Goal: Answer question/provide support: Share knowledge or assist other users

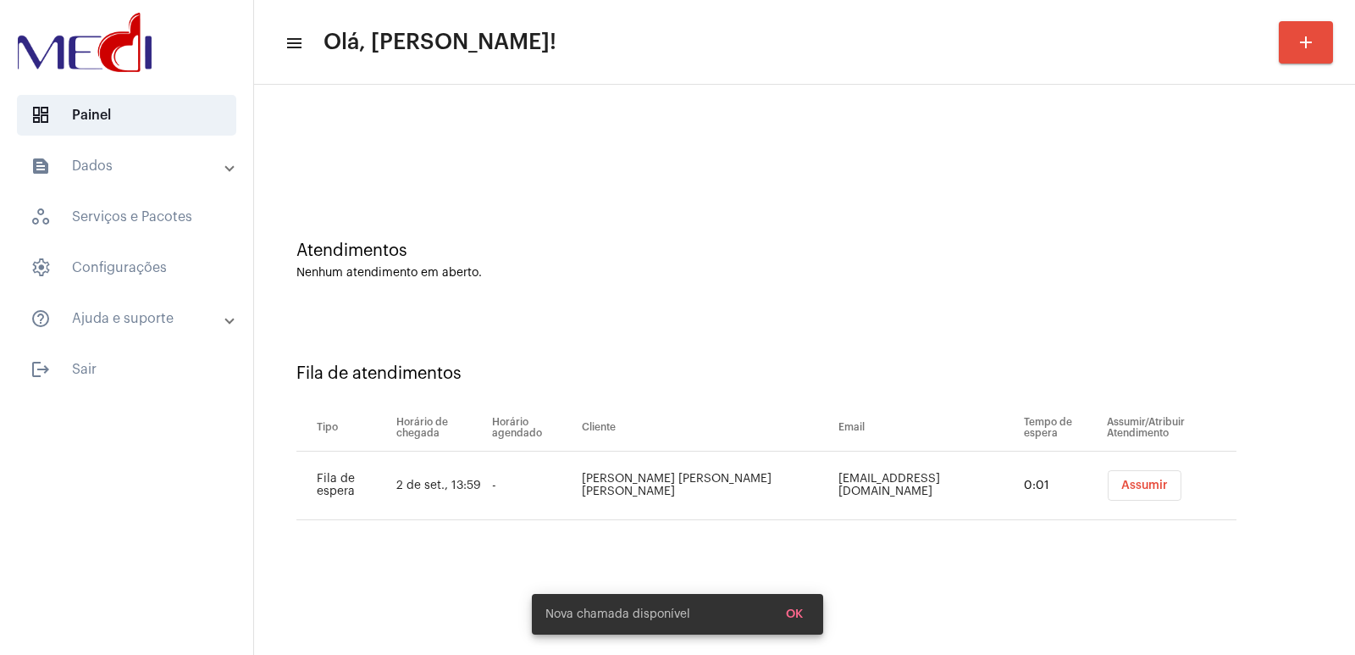
click at [974, 548] on div "Fila de atendimentos Tipo Horário de chegada Horário agendado Cliente Email Tem…" at bounding box center [805, 435] width 1084 height 244
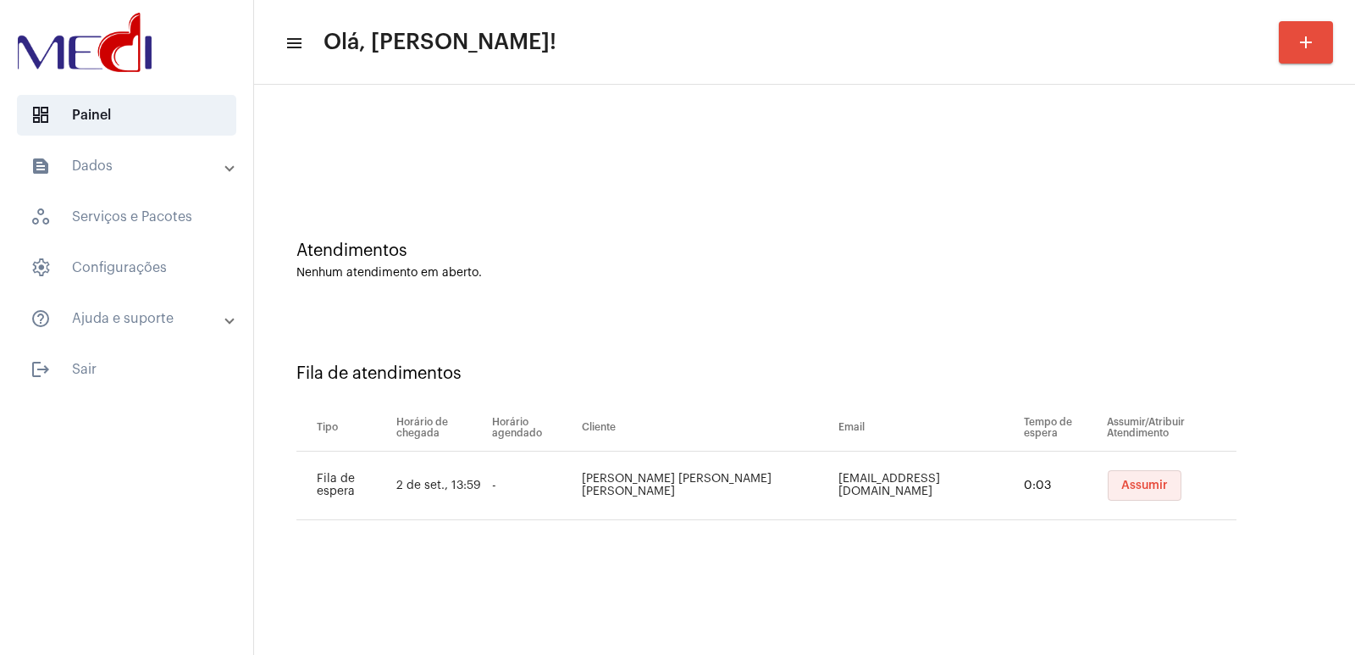
click at [1132, 486] on span "Assumir" at bounding box center [1144, 485] width 47 height 12
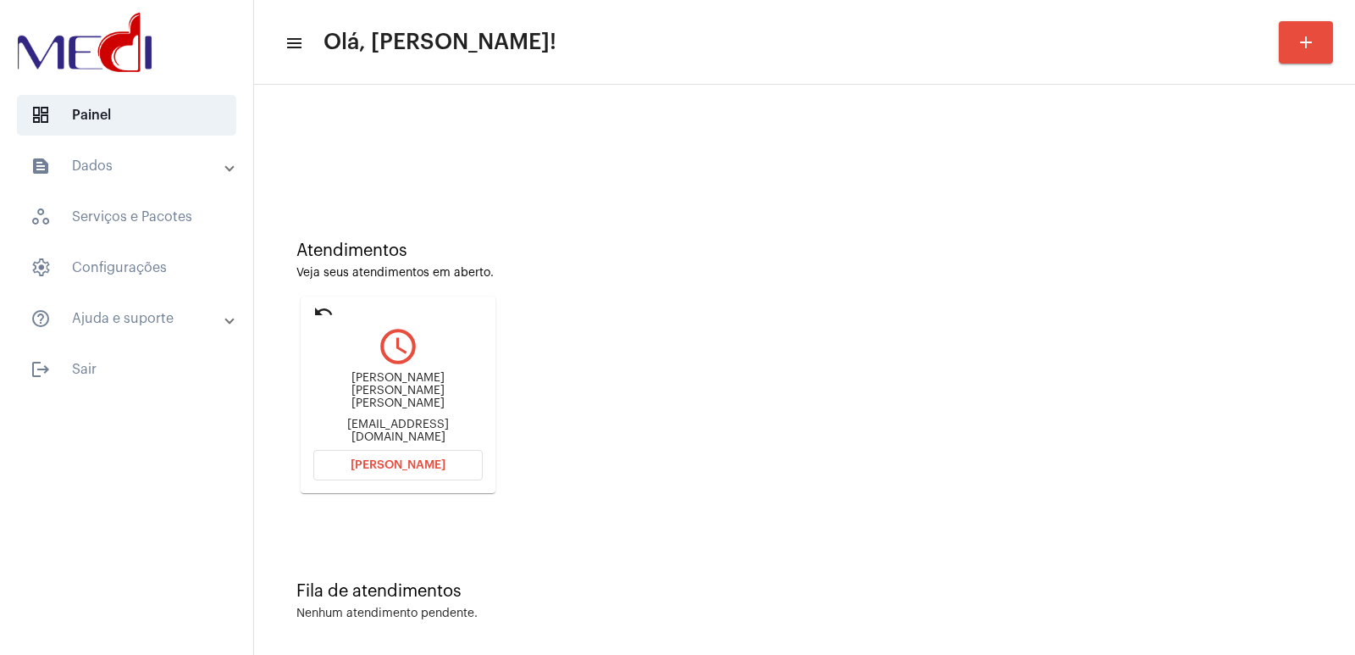
click at [392, 390] on div "Joicy Caroline Ferreira Barbosa Moreira" at bounding box center [397, 391] width 169 height 38
copy div "Joicy Caroline Ferreira Barbosa Moreira"
click at [409, 461] on span "Abrir Chamada" at bounding box center [398, 465] width 95 height 12
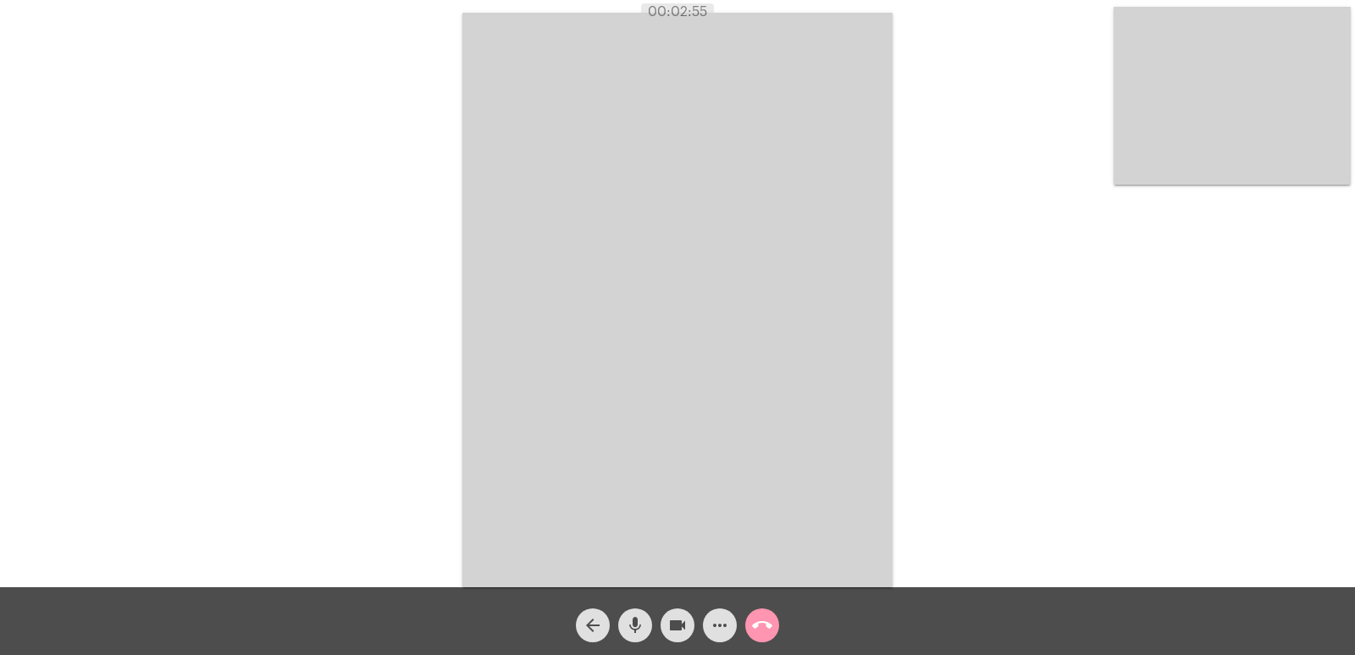
click at [759, 619] on mat-icon "call_end" at bounding box center [762, 625] width 20 height 20
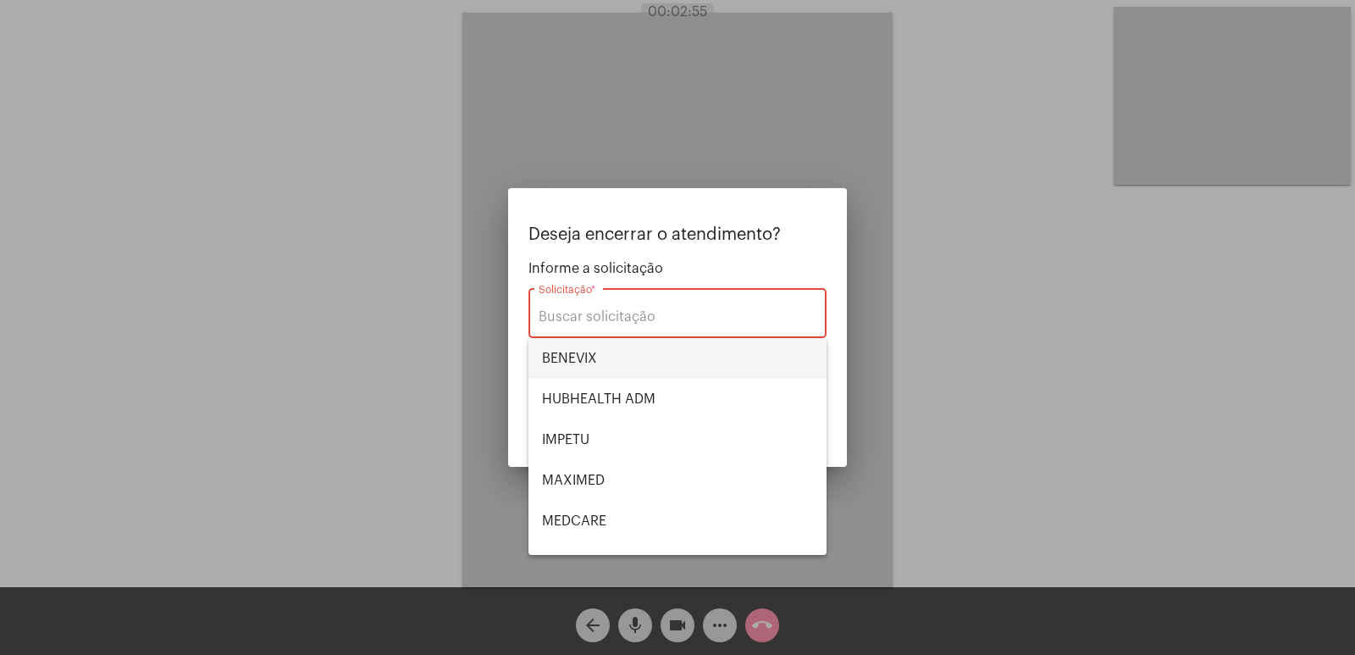
click at [608, 359] on span "BENEVIX" at bounding box center [677, 358] width 271 height 41
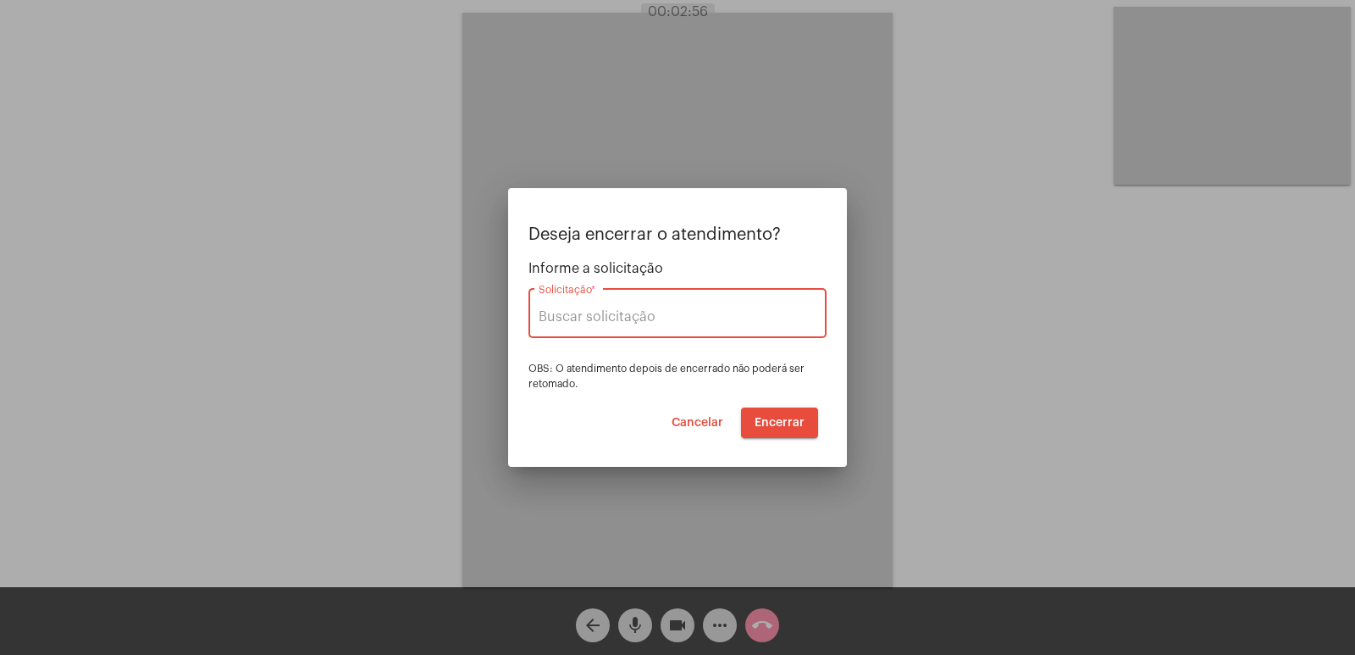
type input "BENEVIX"
click at [778, 410] on button "Encerrar" at bounding box center [779, 422] width 77 height 30
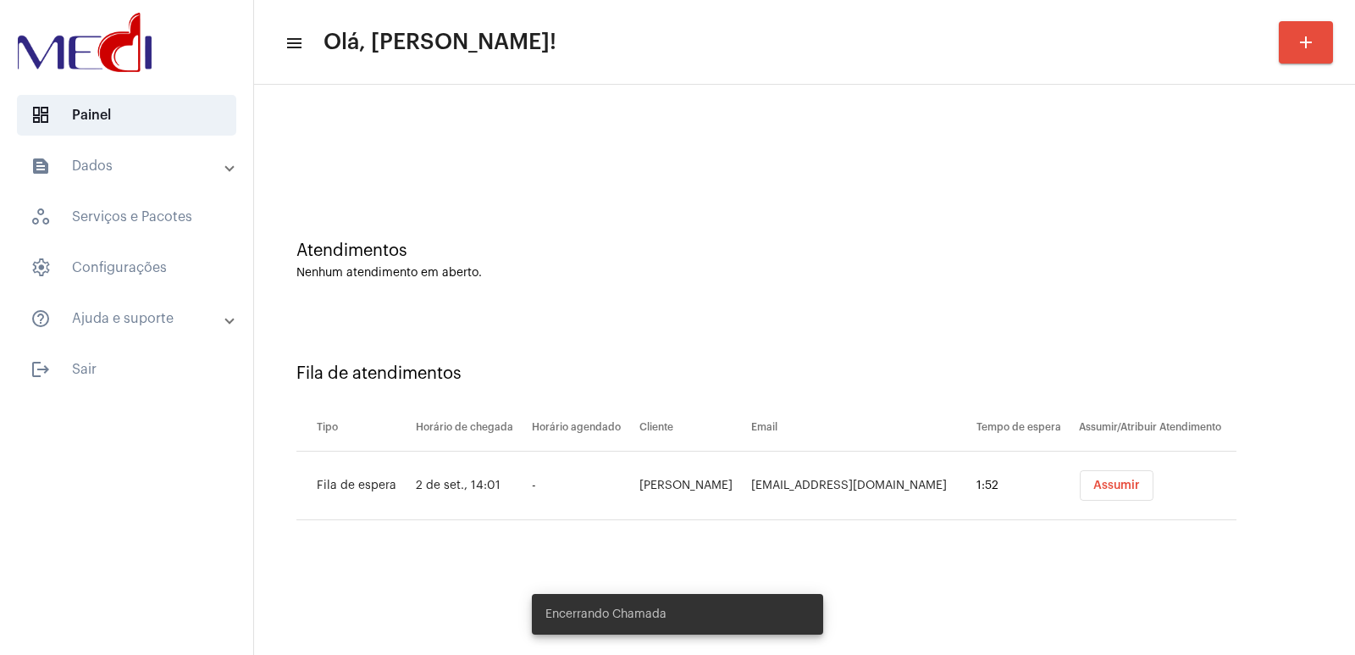
click at [1106, 481] on span "Assumir" at bounding box center [1116, 485] width 47 height 12
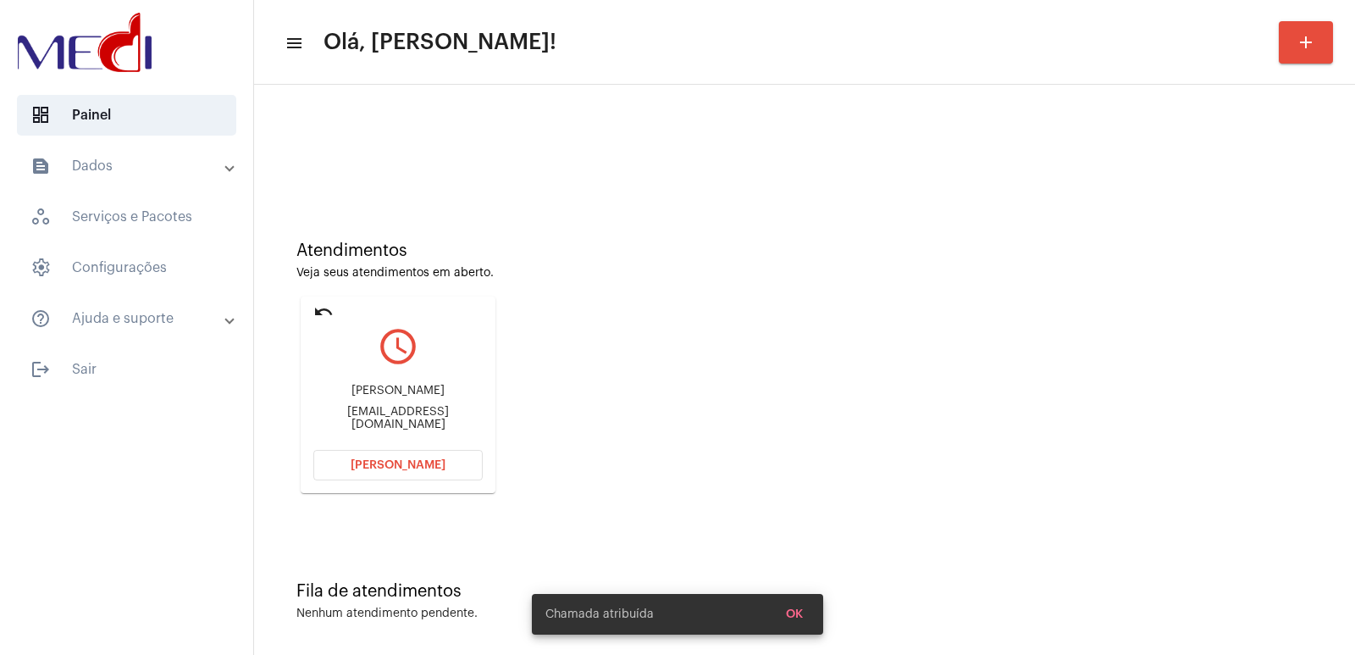
click at [378, 390] on div "Rafael Folgozy" at bounding box center [397, 391] width 169 height 13
copy div "Rafael Folgozy"
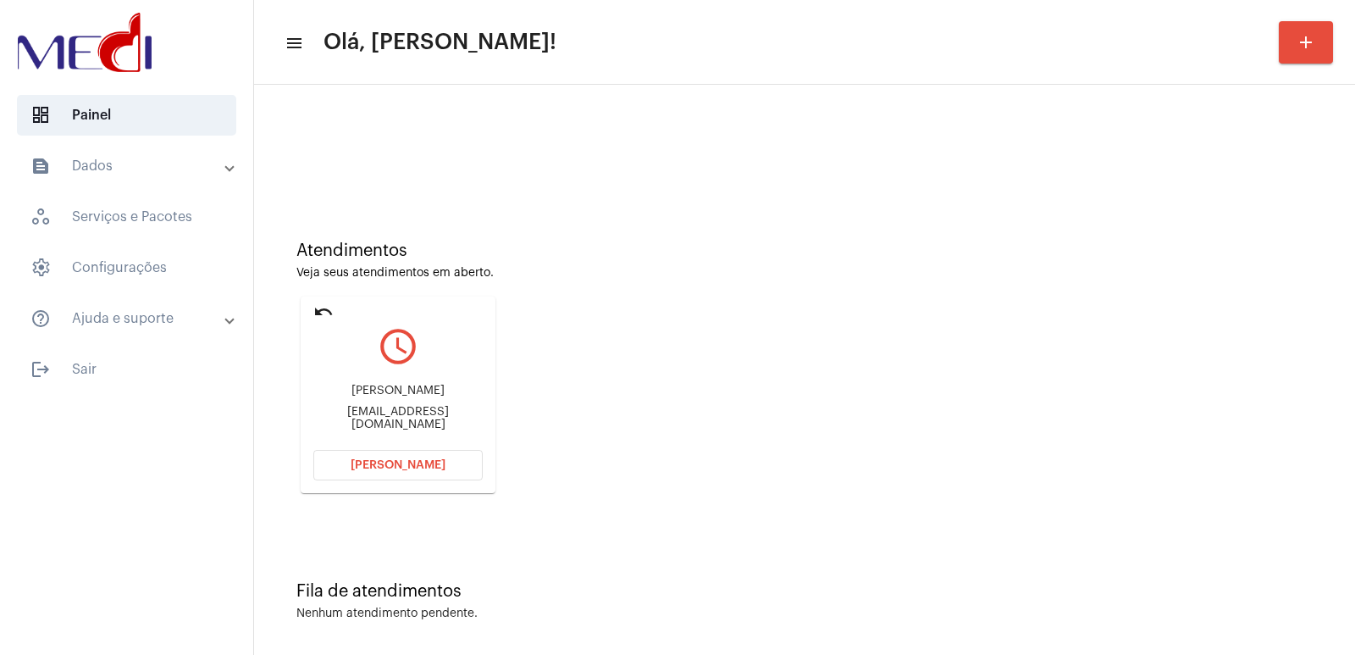
copy div "Rafael Folgozy"
click at [396, 473] on button "[PERSON_NAME]" at bounding box center [397, 465] width 169 height 30
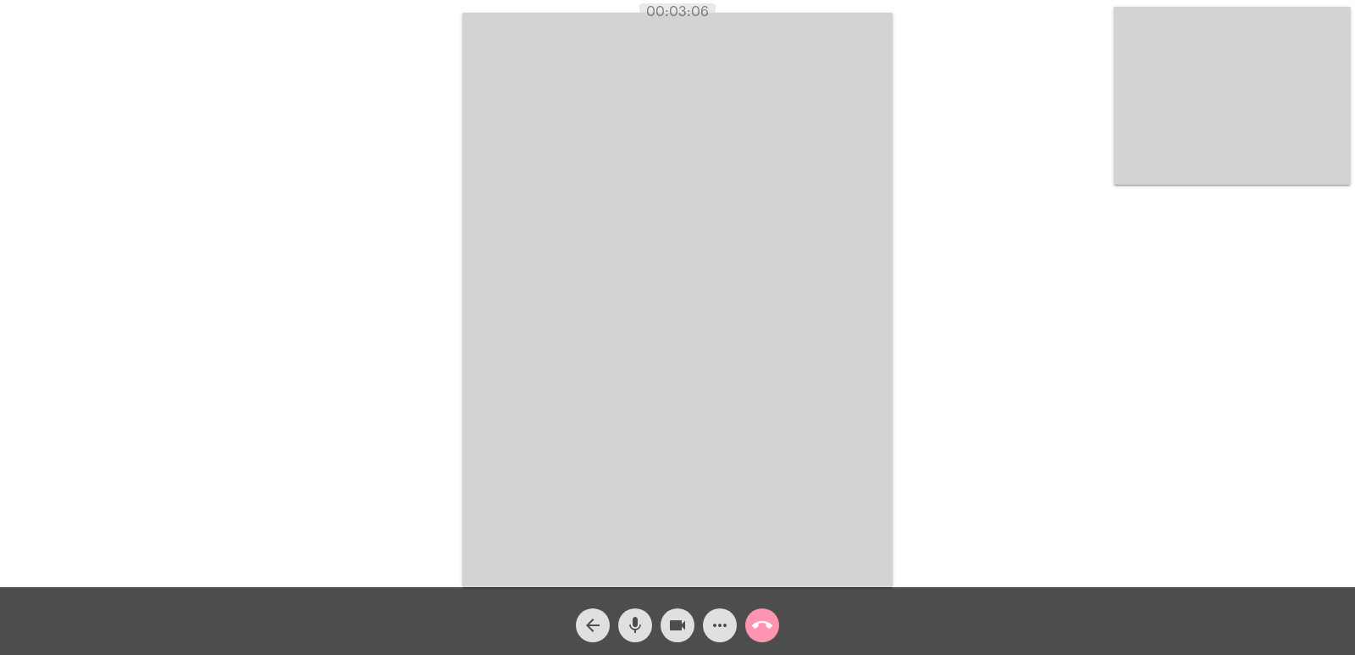
click at [490, 239] on video at bounding box center [677, 300] width 430 height 574
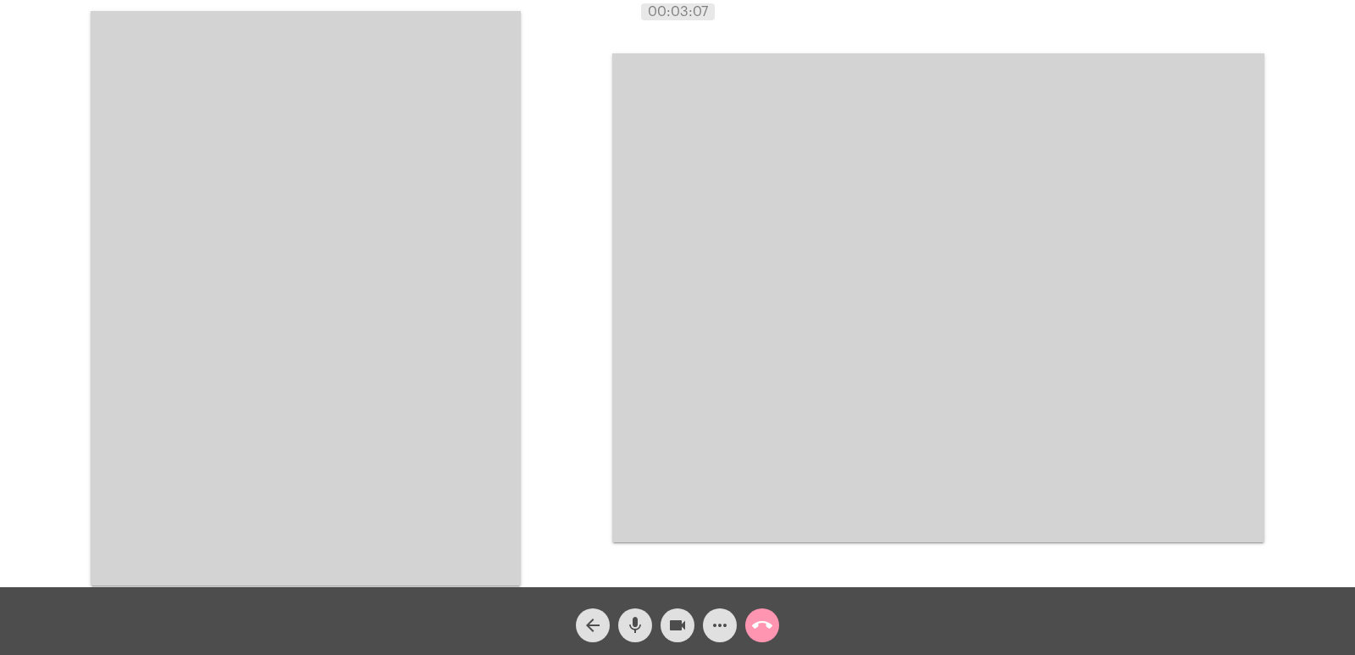
click at [339, 239] on video at bounding box center [306, 298] width 430 height 574
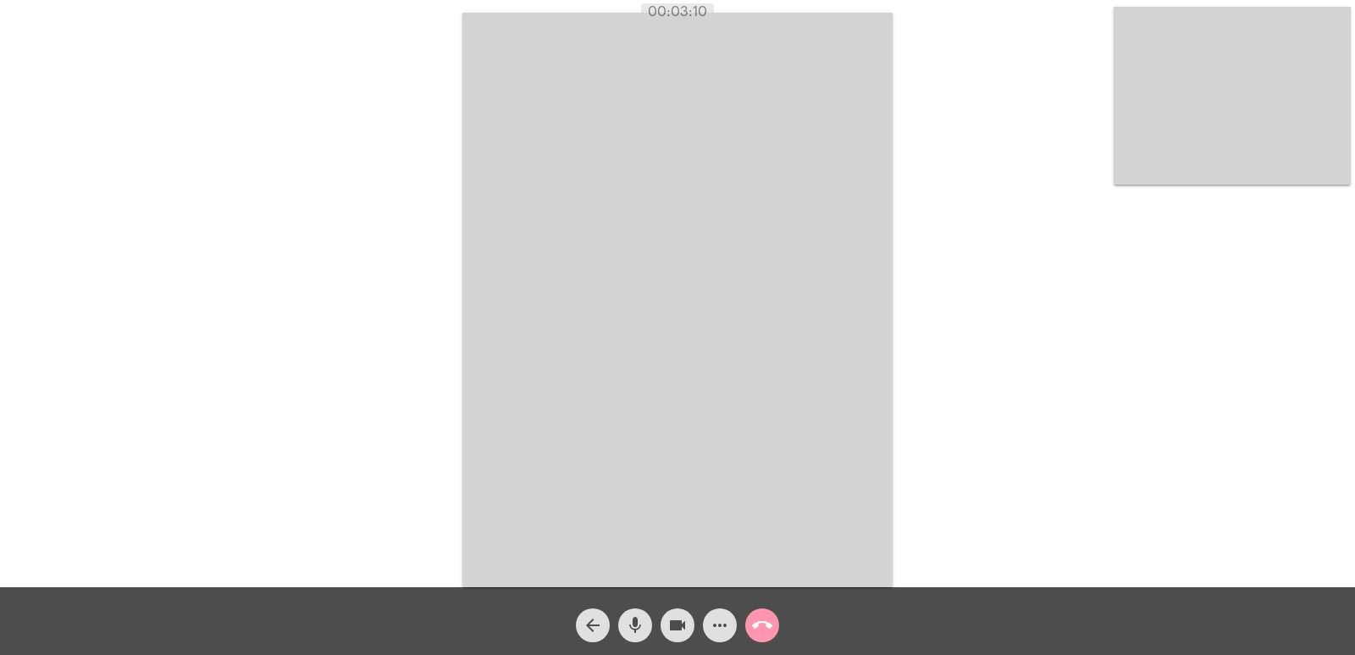
drag, startPoint x: 645, startPoint y: 7, endPoint x: 727, endPoint y: 7, distance: 81.3
click at [727, 7] on div "00:03:10" at bounding box center [677, 11] width 1355 height 15
click at [406, 254] on div "Acessando Câmera e Microfone..." at bounding box center [678, 297] width 1352 height 587
click at [764, 625] on mat-icon "call_end" at bounding box center [762, 625] width 20 height 20
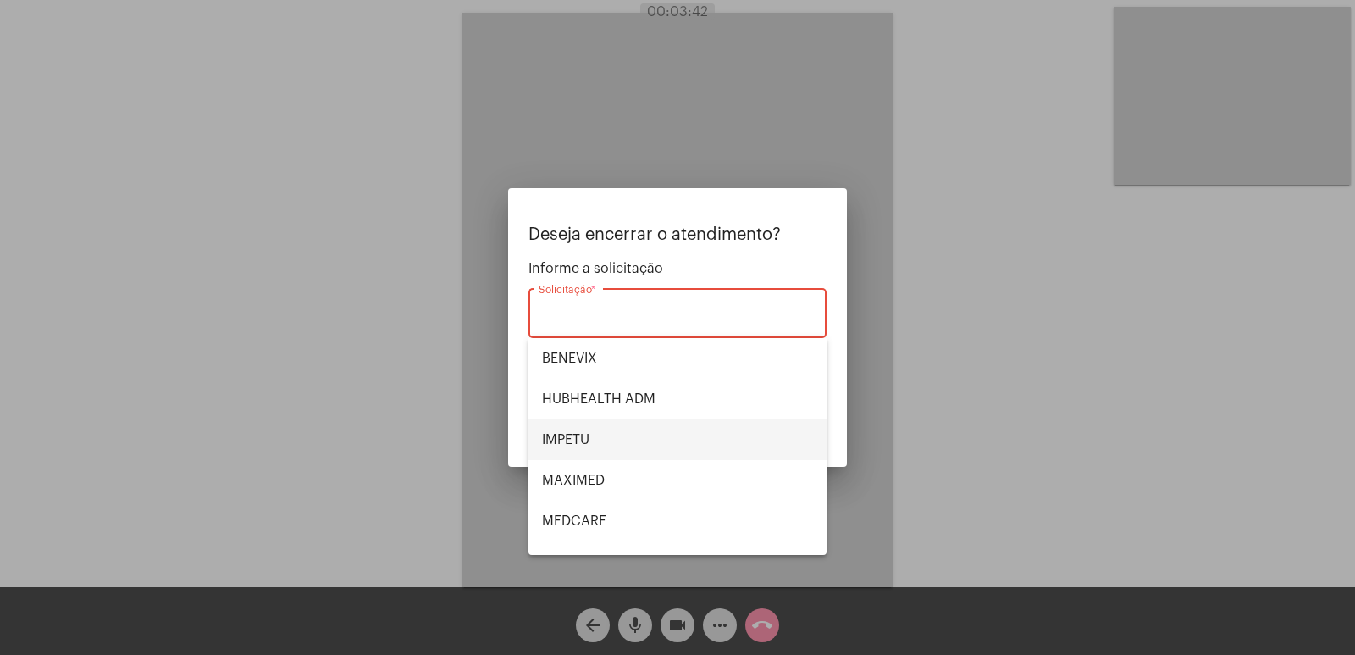
scroll to position [85, 0]
click at [615, 427] on span "MEDCARE" at bounding box center [677, 436] width 271 height 41
type input "MEDCARE"
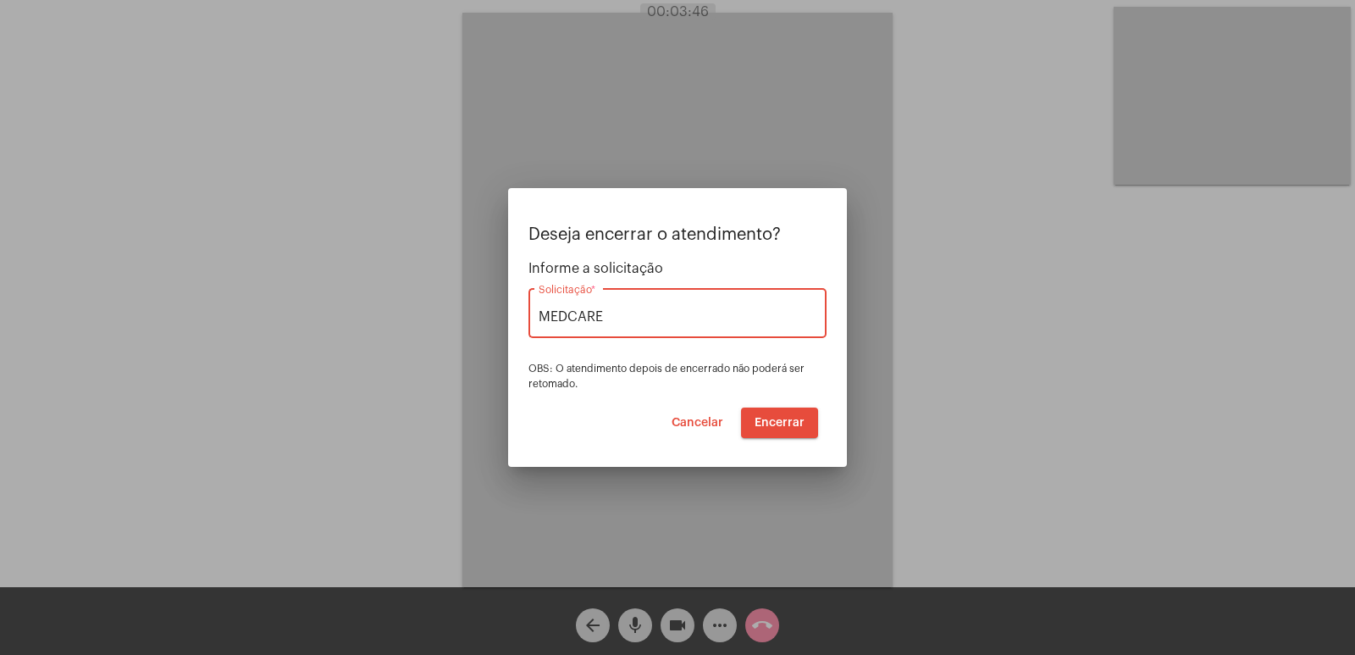
click at [792, 423] on span "Encerrar" at bounding box center [780, 423] width 50 height 12
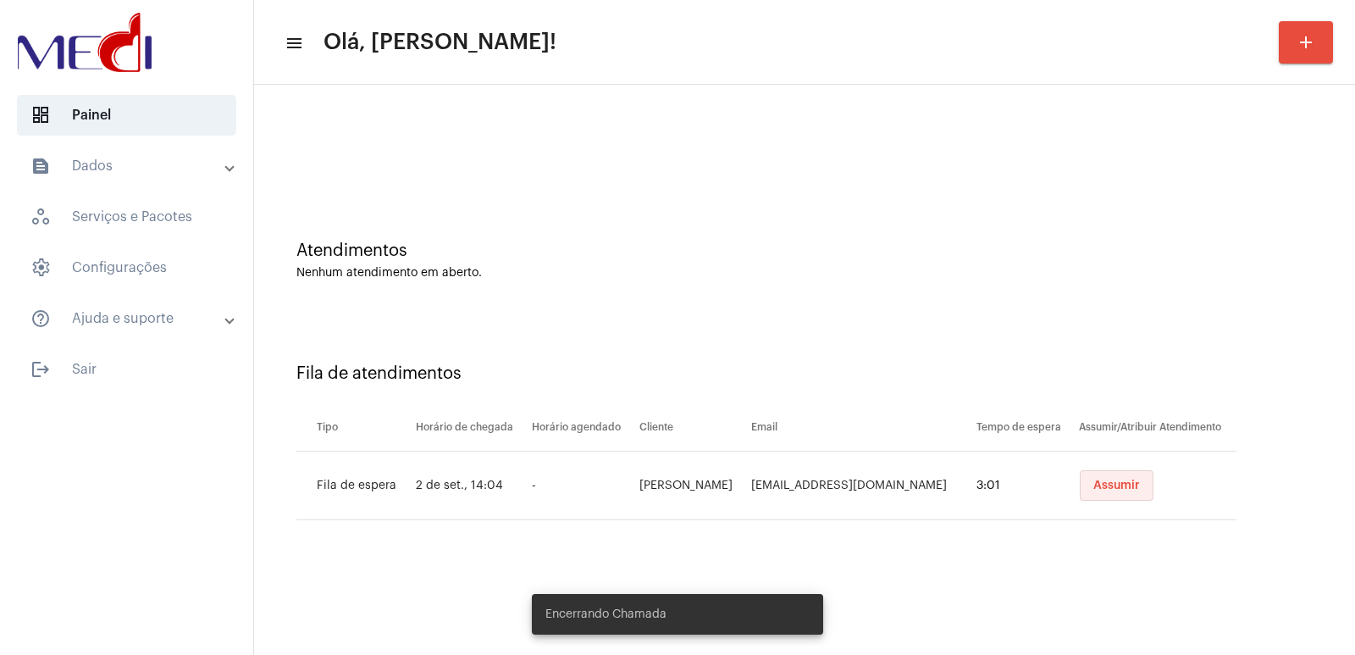
click at [1092, 473] on button "Assumir" at bounding box center [1117, 485] width 74 height 30
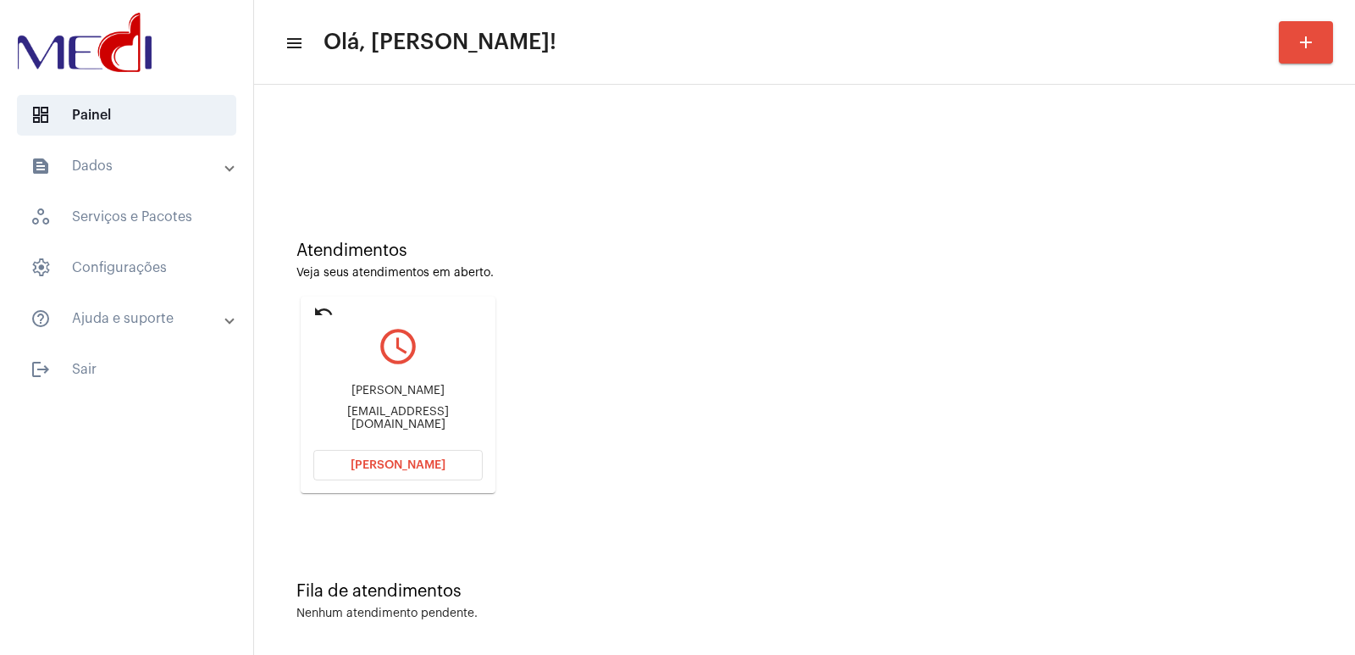
click at [405, 407] on div "Fernanda feodontopediatria@gmail.com" at bounding box center [397, 407] width 169 height 76
click at [404, 407] on div "Fernanda feodontopediatria@gmail.com" at bounding box center [397, 407] width 169 height 76
click at [402, 407] on div "Fernanda feodontopediatria@gmail.com" at bounding box center [397, 407] width 169 height 76
copy mat-card-content "feodontopediatria@gmail.com Abrir Chamada"
click at [396, 464] on span "[PERSON_NAME]" at bounding box center [398, 465] width 95 height 12
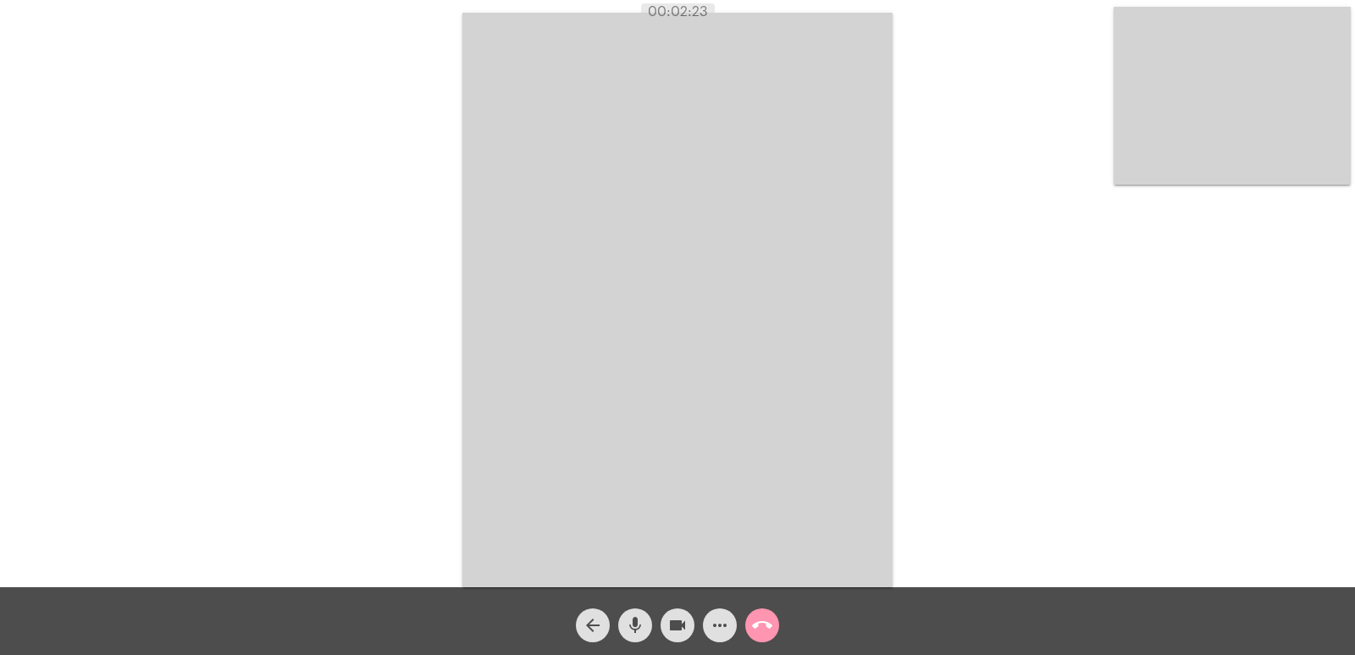
drag, startPoint x: 648, startPoint y: 10, endPoint x: 872, endPoint y: 69, distance: 231.3
click at [833, 33] on app-call "00:02:23 Acessando Câmera e Microfone... arrow_back mic videocam more_horiz cal…" at bounding box center [677, 327] width 1355 height 655
click at [974, 248] on div "Acessando Câmera e Microfone..." at bounding box center [678, 297] width 1352 height 587
click at [759, 625] on mat-icon "call_end" at bounding box center [762, 625] width 20 height 20
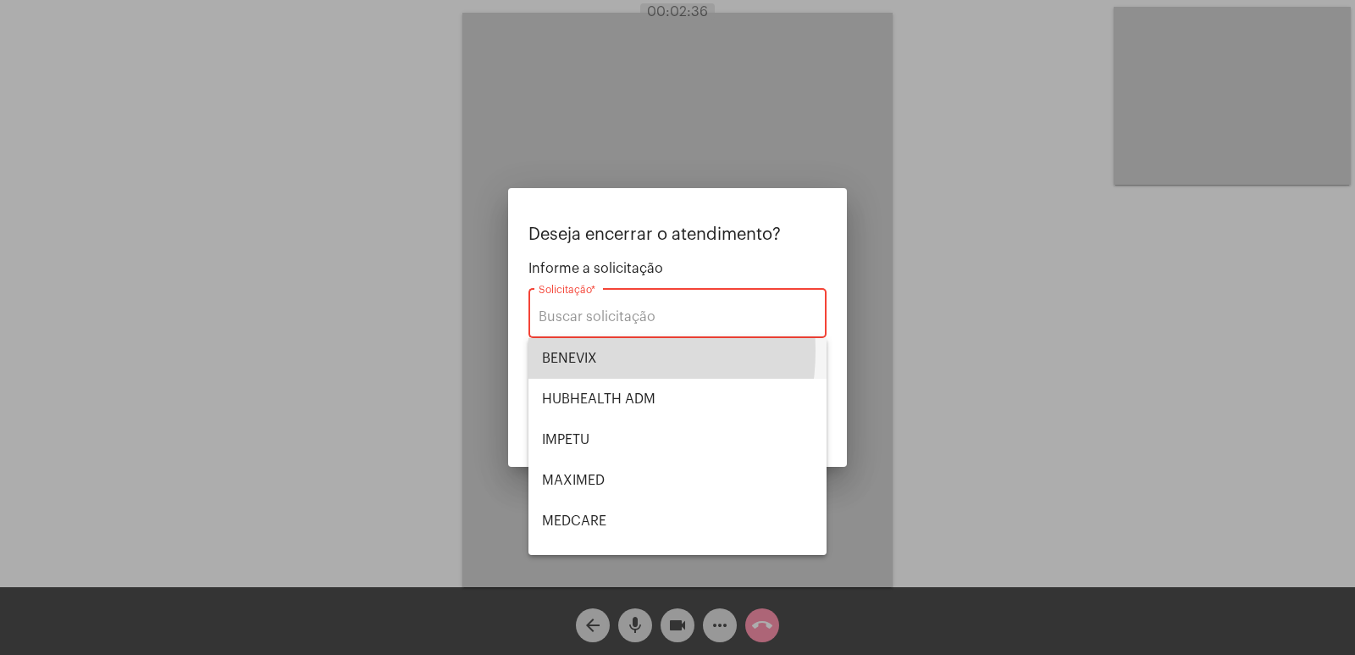
click at [576, 351] on span "BENEVIX" at bounding box center [677, 358] width 271 height 41
type input "BENEVIX"
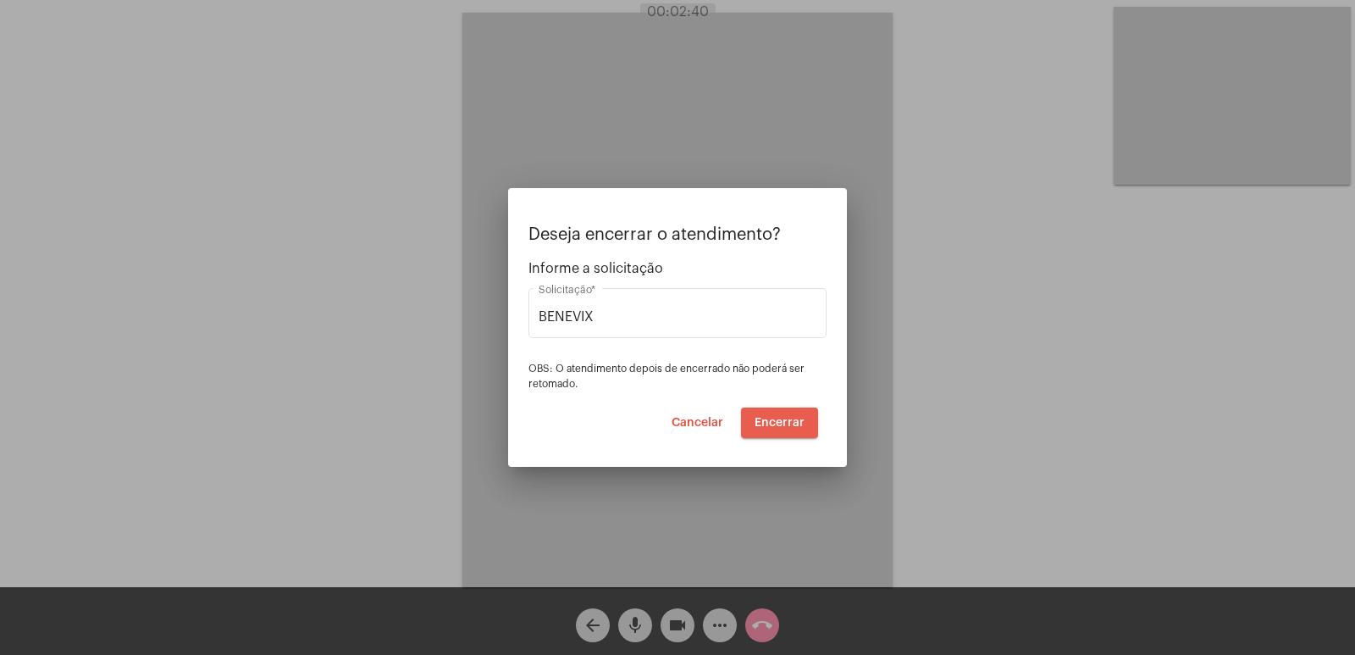
click at [790, 420] on span "Encerrar" at bounding box center [780, 423] width 50 height 12
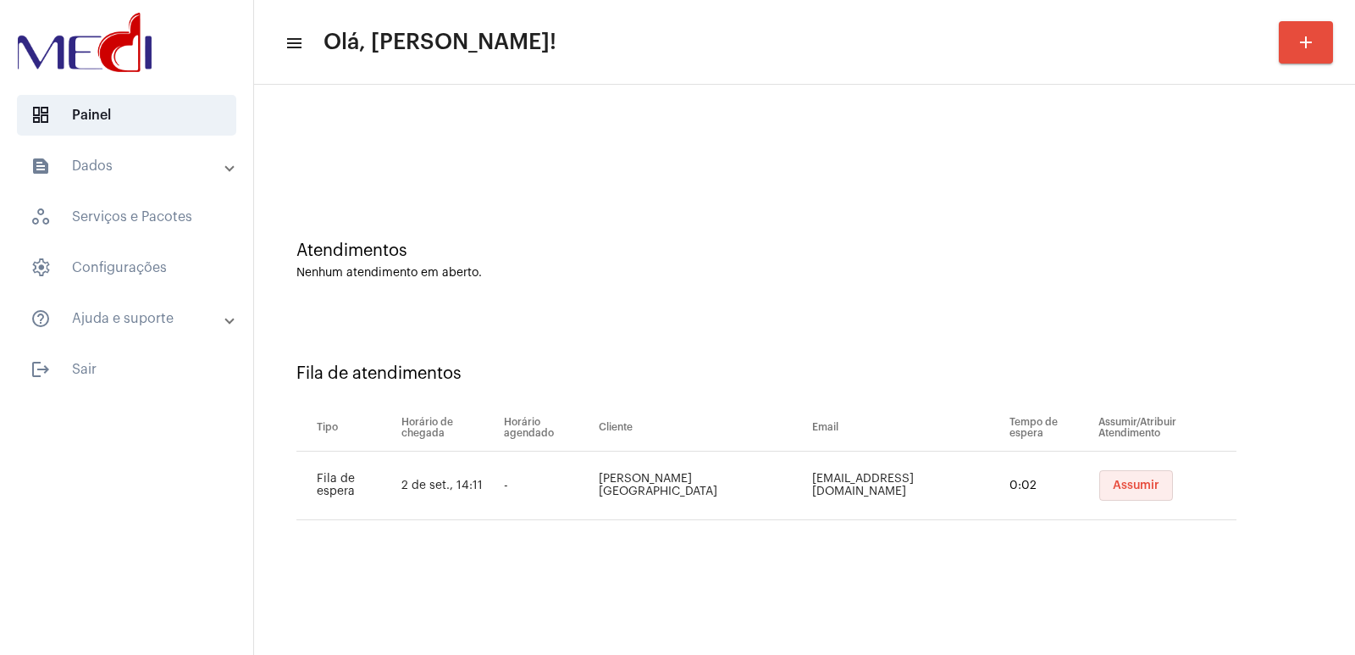
click at [1117, 478] on button "Assumir" at bounding box center [1136, 485] width 74 height 30
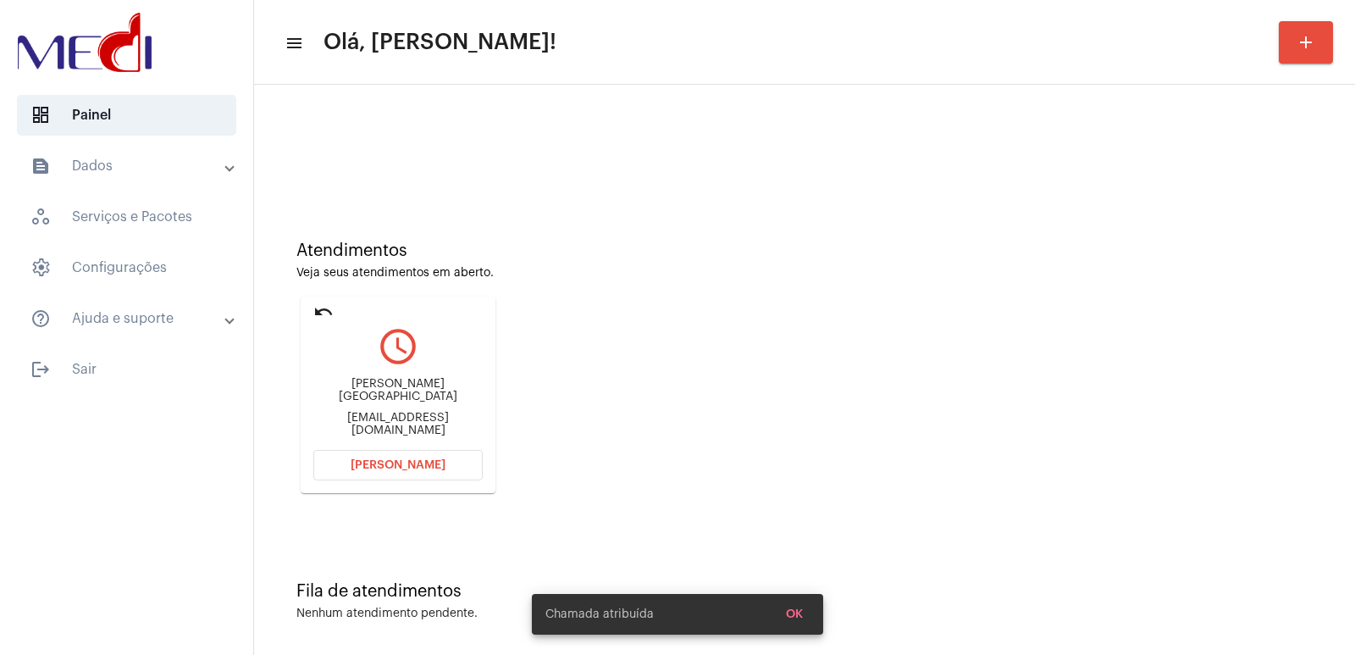
click at [383, 387] on div "Tiago da rocha janeiro tiagoesophia30@gmail.com" at bounding box center [397, 407] width 169 height 76
copy div "Tiago da rocha janeiro"
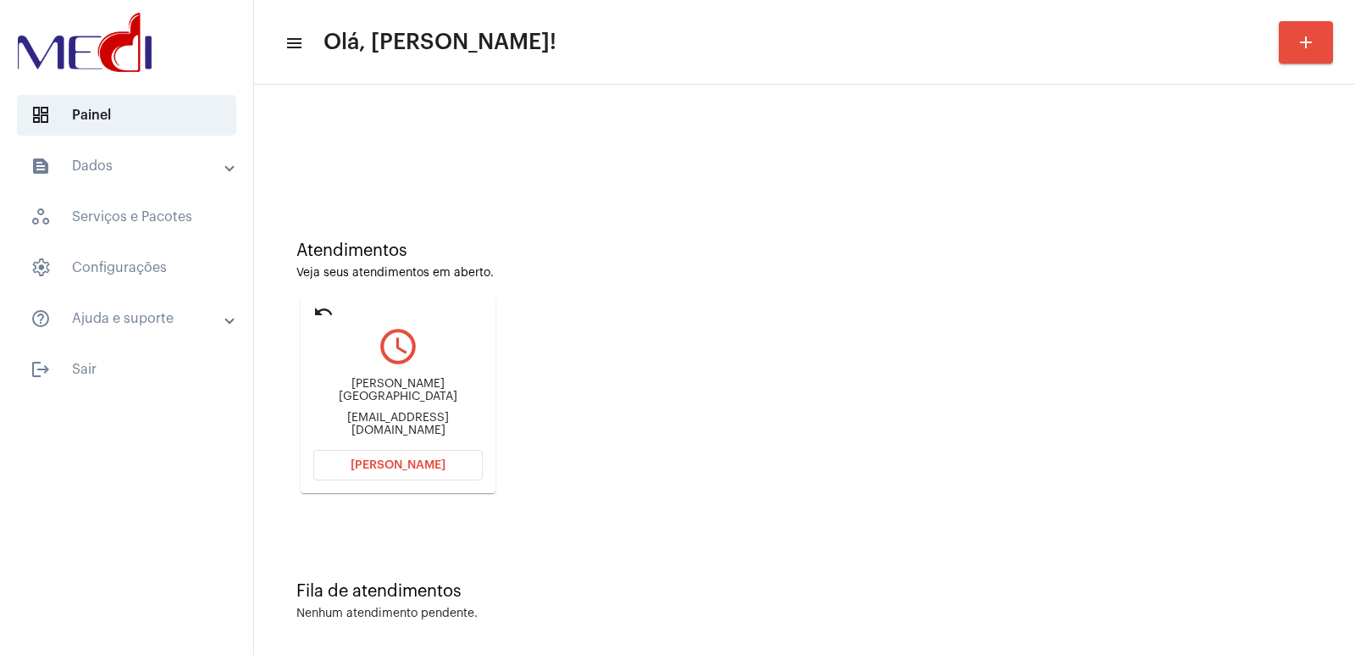
click at [398, 452] on button "[PERSON_NAME]" at bounding box center [397, 465] width 169 height 30
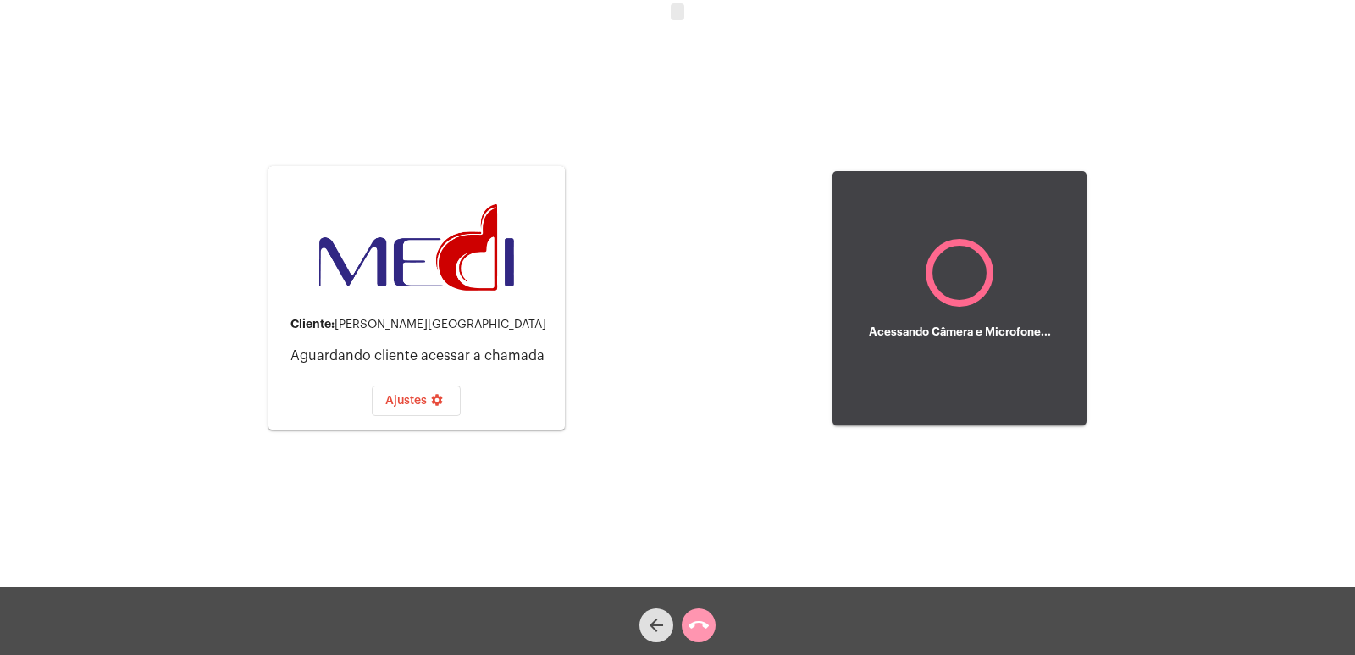
click at [681, 7] on span at bounding box center [678, 11] width 14 height 17
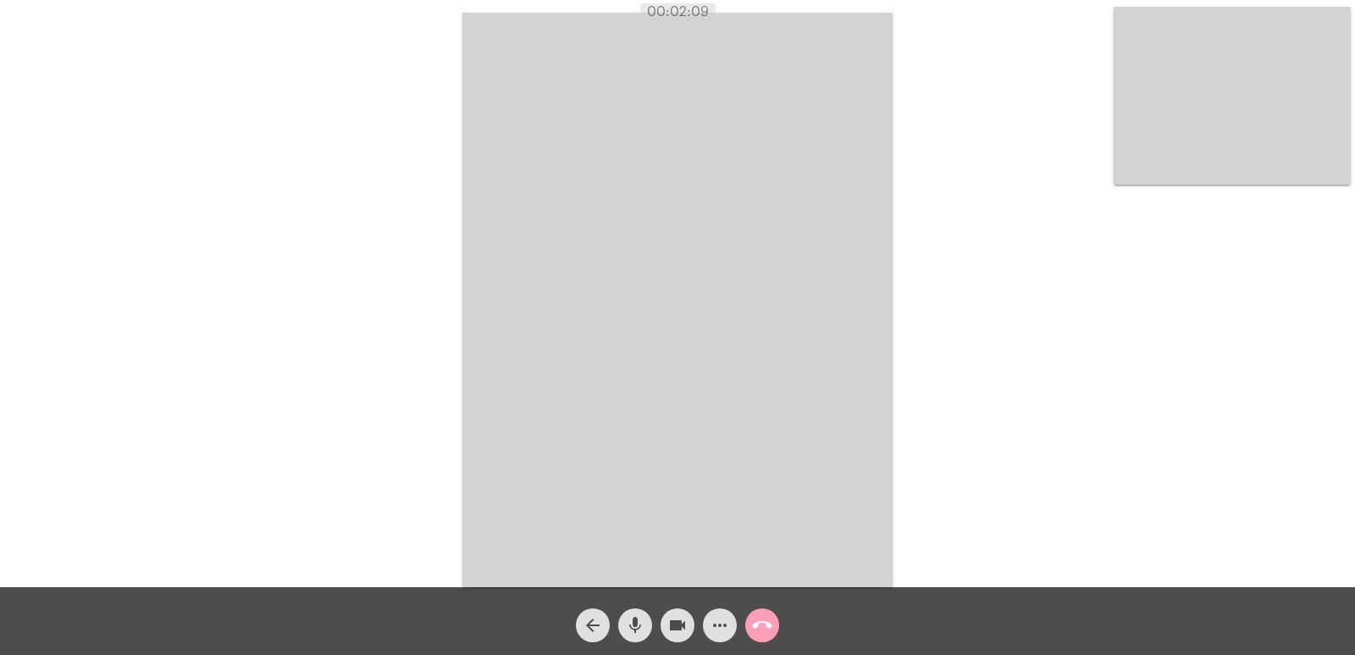
click at [763, 620] on mat-icon "call_end" at bounding box center [762, 625] width 20 height 20
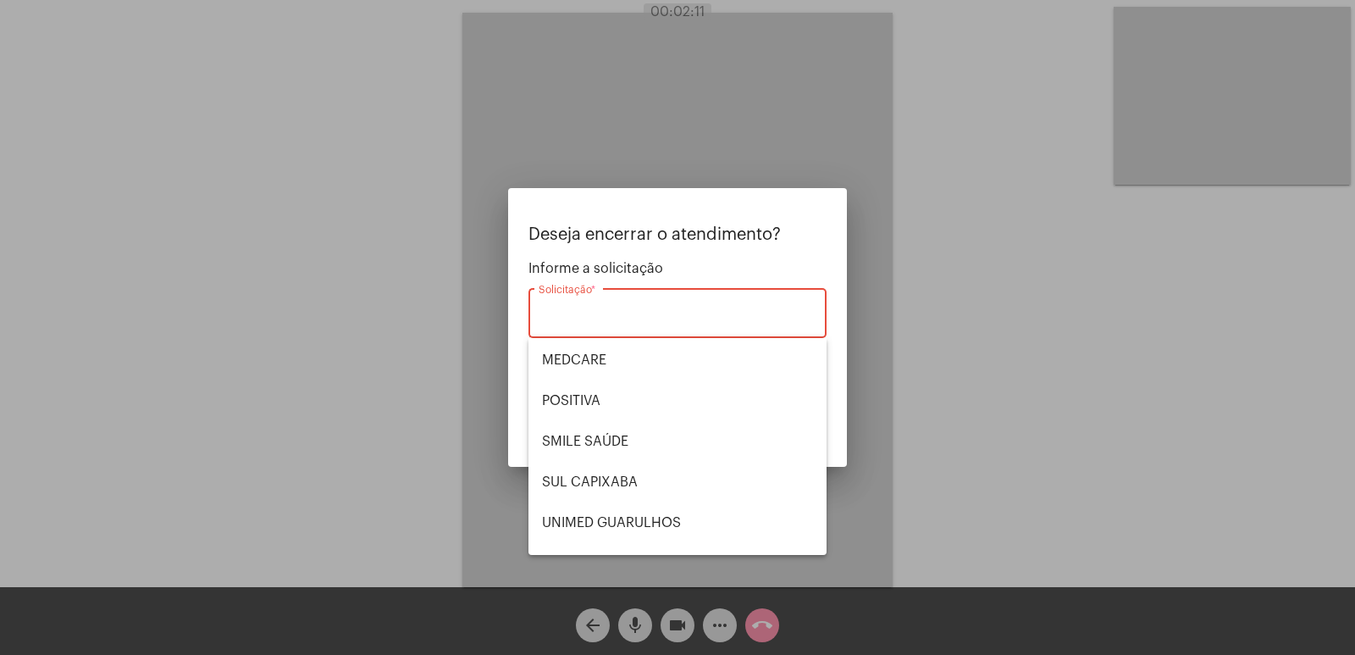
scroll to position [87, 0]
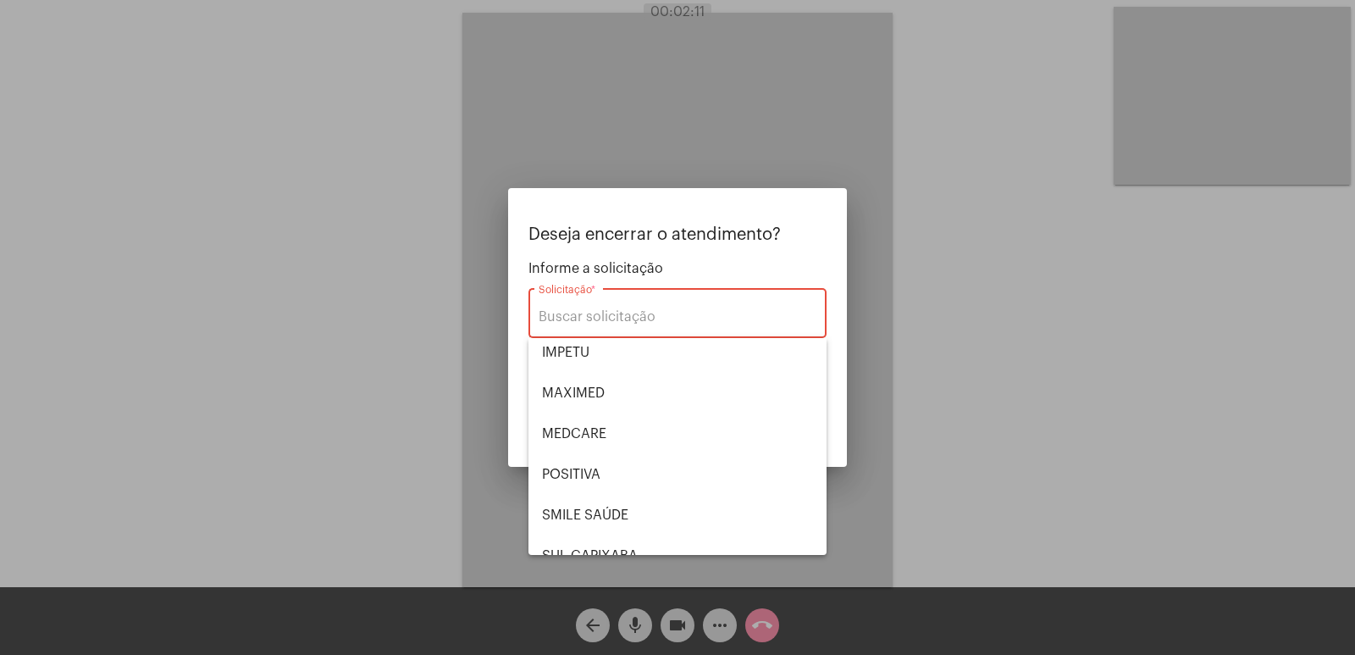
click at [620, 576] on span "UNIMED GUARULHOS" at bounding box center [677, 596] width 271 height 41
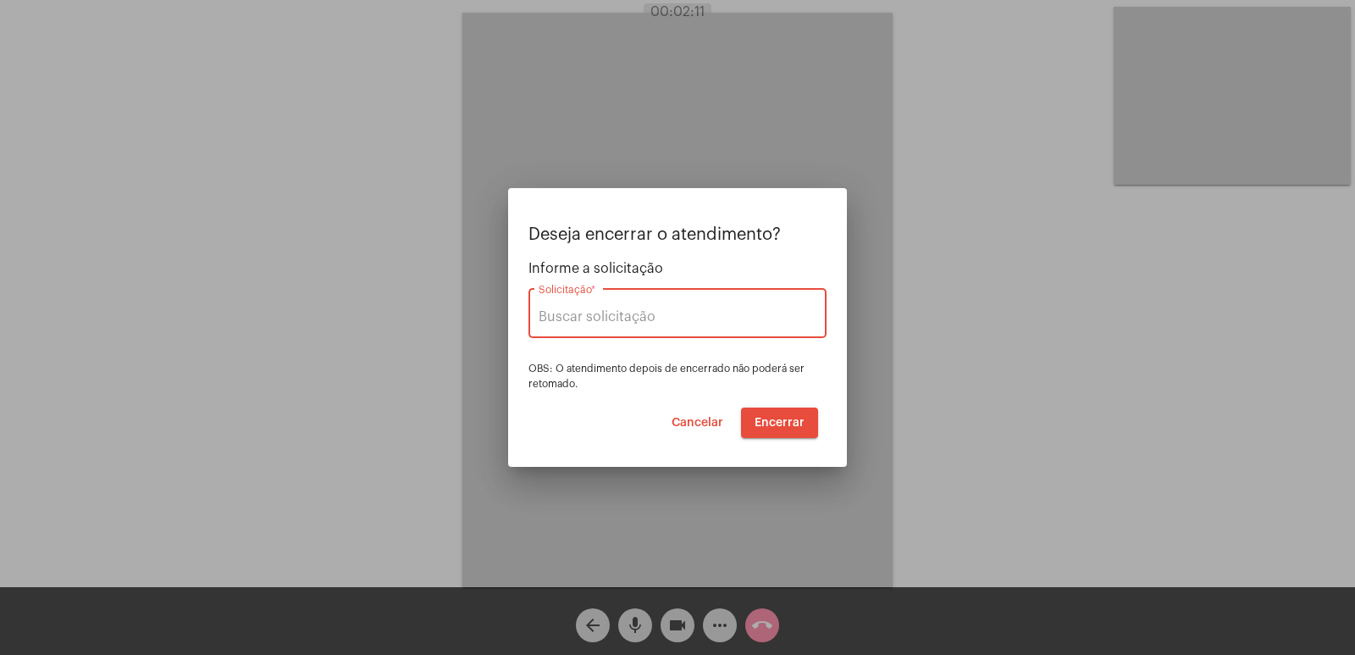
type input "UNIMED GUARULHOS"
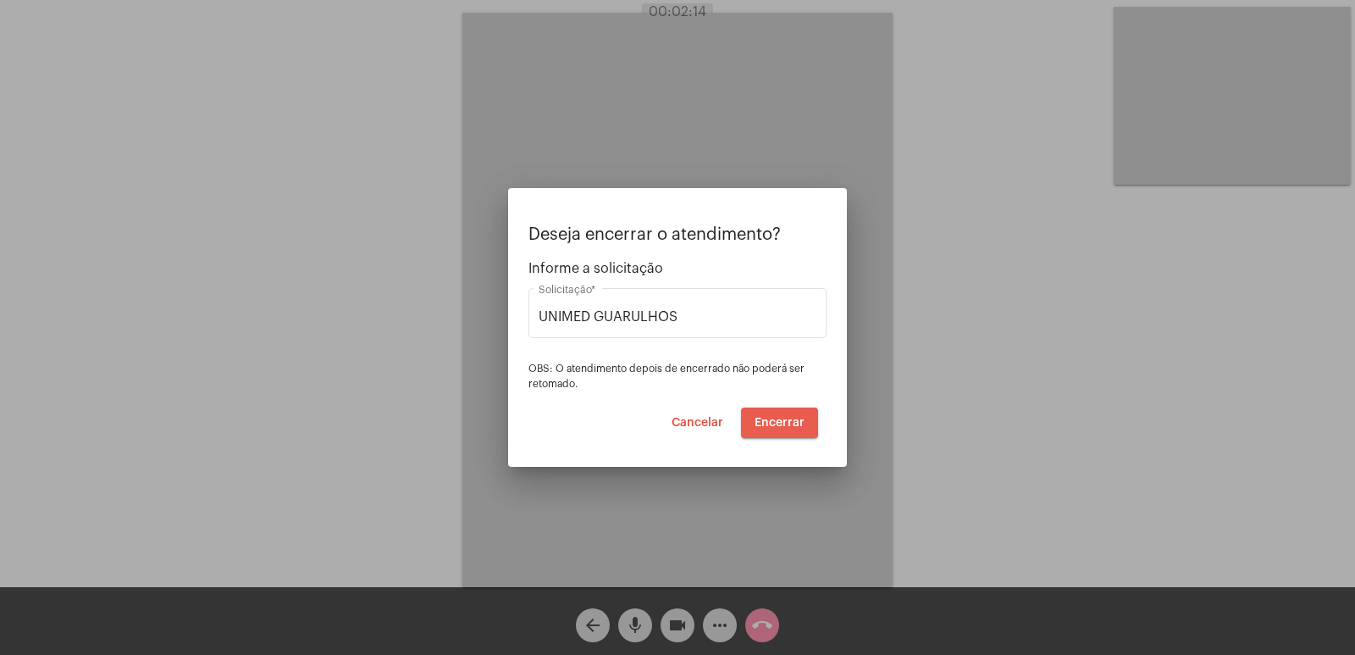
click at [783, 422] on span "Encerrar" at bounding box center [780, 423] width 50 height 12
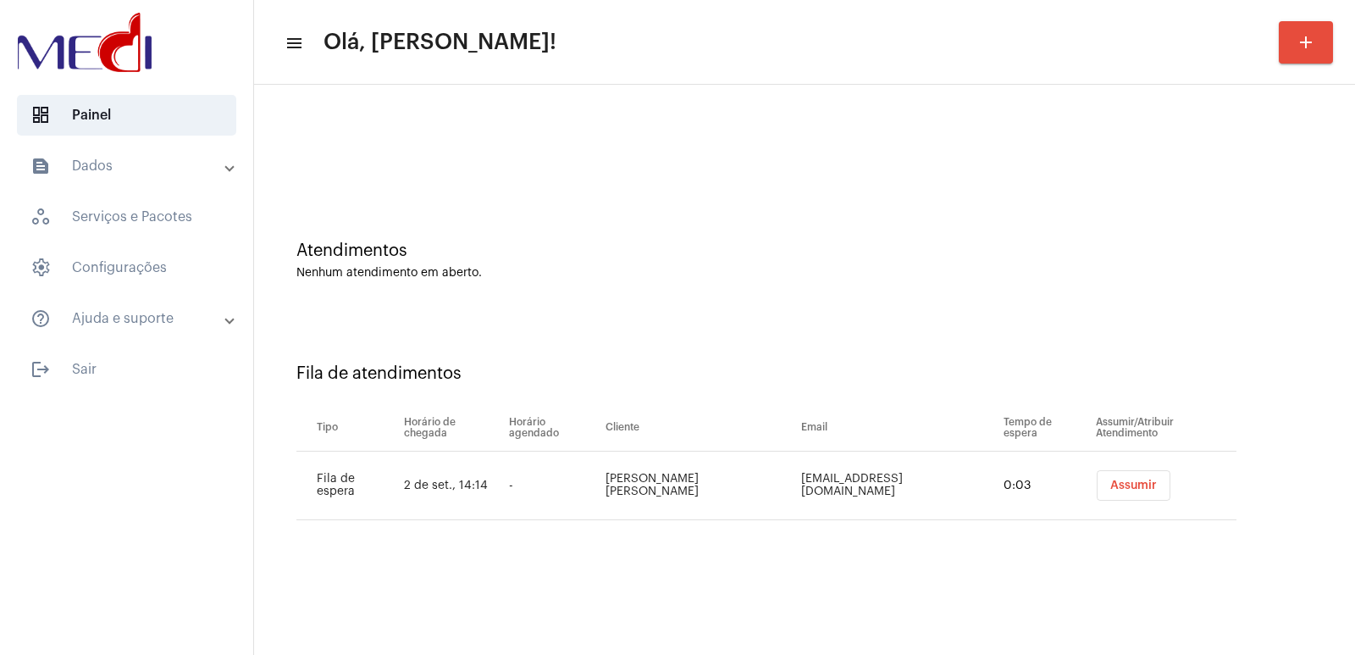
click at [1104, 494] on button "Assumir" at bounding box center [1134, 485] width 74 height 30
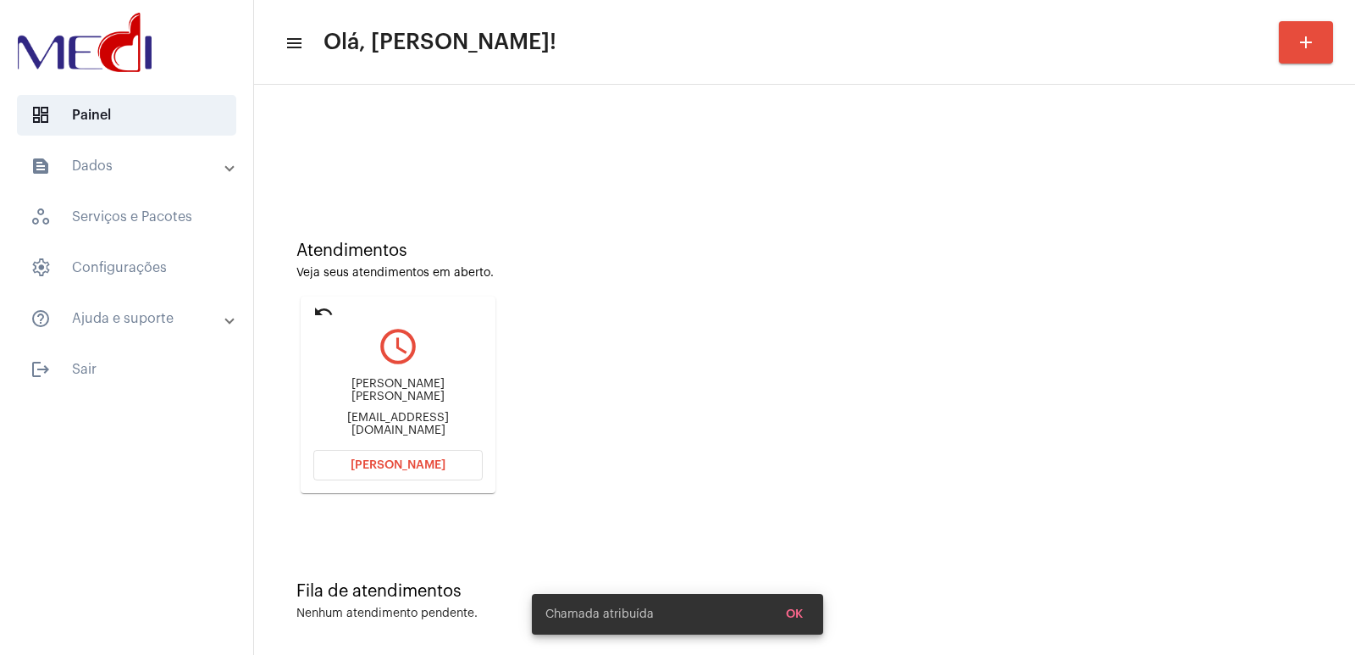
click at [412, 387] on div "Lourdes Helena lourdesdias31@gmail.com" at bounding box center [397, 407] width 169 height 76
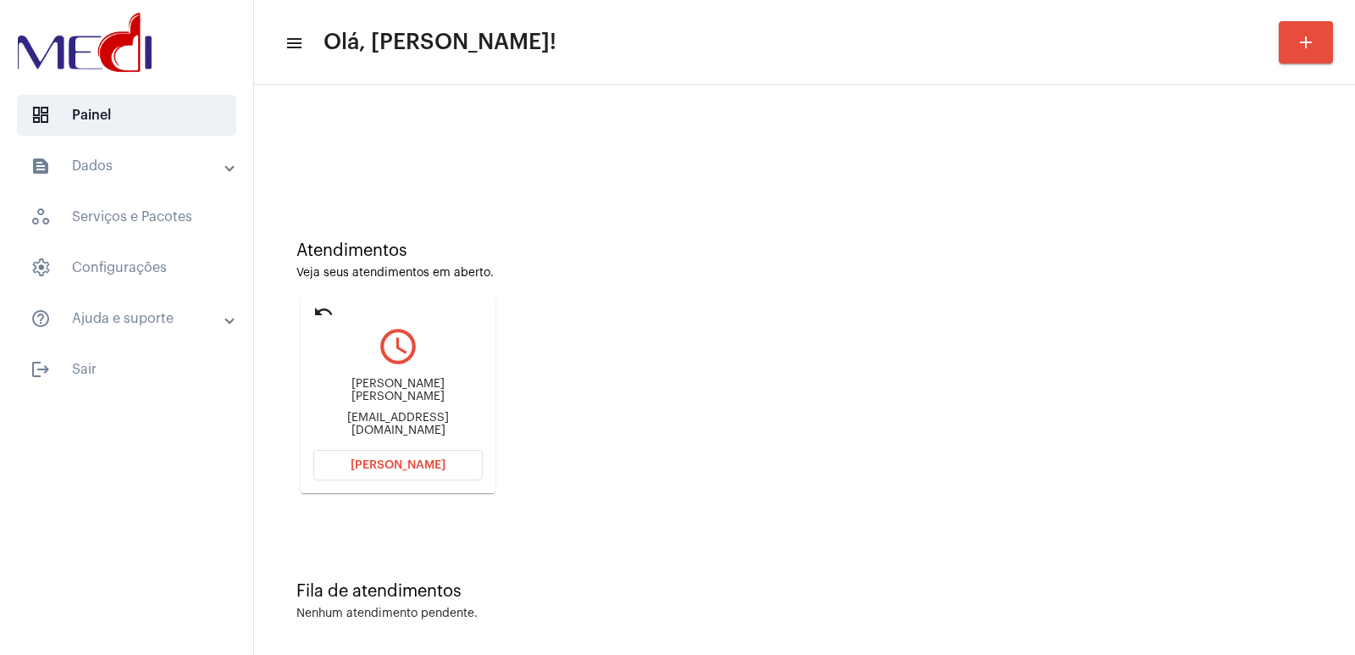
click at [412, 387] on div "Lourdes Helena lourdesdias31@gmail.com" at bounding box center [397, 407] width 169 height 76
copy div "Lourdes Helena"
click at [378, 468] on span "Abrir Chamada" at bounding box center [398, 465] width 95 height 12
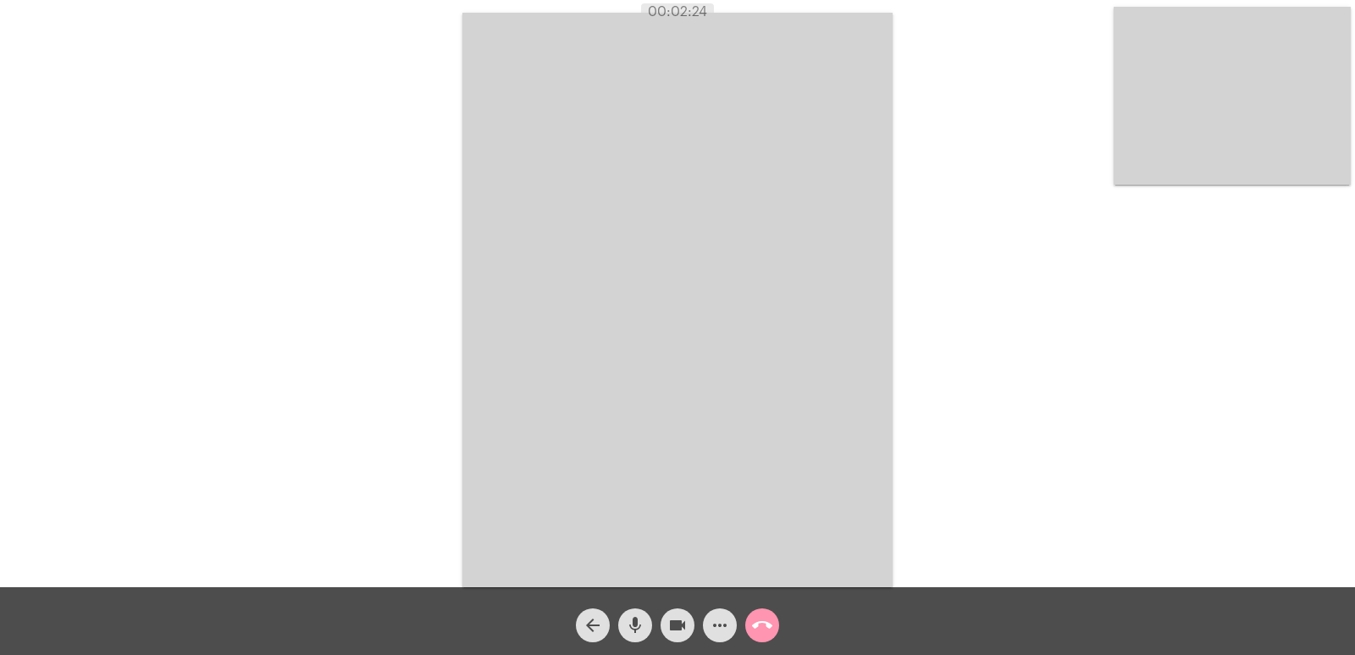
click at [765, 619] on mat-icon "call_end" at bounding box center [762, 625] width 20 height 20
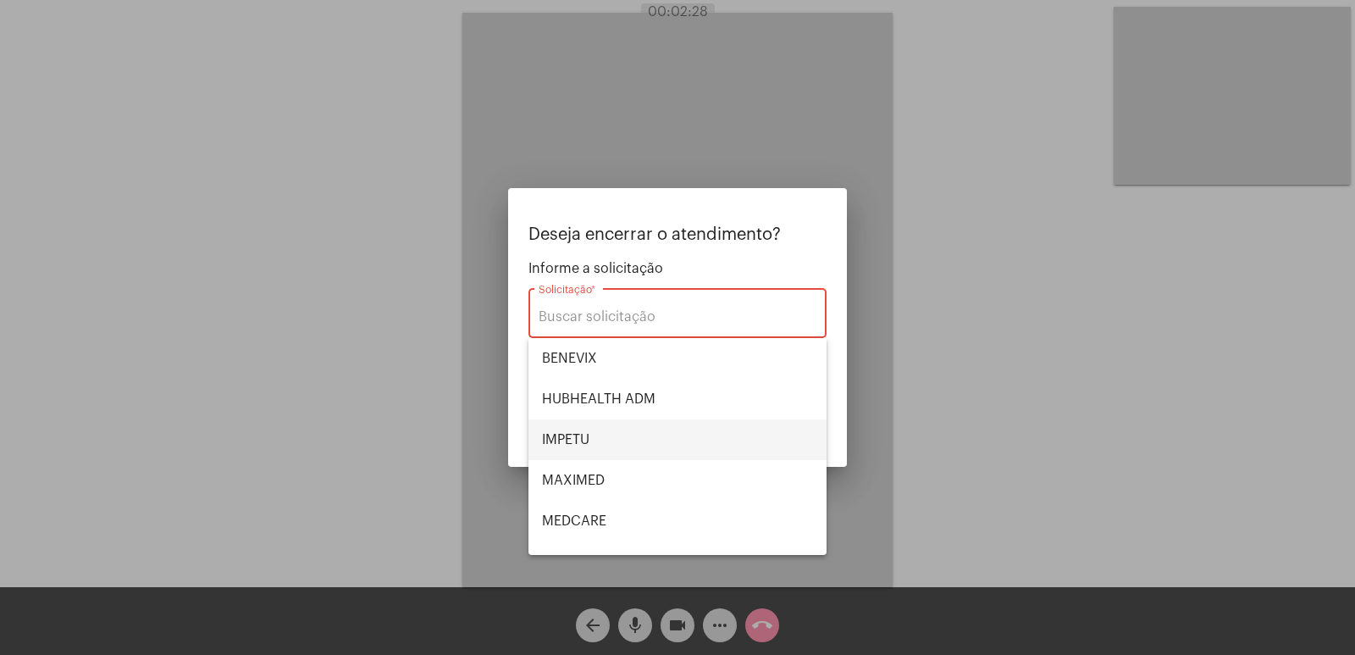
click at [572, 456] on span "IMPETU" at bounding box center [677, 439] width 271 height 41
type input "IMPETU"
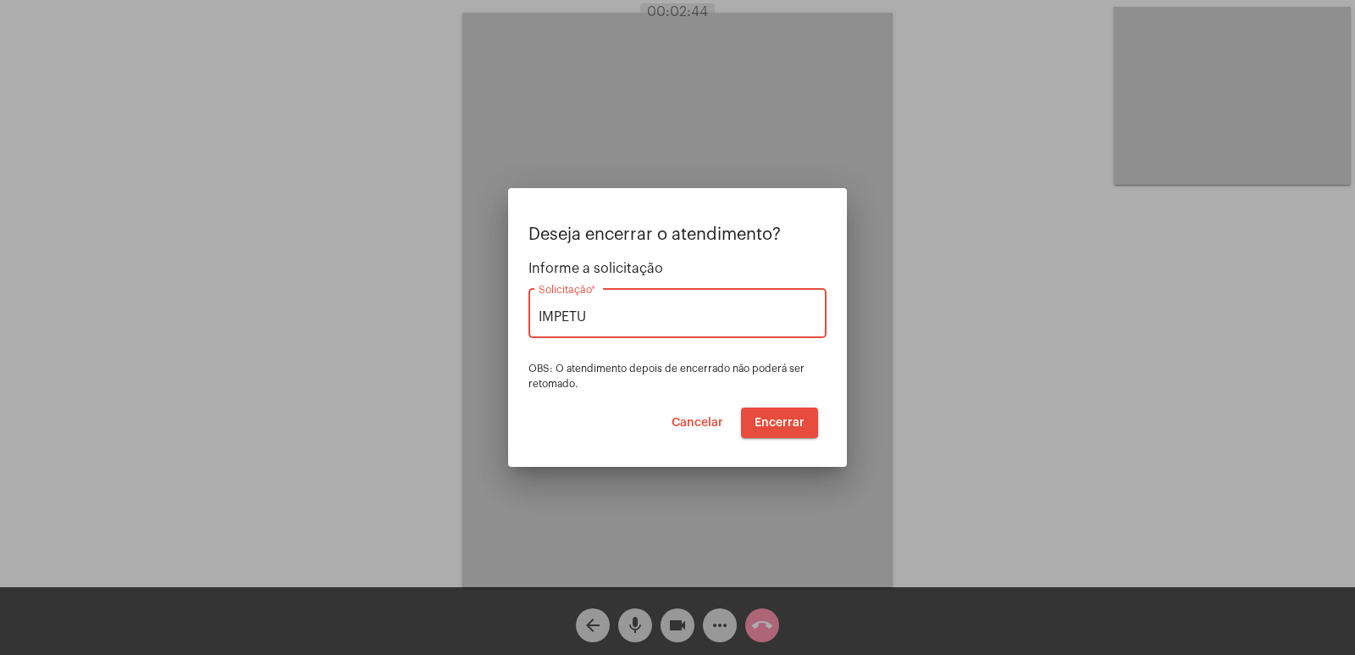
click at [755, 426] on span "Encerrar" at bounding box center [780, 423] width 50 height 12
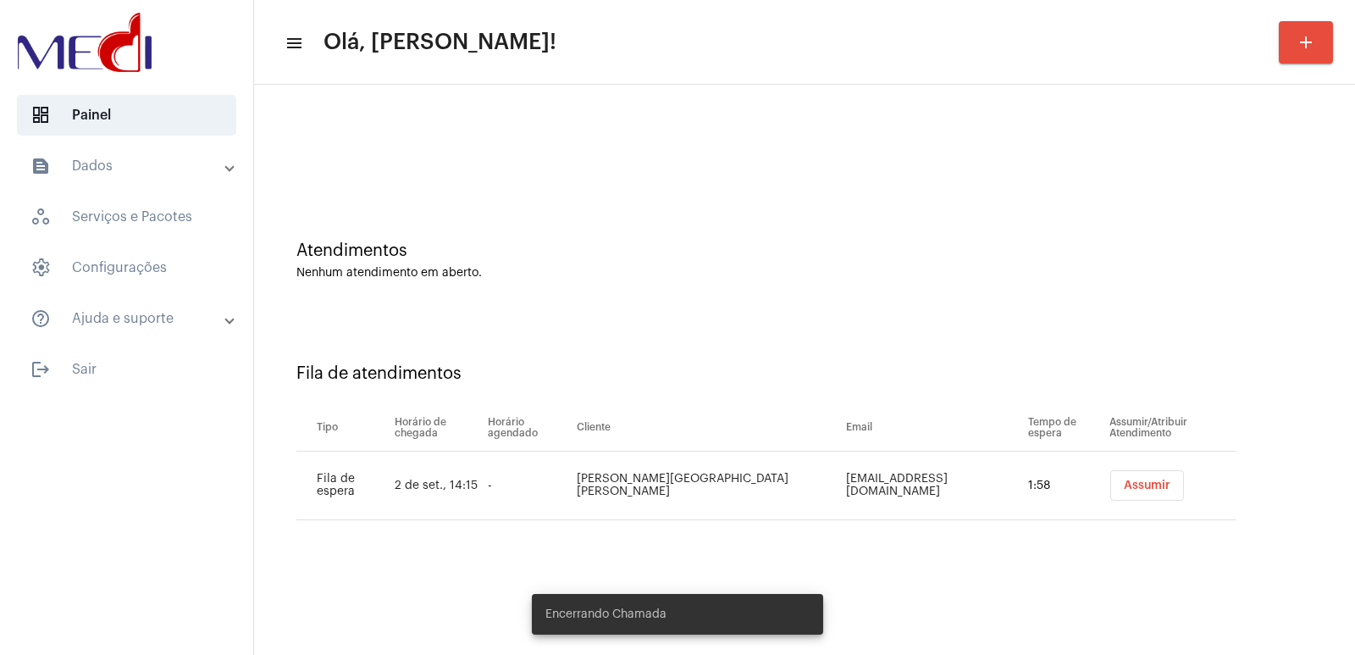
click at [1118, 500] on button "Assumir" at bounding box center [1147, 485] width 74 height 30
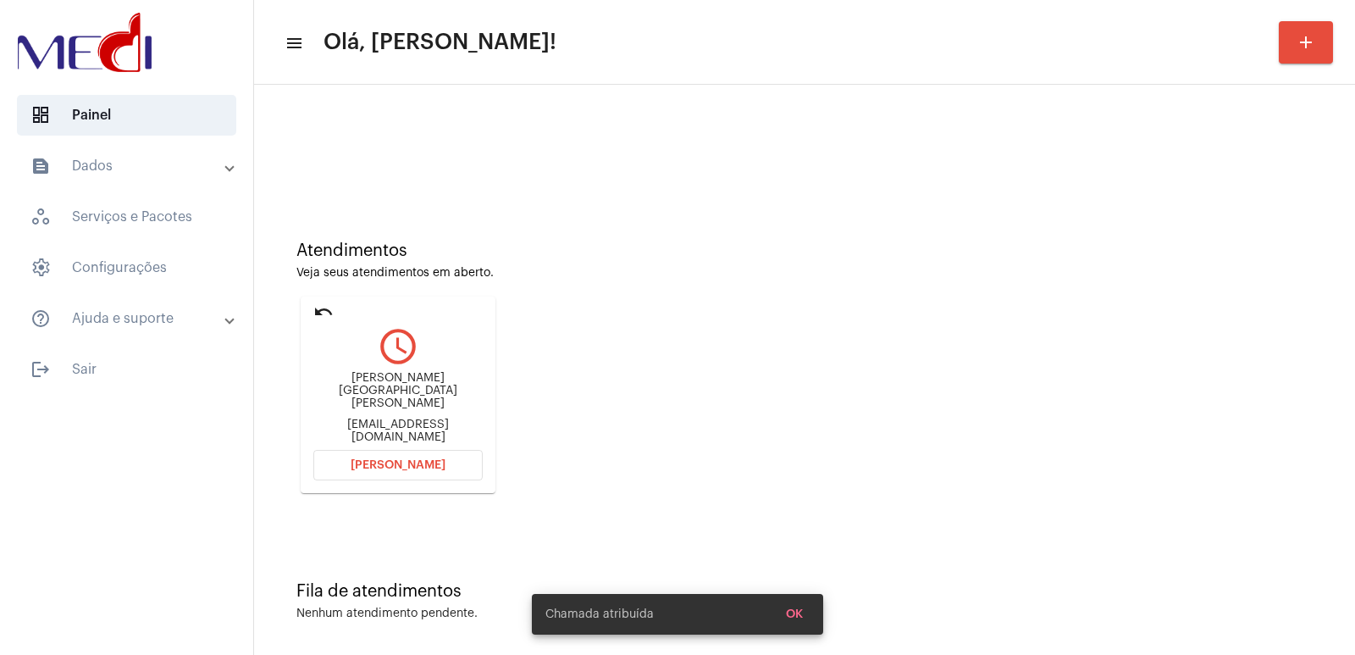
click at [362, 393] on div "Júlia Jardim Anelli" at bounding box center [397, 391] width 169 height 38
click at [364, 393] on div "Júlia Jardim Anelli" at bounding box center [397, 391] width 169 height 38
copy div "Júlia Jardim Anelli"
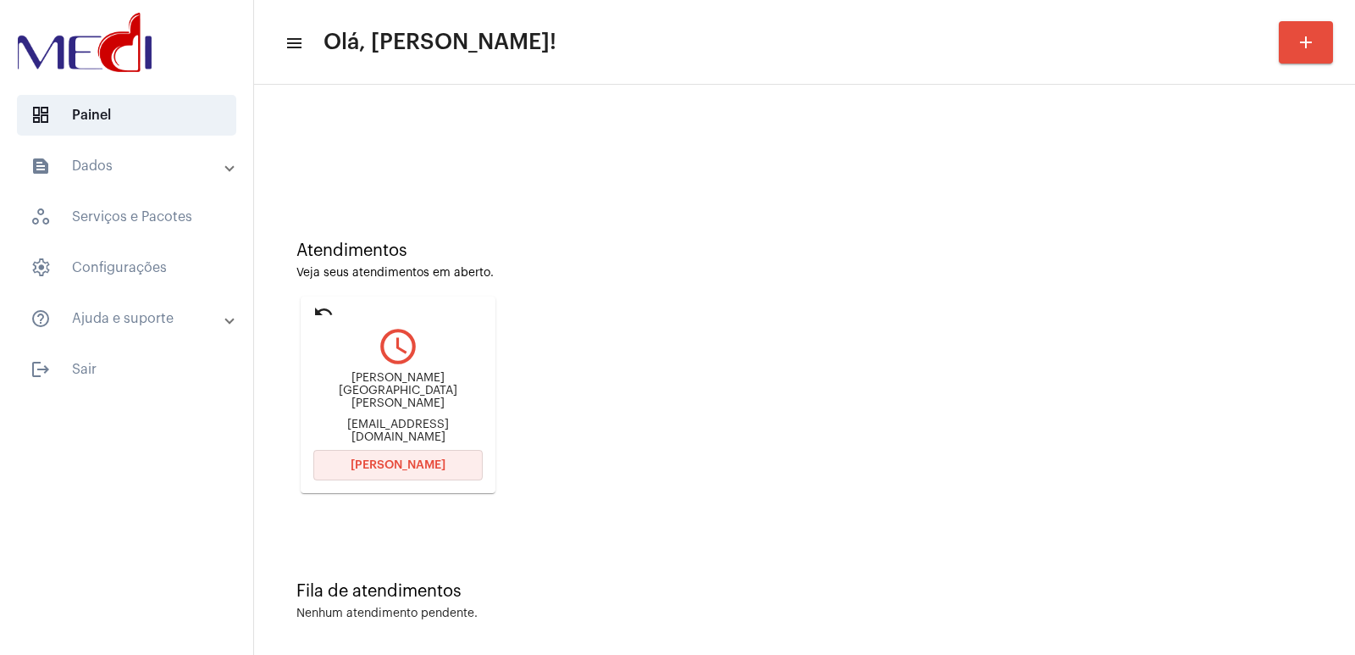
click at [385, 465] on span "Abrir Chamada" at bounding box center [398, 465] width 95 height 12
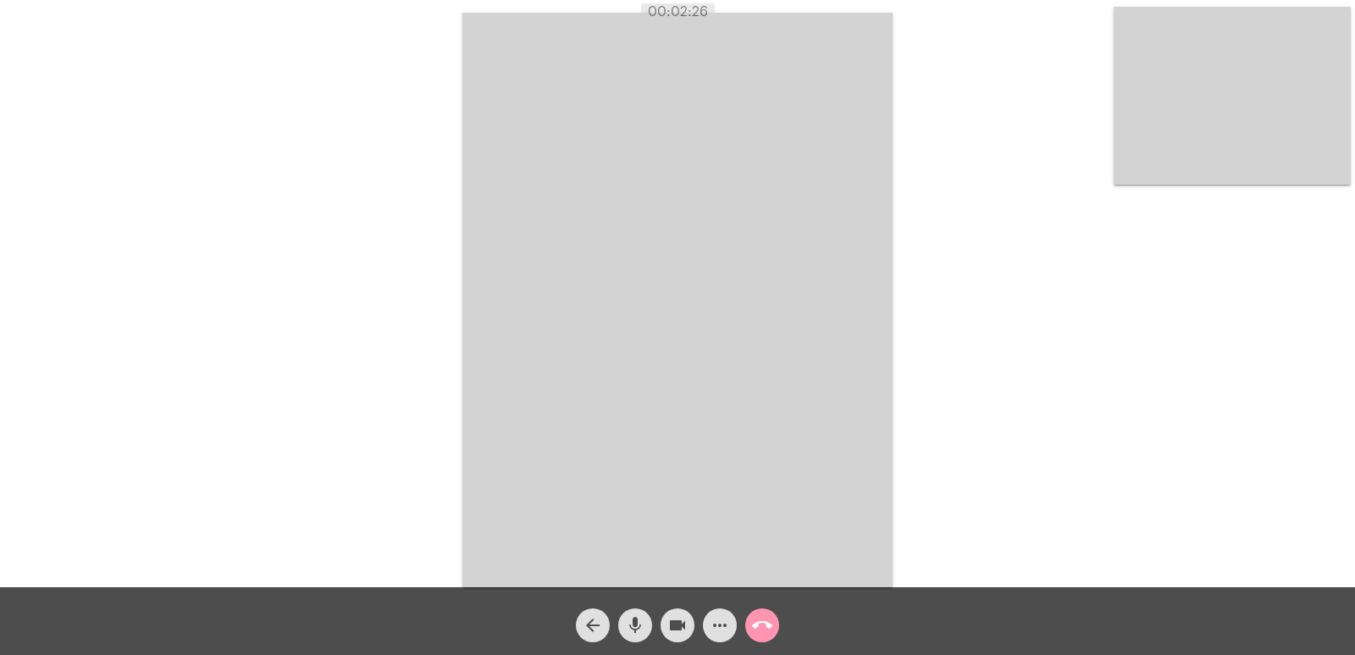
click at [754, 623] on mat-icon "call_end" at bounding box center [762, 625] width 20 height 20
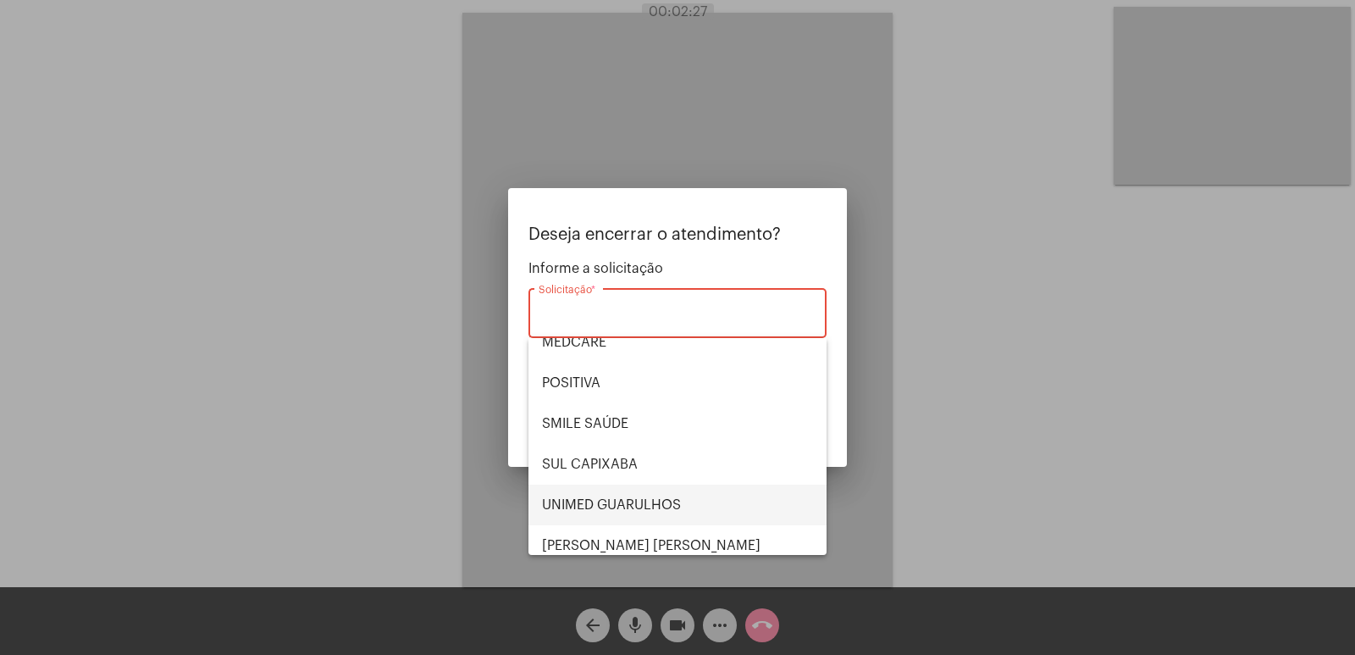
scroll to position [190, 0]
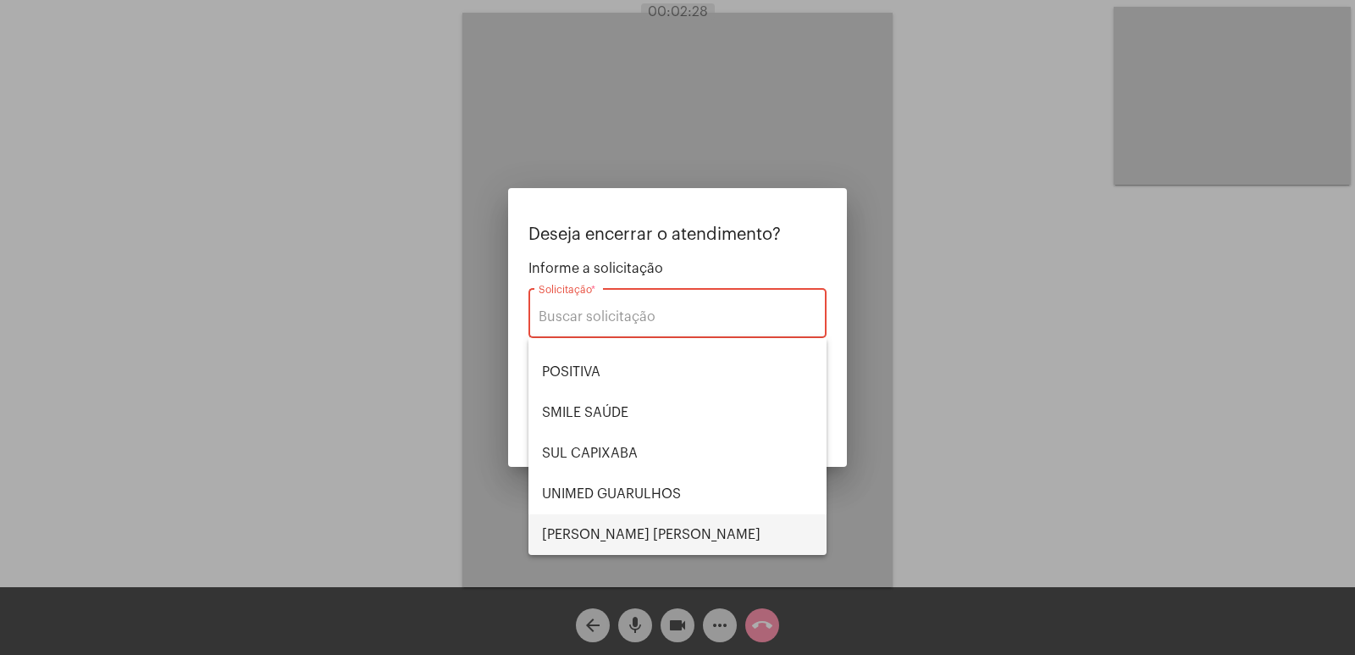
click at [571, 525] on span "VERA CRUZ" at bounding box center [677, 534] width 271 height 41
type input "VERA CRUZ"
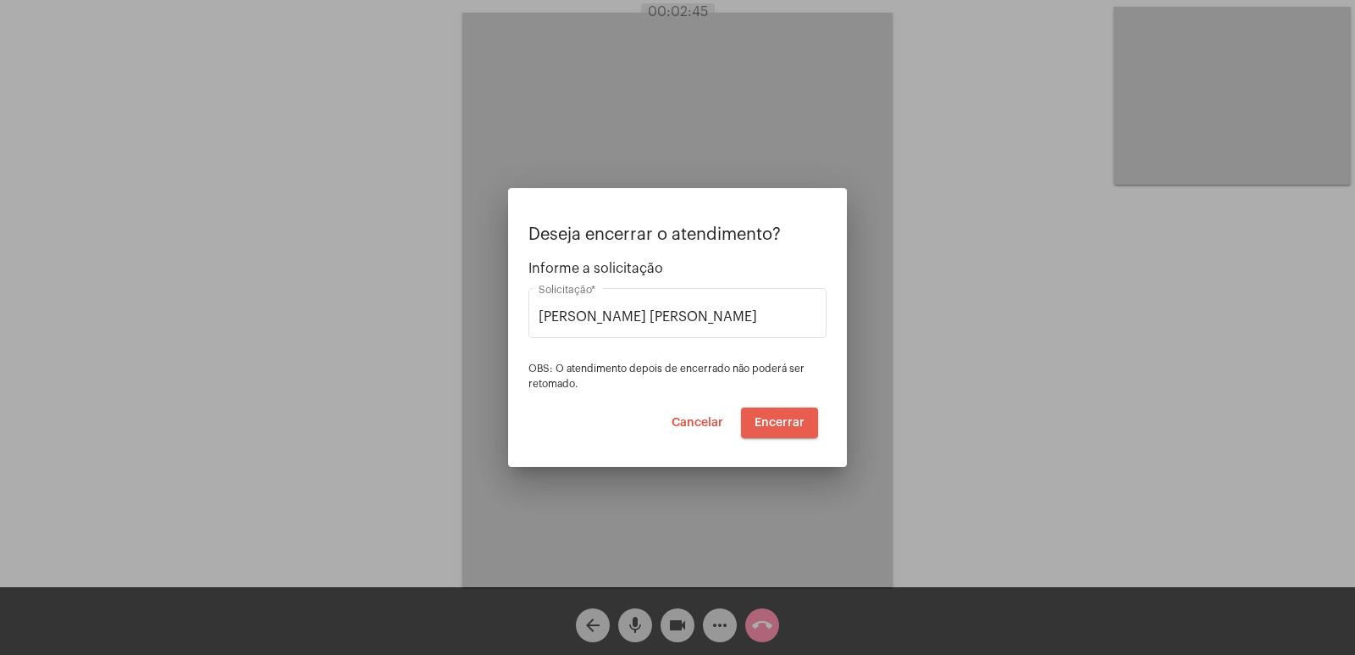
click at [788, 420] on span "Encerrar" at bounding box center [780, 423] width 50 height 12
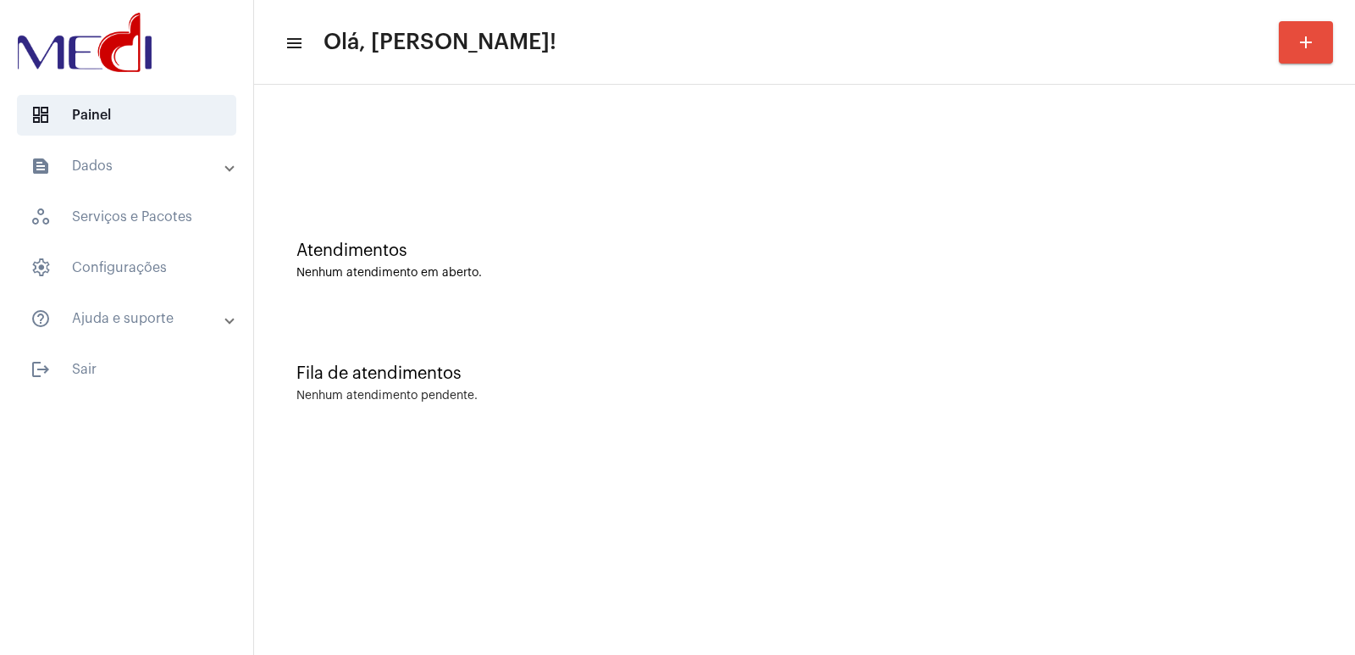
drag, startPoint x: 1271, startPoint y: 496, endPoint x: 1259, endPoint y: 595, distance: 99.8
click at [1271, 496] on mat-sidenav-content "menu Olá, [PERSON_NAME]! add Atendimentos Nenhum atendimento em aberto. Fila de…" at bounding box center [804, 327] width 1101 height 655
click at [888, 291] on div "Atendimentos Nenhum atendimento em aberto." at bounding box center [805, 252] width 1084 height 123
click at [927, 318] on div "Fila de atendimentos Nenhum atendimento pendente." at bounding box center [805, 374] width 1084 height 123
click at [1115, 326] on div "Fila de atendimentos Nenhum atendimento pendente." at bounding box center [805, 374] width 1084 height 123
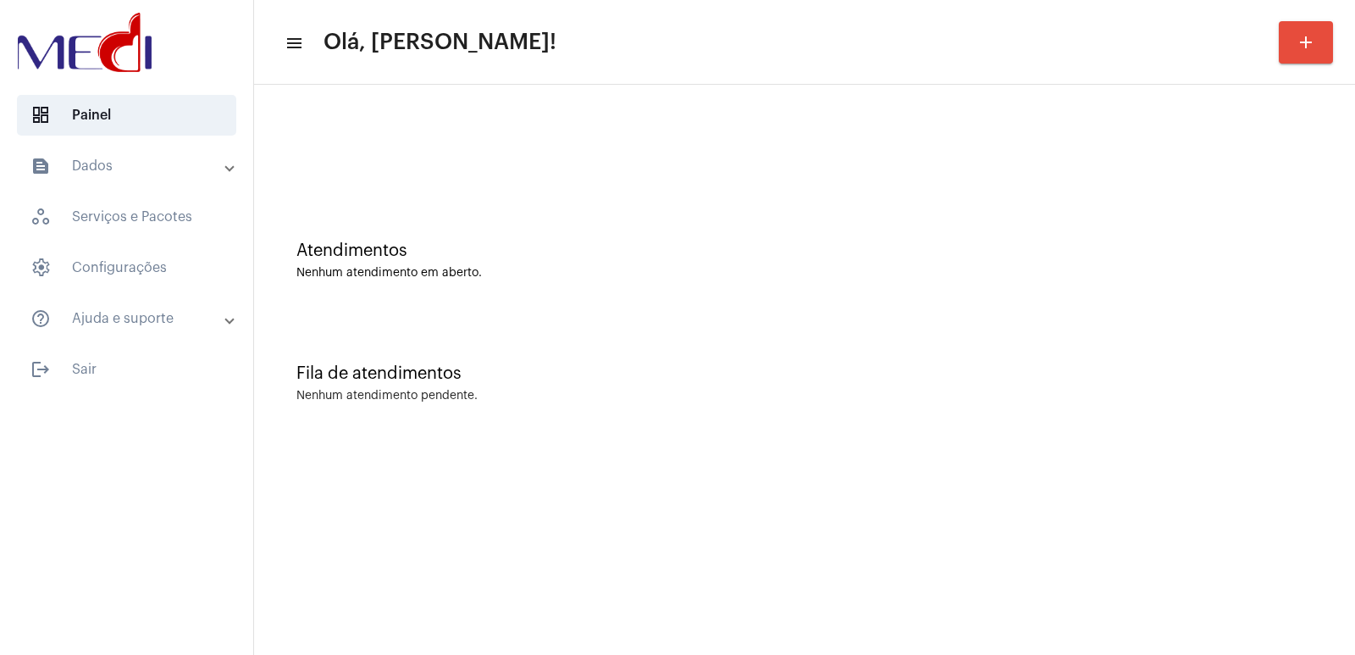
click at [1115, 326] on div "Fila de atendimentos Nenhum atendimento pendente." at bounding box center [805, 374] width 1084 height 123
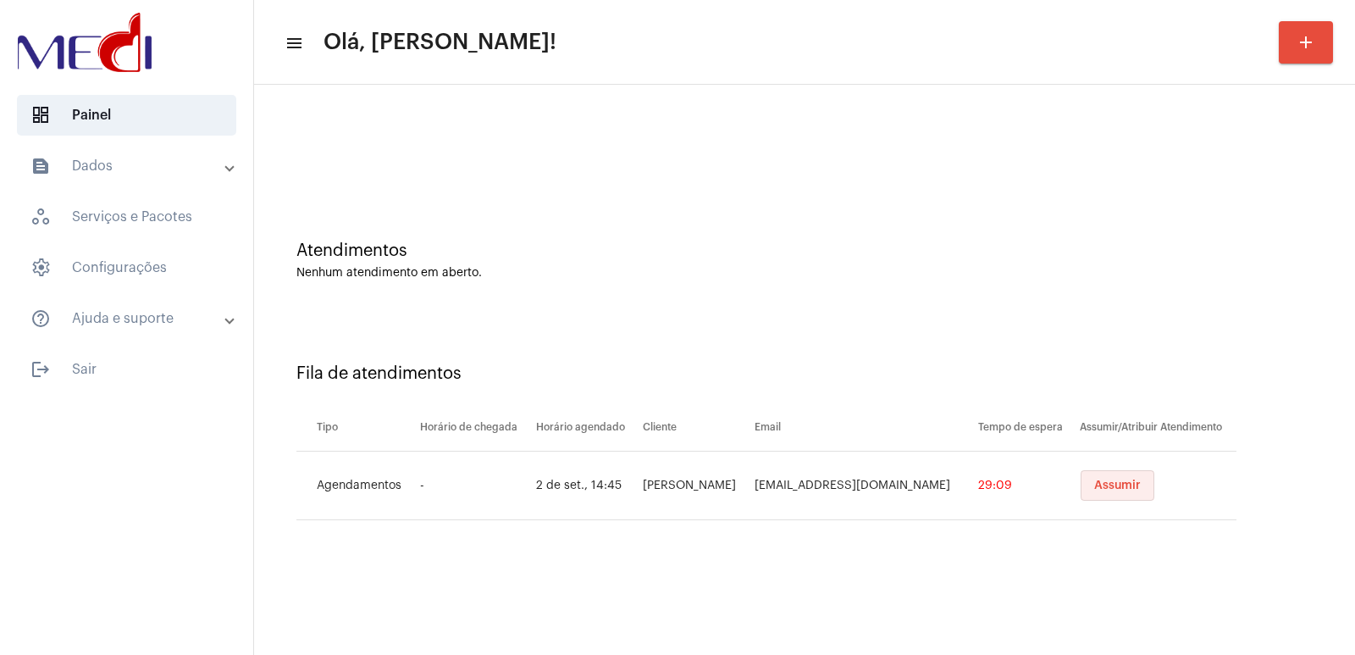
click at [1093, 478] on button "Assumir" at bounding box center [1118, 485] width 74 height 30
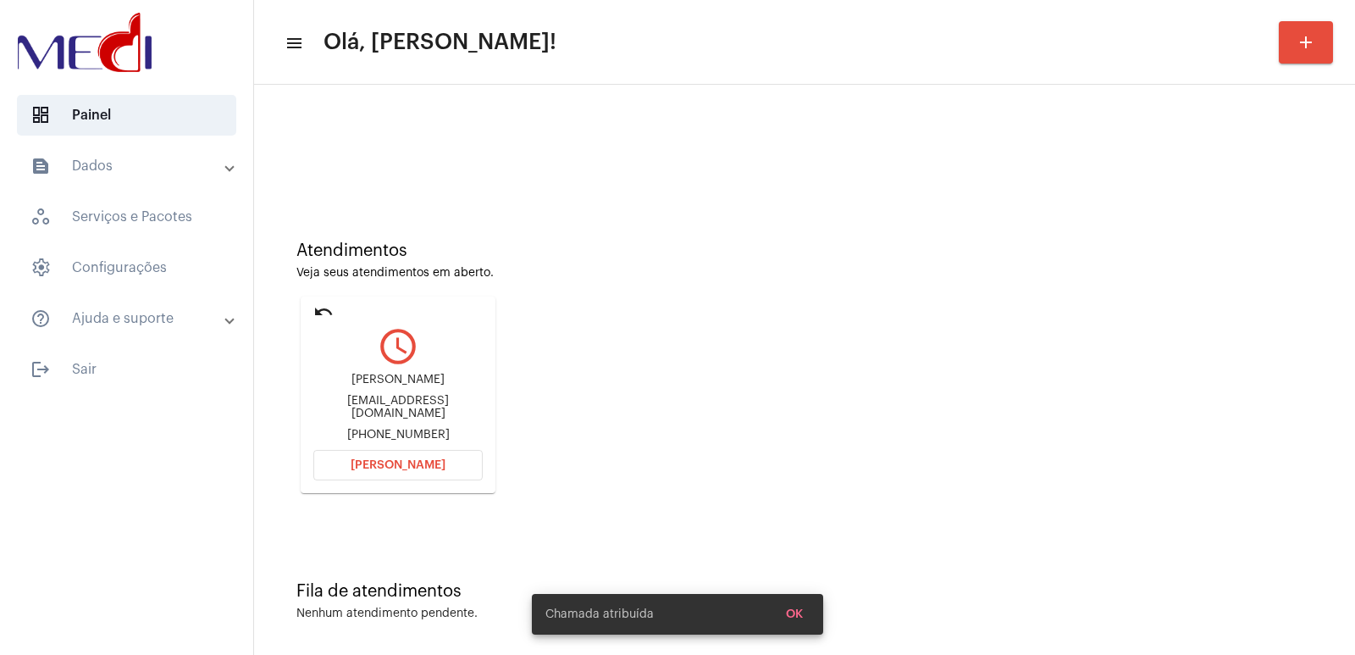
click at [386, 381] on div "Robert Pereira da Silva" at bounding box center [397, 380] width 169 height 13
copy div "Robert Pereira da Silva"
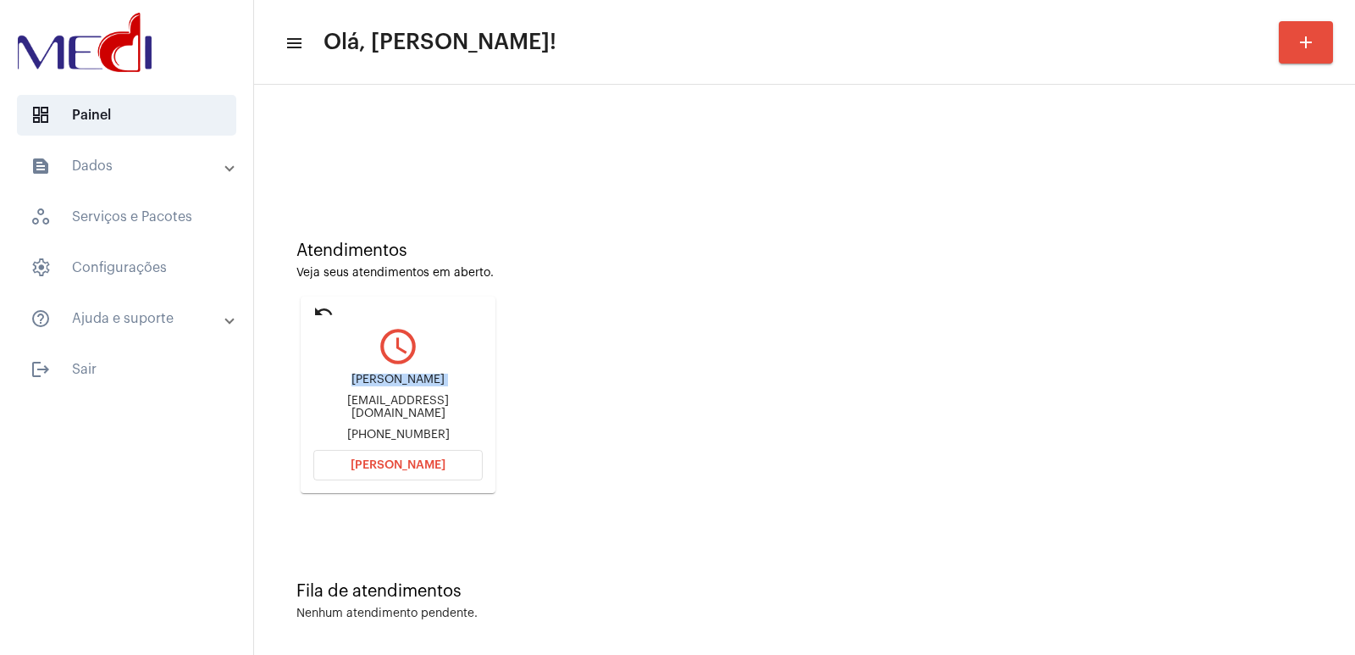
copy div "Robert Pereira da Silva"
click at [398, 457] on button "[PERSON_NAME]" at bounding box center [397, 465] width 169 height 30
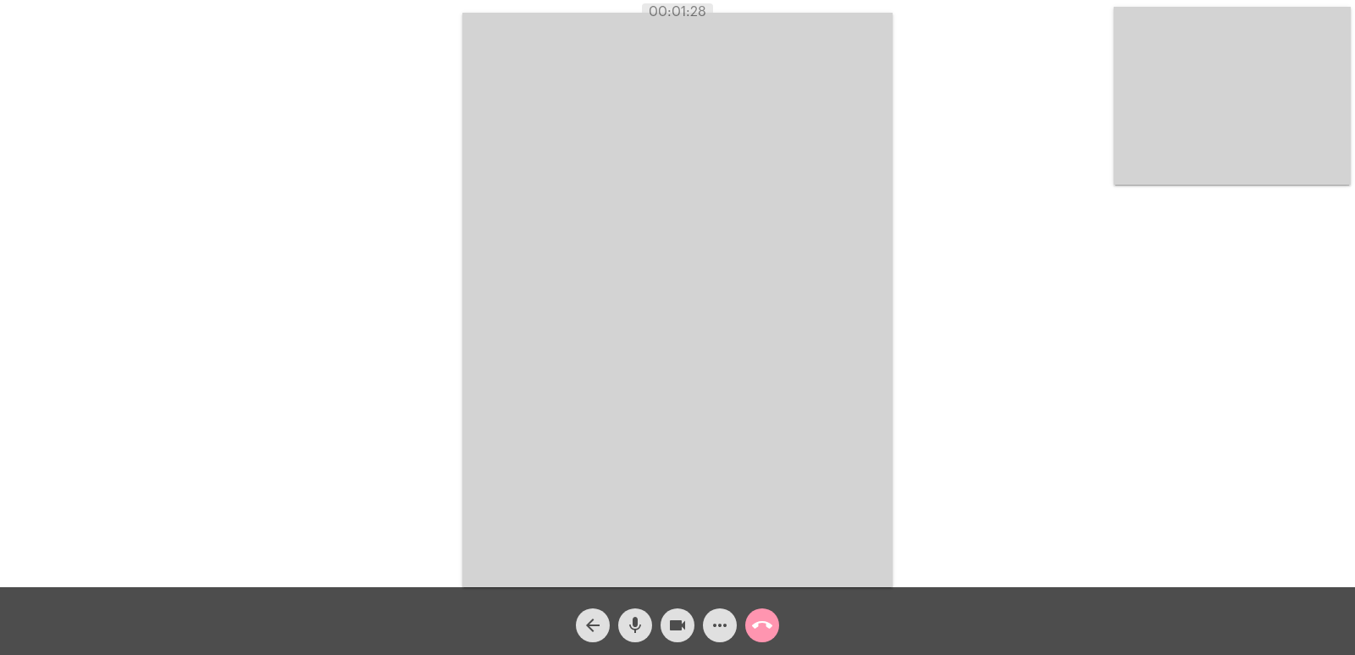
click at [765, 627] on mat-icon "call_end" at bounding box center [762, 625] width 20 height 20
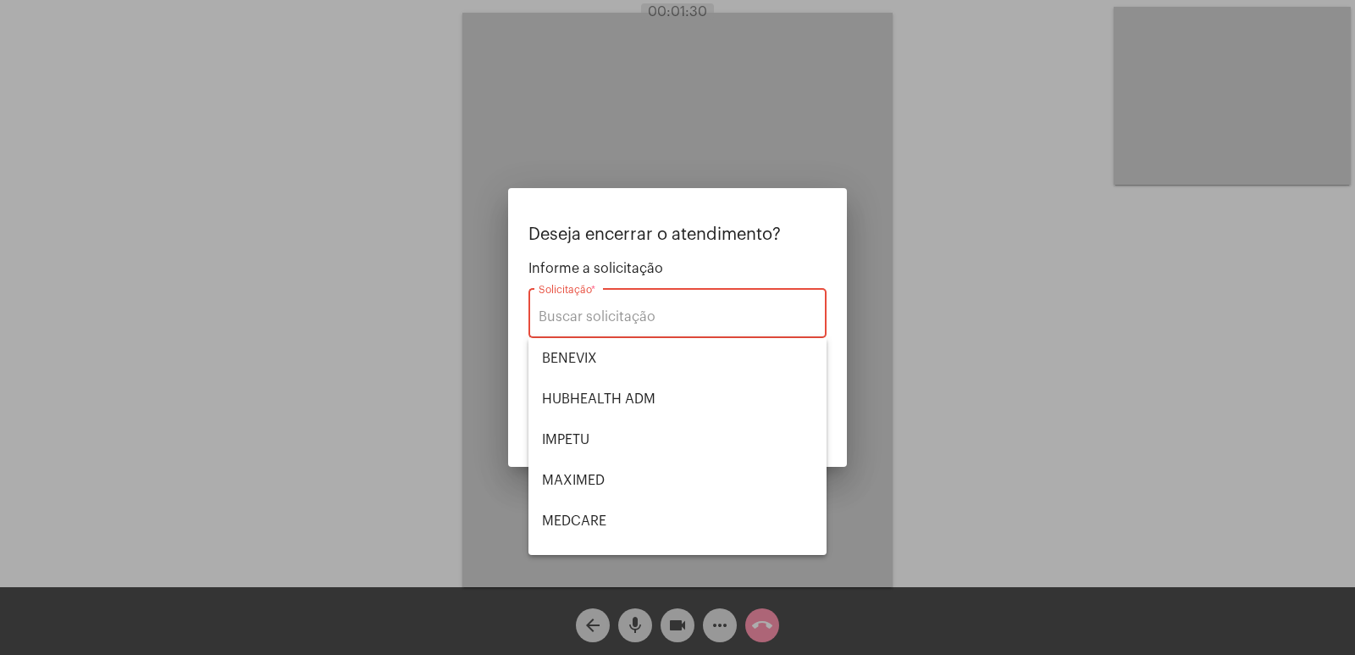
scroll to position [19, 0]
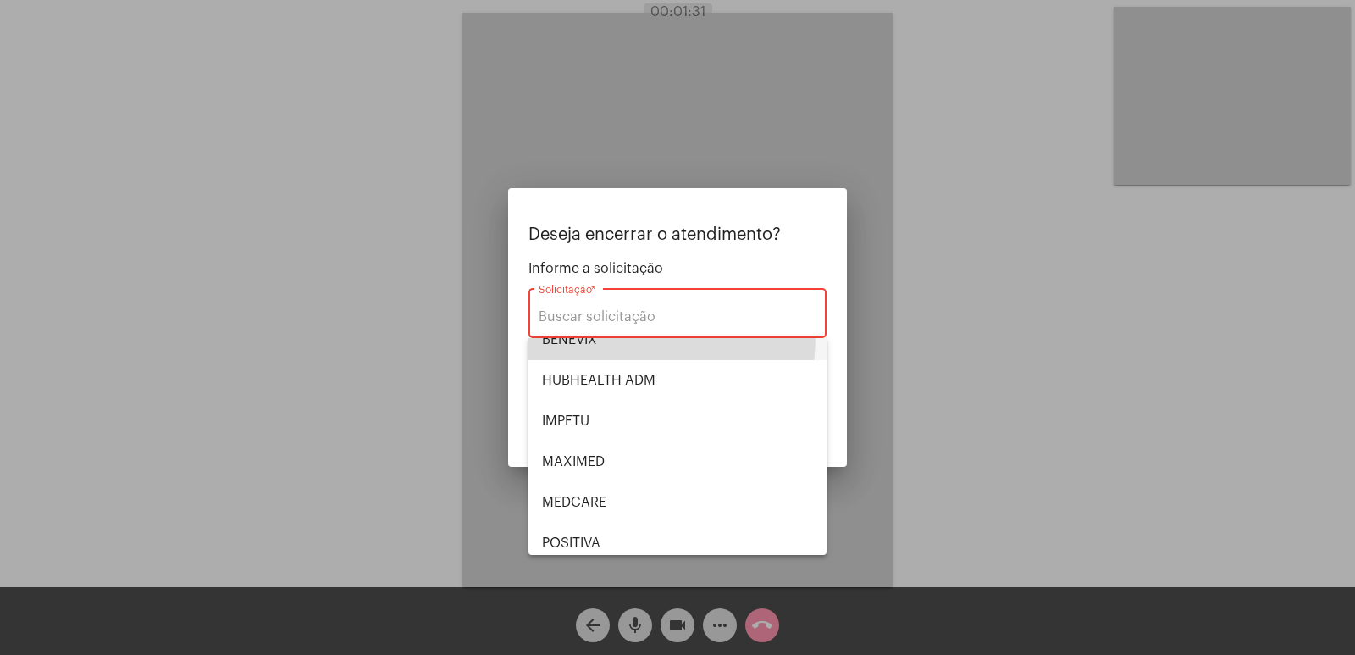
click at [574, 352] on span "BENEVIX" at bounding box center [677, 339] width 271 height 41
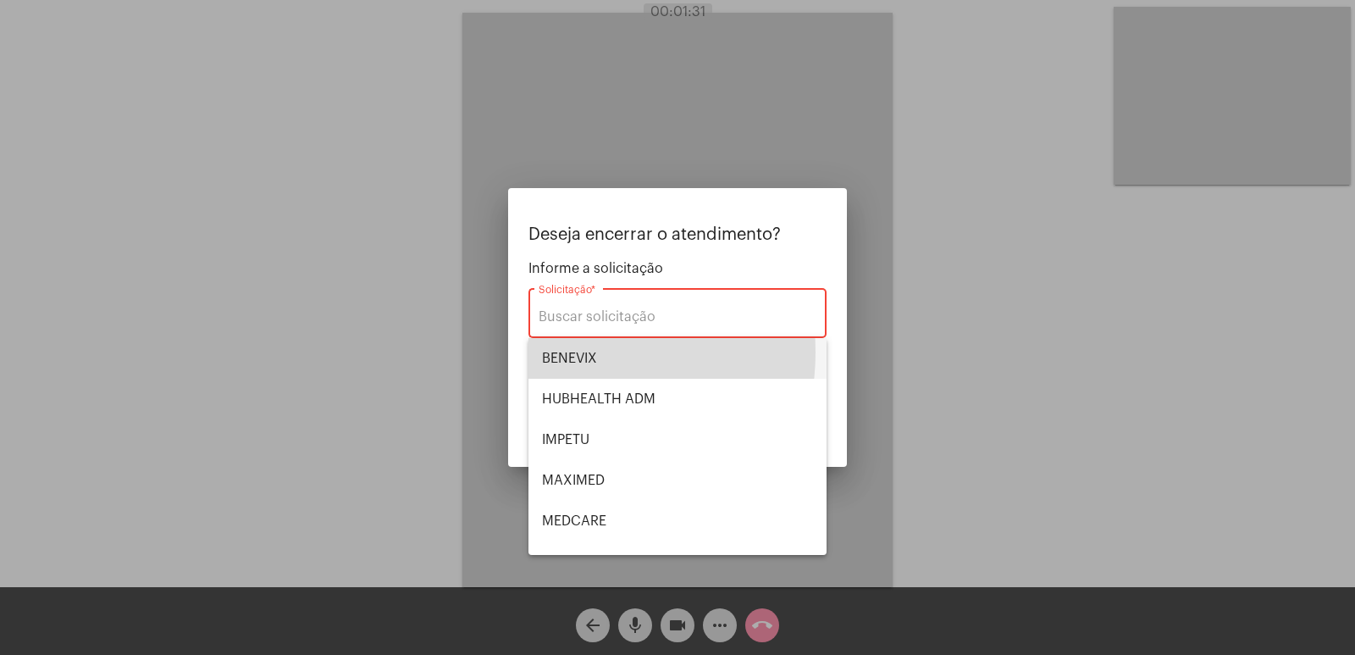
type input "BENEVIX"
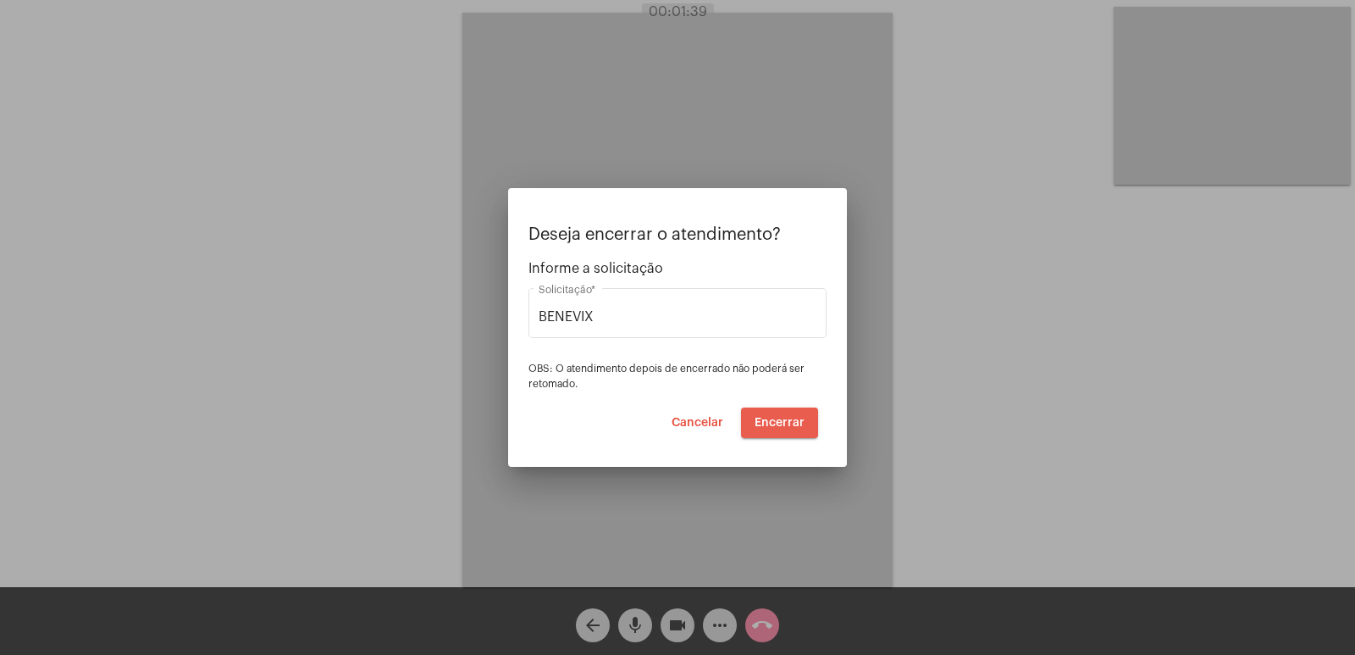
click at [776, 419] on span "Encerrar" at bounding box center [780, 423] width 50 height 12
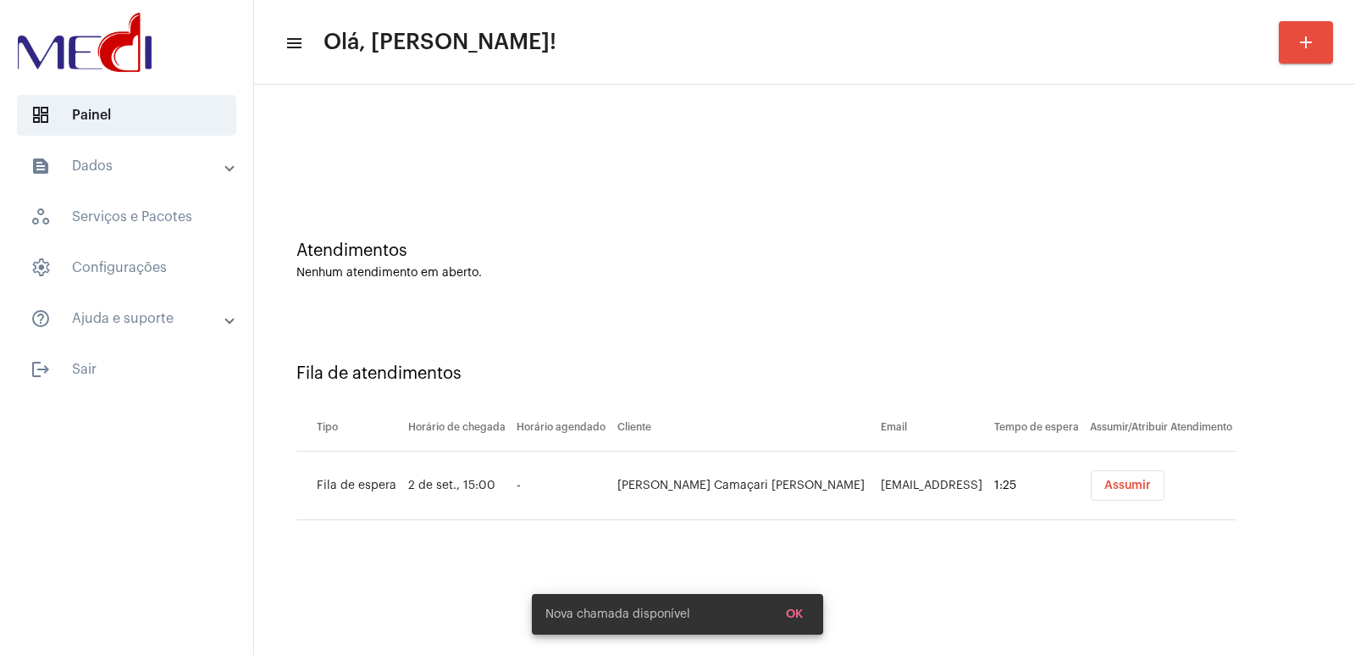
click at [1112, 496] on button "Assumir" at bounding box center [1128, 485] width 74 height 30
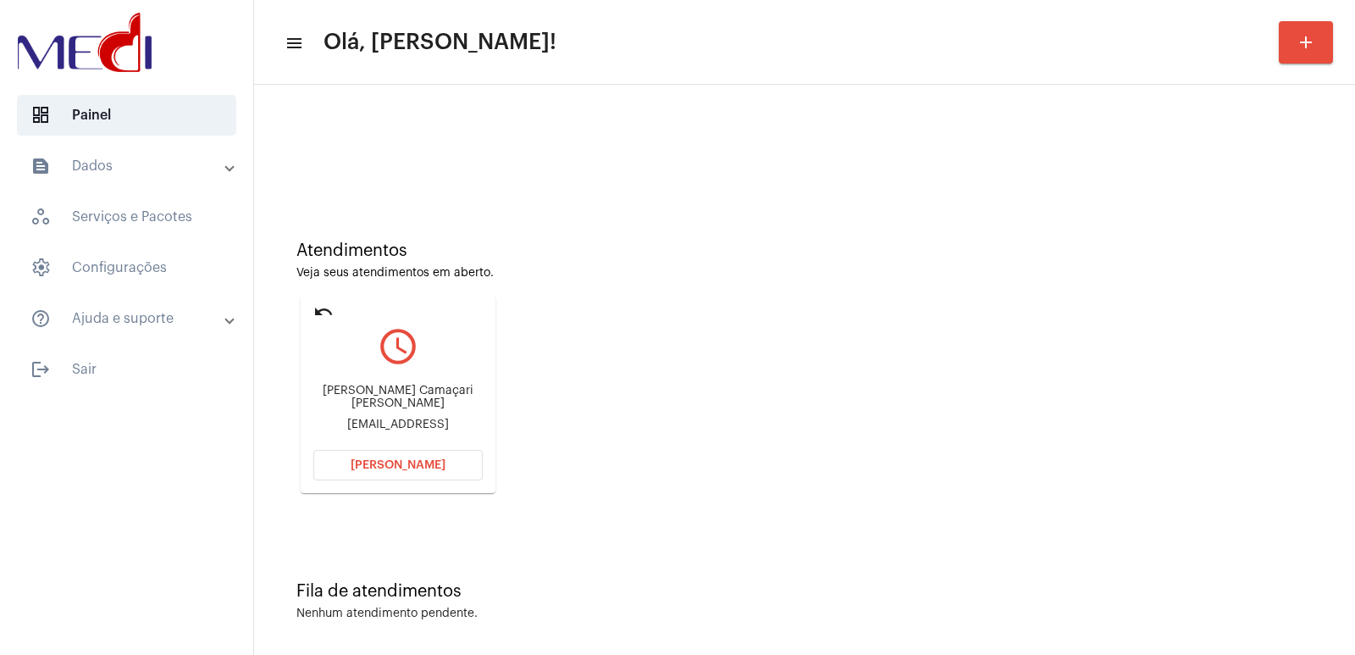
click at [383, 386] on div "[PERSON_NAME] Camaçari [PERSON_NAME]" at bounding box center [397, 397] width 169 height 25
copy div "[PERSON_NAME] Camaçari [PERSON_NAME]"
click at [420, 450] on button "Abrir Chamada" at bounding box center [397, 465] width 169 height 30
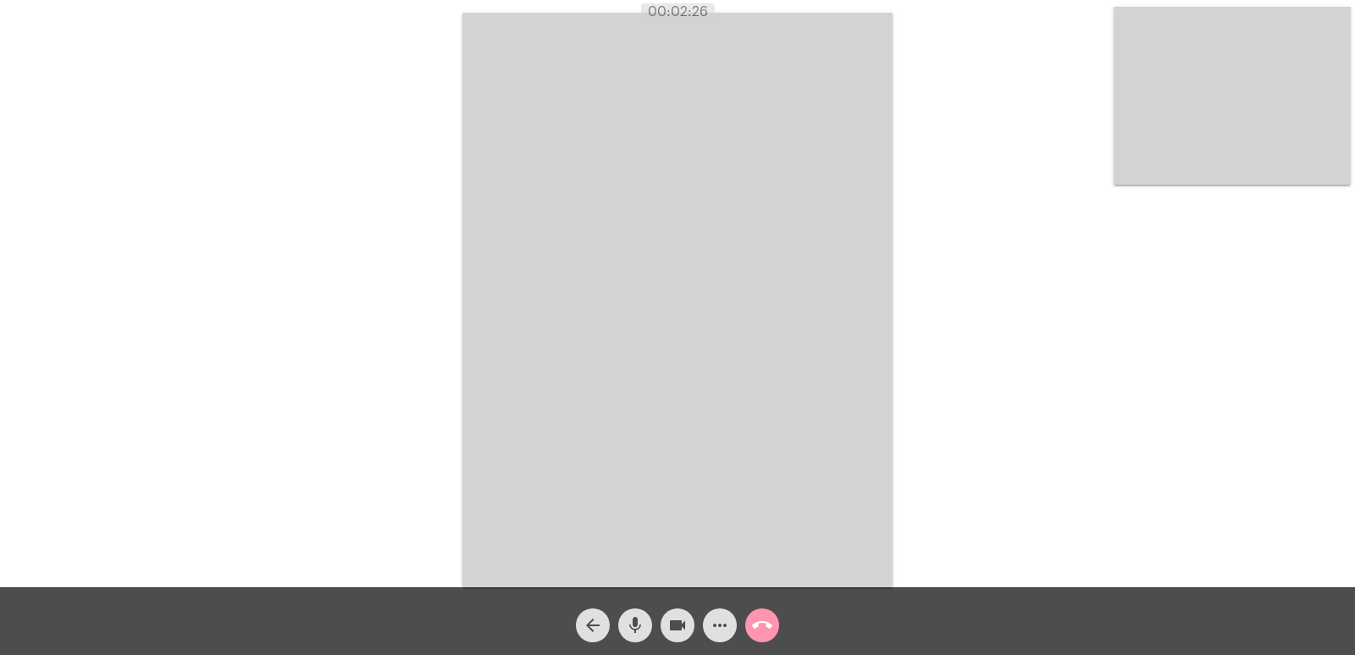
click at [762, 632] on mat-icon "call_end" at bounding box center [762, 625] width 20 height 20
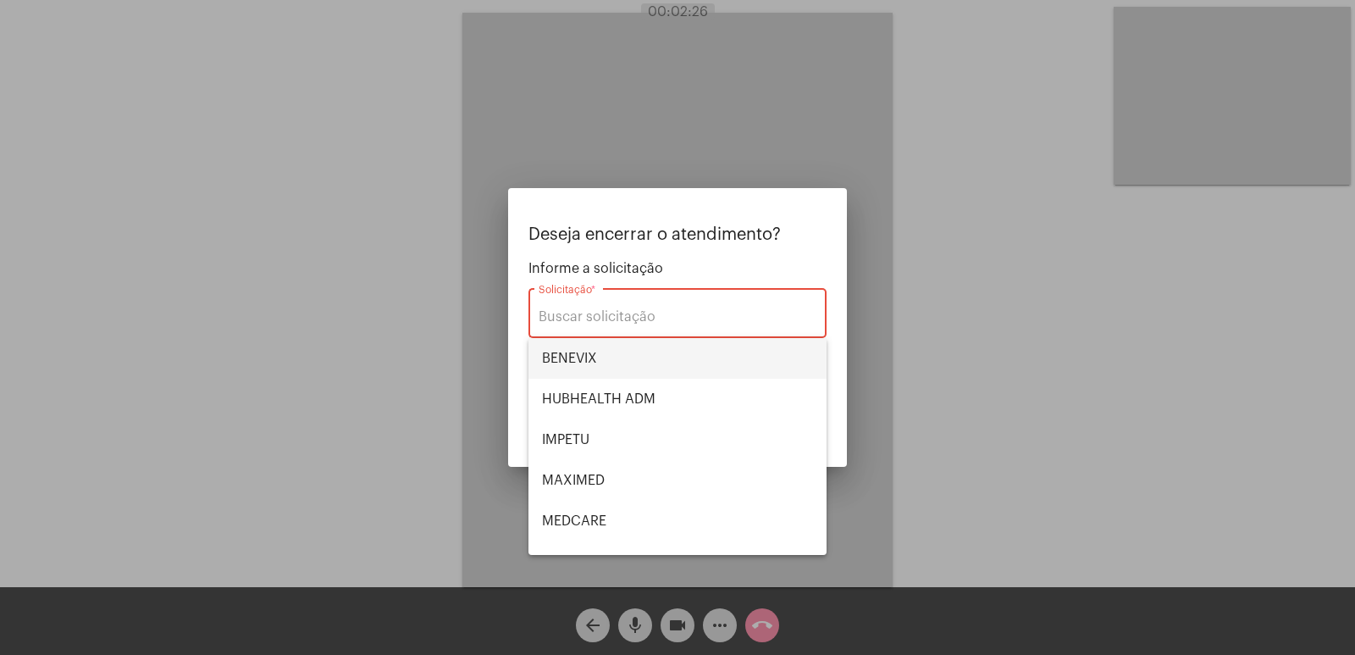
click at [596, 362] on span "BENEVIX" at bounding box center [677, 358] width 271 height 41
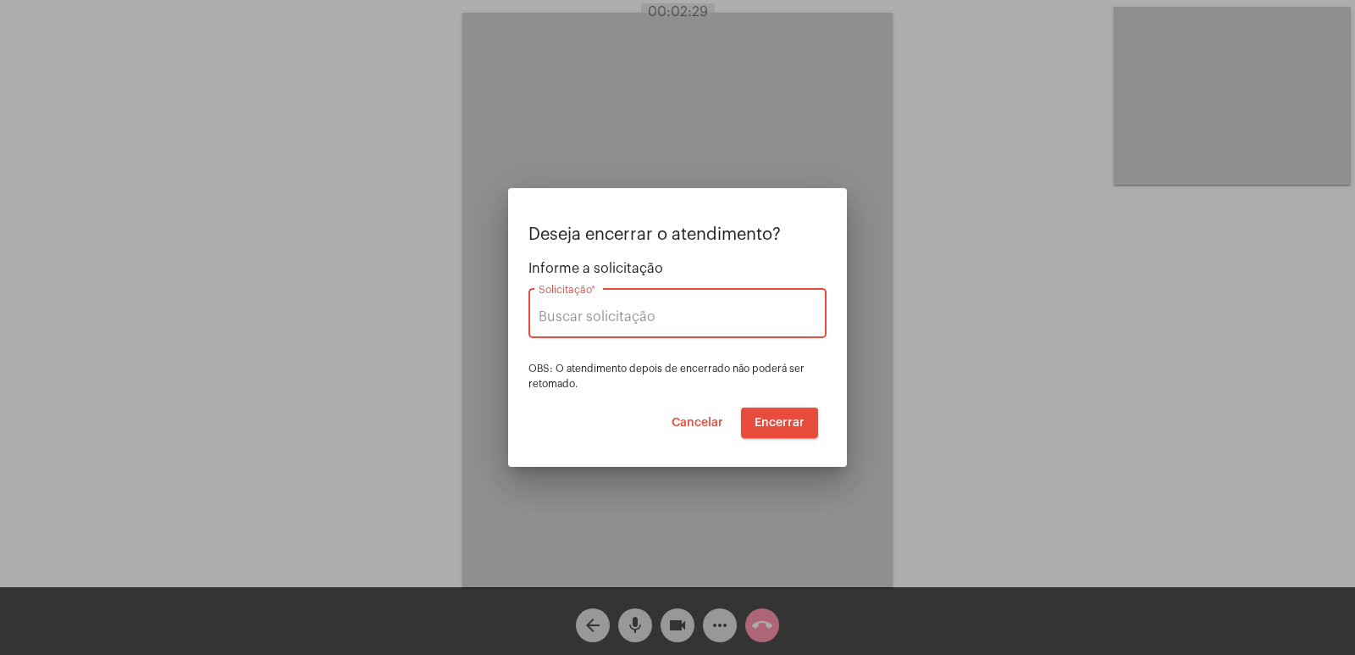
type input "BENEVIX"
click at [747, 414] on button "Encerrar" at bounding box center [779, 422] width 77 height 30
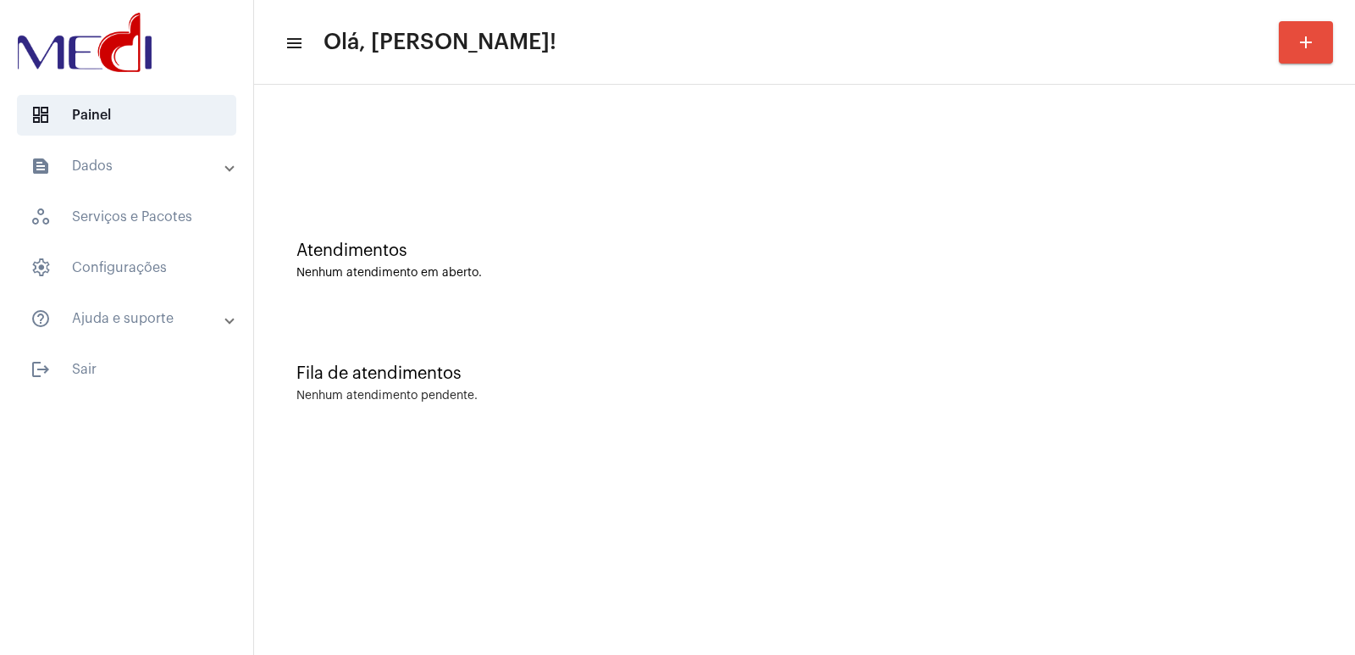
drag, startPoint x: 976, startPoint y: 415, endPoint x: 966, endPoint y: 419, distance: 11.0
click at [976, 415] on div "Fila de atendimentos Nenhum atendimento pendente." at bounding box center [805, 374] width 1084 height 123
drag, startPoint x: 0, startPoint y: 178, endPoint x: 1195, endPoint y: 446, distance: 1224.8
click at [1195, 446] on mat-sidenav-content "menu Olá, Vivian! add Atendimentos Nenhum atendimento em aberto. Fila de atendi…" at bounding box center [804, 327] width 1101 height 655
click at [846, 486] on mat-sidenav-content "menu Olá, Vivian! add Atendimentos Nenhum atendimento em aberto. Fila de atendi…" at bounding box center [804, 327] width 1101 height 655
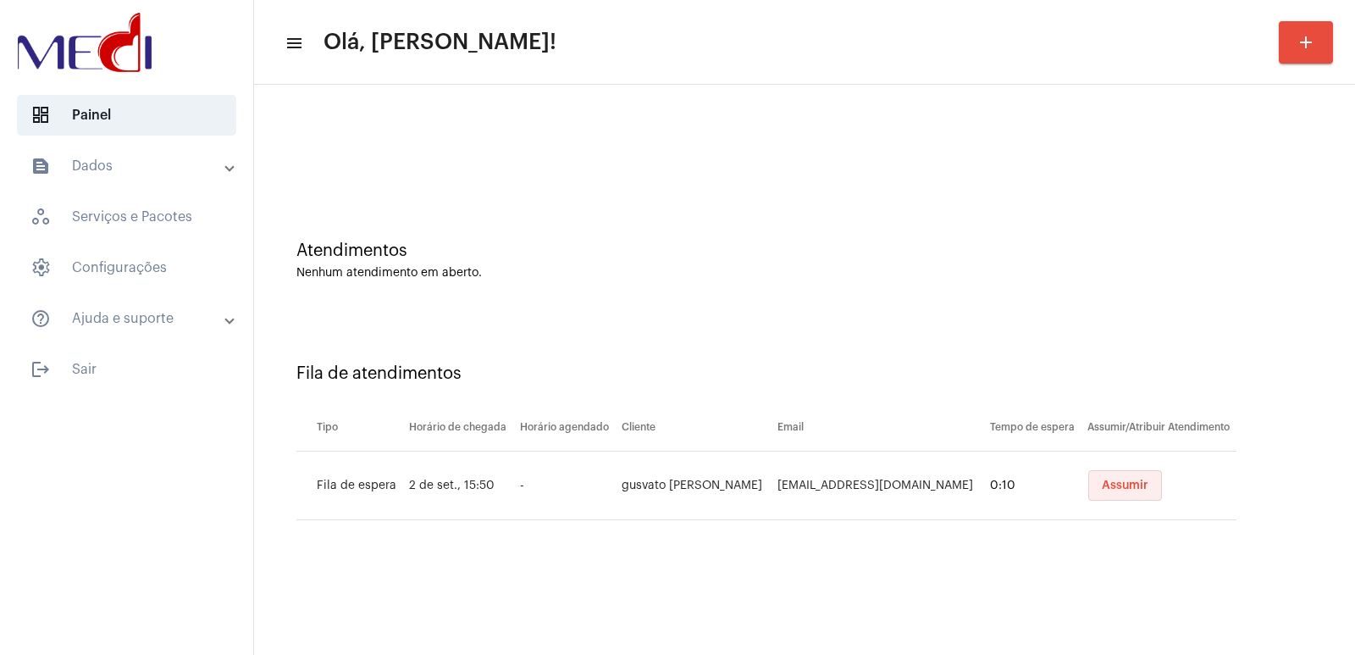
click at [1102, 484] on span "Assumir" at bounding box center [1125, 485] width 47 height 12
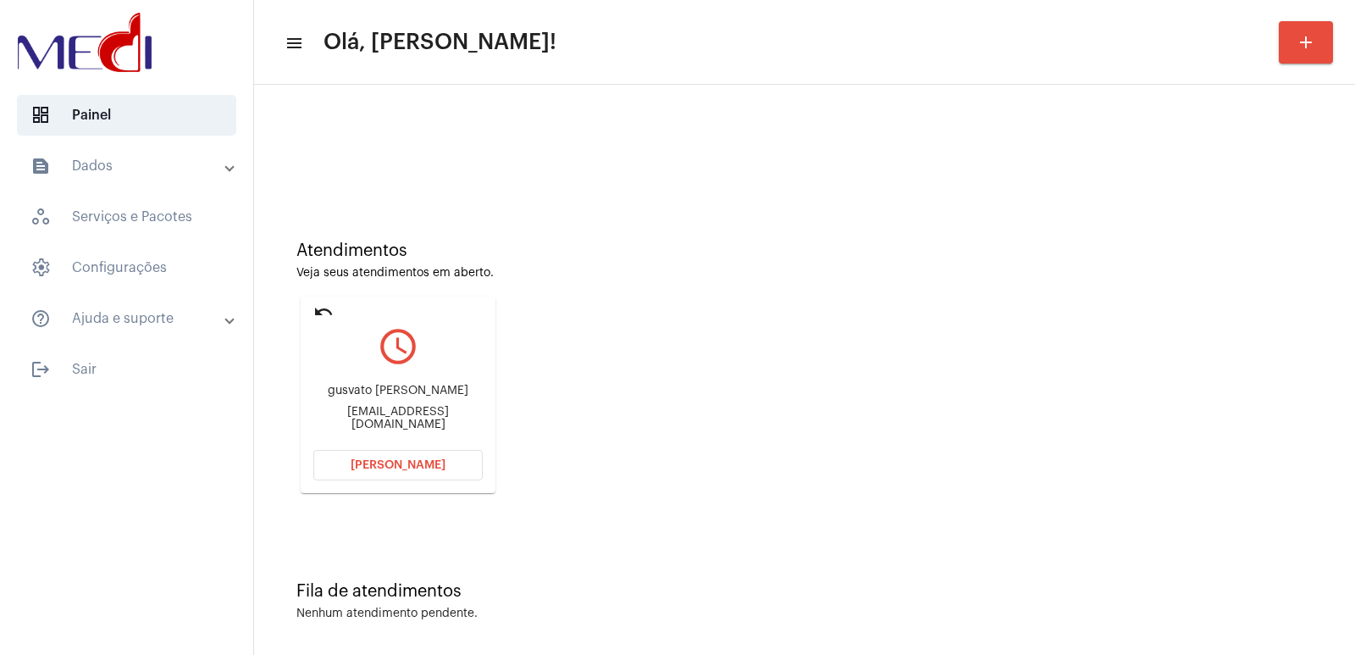
click at [367, 396] on div "gusvato bocus" at bounding box center [397, 391] width 169 height 13
click at [368, 396] on div "gusvato bocus" at bounding box center [397, 391] width 169 height 13
copy div "gusvato bocus"
click at [399, 466] on span "Abrir Chamada" at bounding box center [398, 465] width 95 height 12
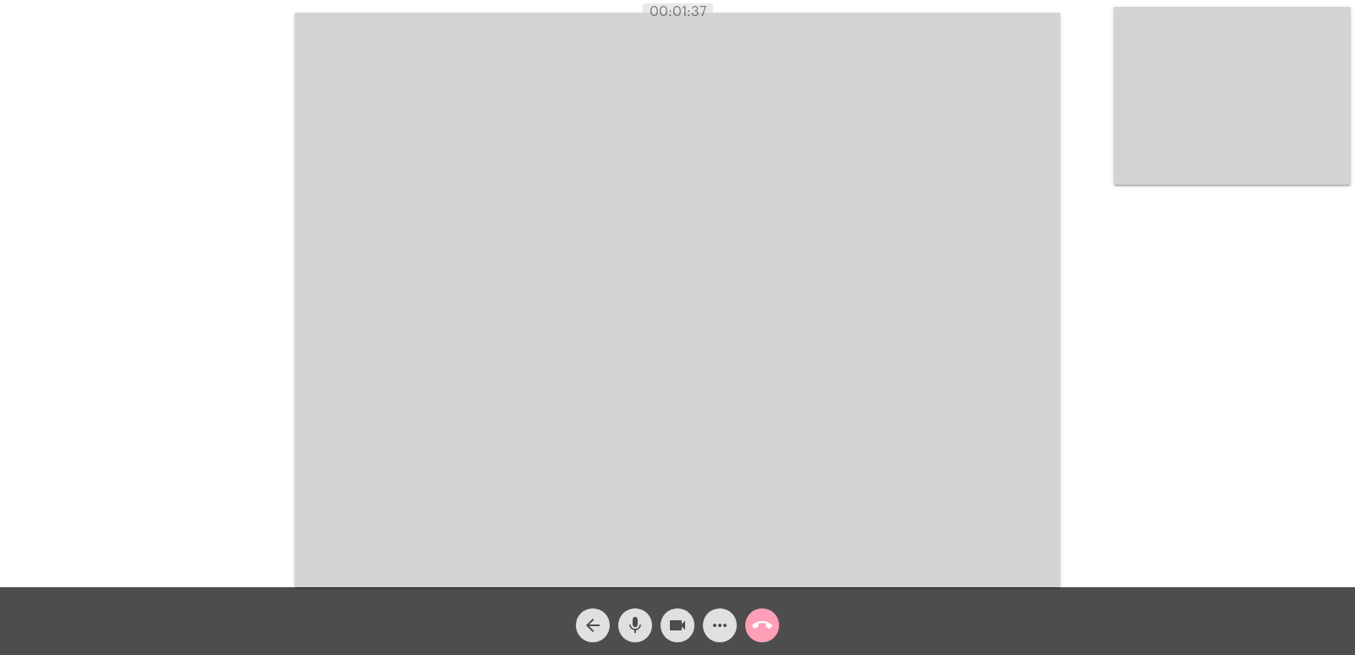
click at [752, 621] on mat-icon "call_end" at bounding box center [762, 625] width 20 height 20
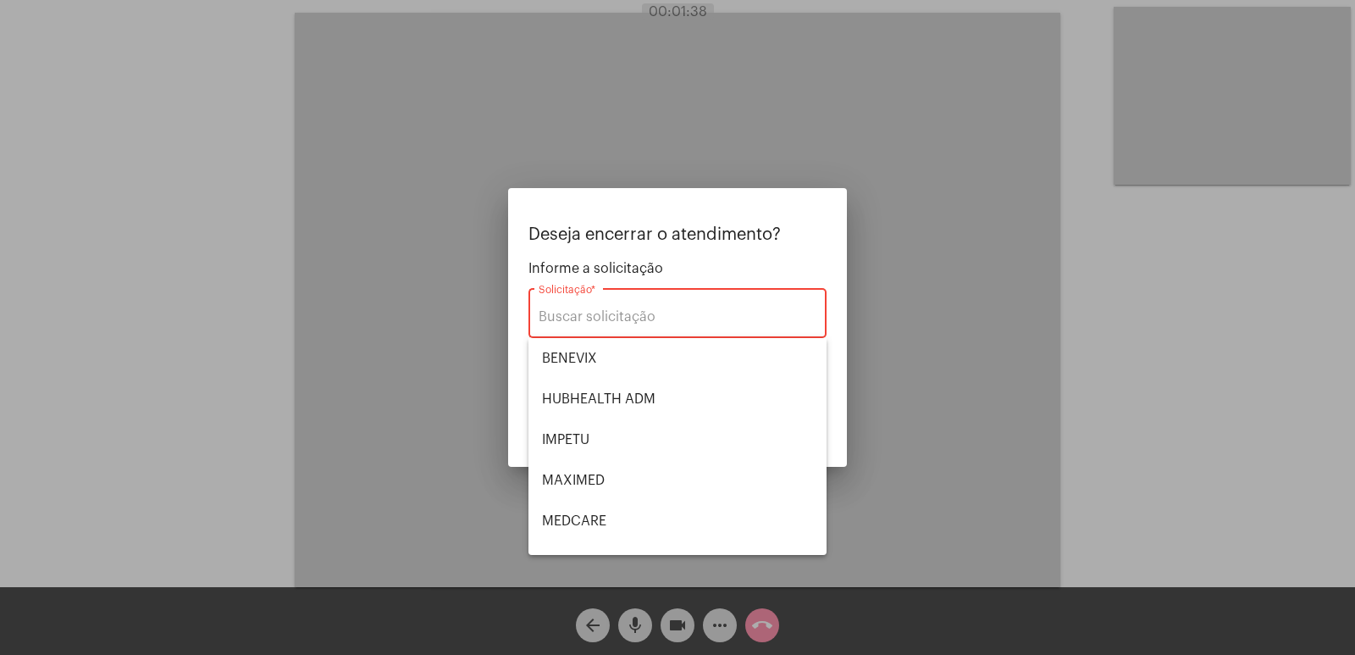
type input "VERA CRUZ"
click at [779, 425] on span "Encerrar" at bounding box center [780, 423] width 50 height 12
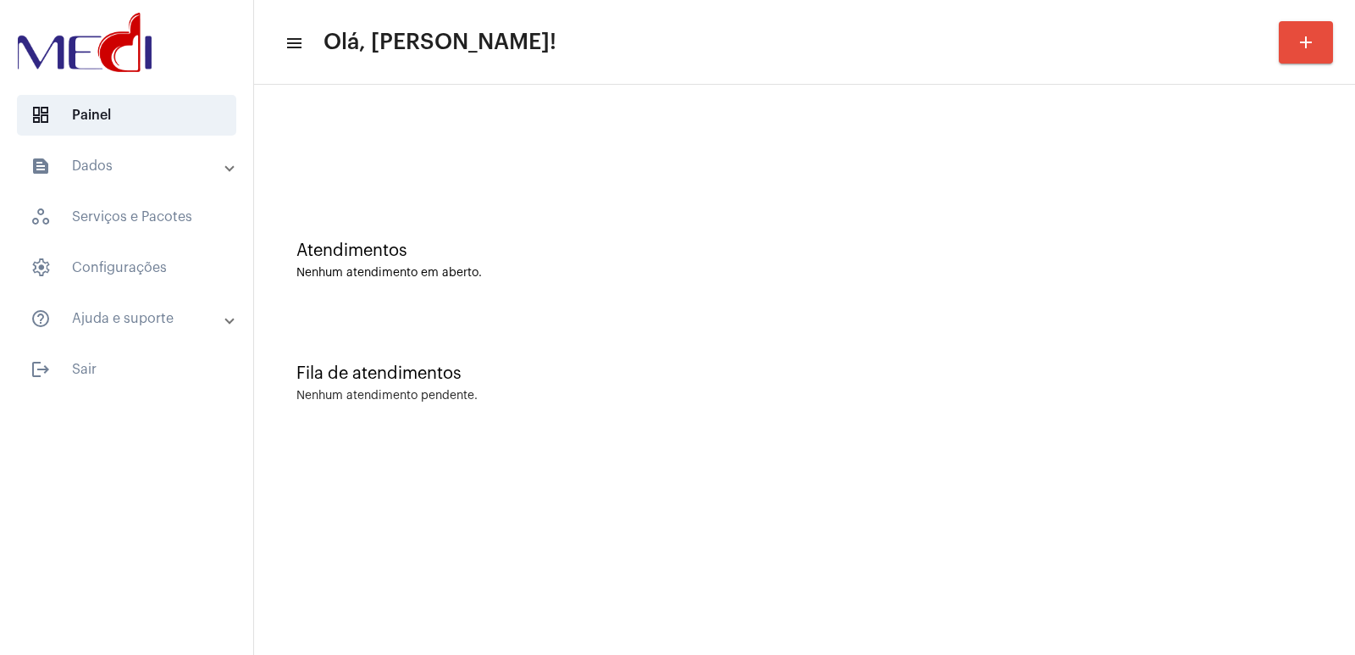
click at [1137, 494] on mat-sidenav-content "menu Olá, [PERSON_NAME]! add Atendimentos Nenhum atendimento em aberto. Fila de…" at bounding box center [804, 327] width 1101 height 655
click at [982, 227] on div "Atendimentos Nenhum atendimento em aberto." at bounding box center [805, 252] width 1084 height 123
click at [1118, 303] on div "Atendimentos Nenhum atendimento em aberto." at bounding box center [805, 252] width 1084 height 123
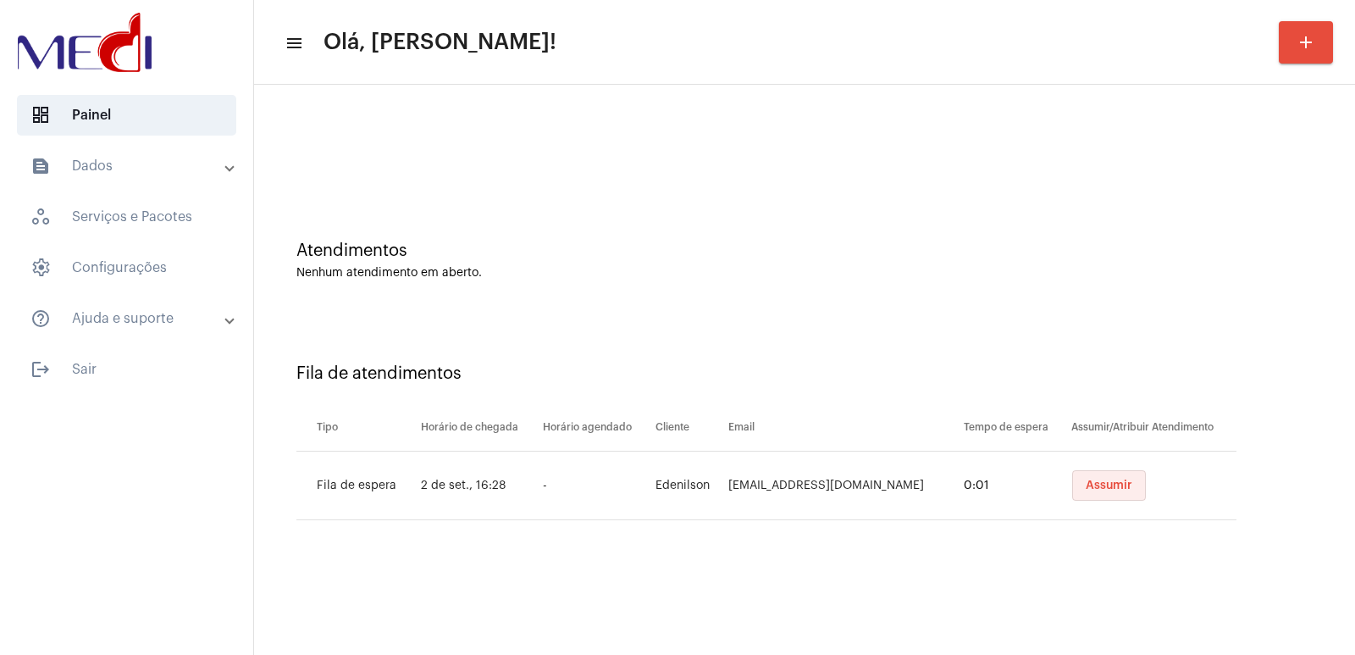
click at [1126, 486] on button "Assumir" at bounding box center [1109, 485] width 74 height 30
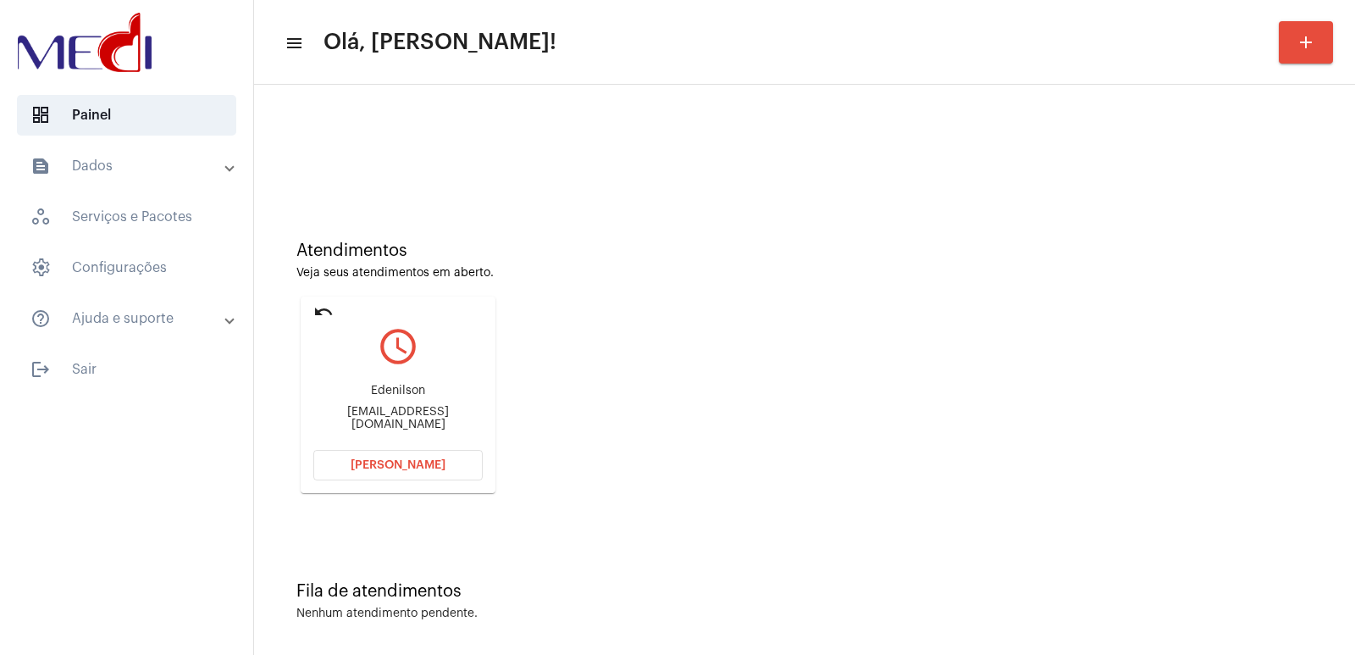
click at [378, 419] on div "agroepescalife@gmail.com" at bounding box center [397, 418] width 169 height 25
copy mat-card-content "agroepescalife@gmail.com Abrir Chamada"
click at [397, 396] on div "Edenilson" at bounding box center [397, 391] width 169 height 13
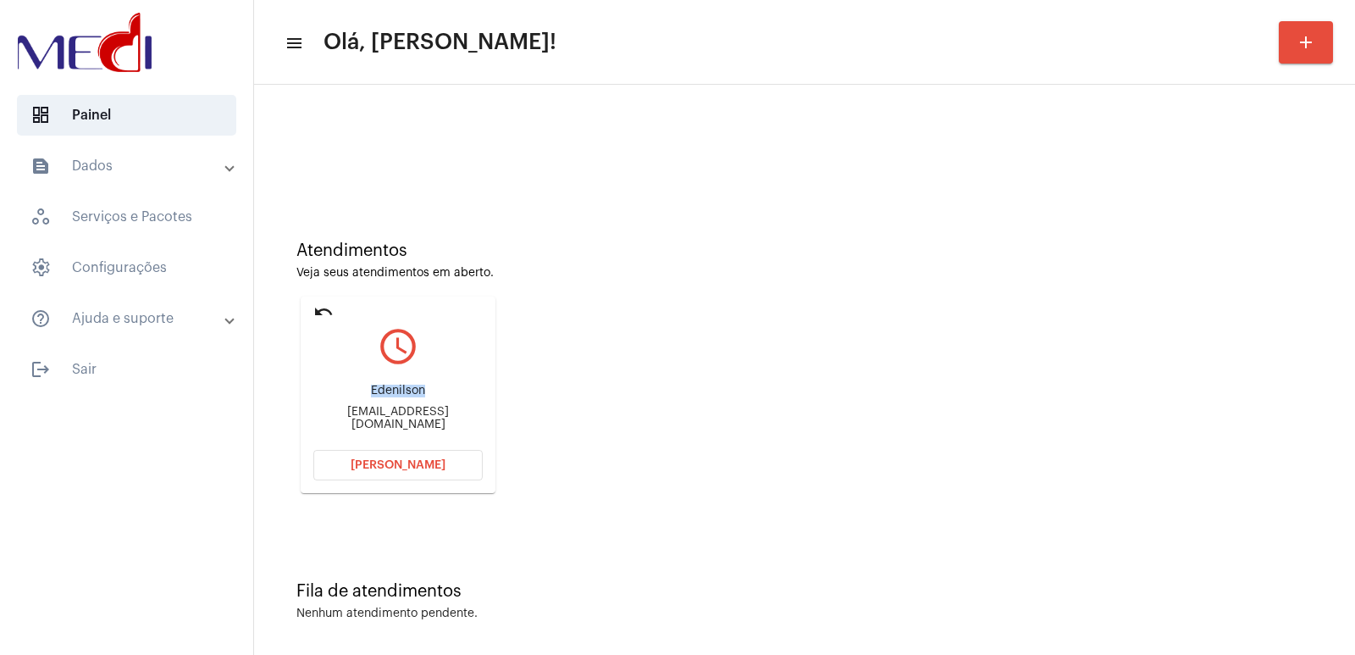
click at [397, 396] on div "Edenilson" at bounding box center [397, 391] width 169 height 13
copy div "Edenilson"
click at [406, 470] on span "Abrir Chamada" at bounding box center [398, 465] width 95 height 12
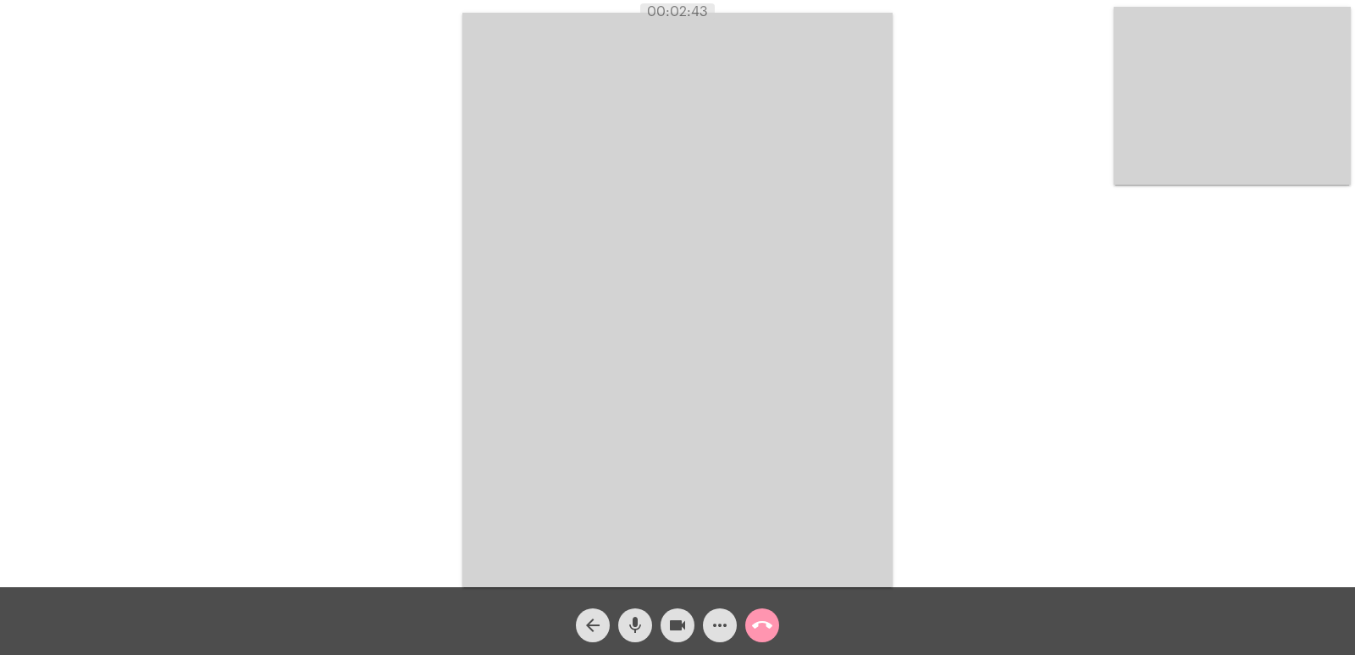
click at [666, 318] on video at bounding box center [677, 300] width 430 height 574
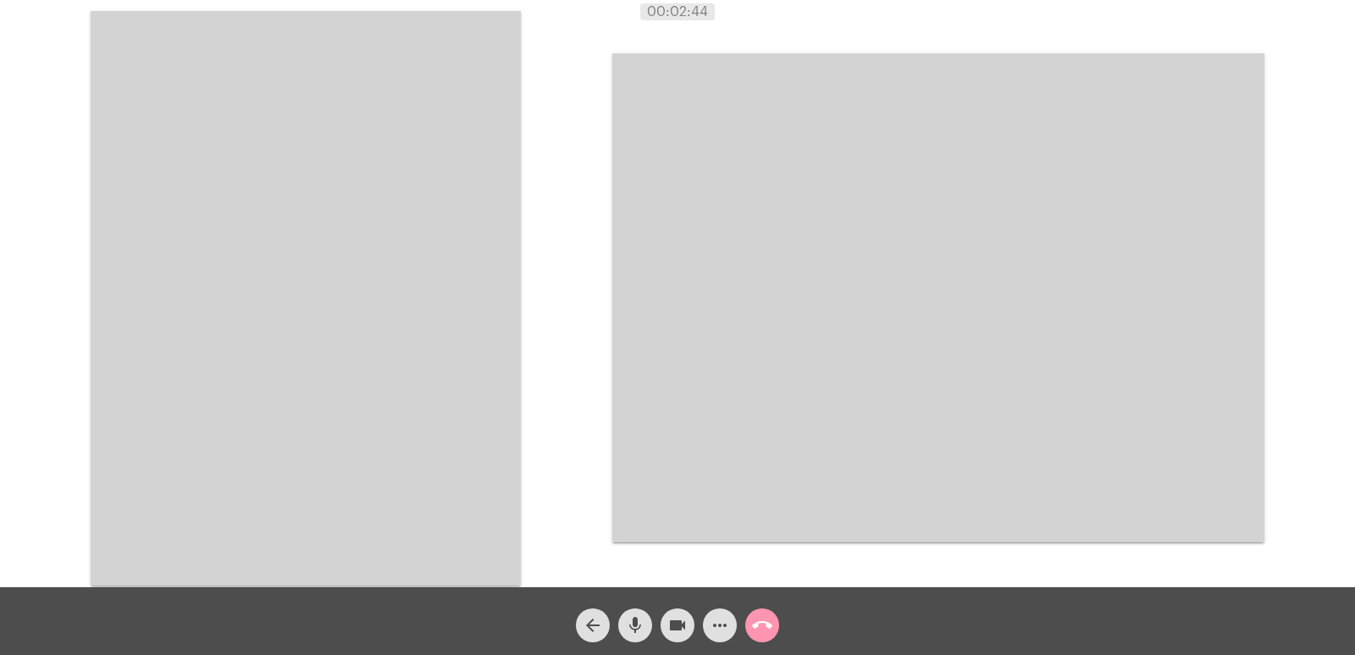
click at [321, 236] on video at bounding box center [306, 298] width 430 height 574
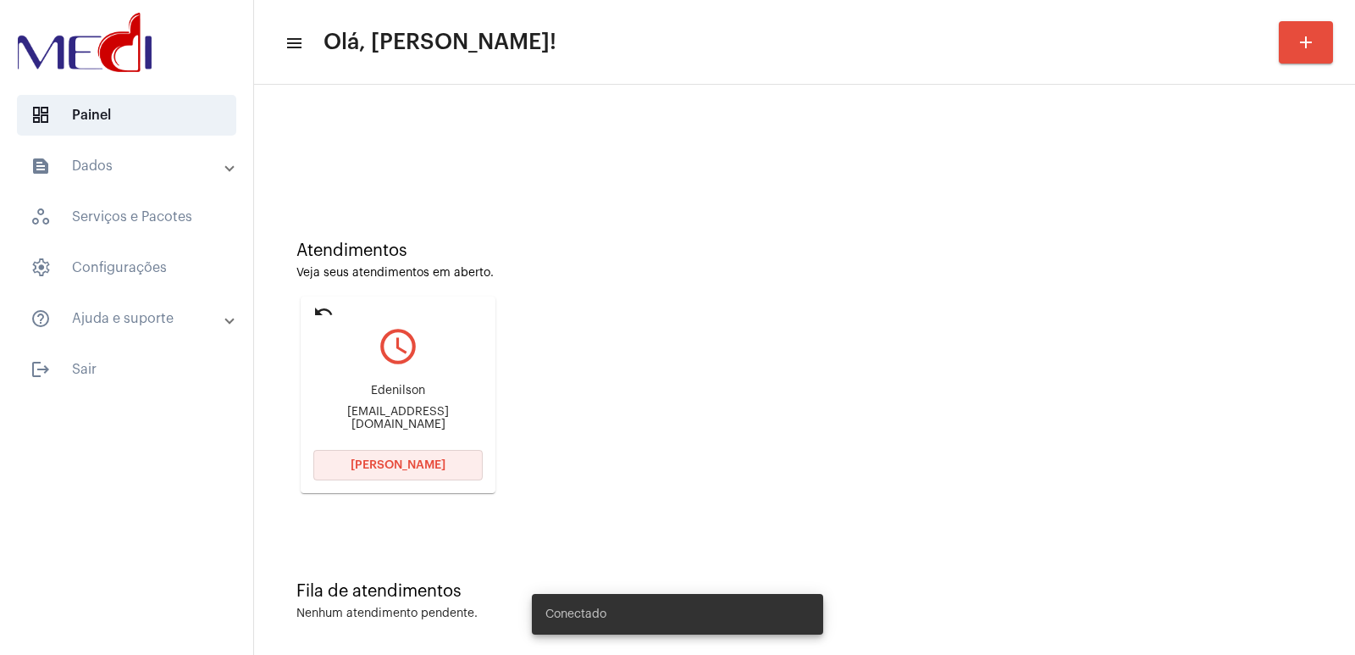
click at [393, 458] on button "[PERSON_NAME]" at bounding box center [397, 465] width 169 height 30
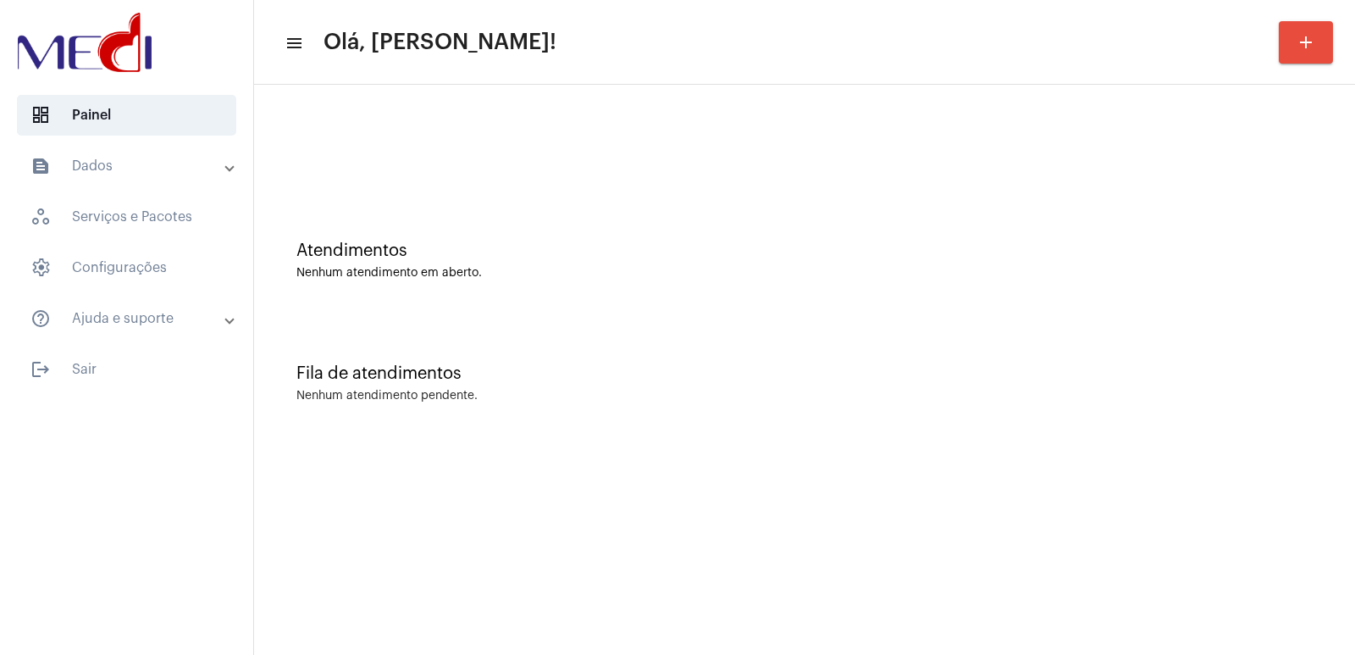
click at [471, 653] on mat-sidenav-content "menu Olá, Vivian! add Atendimentos Nenhum atendimento em aberto. Fila de atendi…" at bounding box center [804, 327] width 1101 height 655
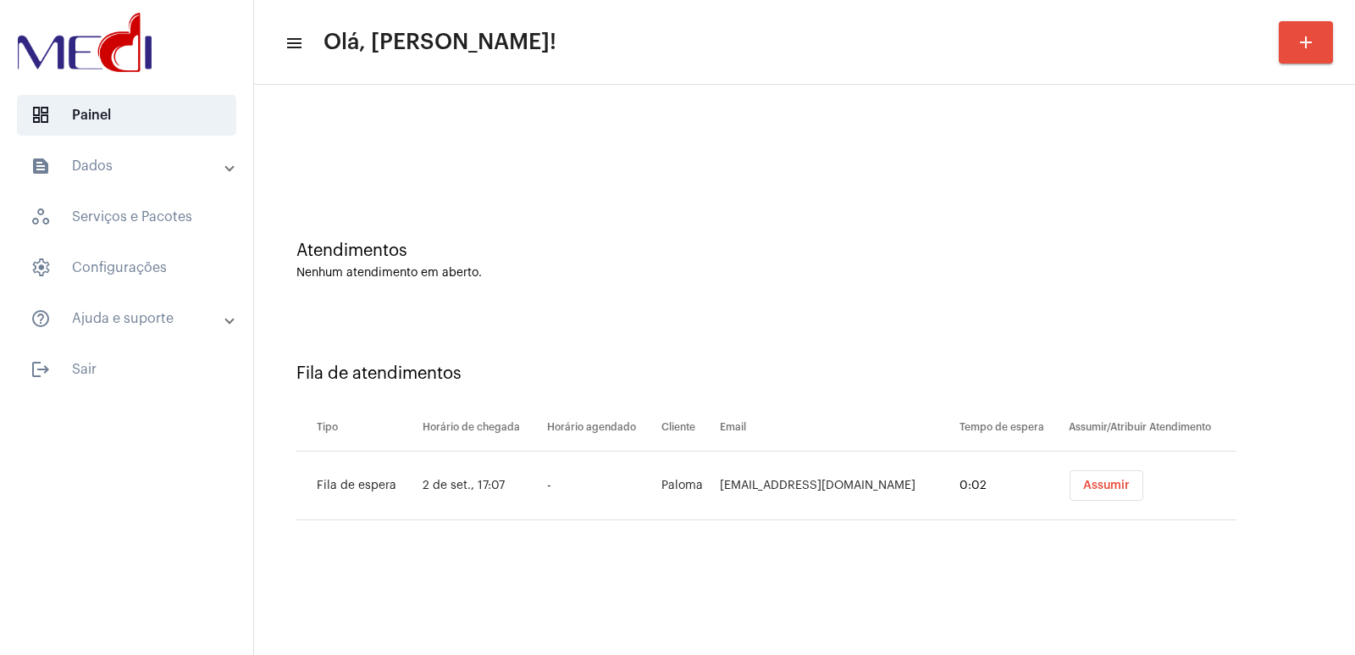
click at [1070, 478] on button "Assumir" at bounding box center [1107, 485] width 74 height 30
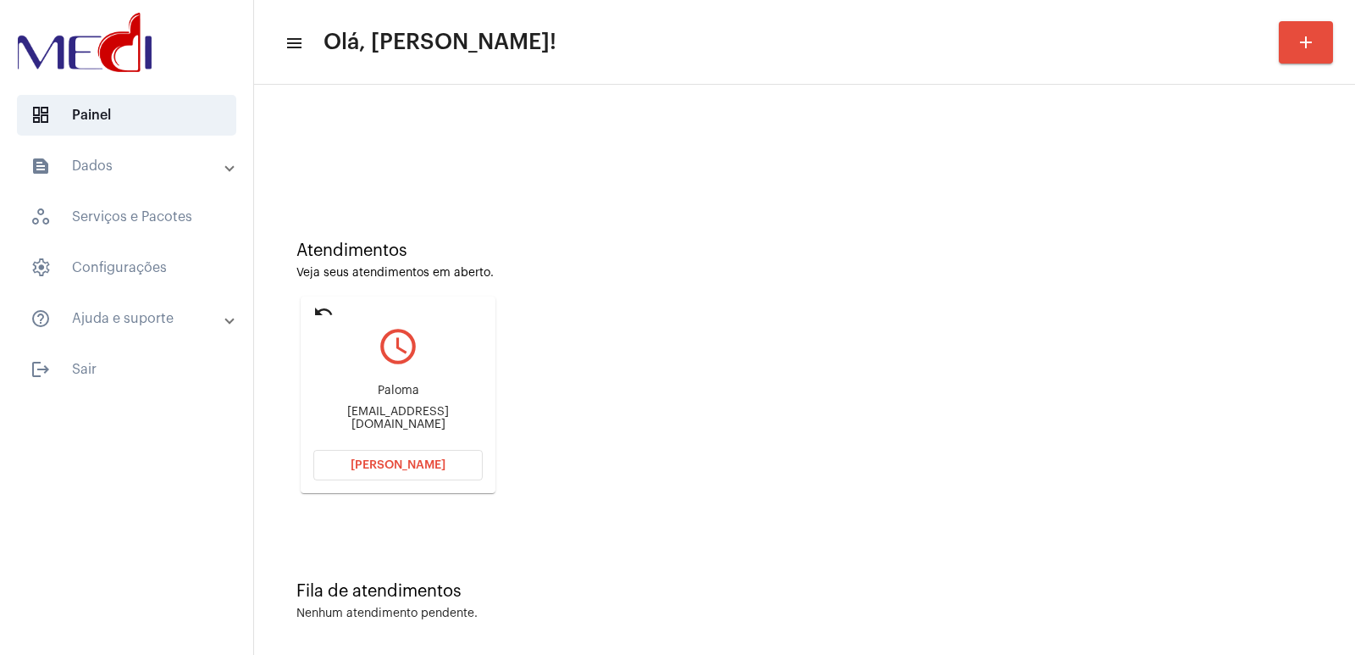
click at [412, 414] on div "paloma.nfreitas@gmail.com" at bounding box center [397, 418] width 169 height 25
copy mat-card-content "paloma.nfreitas@gmail.com Abrir Chamada"
click at [437, 465] on span "Abrir Chamada" at bounding box center [398, 465] width 95 height 12
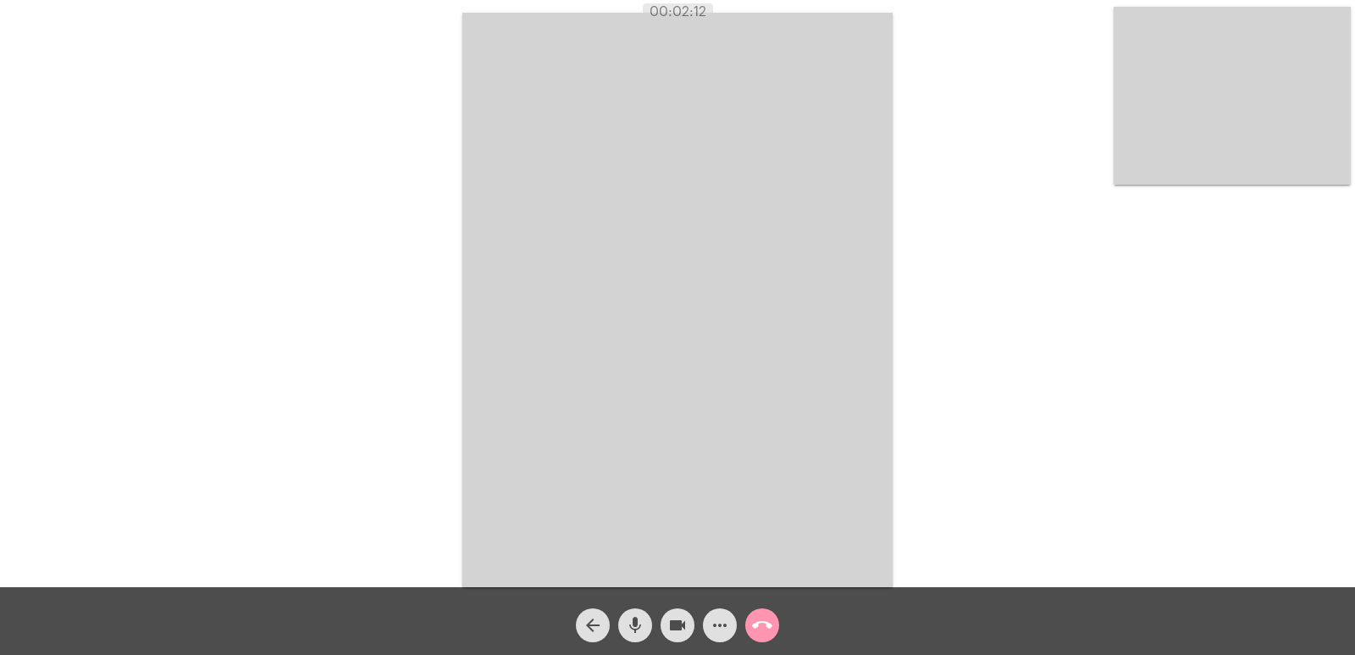
click at [759, 610] on span "call_end" at bounding box center [762, 625] width 20 height 34
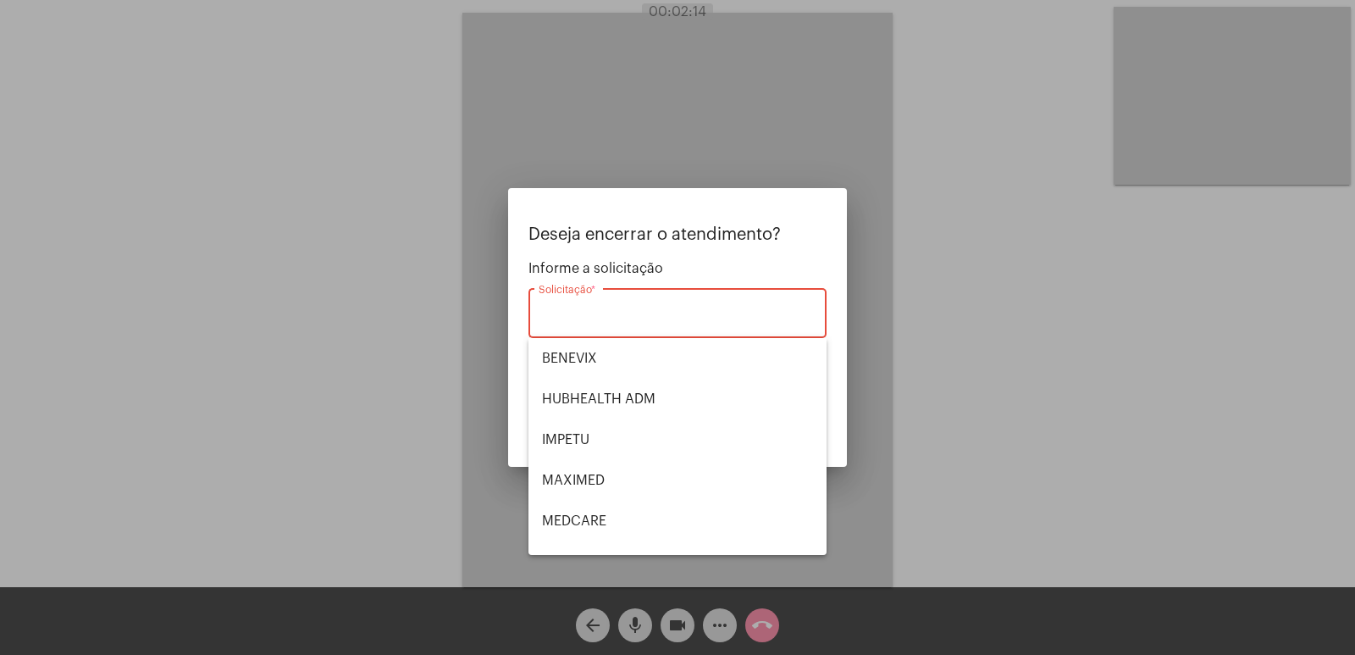
scroll to position [190, 0]
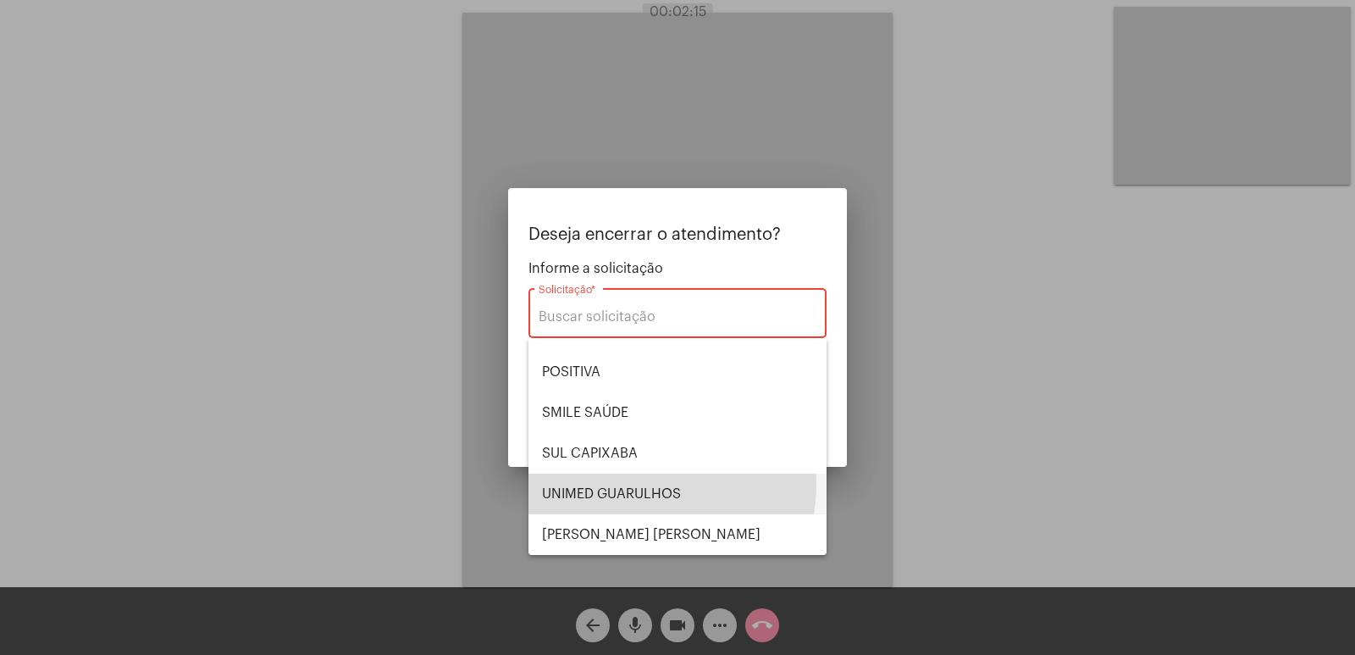
click at [651, 484] on span "UNIMED GUARULHOS" at bounding box center [677, 493] width 271 height 41
type input "UNIMED GUARULHOS"
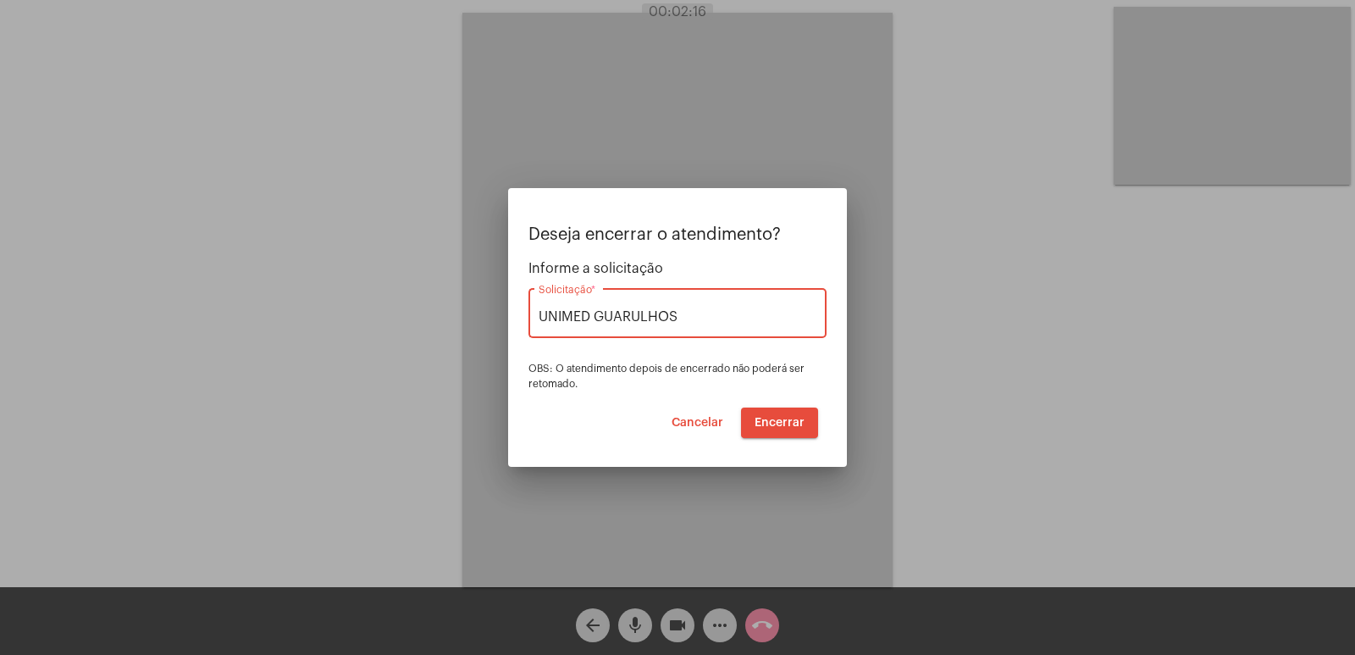
click at [793, 414] on button "Encerrar" at bounding box center [779, 422] width 77 height 30
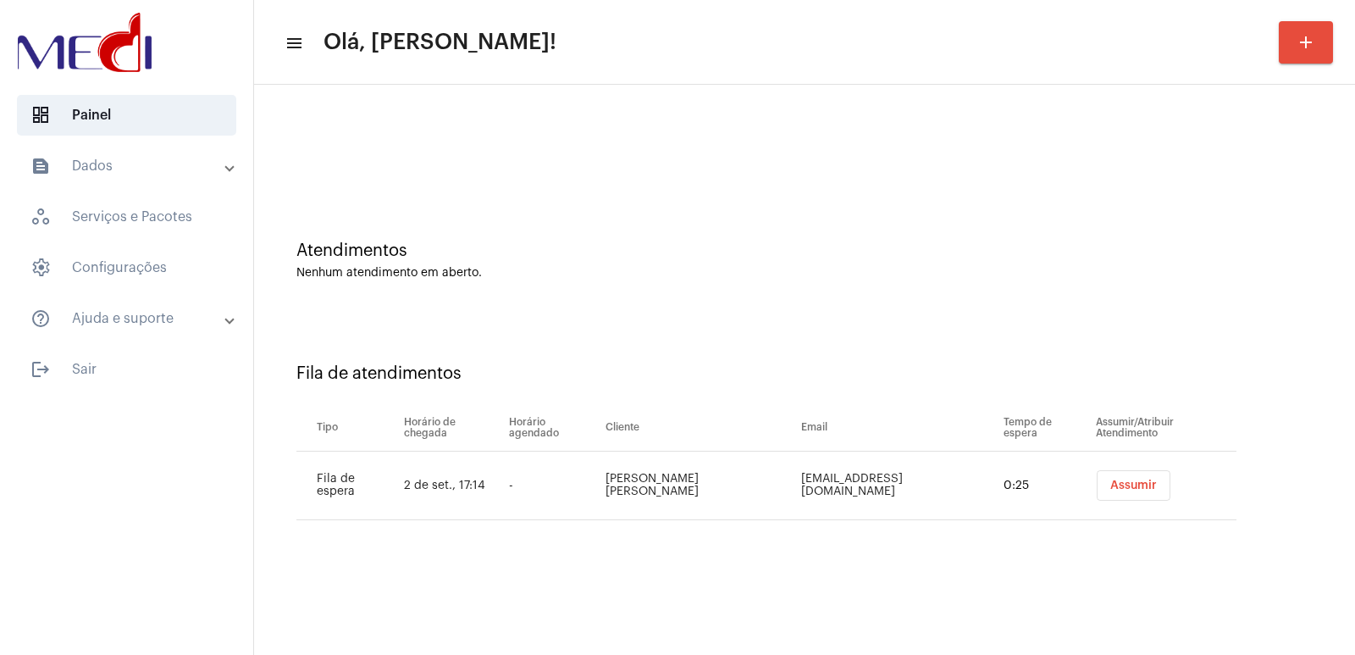
click at [1105, 477] on button "Assumir" at bounding box center [1134, 485] width 74 height 30
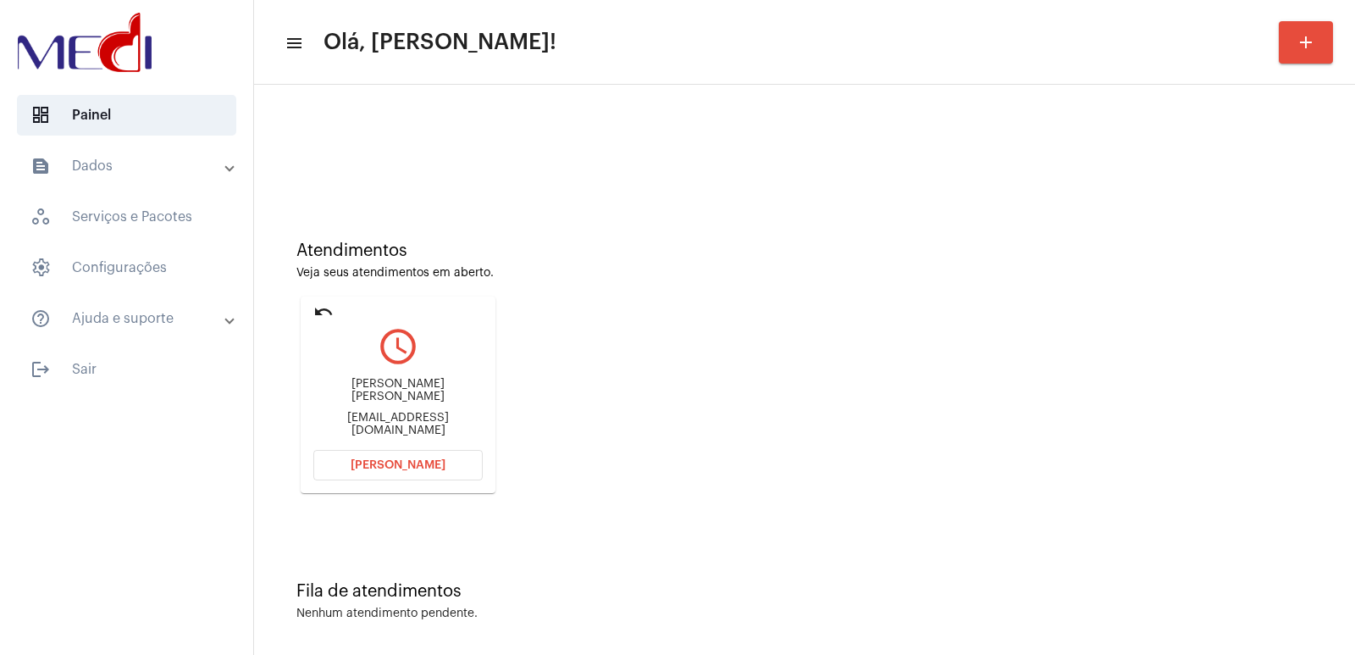
click at [380, 401] on div "Elizangela Maria da Silva" at bounding box center [397, 390] width 169 height 25
copy div "Elizangela Maria da Silva"
click at [399, 463] on span "Abrir Chamada" at bounding box center [398, 465] width 95 height 12
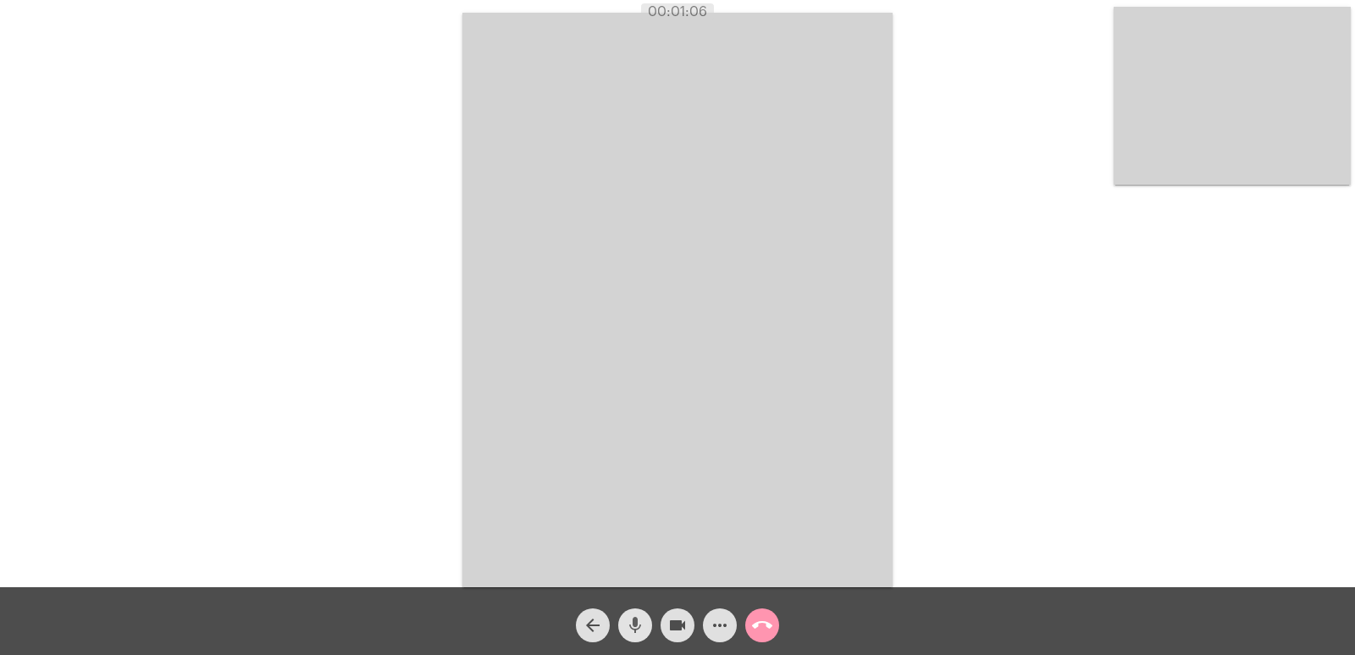
click at [639, 617] on mat-icon "mic" at bounding box center [635, 625] width 20 height 20
click at [639, 617] on mat-icon "mic_off" at bounding box center [635, 625] width 20 height 20
drag, startPoint x: 649, startPoint y: 8, endPoint x: 941, endPoint y: 155, distance: 326.9
click at [953, 169] on app-call "00:02:00 Acessando Câmera e Microfone... arrow_back mic videocam more_horiz cal…" at bounding box center [677, 327] width 1355 height 655
click at [674, 22] on video at bounding box center [677, 300] width 430 height 574
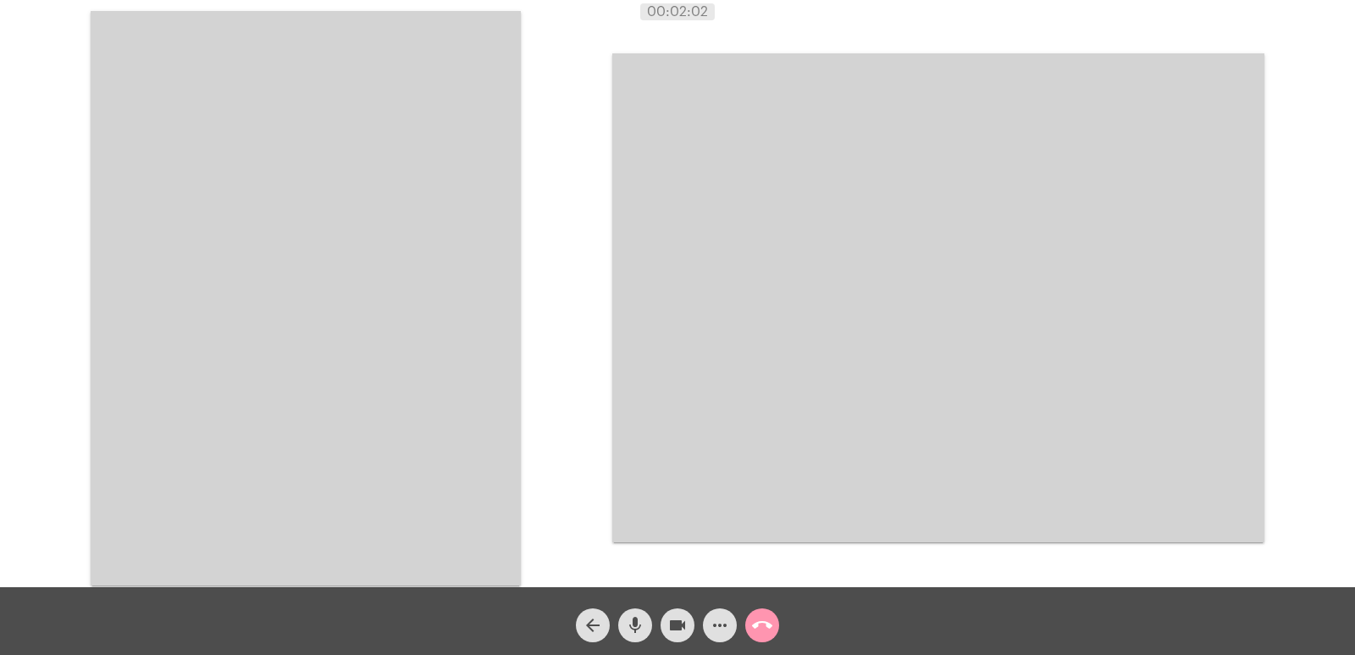
click at [501, 135] on video at bounding box center [306, 298] width 430 height 574
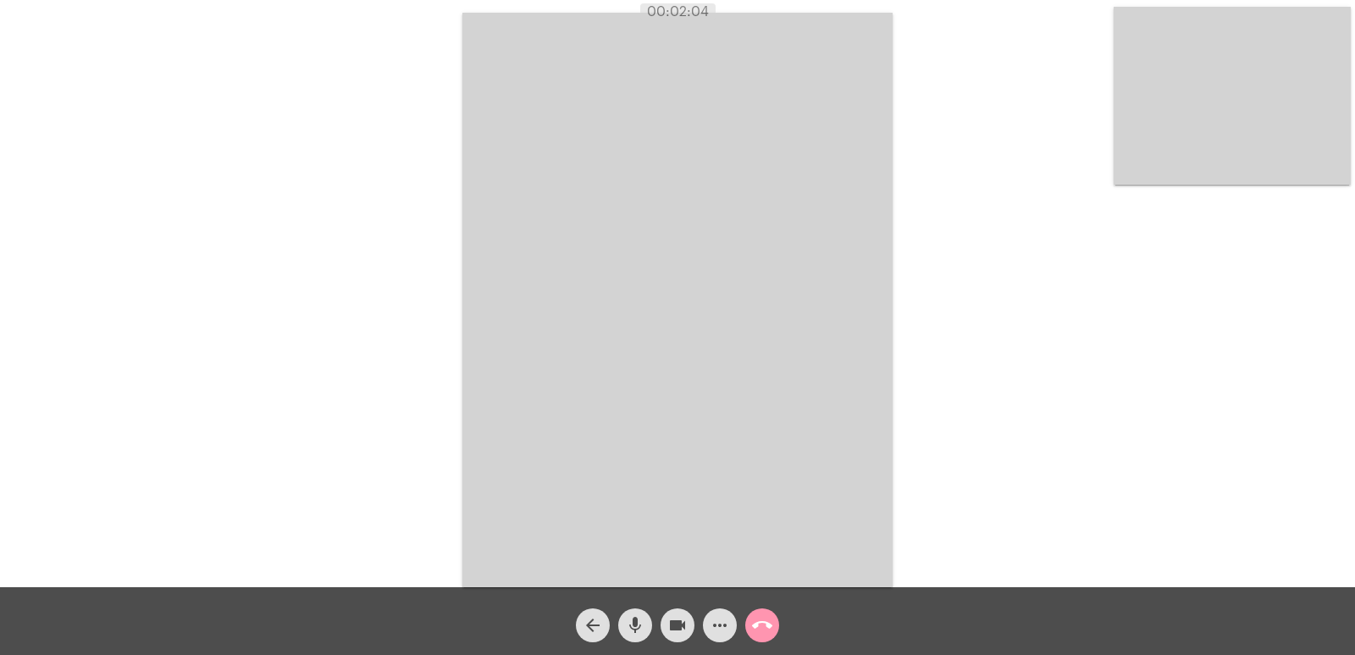
click at [663, 4] on span "00:02:04" at bounding box center [677, 11] width 75 height 17
drag, startPoint x: 650, startPoint y: 11, endPoint x: 791, endPoint y: 369, distance: 384.9
click at [825, 380] on app-call "00:02:06 Acessando Câmera e Microfone... arrow_back mic videocam more_horiz cal…" at bounding box center [677, 327] width 1355 height 655
click at [659, 208] on video at bounding box center [677, 300] width 430 height 574
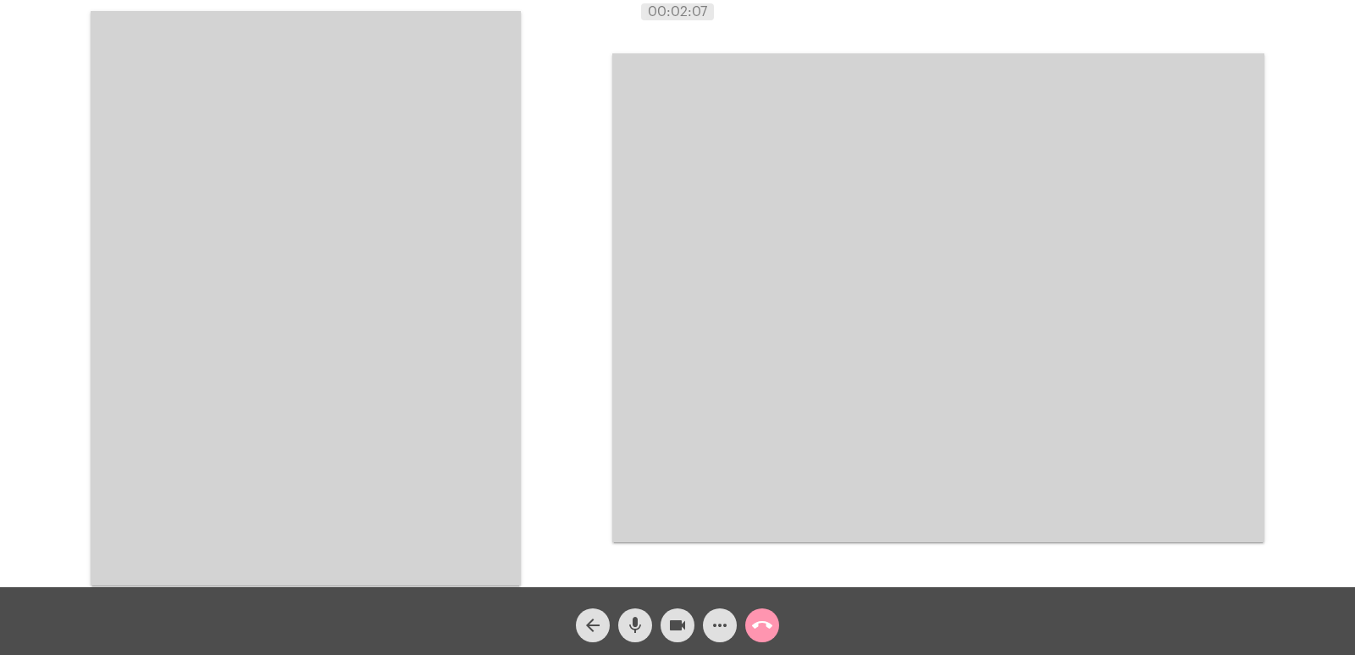
click at [449, 91] on video at bounding box center [306, 298] width 430 height 574
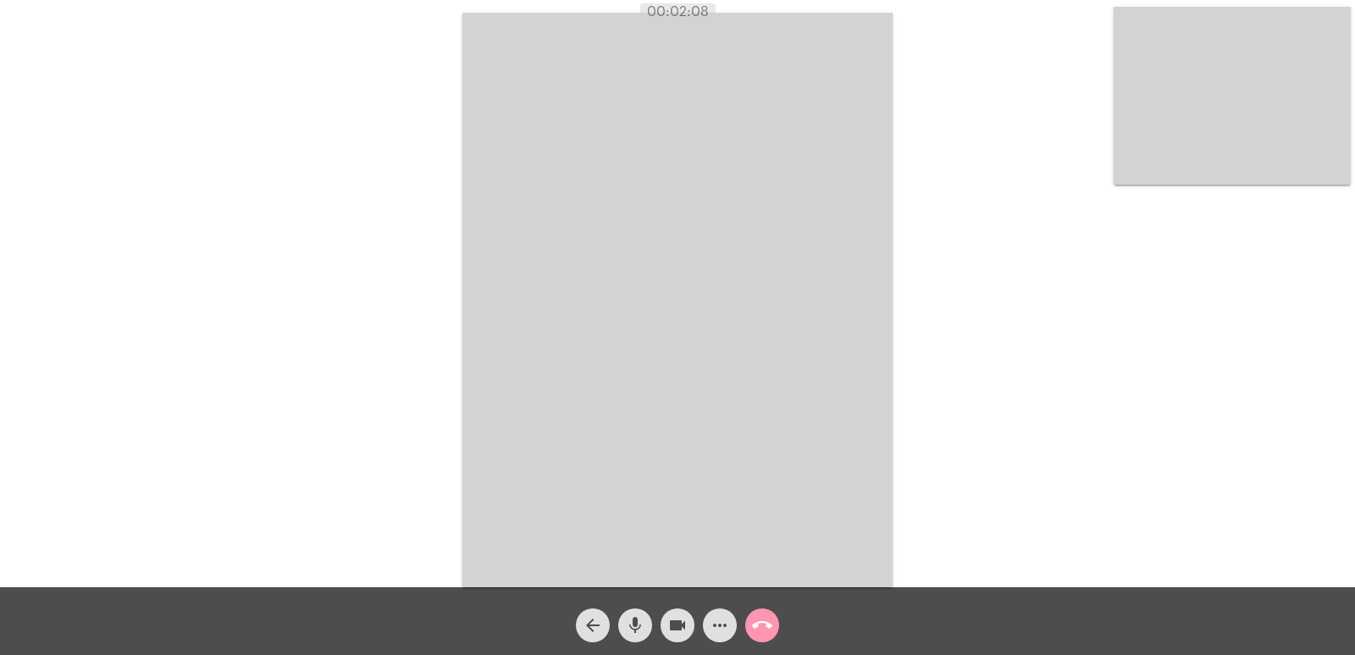
click at [661, 3] on div "Acessando Câmera e Microfone..." at bounding box center [677, 293] width 1355 height 587
click at [712, 447] on video at bounding box center [677, 300] width 430 height 574
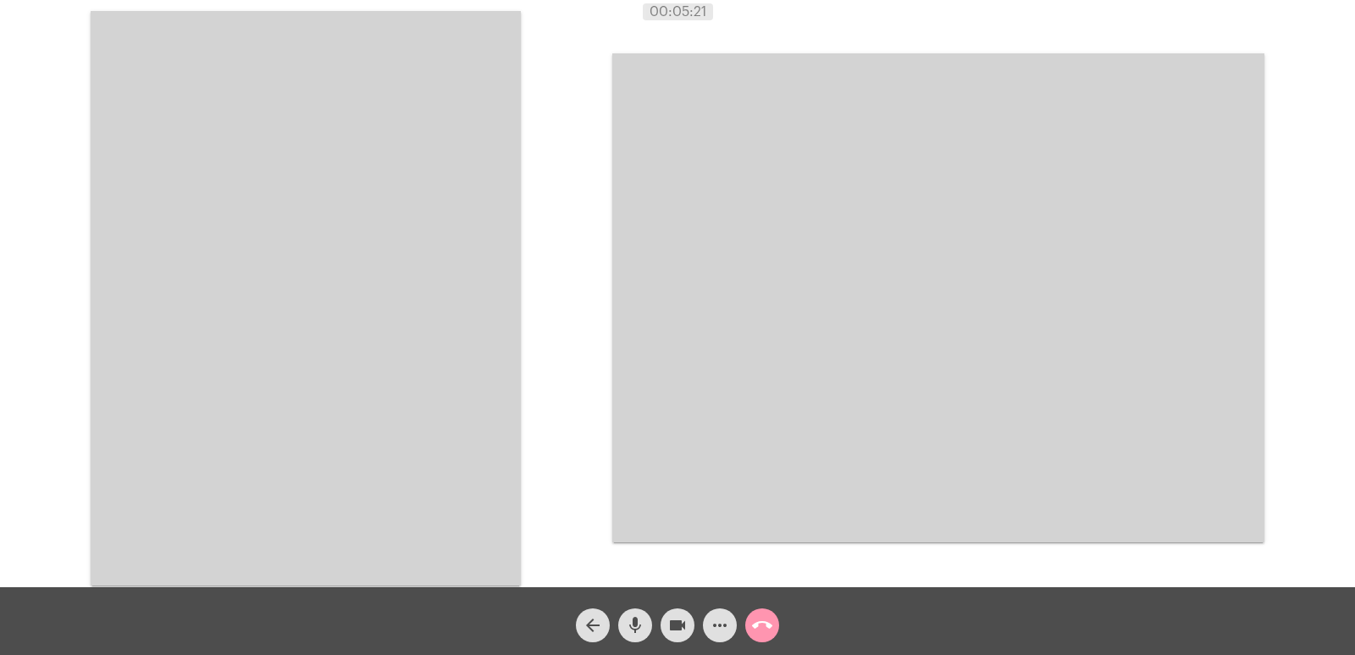
click at [440, 399] on video at bounding box center [306, 298] width 430 height 574
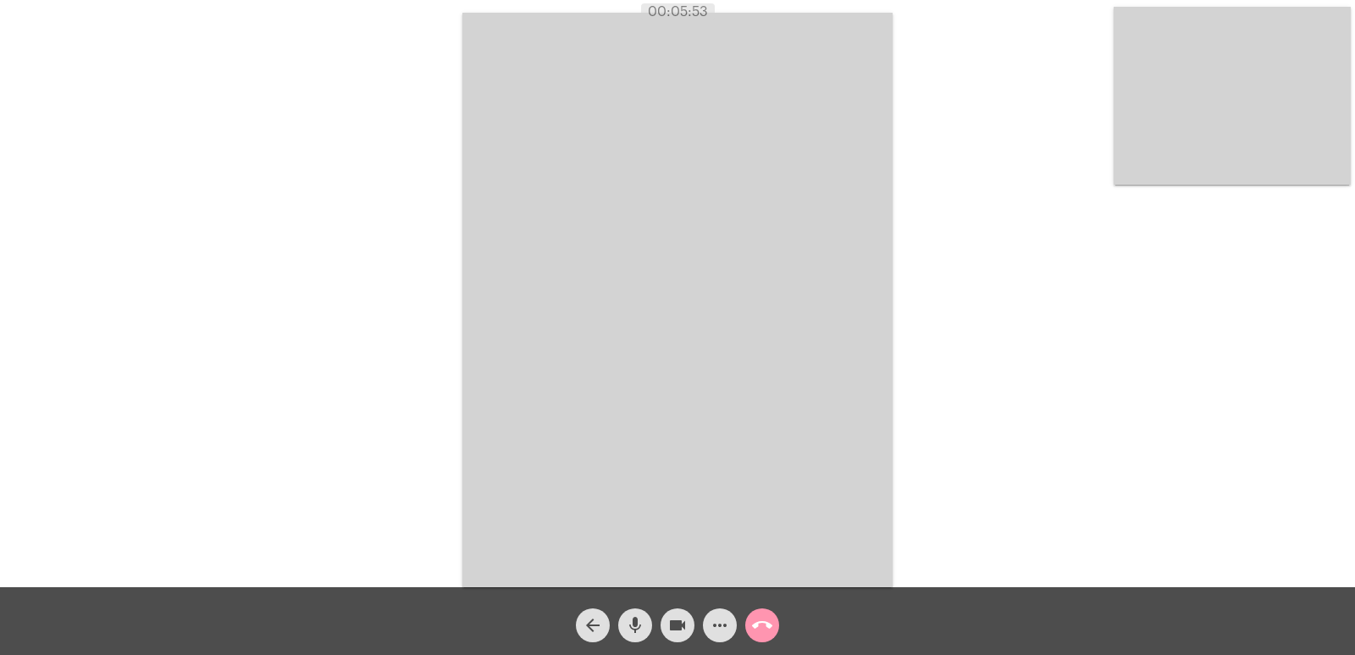
click at [783, 629] on div "call_end" at bounding box center [762, 621] width 42 height 42
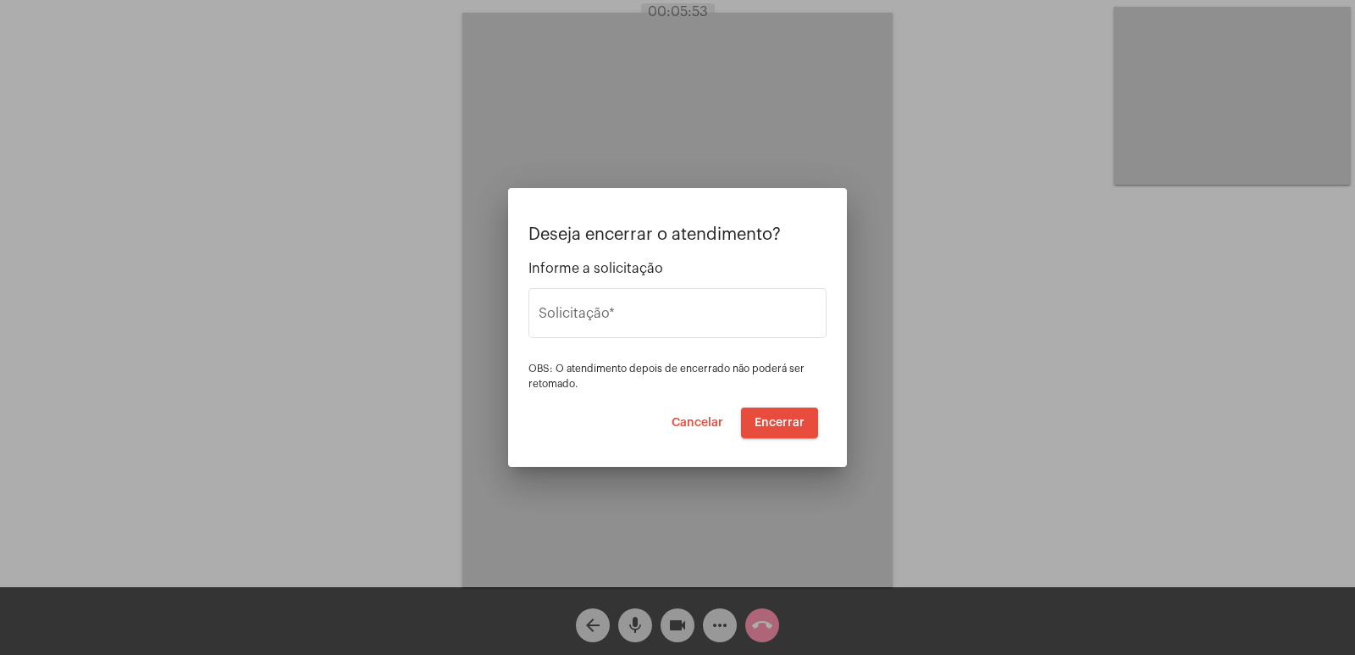
click at [754, 623] on div at bounding box center [677, 327] width 1355 height 655
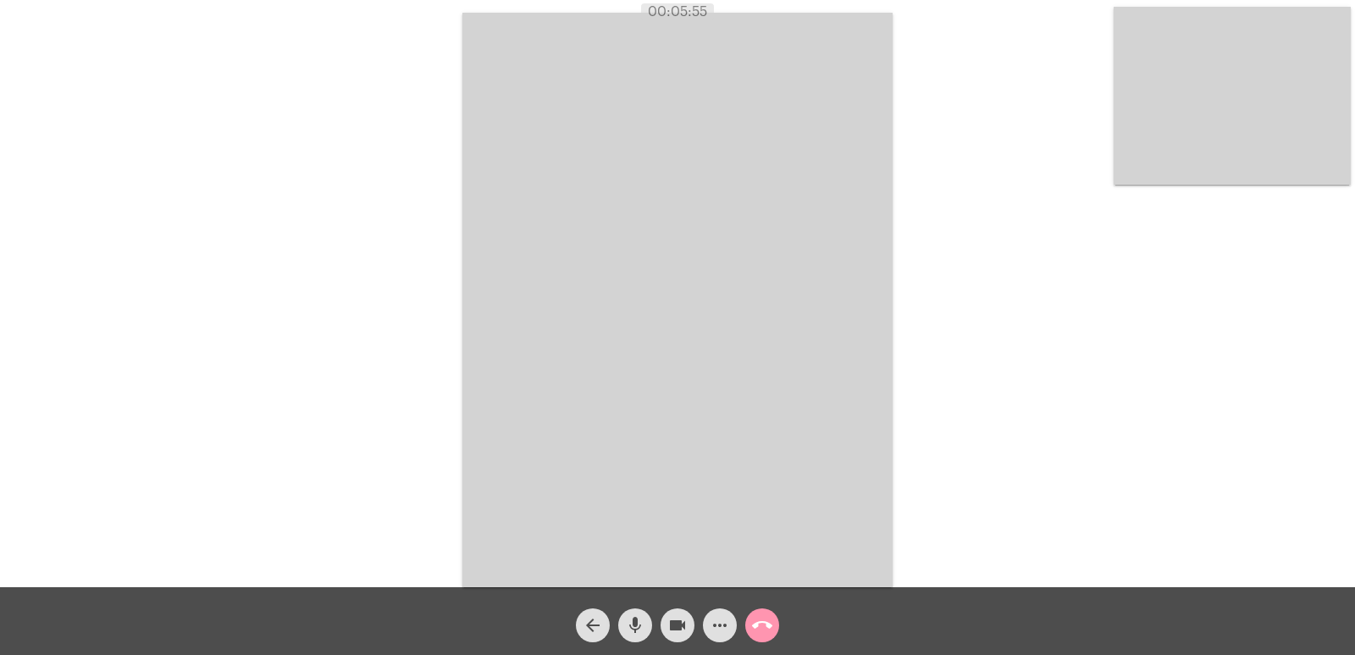
click at [760, 630] on mat-icon "call_end" at bounding box center [762, 625] width 20 height 20
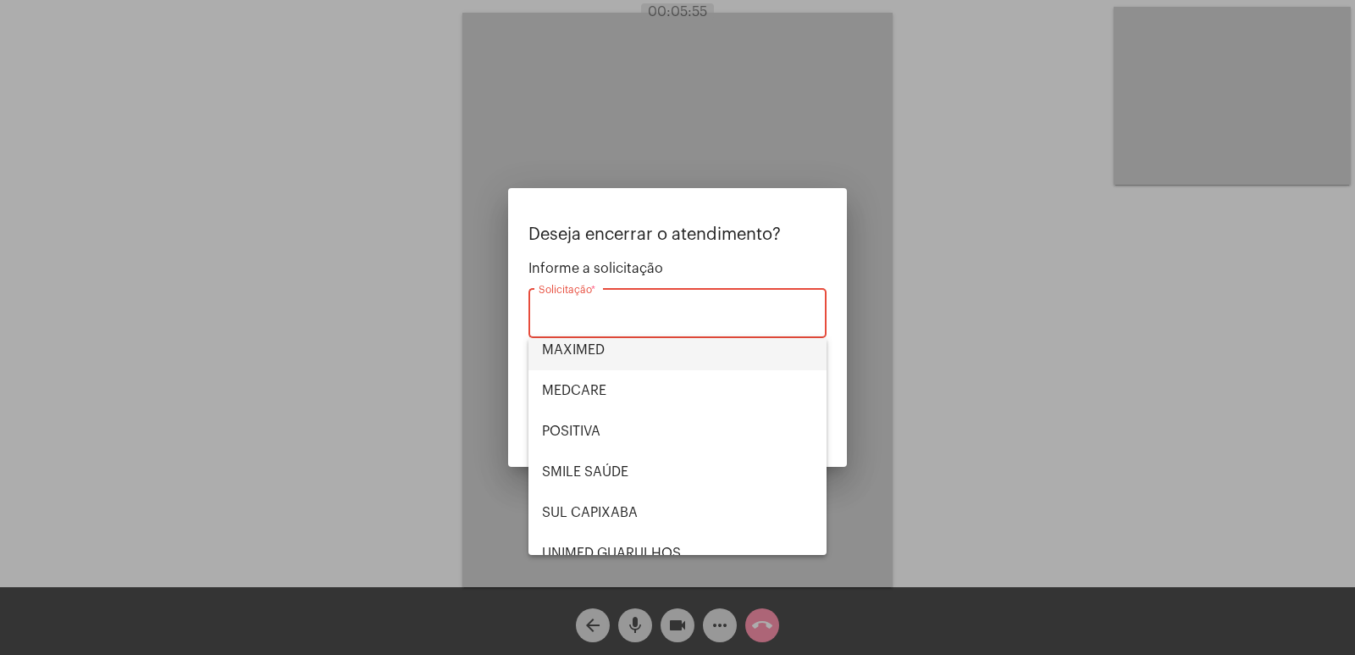
scroll to position [190, 0]
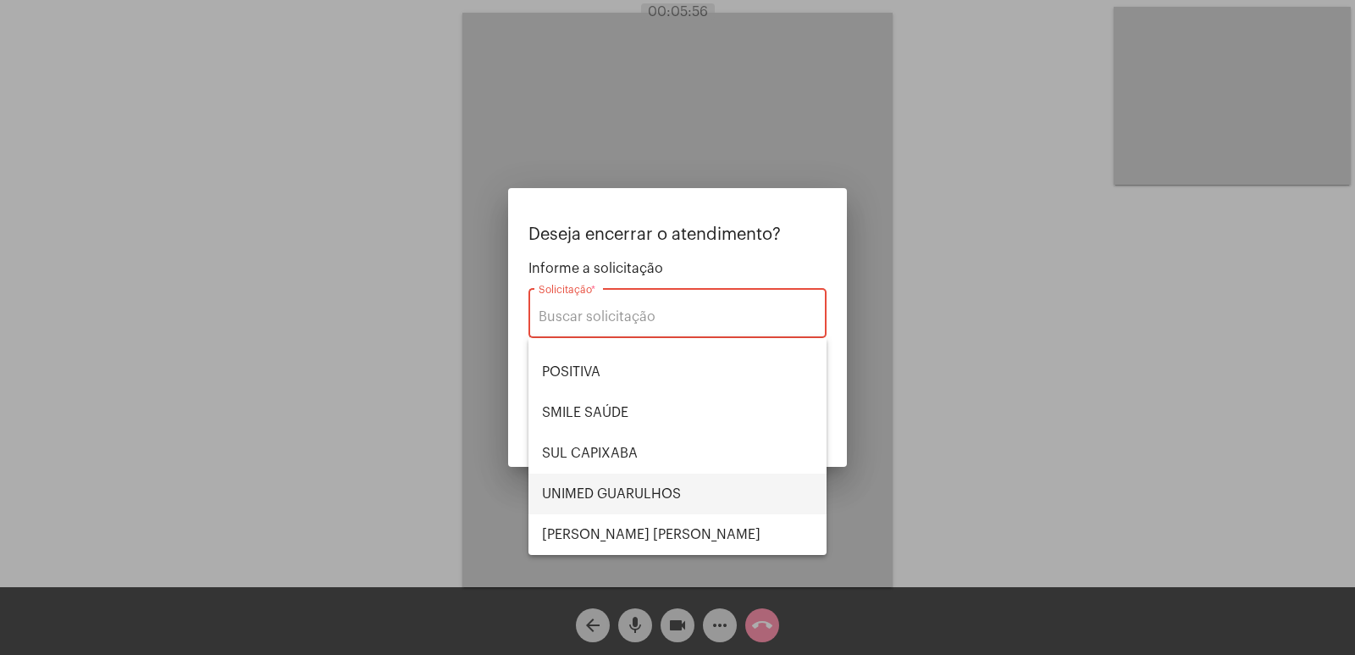
click at [585, 491] on span "UNIMED GUARULHOS" at bounding box center [677, 493] width 271 height 41
type input "UNIMED GUARULHOS"
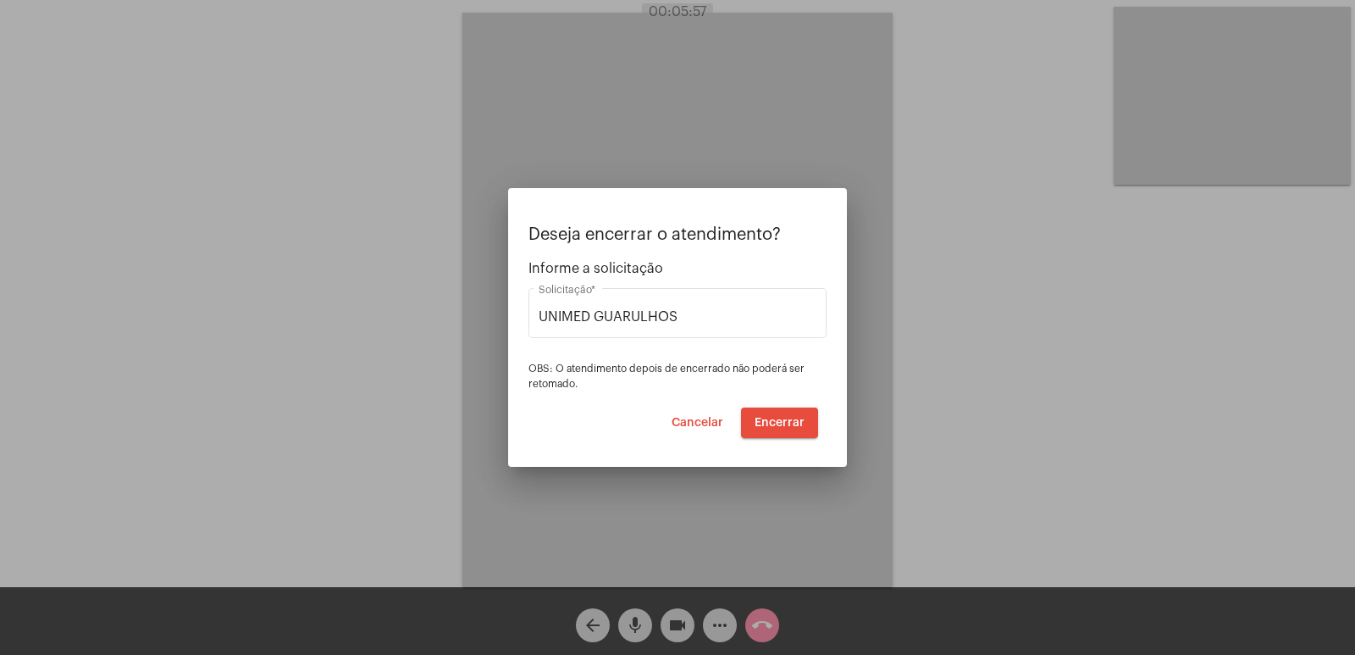
drag, startPoint x: 841, startPoint y: 423, endPoint x: 810, endPoint y: 423, distance: 31.3
click at [837, 423] on mat-dialog-container "Deseja encerrar o atendimento? Informe a solicitação UNIMED GUARULHOS Solicitaç…" at bounding box center [677, 327] width 339 height 279
click at [809, 423] on button "Encerrar" at bounding box center [779, 422] width 77 height 30
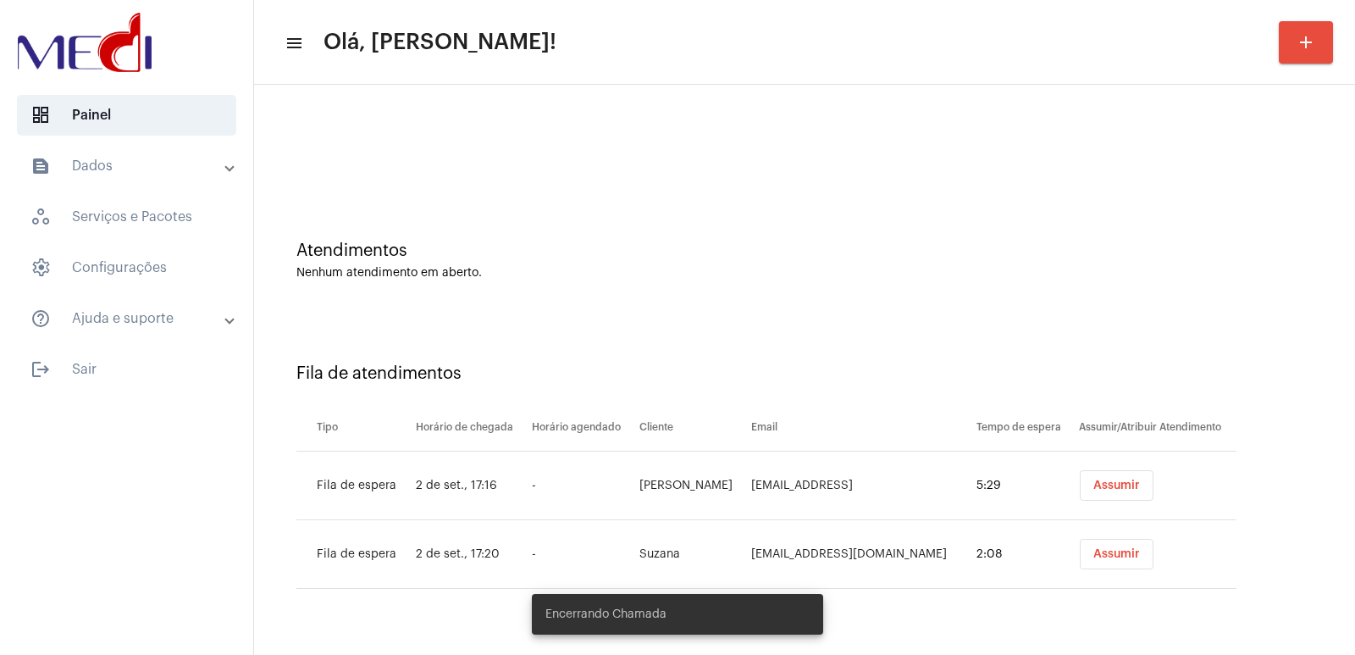
drag, startPoint x: 756, startPoint y: 299, endPoint x: 1063, endPoint y: 386, distance: 318.8
click at [761, 299] on div "Atendimentos Nenhum atendimento em aberto." at bounding box center [805, 252] width 1084 height 123
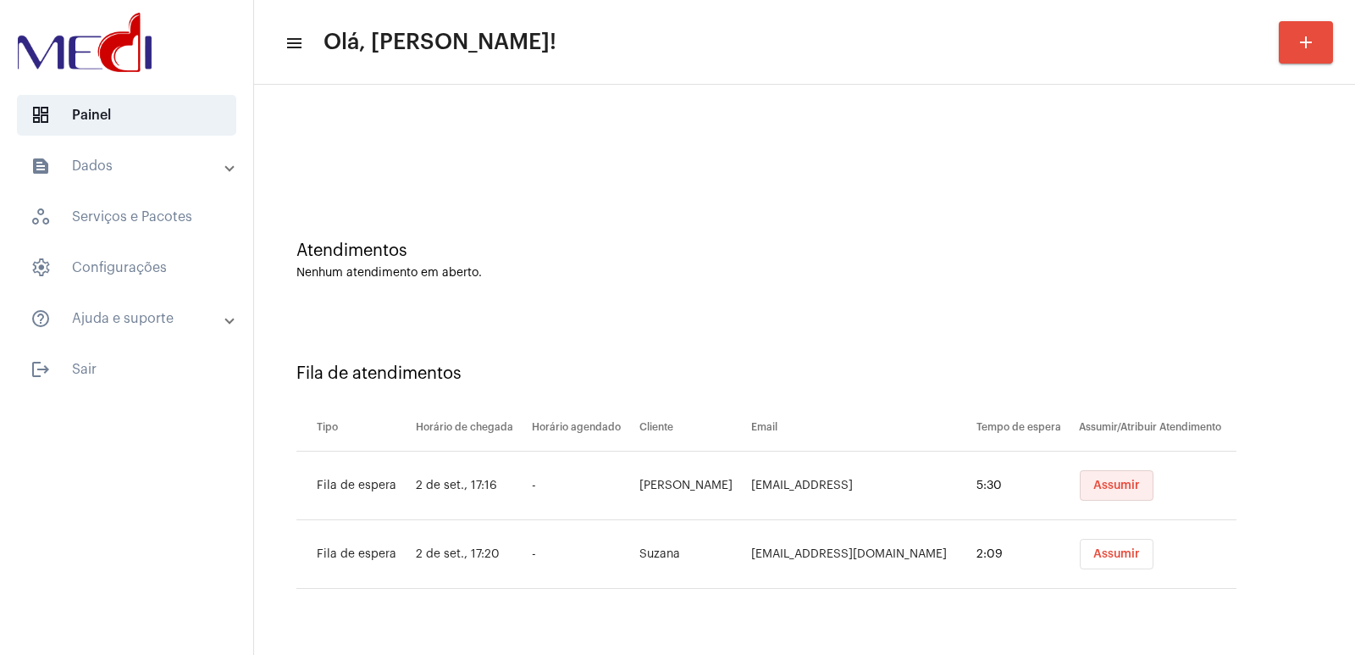
click at [1094, 495] on button "Assumir" at bounding box center [1117, 485] width 74 height 30
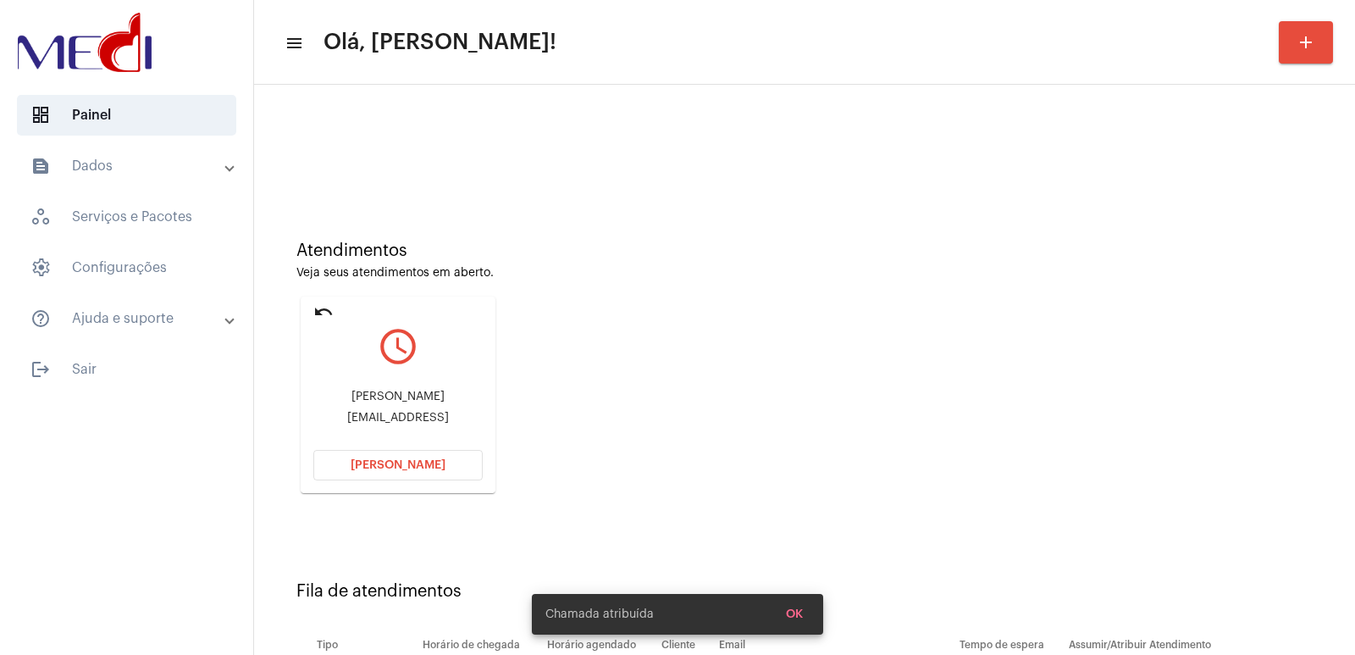
click at [359, 385] on div "Naisla Santos Souza naislasouza.ns@gmail.con" at bounding box center [397, 407] width 169 height 76
copy div "Naisla Santos Souza"
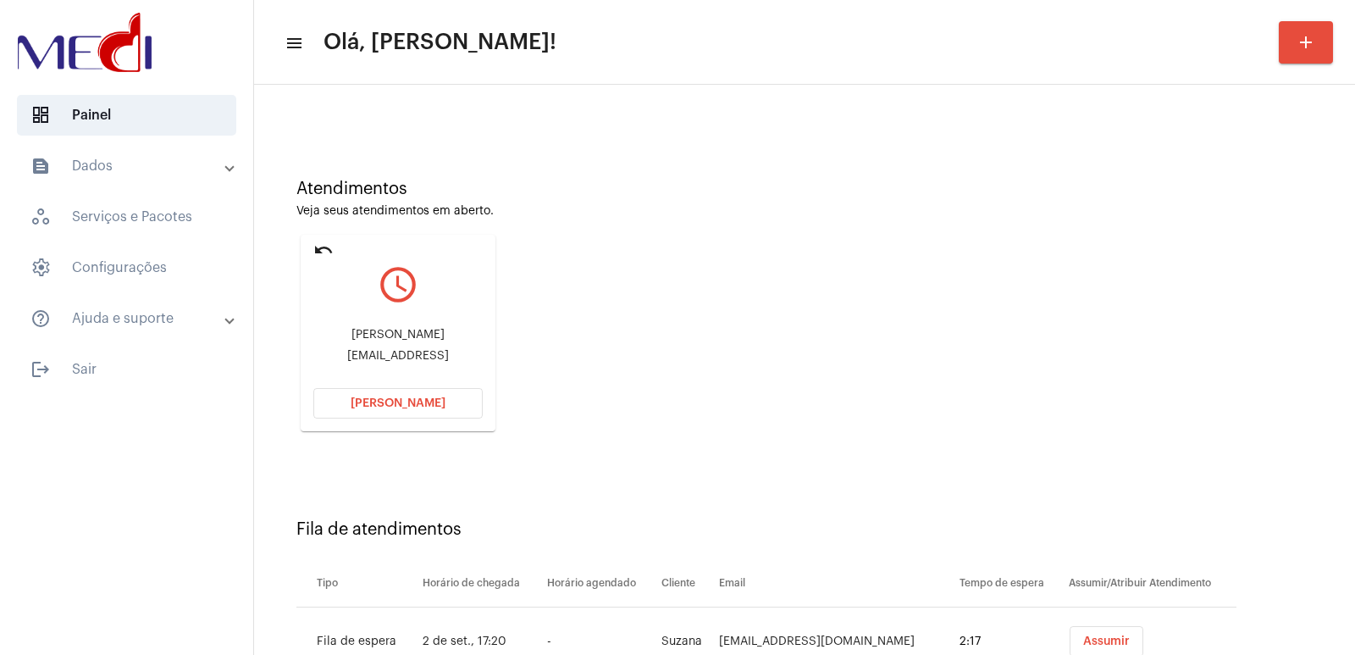
scroll to position [129, 0]
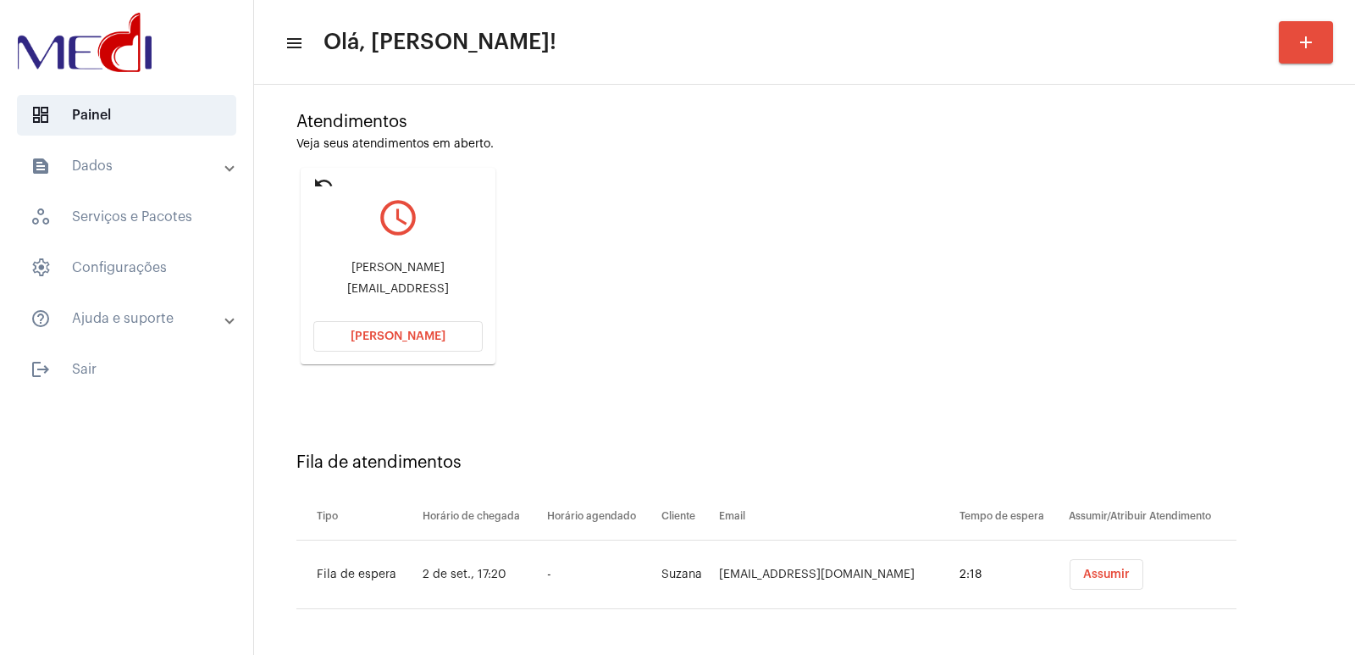
click at [417, 324] on button "[PERSON_NAME]" at bounding box center [397, 336] width 169 height 30
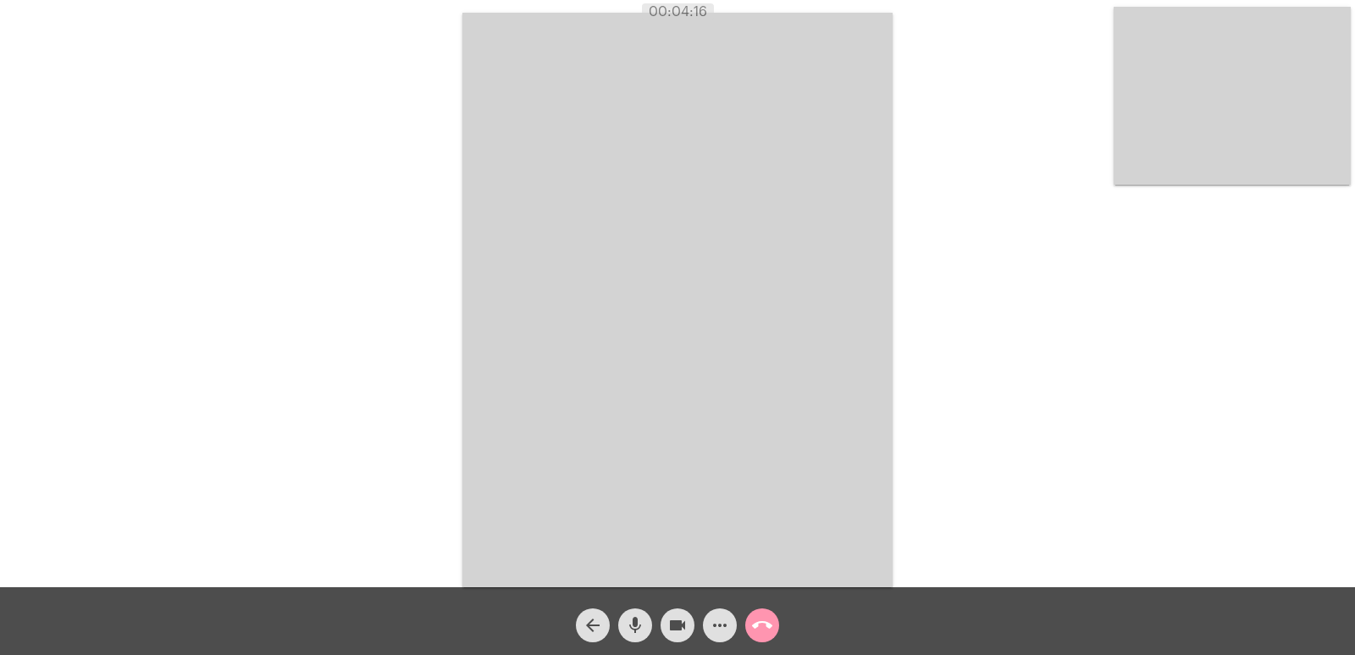
drag, startPoint x: 568, startPoint y: 584, endPoint x: 423, endPoint y: 495, distance: 169.5
click at [423, 495] on div "Acessando Câmera e Microfone..." at bounding box center [678, 297] width 1352 height 587
click at [756, 623] on mat-icon "call_end" at bounding box center [762, 625] width 20 height 20
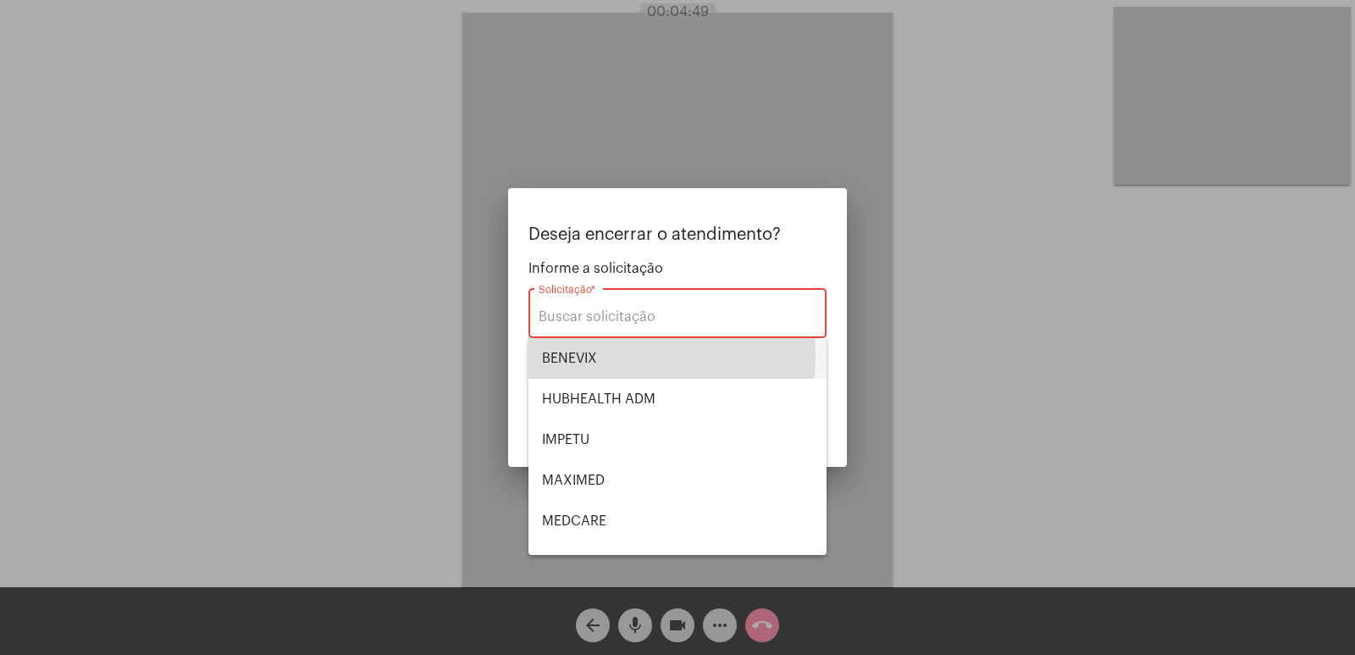
click at [608, 354] on span "BENEVIX" at bounding box center [677, 358] width 271 height 41
type input "BENEVIX"
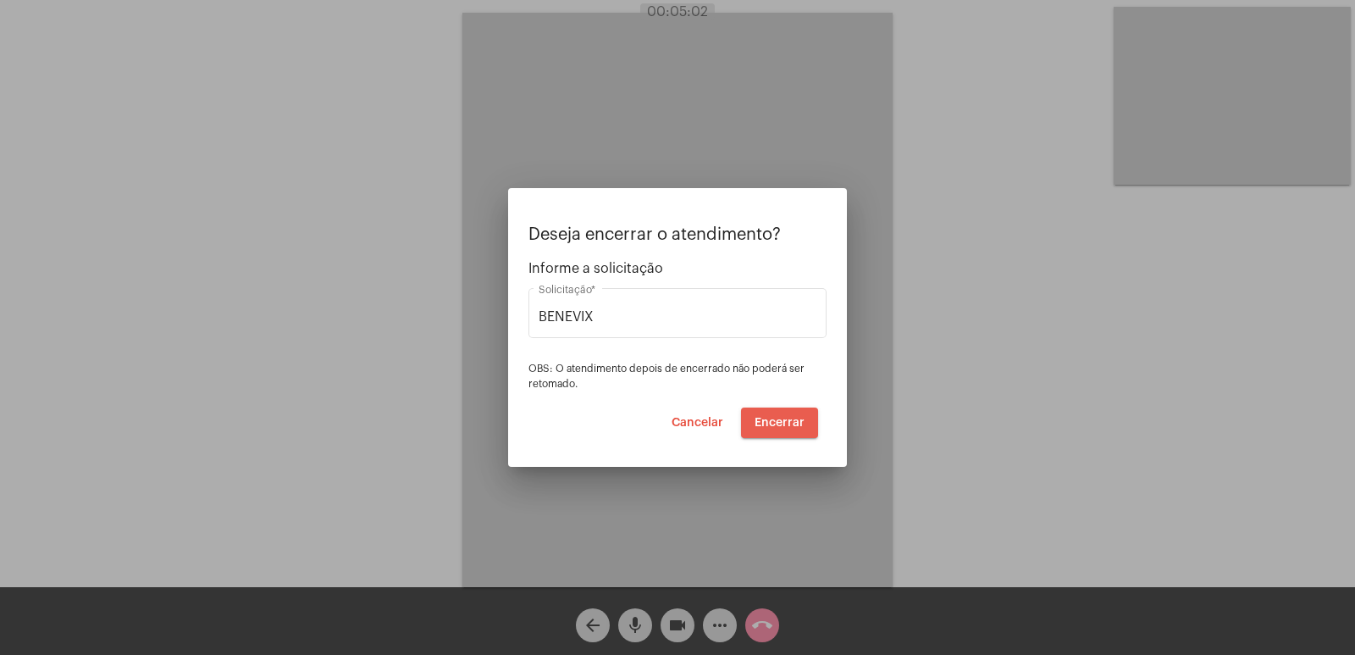
click at [797, 411] on button "Encerrar" at bounding box center [779, 422] width 77 height 30
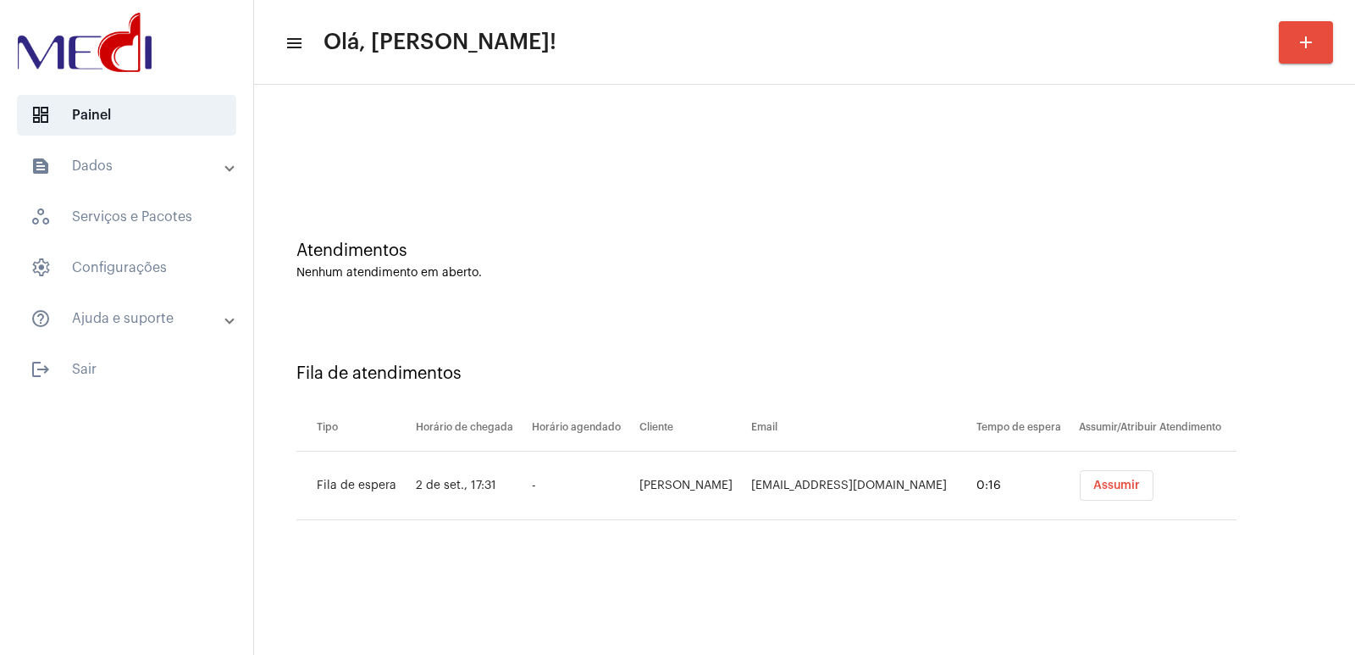
click at [635, 484] on td "Natasha Ferreira Ramos" at bounding box center [691, 485] width 112 height 69
copy td "Natasha Ferreira Ramos"
drag, startPoint x: 1132, startPoint y: 483, endPoint x: 1089, endPoint y: 492, distance: 43.4
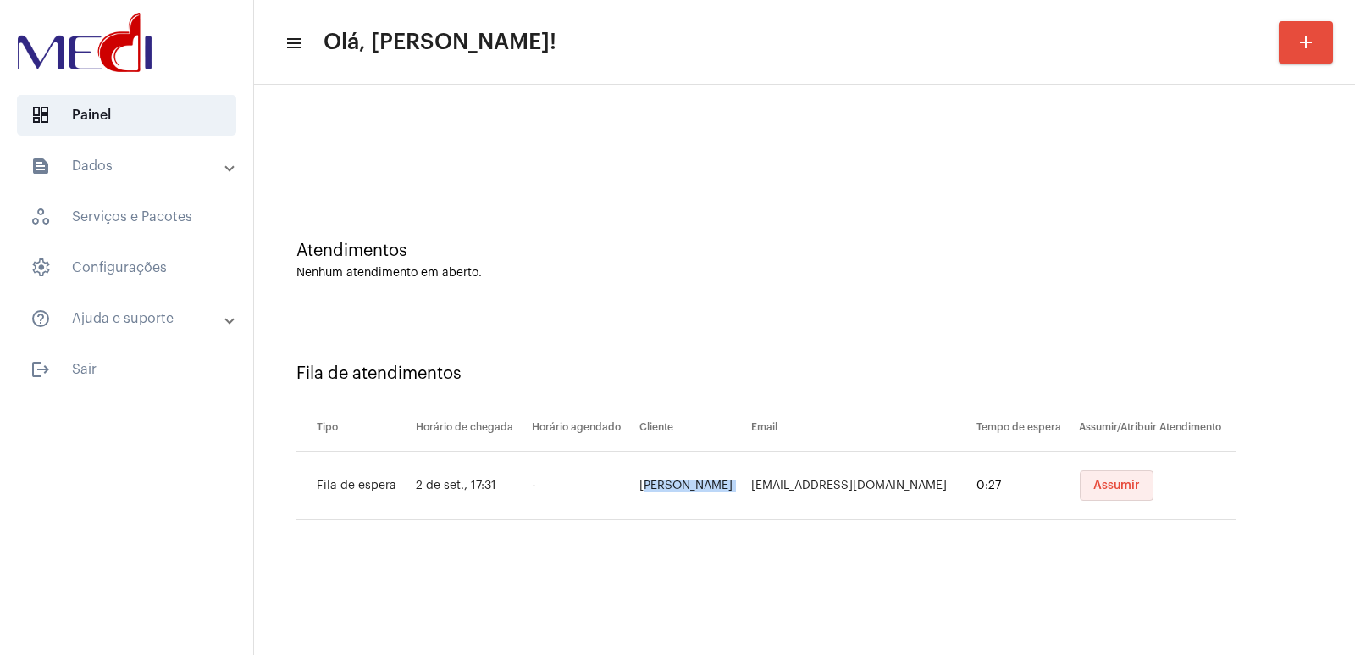
click at [1117, 488] on span "Assumir" at bounding box center [1116, 485] width 47 height 12
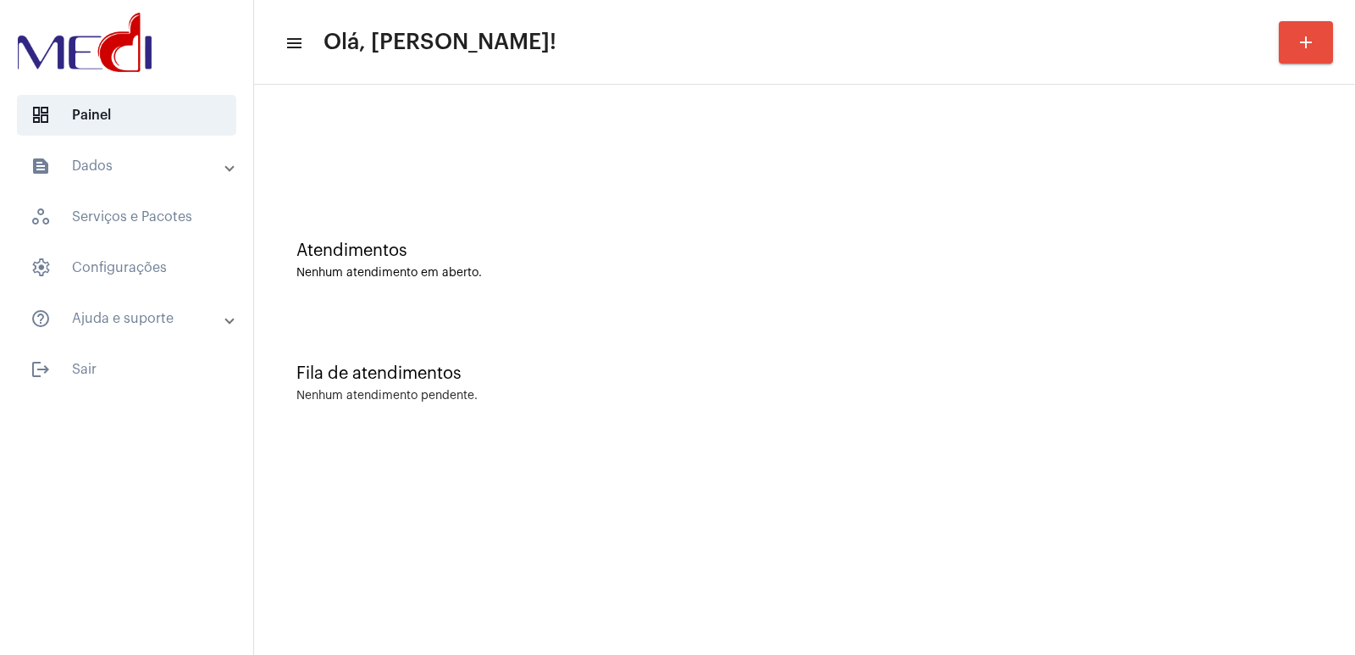
drag, startPoint x: 963, startPoint y: 88, endPoint x: 905, endPoint y: 42, distance: 74.7
click at [956, 85] on app-main-dashboard "menu Olá, [PERSON_NAME]! add Atendimentos Nenhum atendimento em aberto. Fila de…" at bounding box center [804, 265] width 1101 height 360
click at [844, 453] on mat-sidenav-content "menu Olá, [PERSON_NAME]! add Atendimentos Nenhum atendimento em aberto. Fila de…" at bounding box center [804, 327] width 1101 height 655
drag, startPoint x: 840, startPoint y: 123, endPoint x: 525, endPoint y: 28, distance: 329.0
click at [826, 118] on div at bounding box center [805, 141] width 1084 height 97
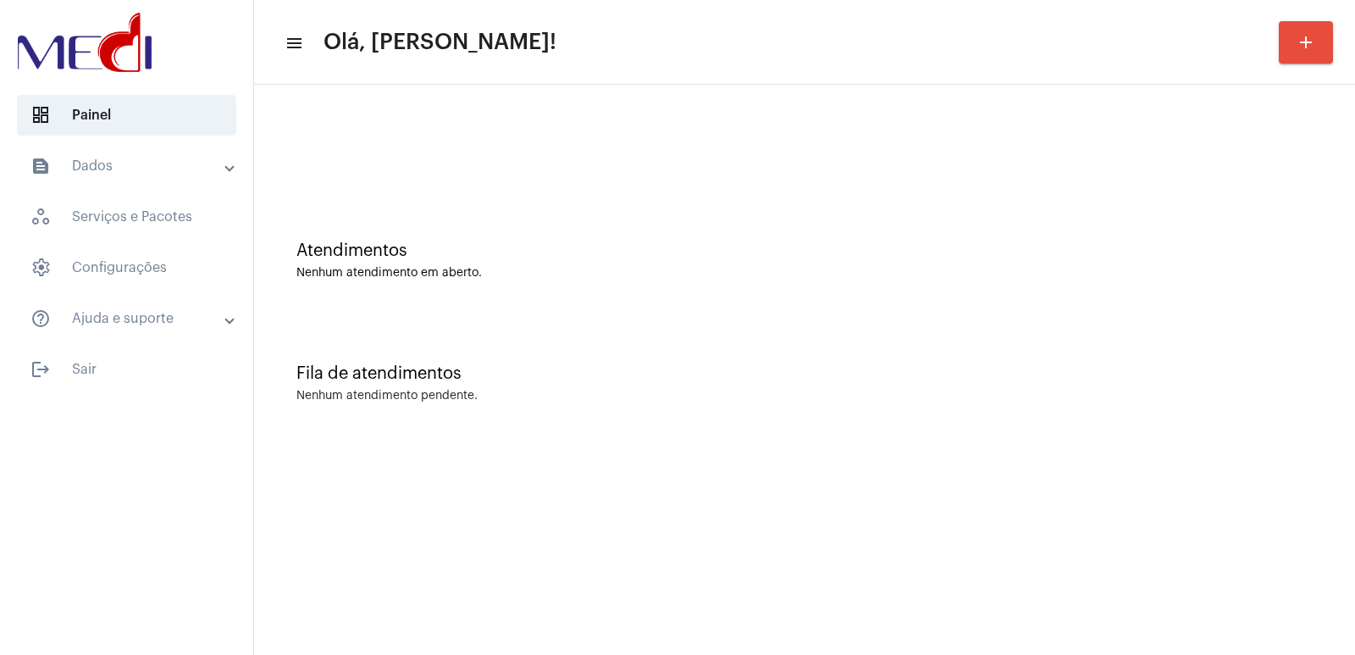
drag, startPoint x: 902, startPoint y: 237, endPoint x: 857, endPoint y: 239, distance: 44.9
click at [899, 239] on div "Atendimentos Nenhum atendimento em aberto." at bounding box center [805, 252] width 1084 height 123
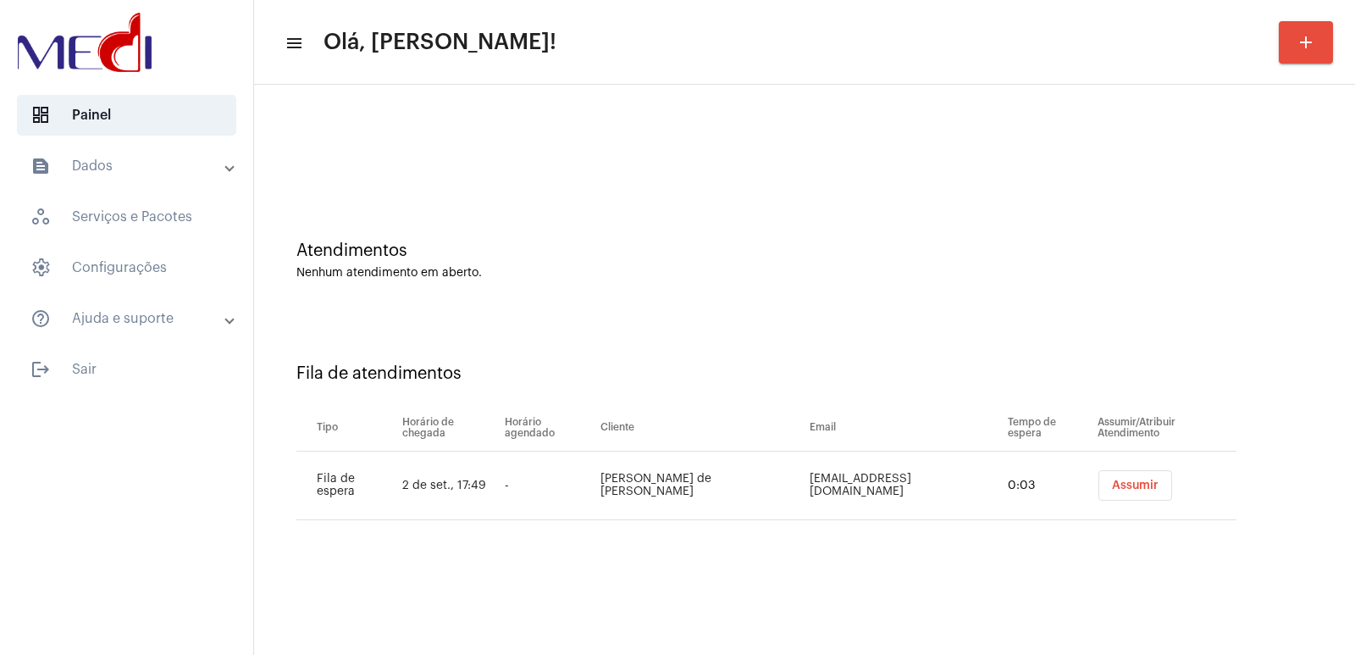
click at [1124, 479] on span "Assumir" at bounding box center [1135, 485] width 47 height 12
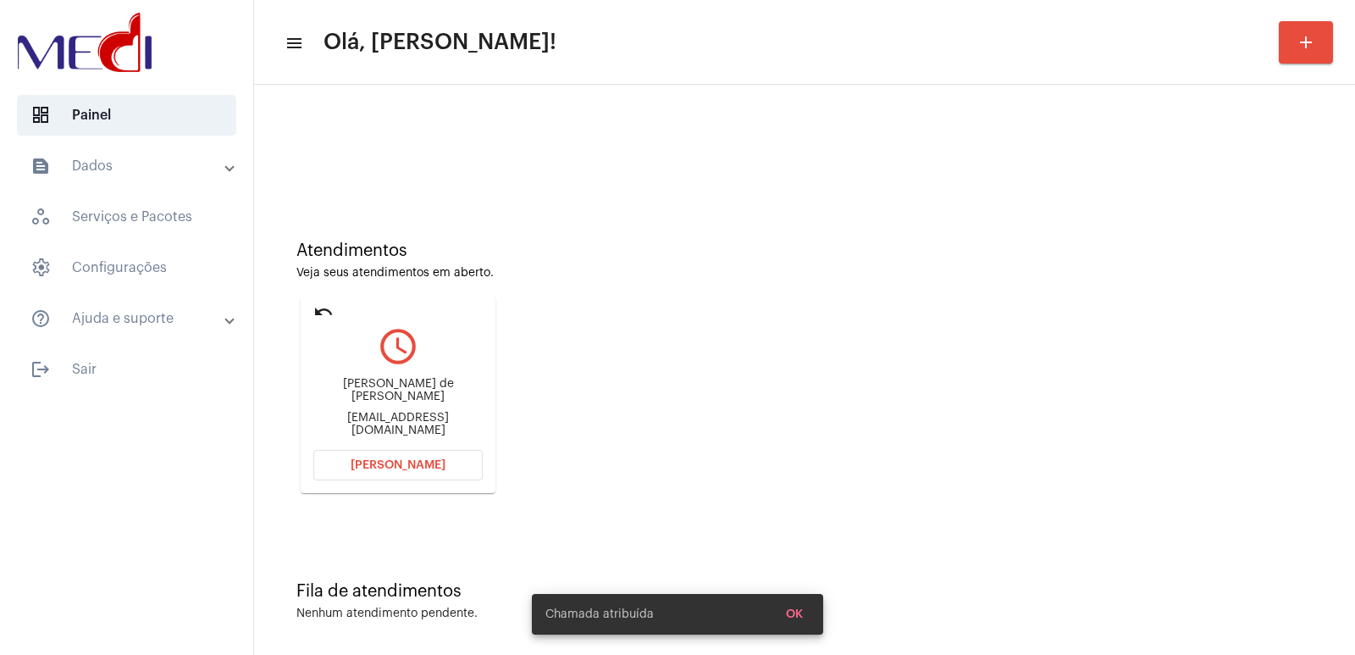
click at [357, 394] on div "[PERSON_NAME] de [PERSON_NAME]" at bounding box center [397, 390] width 169 height 25
copy div "[PERSON_NAME] de [PERSON_NAME]"
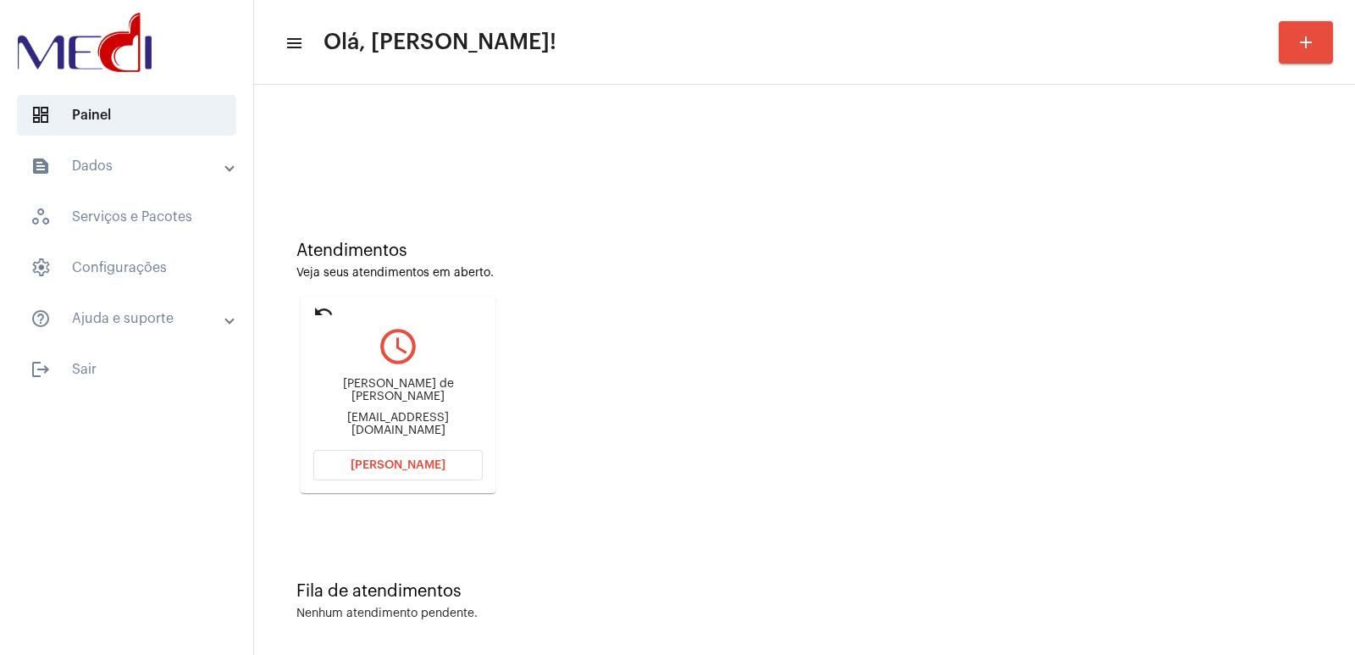
click at [389, 412] on div "[EMAIL_ADDRESS][DOMAIN_NAME]" at bounding box center [397, 424] width 169 height 25
click at [389, 412] on div "cassiapirez@hotmail.com" at bounding box center [397, 424] width 169 height 25
copy mat-card-content "cassiapirez@hotmail.com Abrir Chamada"
click at [420, 463] on span "[PERSON_NAME]" at bounding box center [398, 465] width 95 height 12
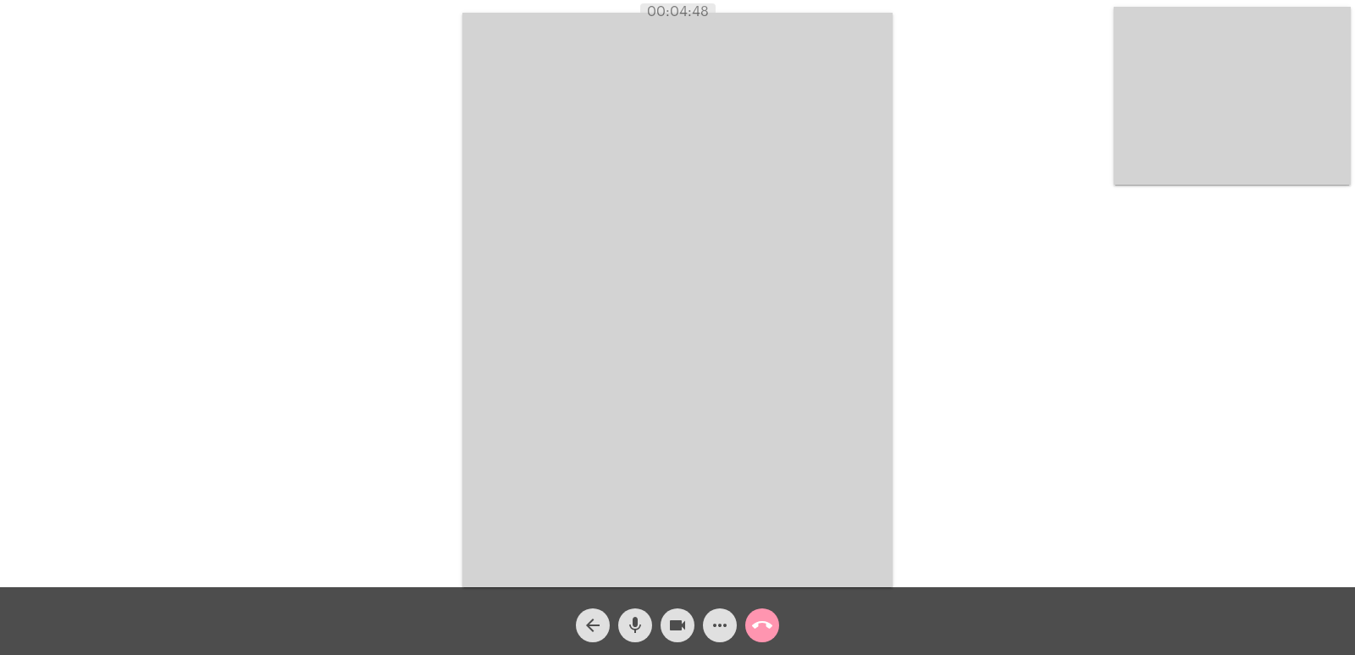
click at [813, 400] on video at bounding box center [677, 300] width 430 height 574
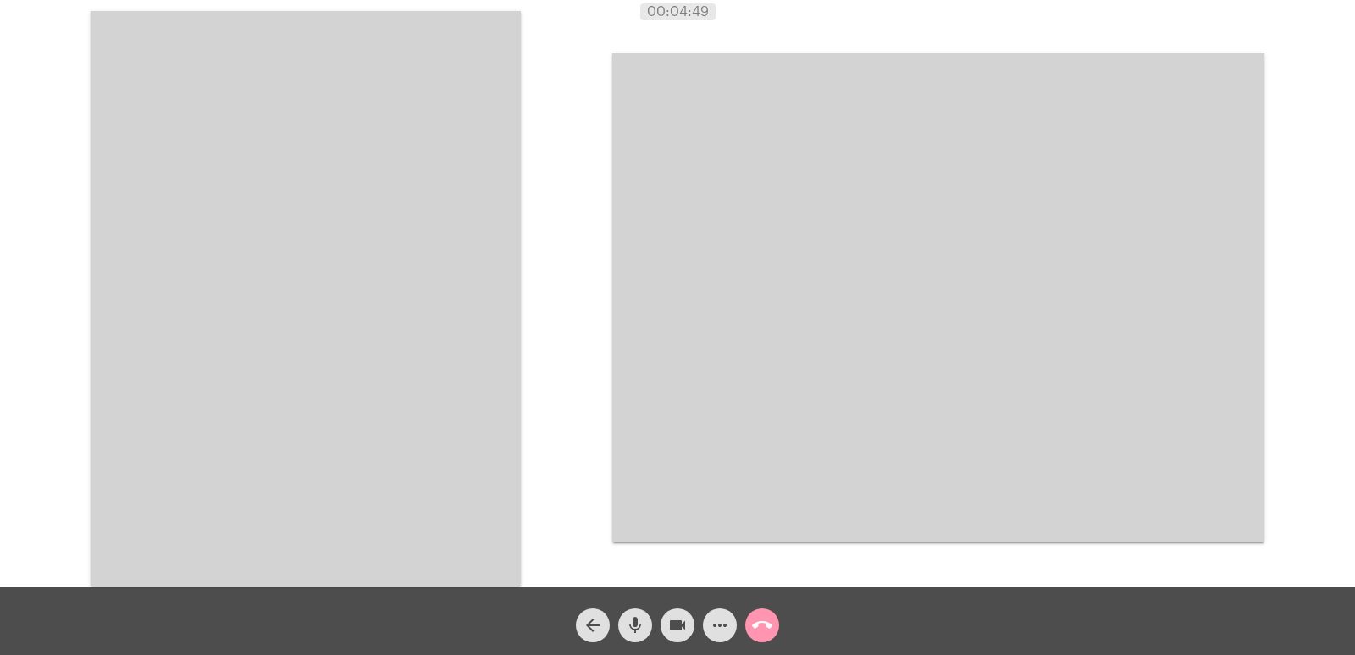
click at [371, 356] on video at bounding box center [306, 298] width 430 height 574
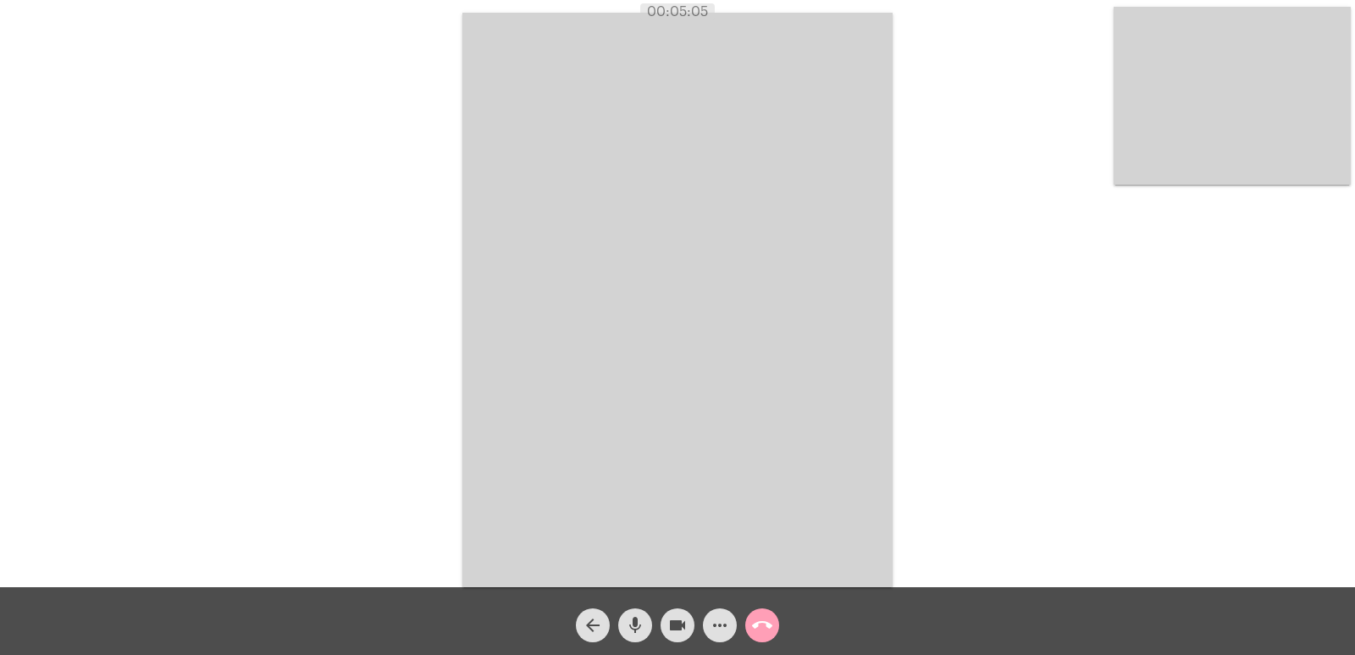
click at [769, 628] on mat-icon "call_end" at bounding box center [762, 625] width 20 height 20
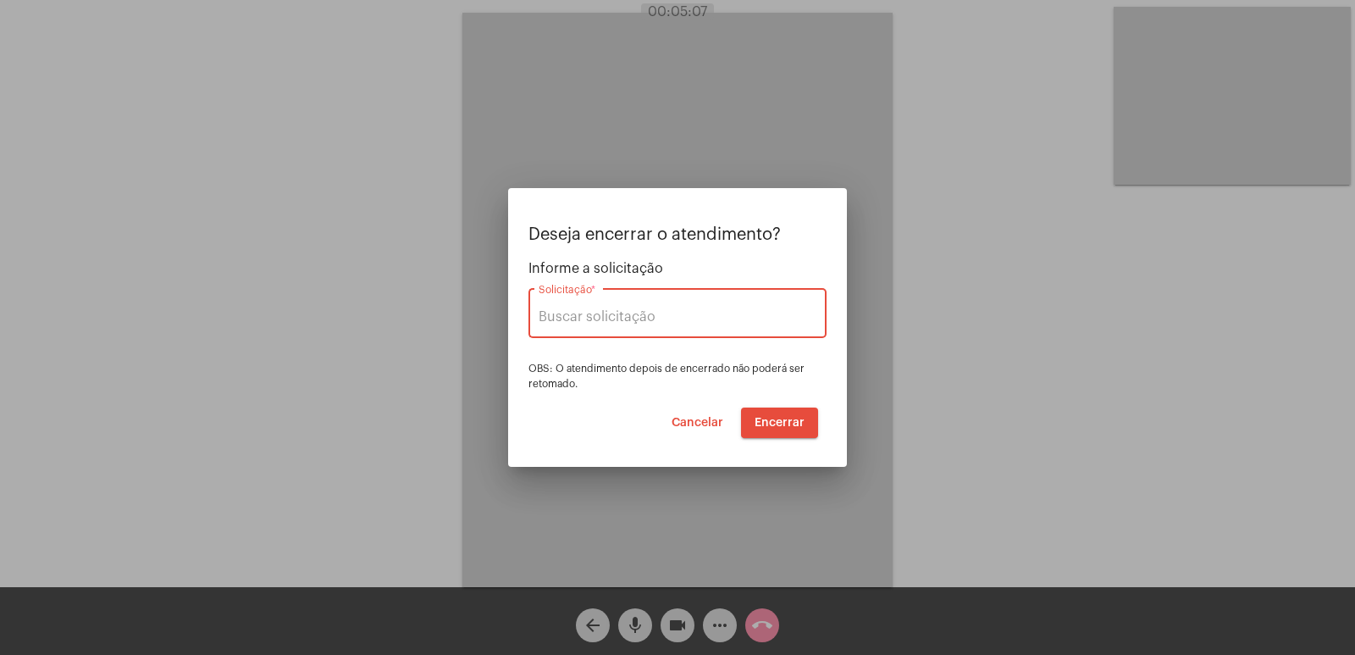
type input "UNIMED GUARULHOS"
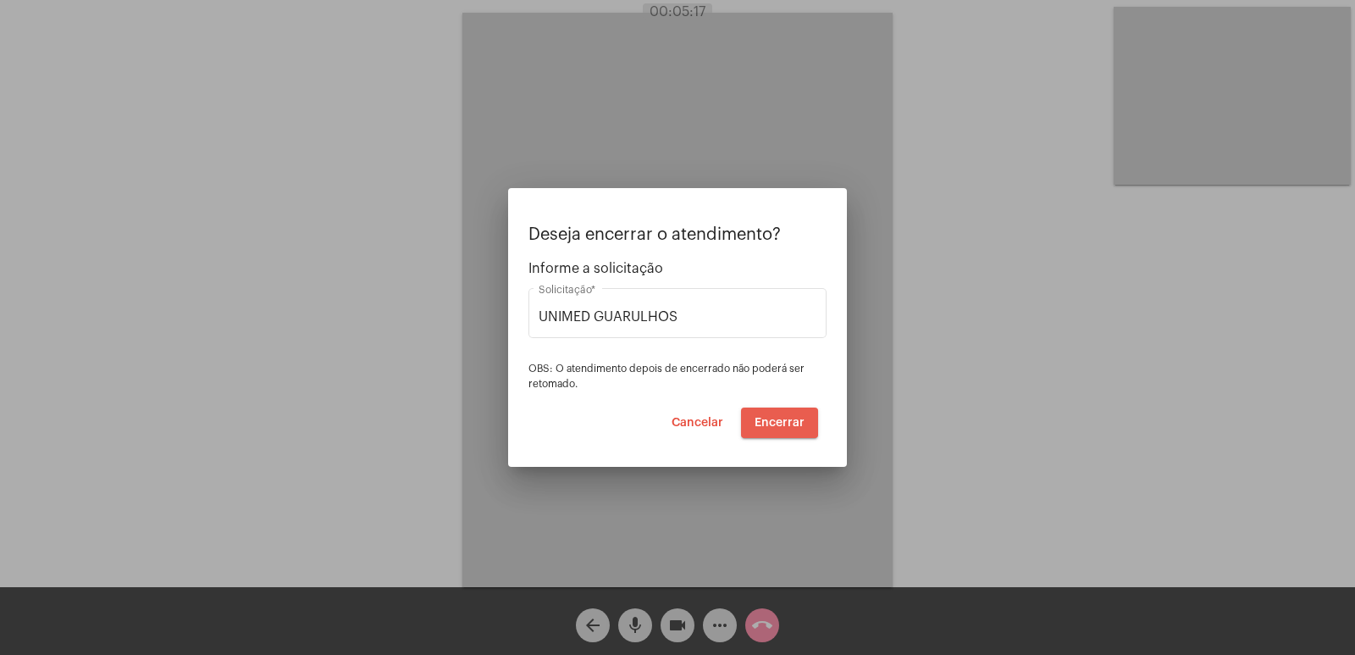
click at [778, 423] on span "Encerrar" at bounding box center [780, 423] width 50 height 12
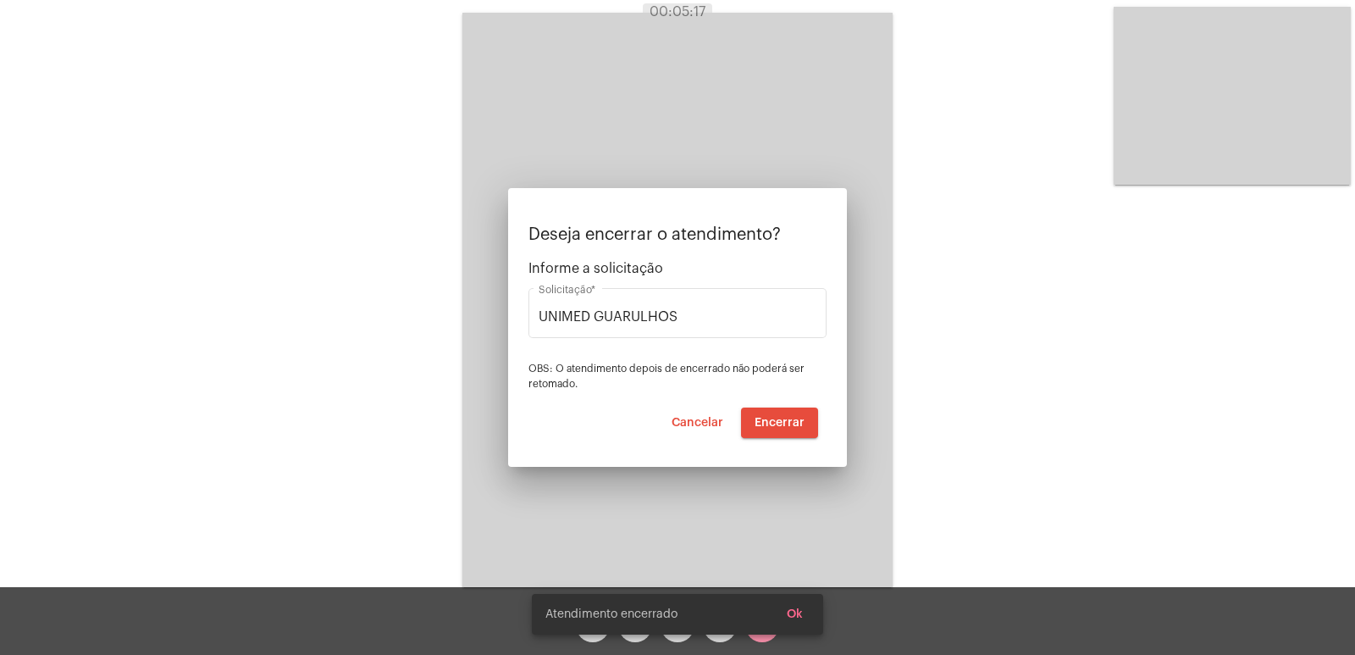
click at [778, 423] on video at bounding box center [677, 300] width 430 height 574
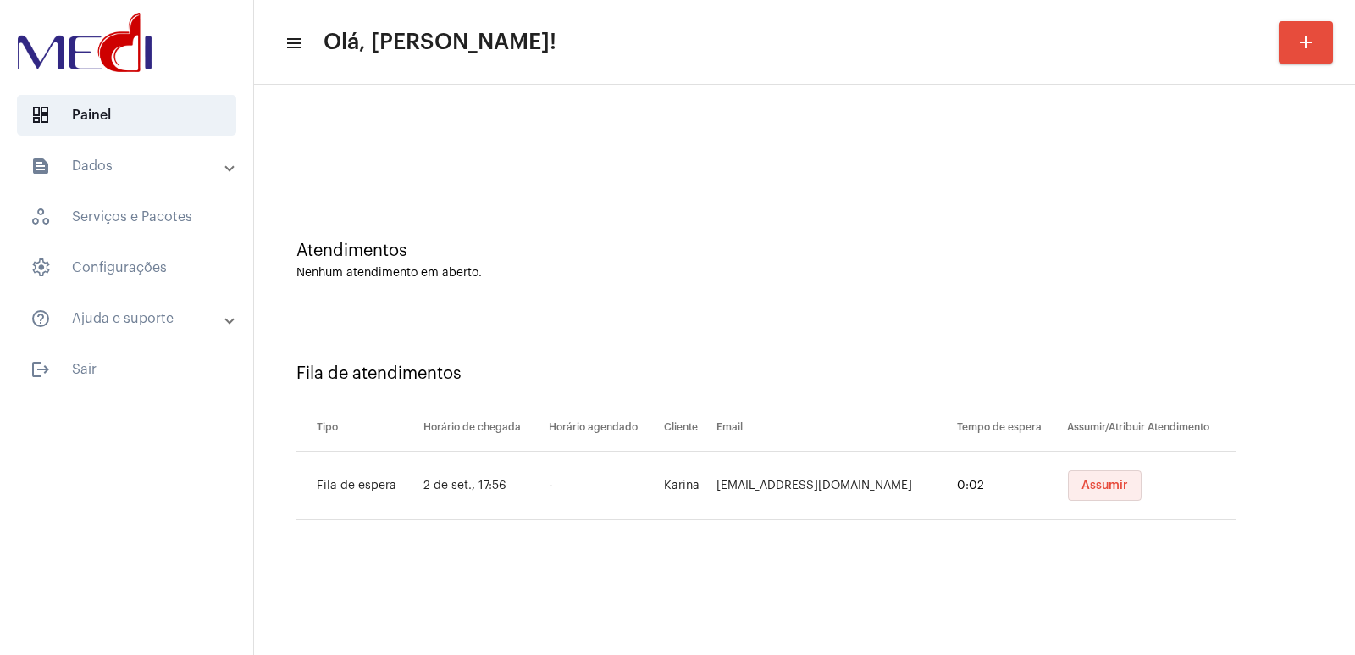
click at [1106, 492] on button "Assumir" at bounding box center [1105, 485] width 74 height 30
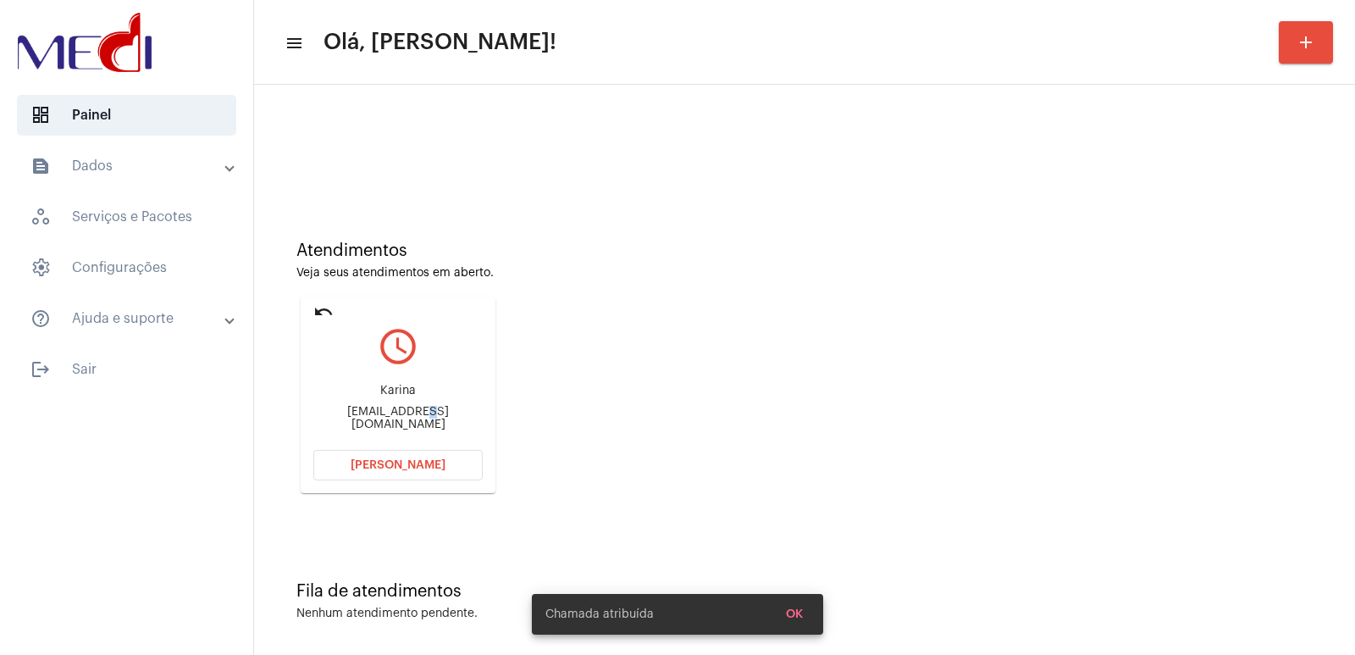
click at [402, 424] on div "Karina kkarinapilon@gmail.com" at bounding box center [397, 407] width 169 height 76
click at [400, 420] on div "kkarinapilon@gmail.com" at bounding box center [397, 418] width 169 height 25
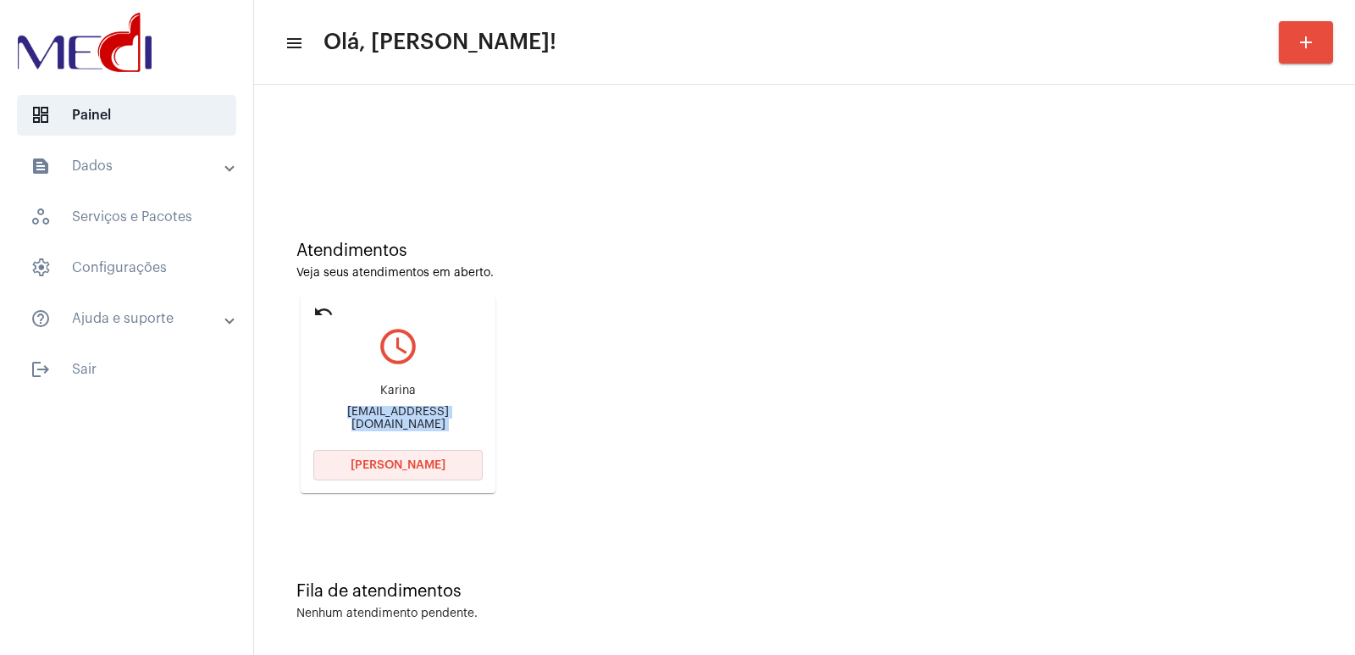
click at [358, 462] on span "[PERSON_NAME]" at bounding box center [398, 465] width 95 height 12
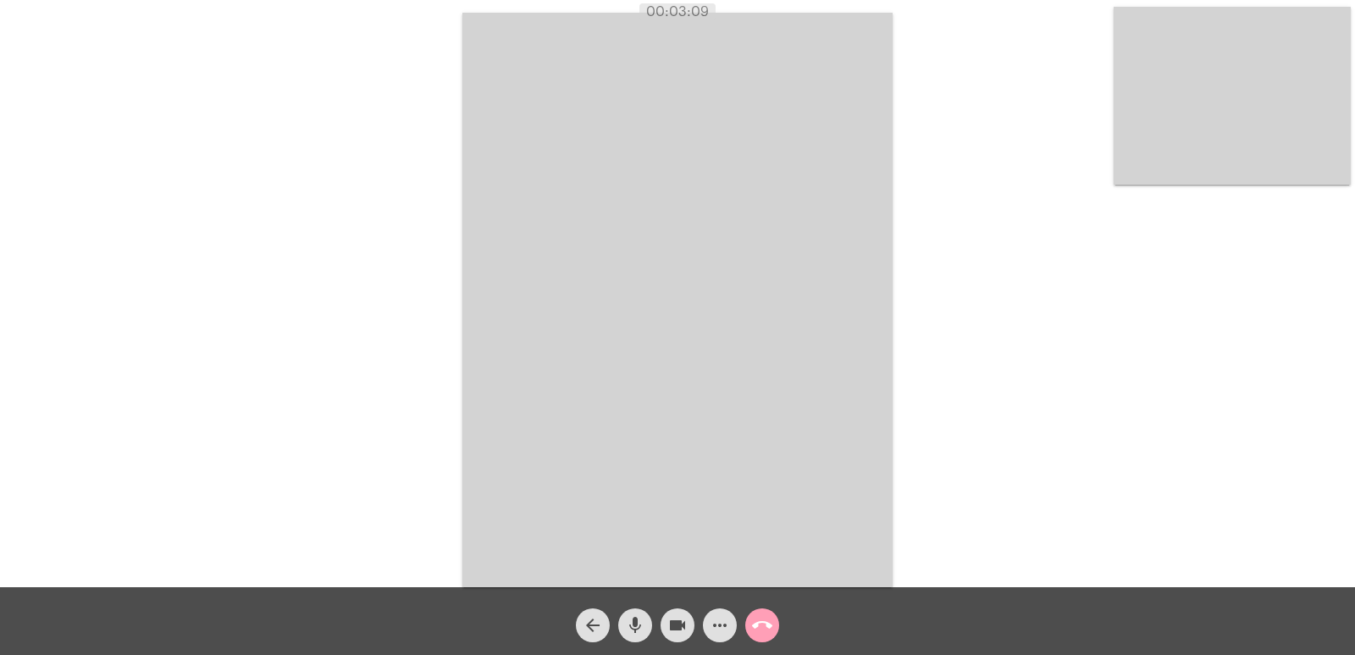
click at [766, 611] on span "call_end" at bounding box center [762, 625] width 20 height 34
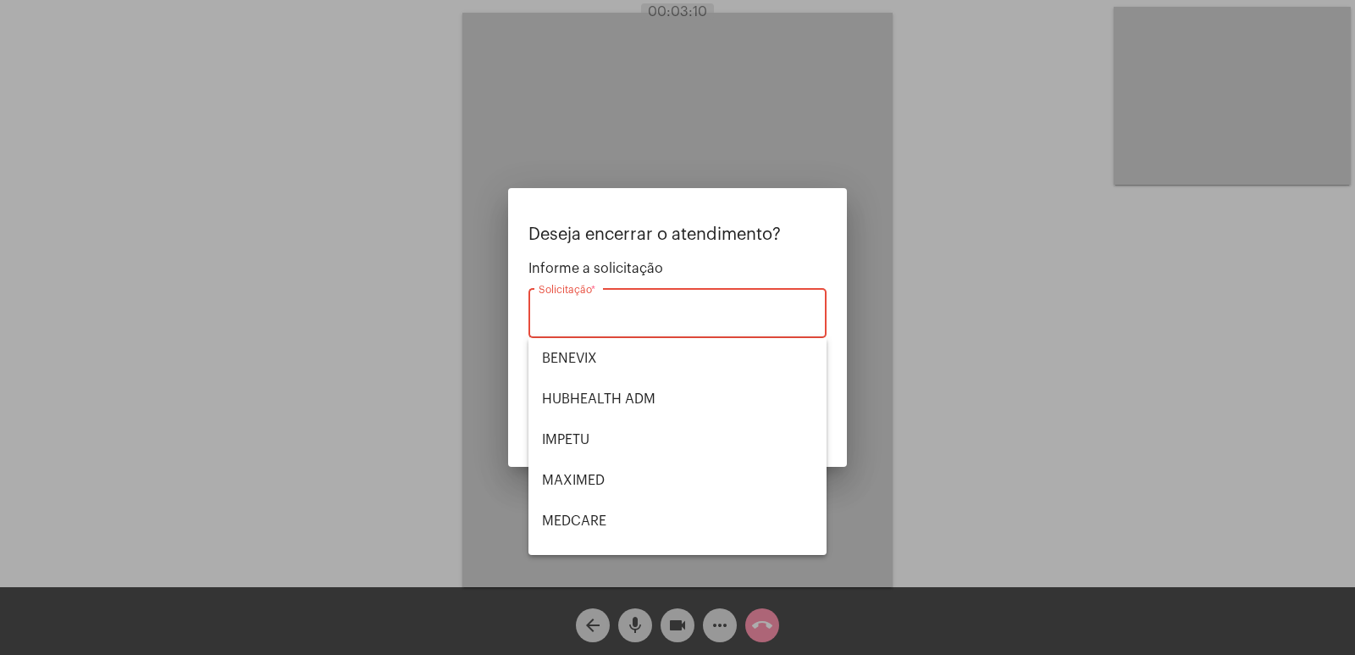
scroll to position [190, 0]
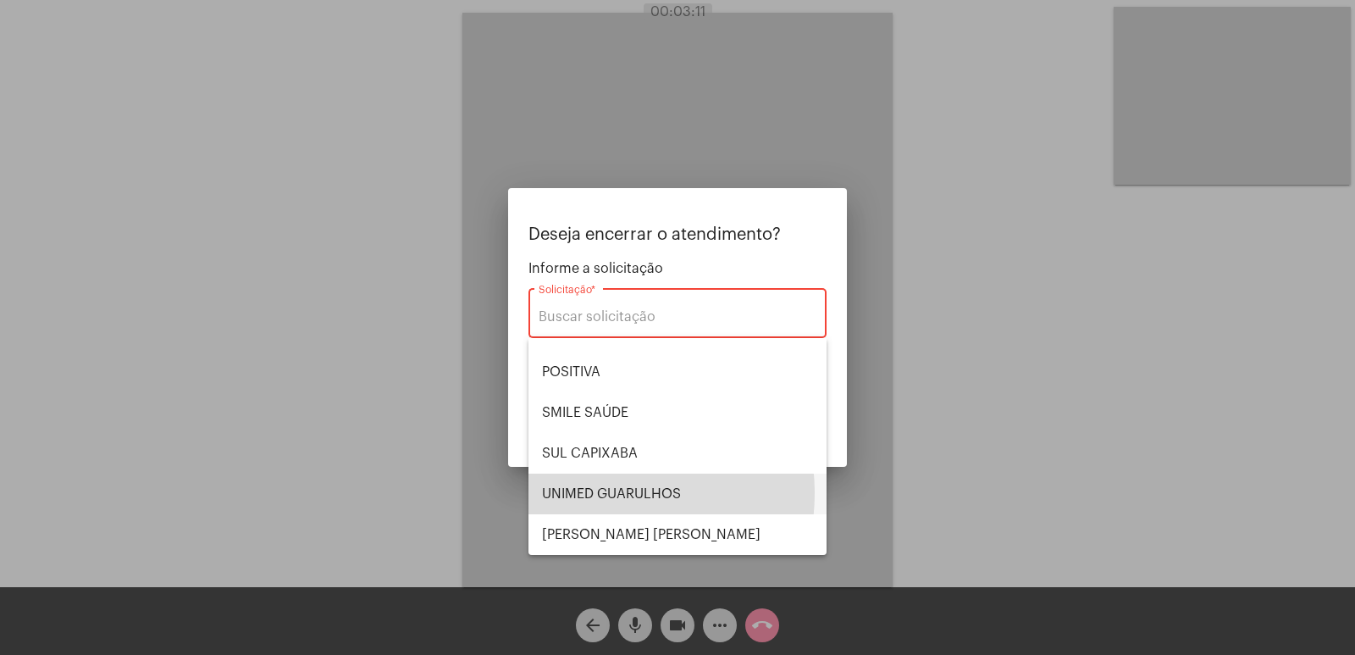
click at [595, 493] on span "UNIMED GUARULHOS" at bounding box center [677, 493] width 271 height 41
type input "UNIMED GUARULHOS"
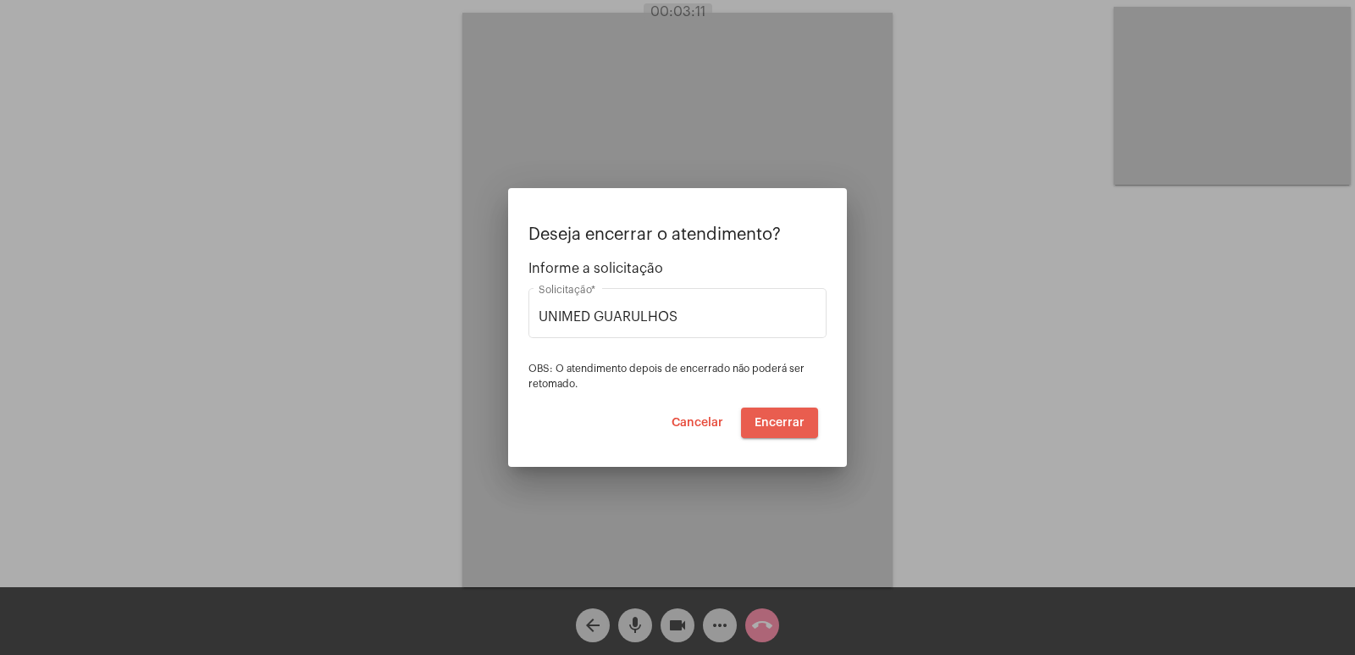
click at [802, 418] on span "Encerrar" at bounding box center [780, 423] width 50 height 12
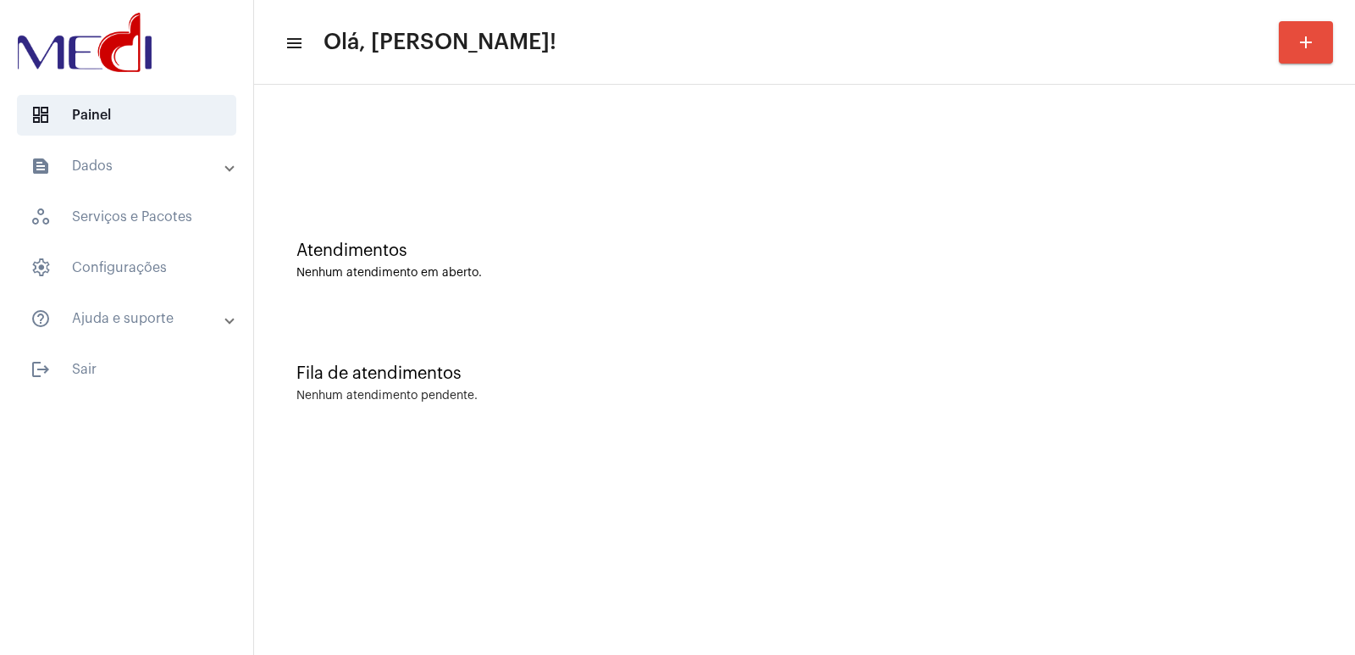
drag, startPoint x: 1047, startPoint y: 241, endPoint x: 617, endPoint y: 152, distance: 438.3
click at [1048, 241] on div "Atendimentos Nenhum atendimento em aberto." at bounding box center [805, 252] width 1084 height 123
drag, startPoint x: 611, startPoint y: 302, endPoint x: 614, endPoint y: 310, distance: 9.1
click at [611, 304] on div "Atendimentos Nenhum atendimento em aberto." at bounding box center [805, 252] width 1084 height 123
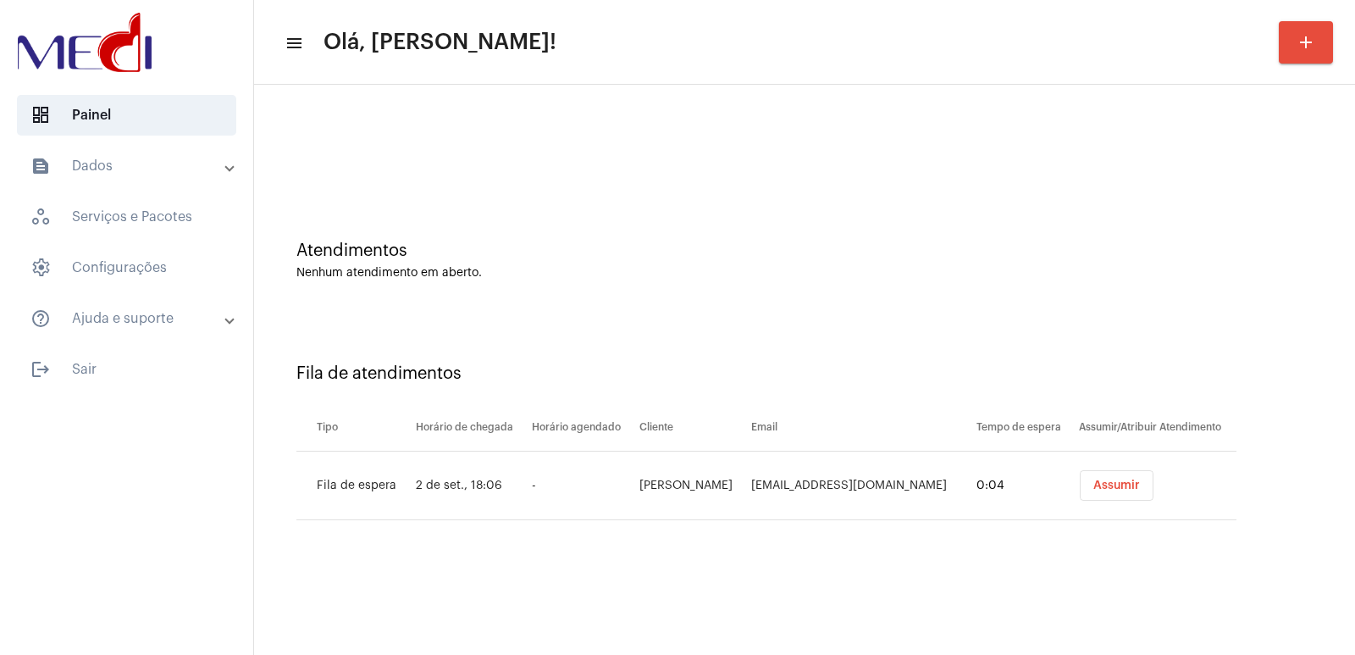
drag, startPoint x: 1146, startPoint y: 252, endPoint x: 1053, endPoint y: 230, distance: 95.9
click at [1144, 252] on div "Atendimentos" at bounding box center [804, 250] width 1016 height 19
click at [1098, 489] on button "Assumir" at bounding box center [1117, 485] width 74 height 30
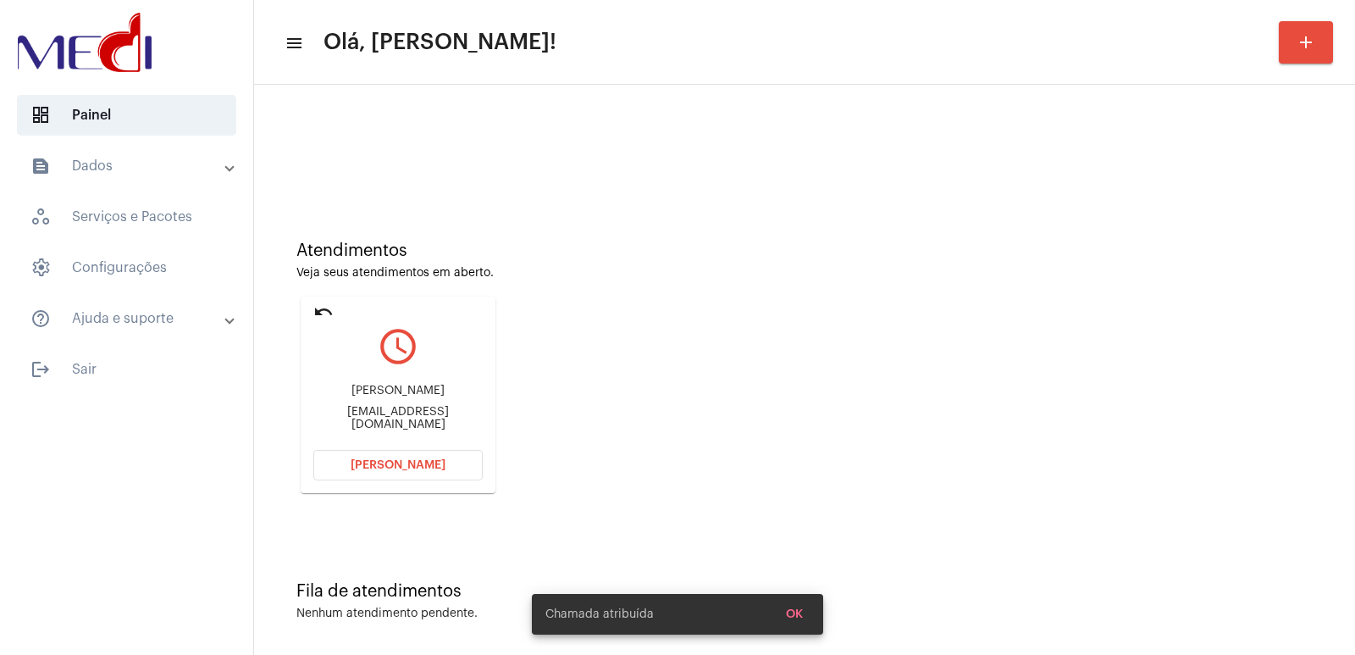
drag, startPoint x: 1169, startPoint y: 284, endPoint x: 502, endPoint y: 302, distance: 666.8
click at [1168, 284] on div "Atendimentos Veja seus atendimentos em aberto. undo query_builder Josangela Fer…" at bounding box center [805, 361] width 1084 height 340
click at [336, 385] on div "[PERSON_NAME]" at bounding box center [397, 391] width 169 height 13
click at [336, 385] on div "Josangela Ferreira Lana Maria Cunha" at bounding box center [397, 391] width 169 height 13
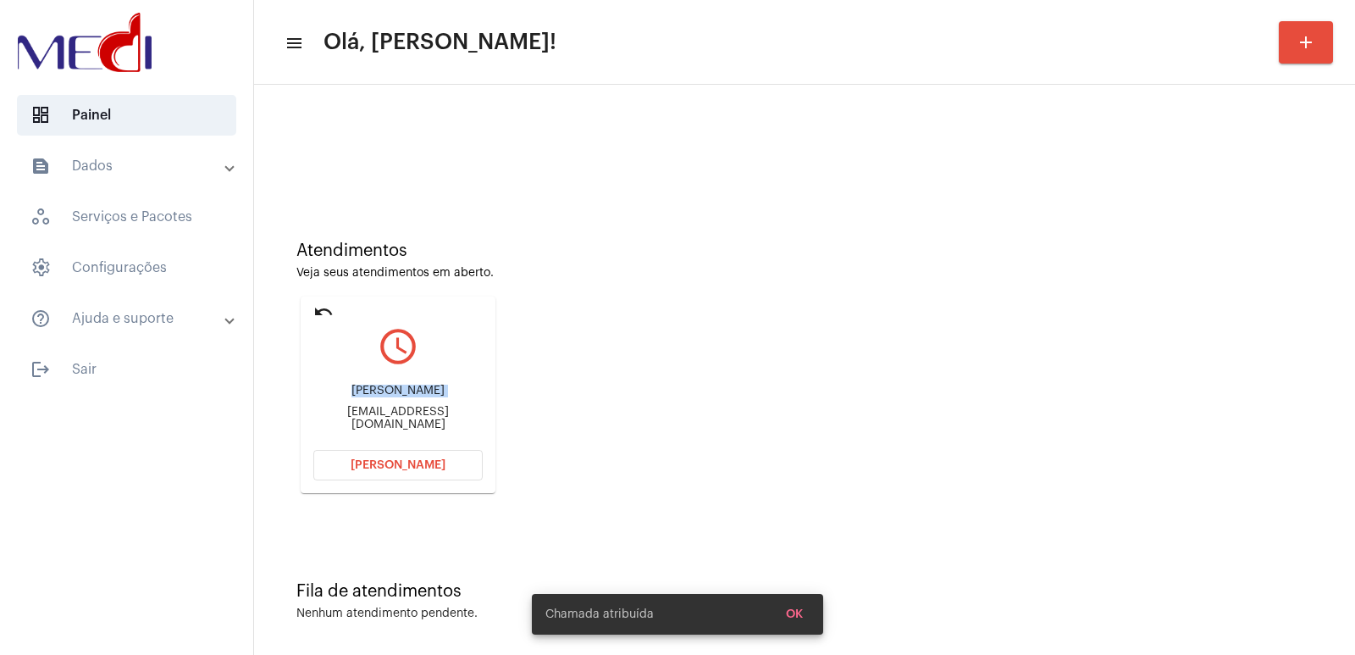
copy div "Josangela Ferreira Lana Maria Cunha"
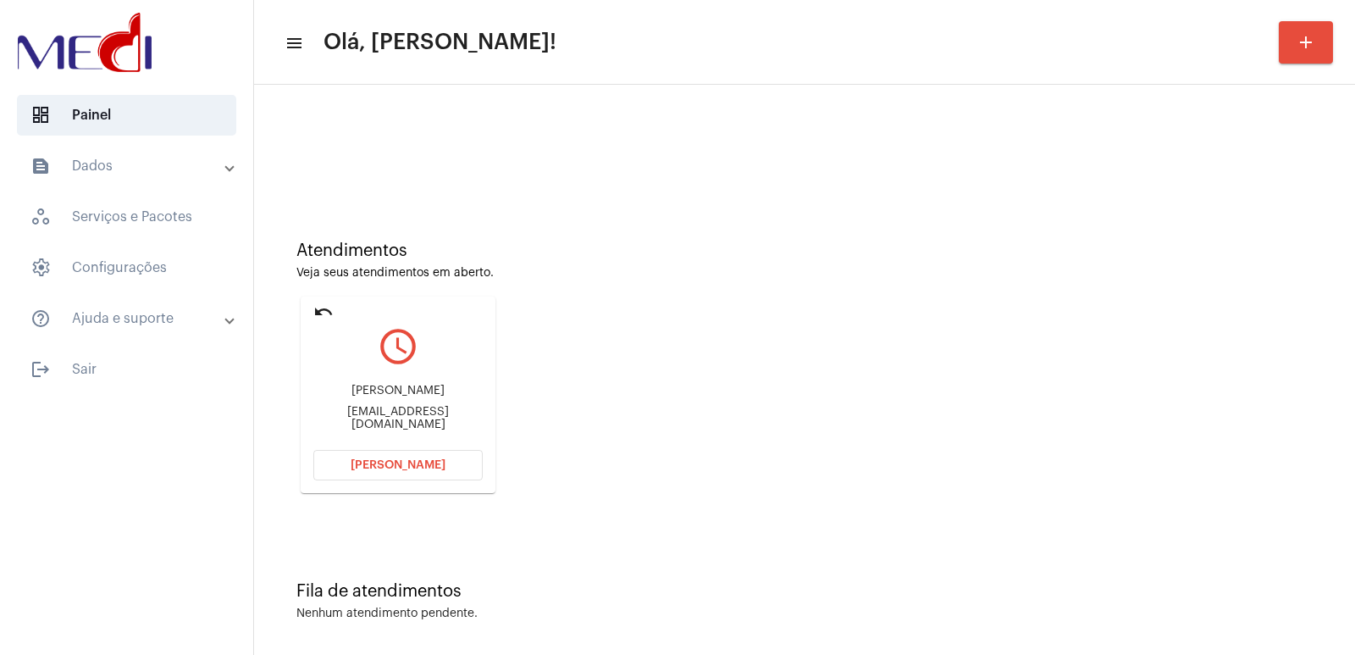
click at [364, 417] on div "Josangela Ferreira Lana Maria Cunha josangelalana1@gmail.com" at bounding box center [397, 407] width 169 height 76
copy mat-card-content "josangelalana1@gmail.com Abrir Chamada"
click at [368, 379] on div "Josangela Ferreira Lana Maria Cunha josangelalana1@gmail.com" at bounding box center [397, 407] width 169 height 76
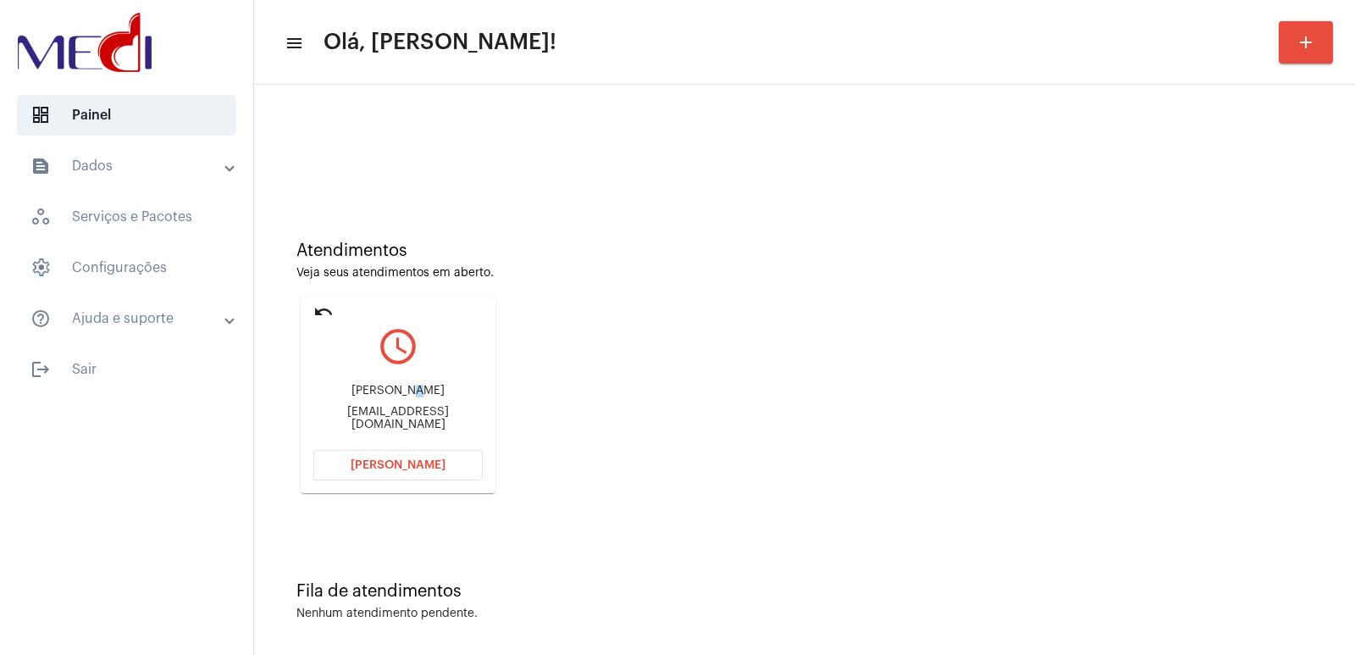
click at [368, 379] on div "Josangela Ferreira Lana Maria Cunha josangelalana1@gmail.com" at bounding box center [397, 407] width 169 height 76
copy div "Josangela Ferreira Lana Maria Cunha"
click at [410, 470] on span "[PERSON_NAME]" at bounding box center [398, 465] width 95 height 12
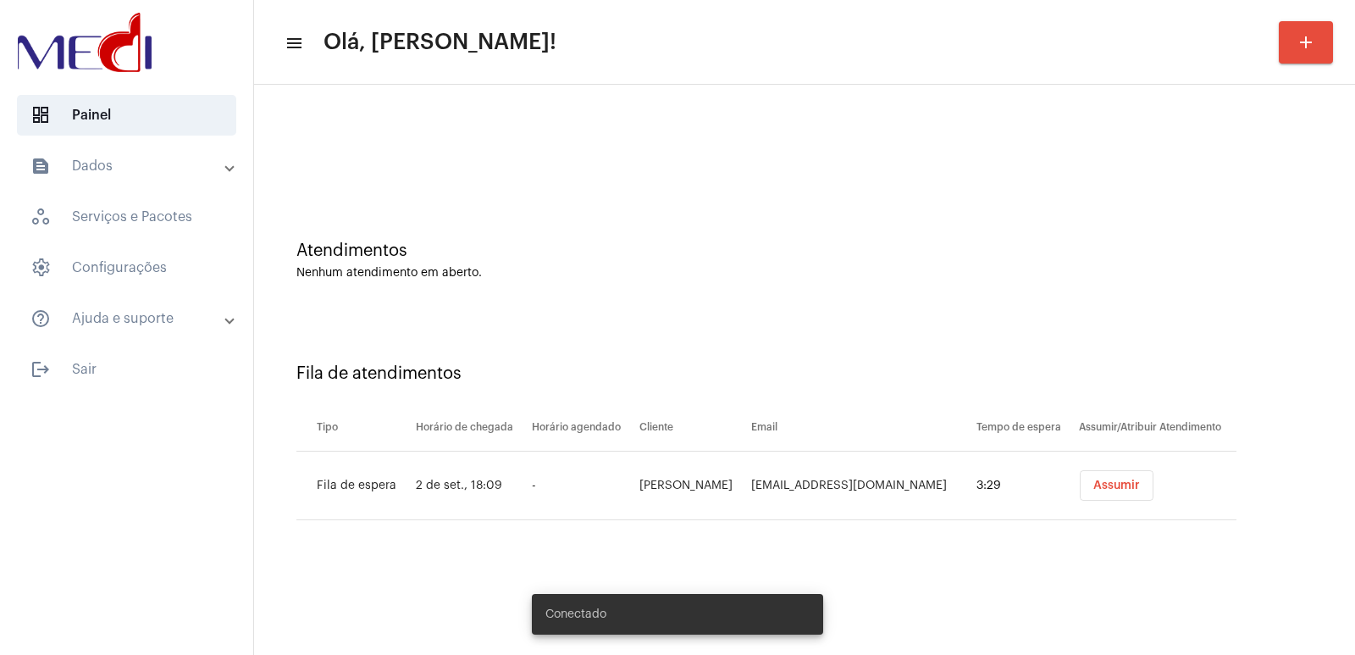
click at [1093, 478] on button "Assumir" at bounding box center [1117, 485] width 74 height 30
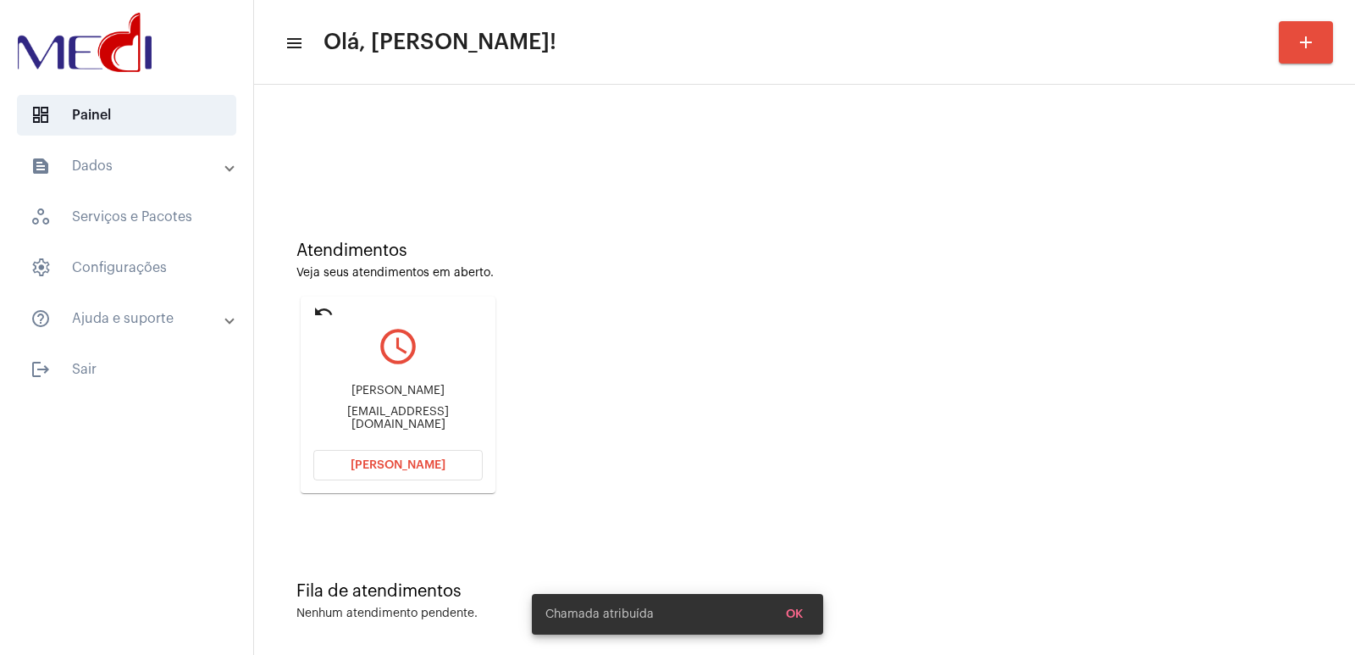
click at [364, 396] on div "[PERSON_NAME]" at bounding box center [397, 391] width 169 height 13
copy div "[PERSON_NAME]"
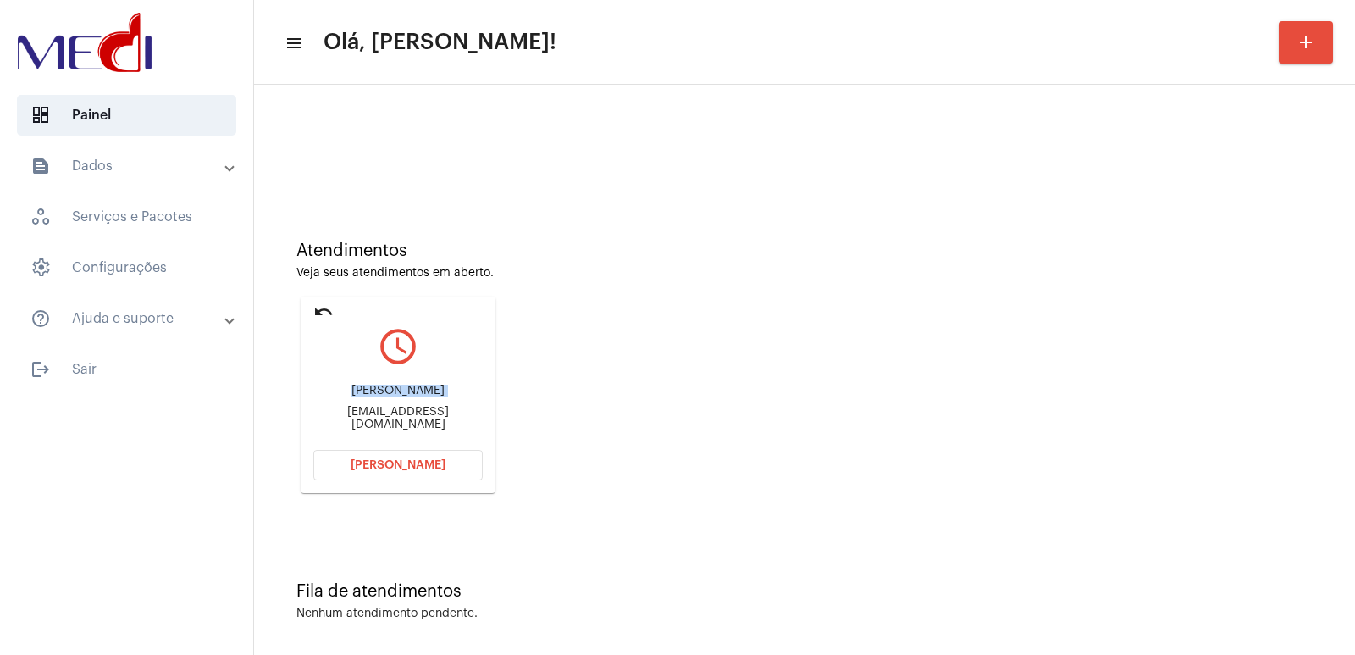
click at [429, 466] on span "[PERSON_NAME]" at bounding box center [398, 465] width 95 height 12
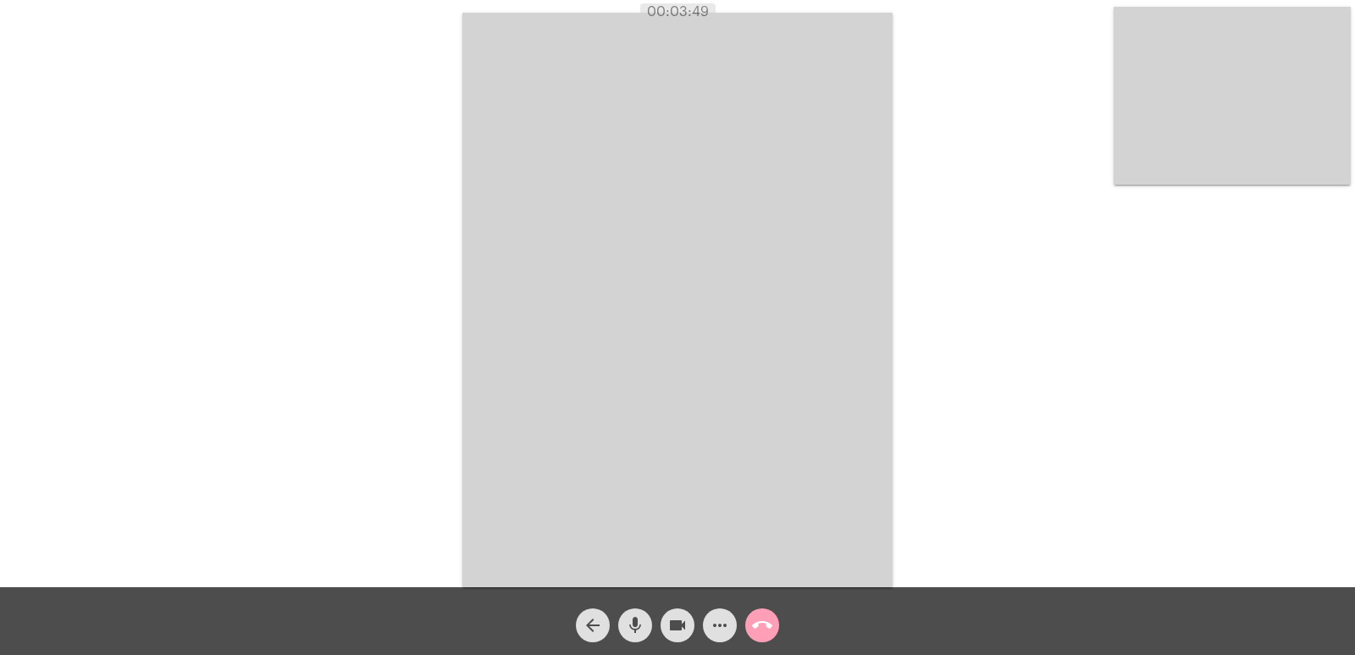
click at [761, 614] on span "call_end" at bounding box center [762, 625] width 20 height 34
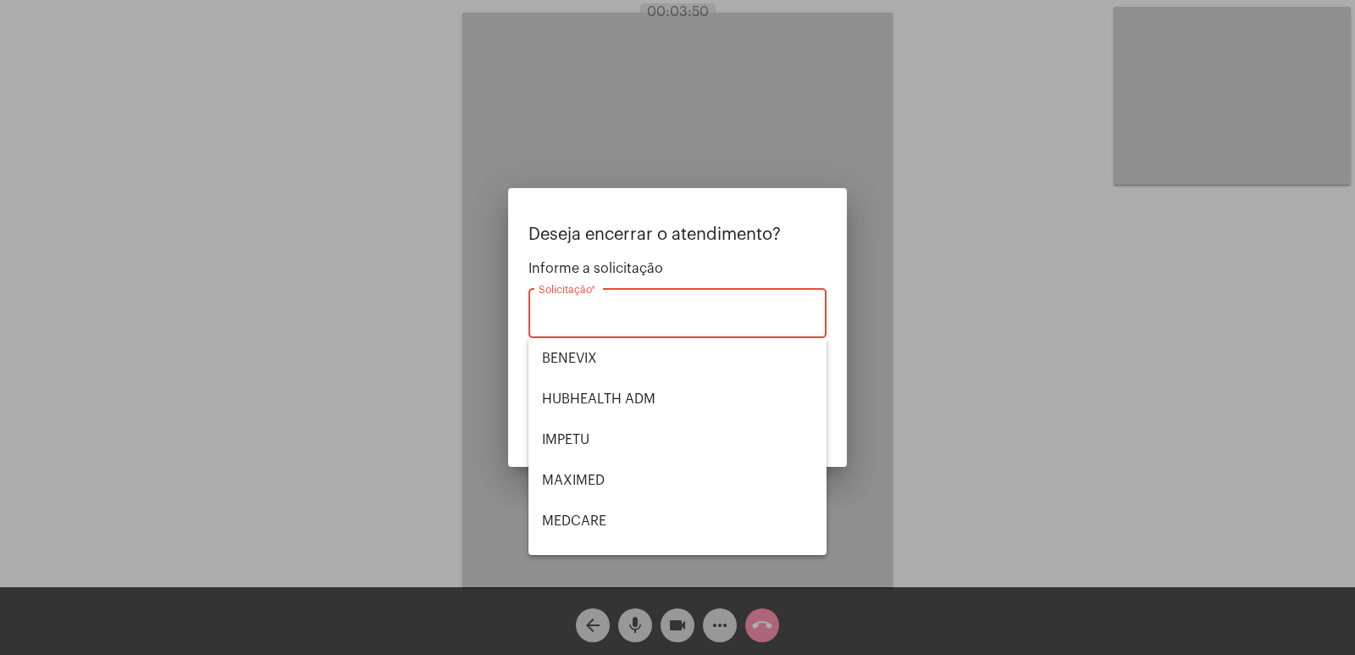
scroll to position [190, 0]
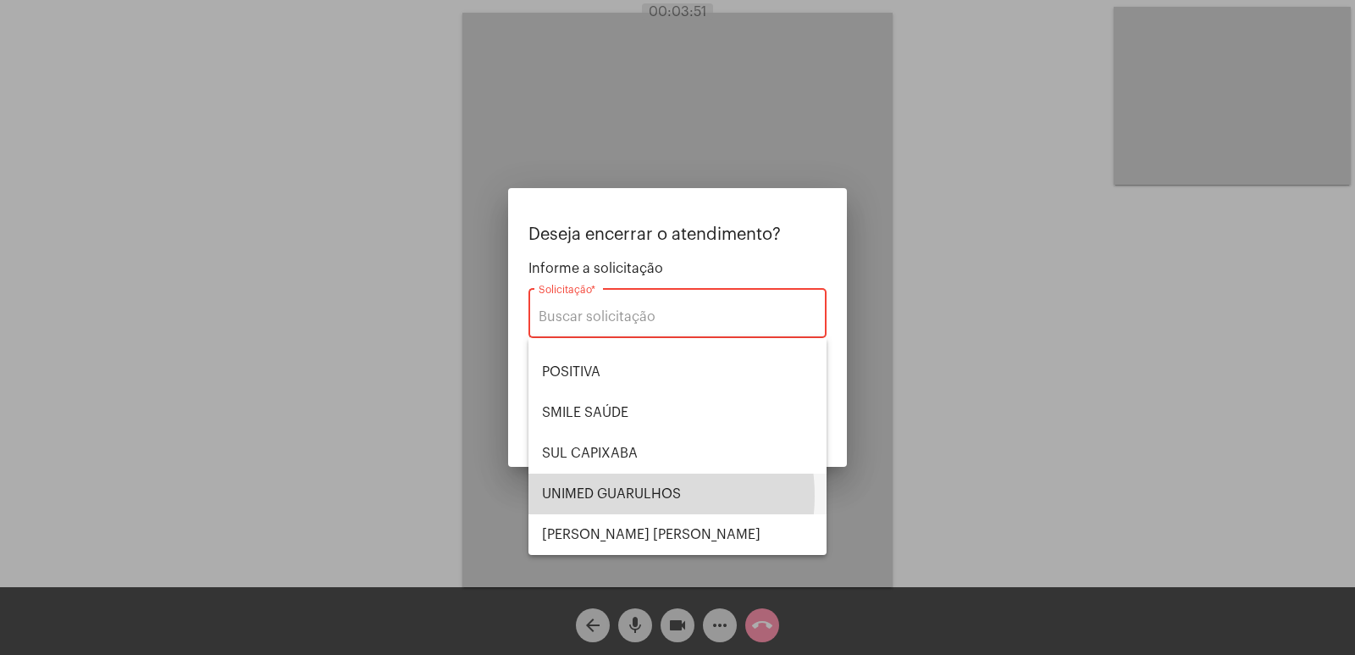
click at [624, 495] on span "UNIMED GUARULHOS" at bounding box center [677, 493] width 271 height 41
type input "UNIMED GUARULHOS"
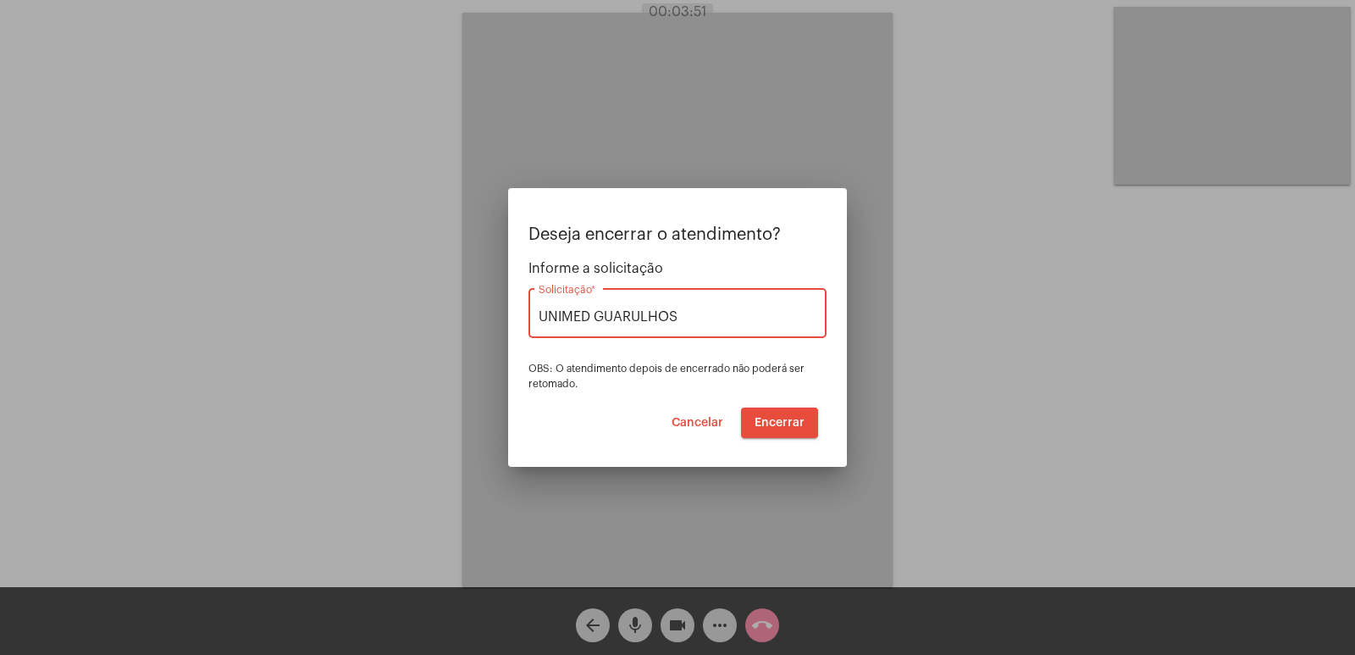
click at [774, 409] on button "Encerrar" at bounding box center [779, 422] width 77 height 30
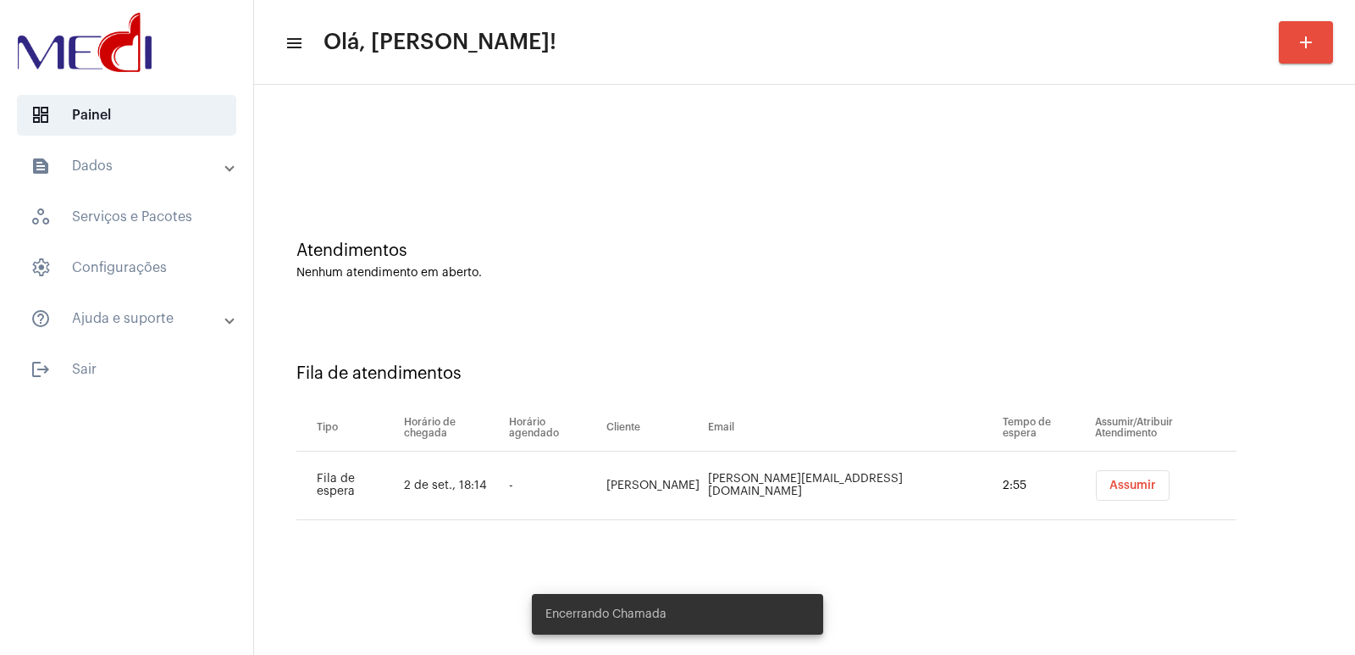
click at [1099, 498] on button "Assumir" at bounding box center [1133, 485] width 74 height 30
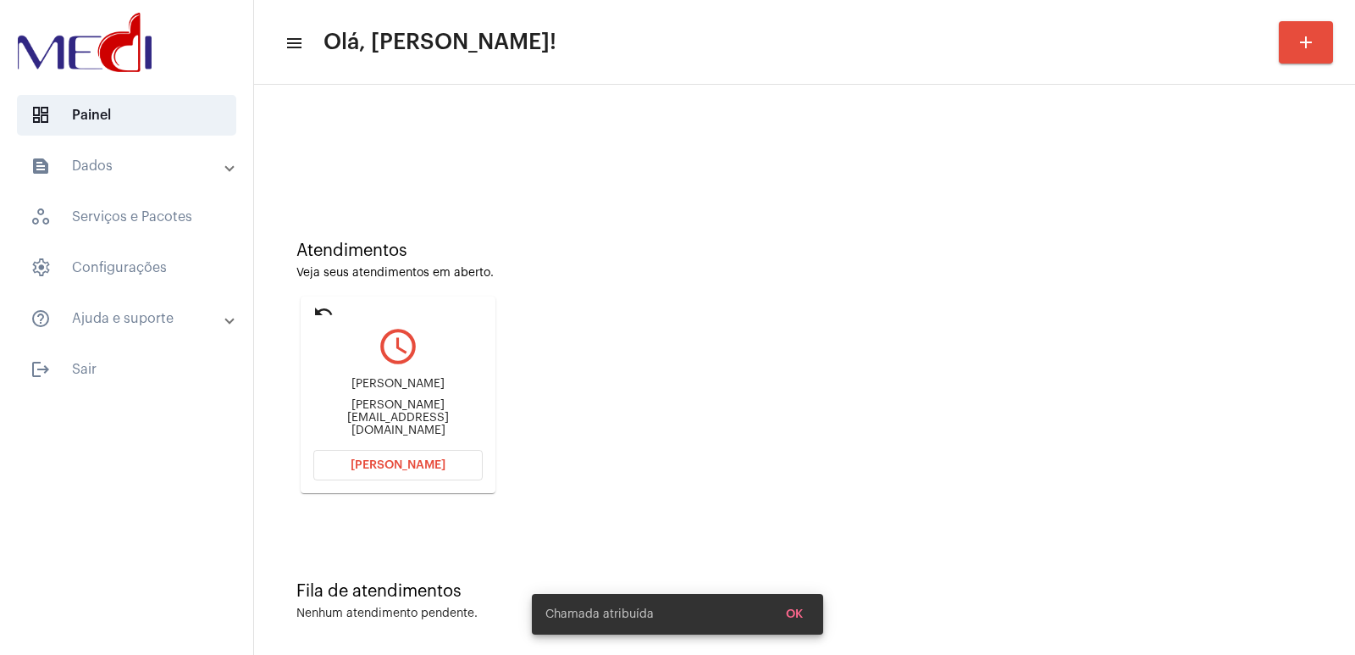
click at [368, 388] on div "Nayara Siqueira Ramos danilo.leonardo21@gmail.com" at bounding box center [397, 407] width 169 height 76
copy div "Nayara Siqueira Ramos"
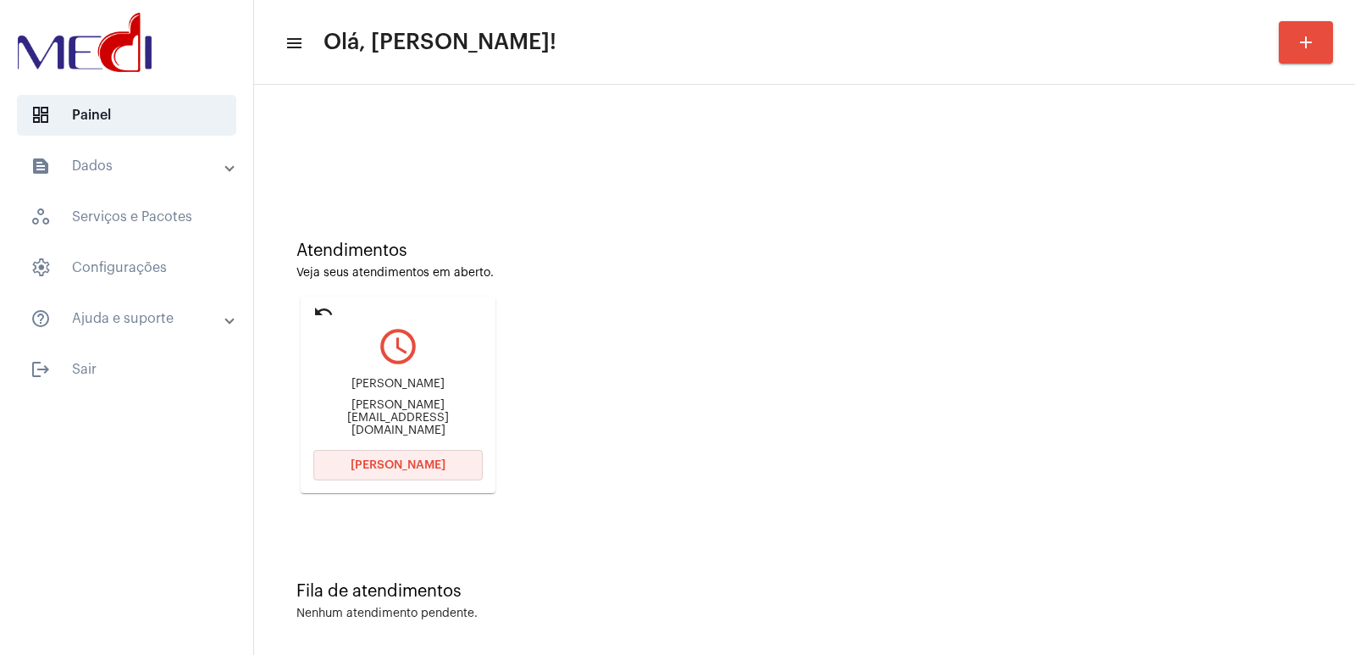
click at [429, 451] on button "[PERSON_NAME]" at bounding box center [397, 465] width 169 height 30
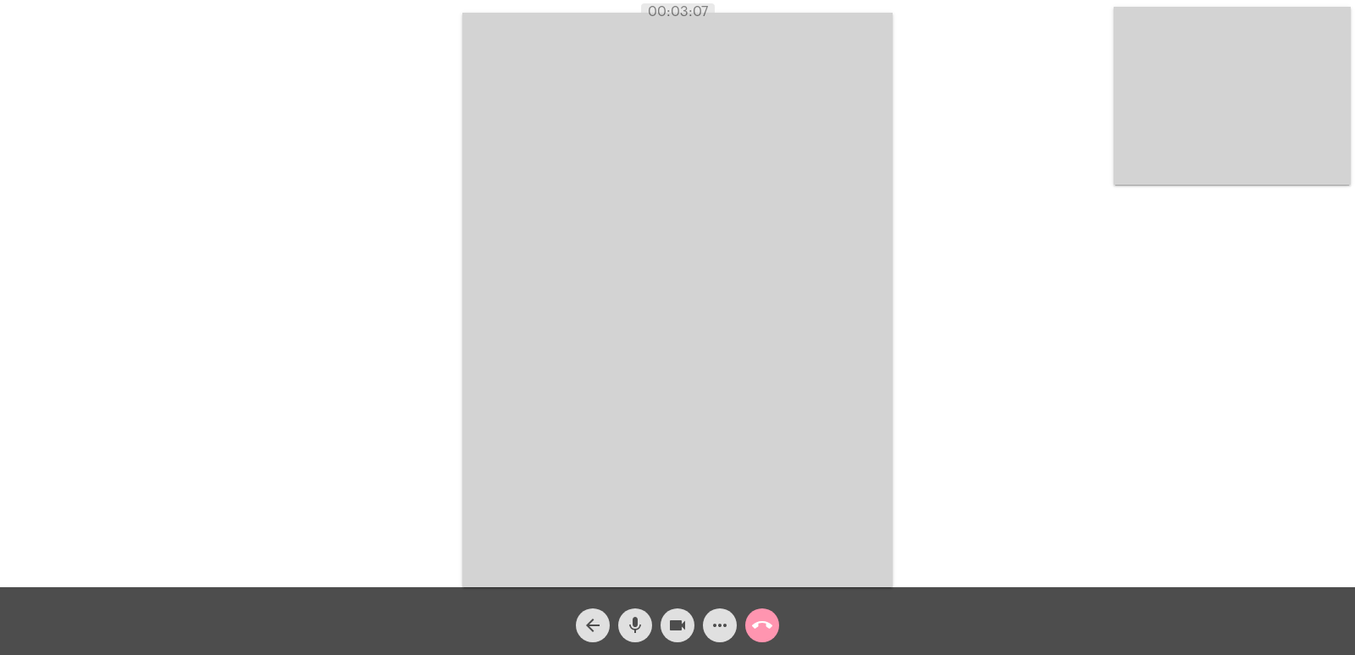
click at [744, 623] on div "call_end" at bounding box center [762, 621] width 42 height 42
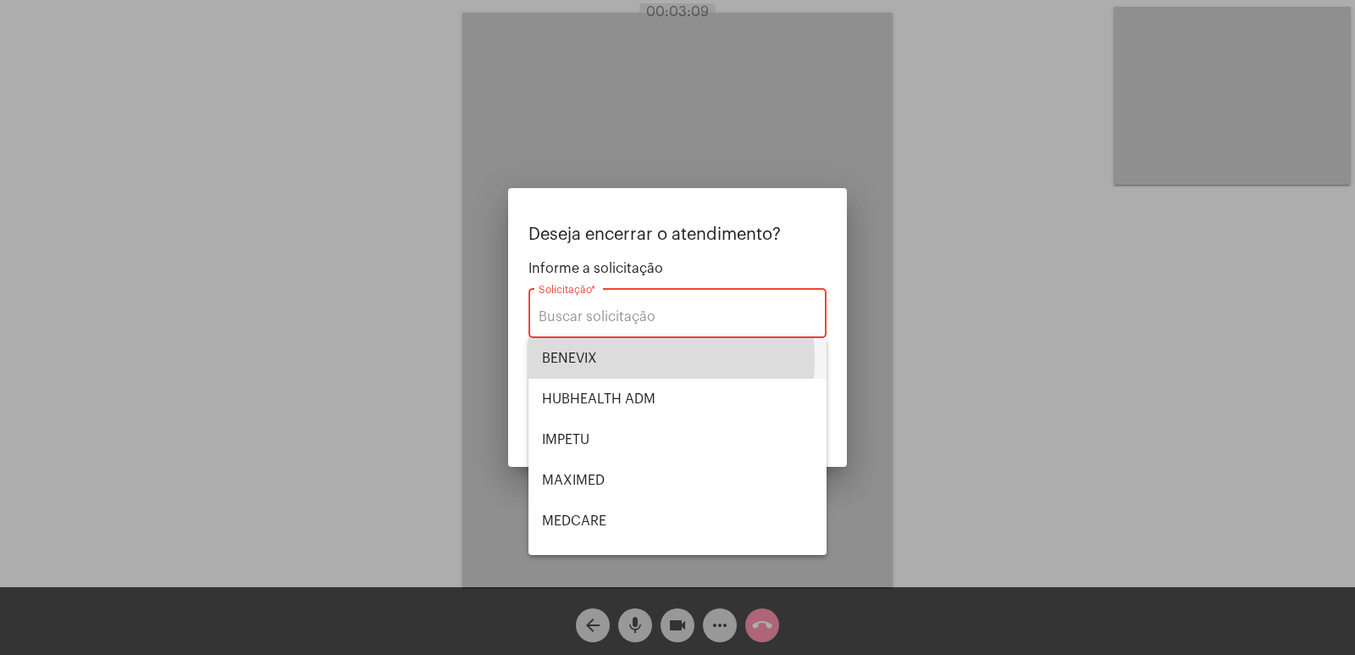
click at [564, 359] on span "BENEVIX" at bounding box center [677, 358] width 271 height 41
type input "BENEVIX"
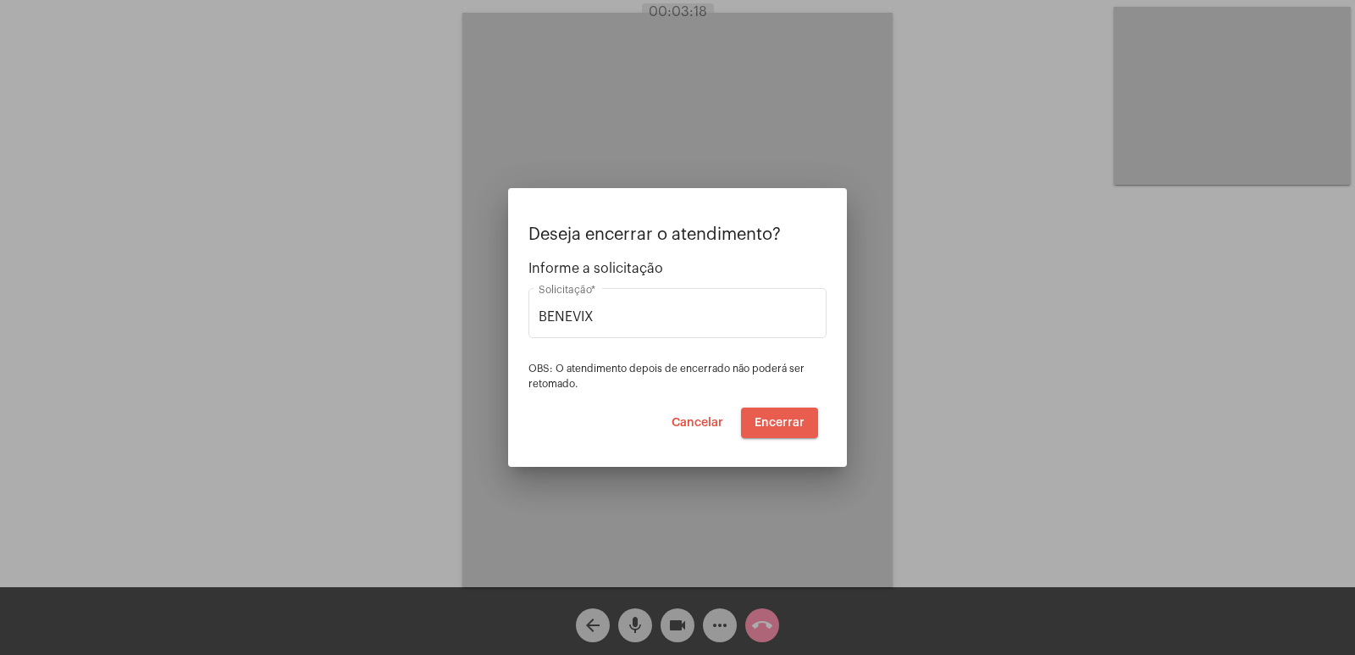
click at [788, 429] on button "Encerrar" at bounding box center [779, 422] width 77 height 30
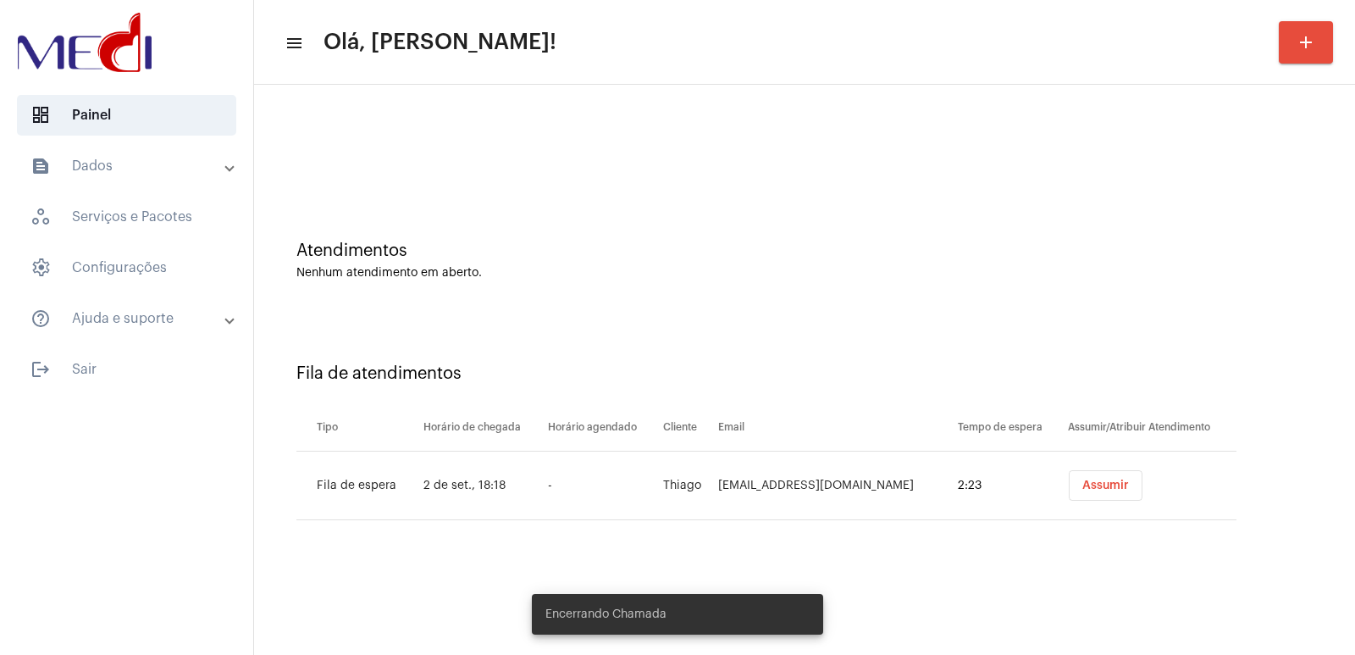
click at [1151, 492] on div "Assumir" at bounding box center [1152, 485] width 175 height 30
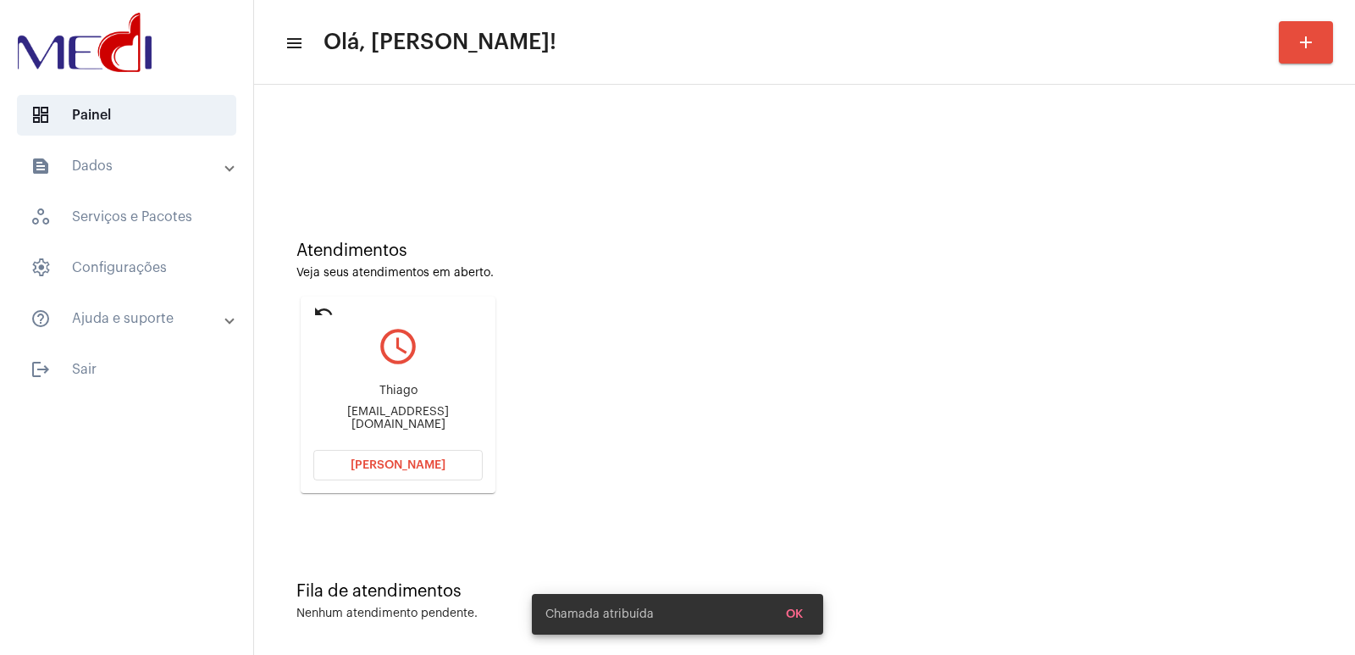
click at [386, 405] on div "Thiago thiagobedani@hotmail.com" at bounding box center [397, 407] width 169 height 76
click at [387, 412] on div "Thiago thiagobedani@hotmail.com" at bounding box center [397, 407] width 169 height 76
click at [387, 412] on div "thiagobedani@hotmail.com" at bounding box center [397, 418] width 169 height 25
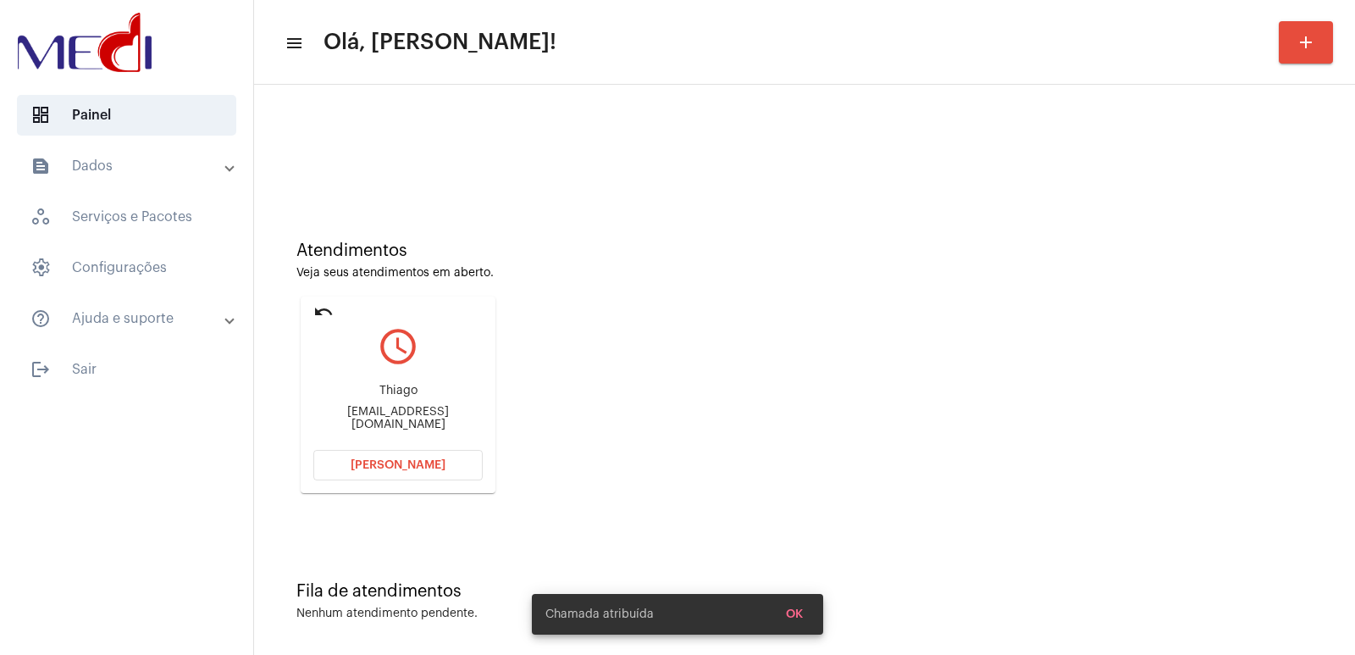
click at [387, 412] on div "thiagobedani@hotmail.com" at bounding box center [397, 418] width 169 height 25
copy mat-card-content "thiagobedani@hotmail.com Abrir Chamada"
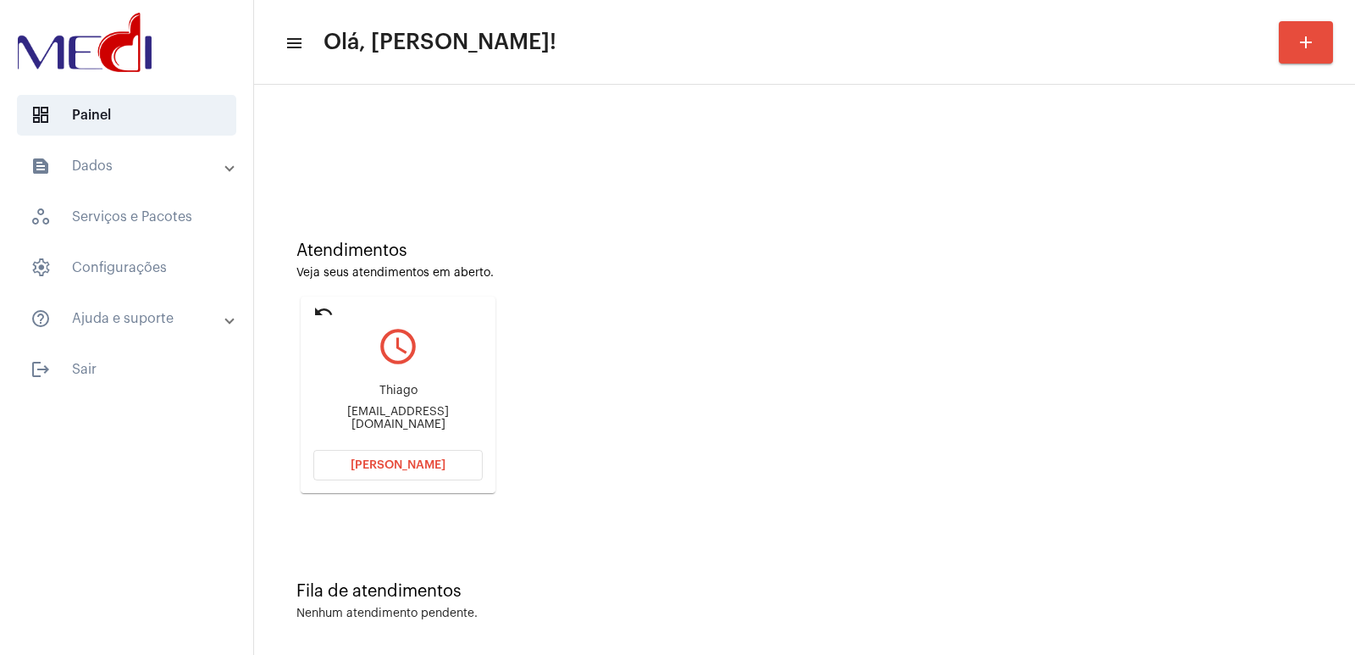
click at [408, 462] on span "Abrir Chamada" at bounding box center [398, 465] width 95 height 12
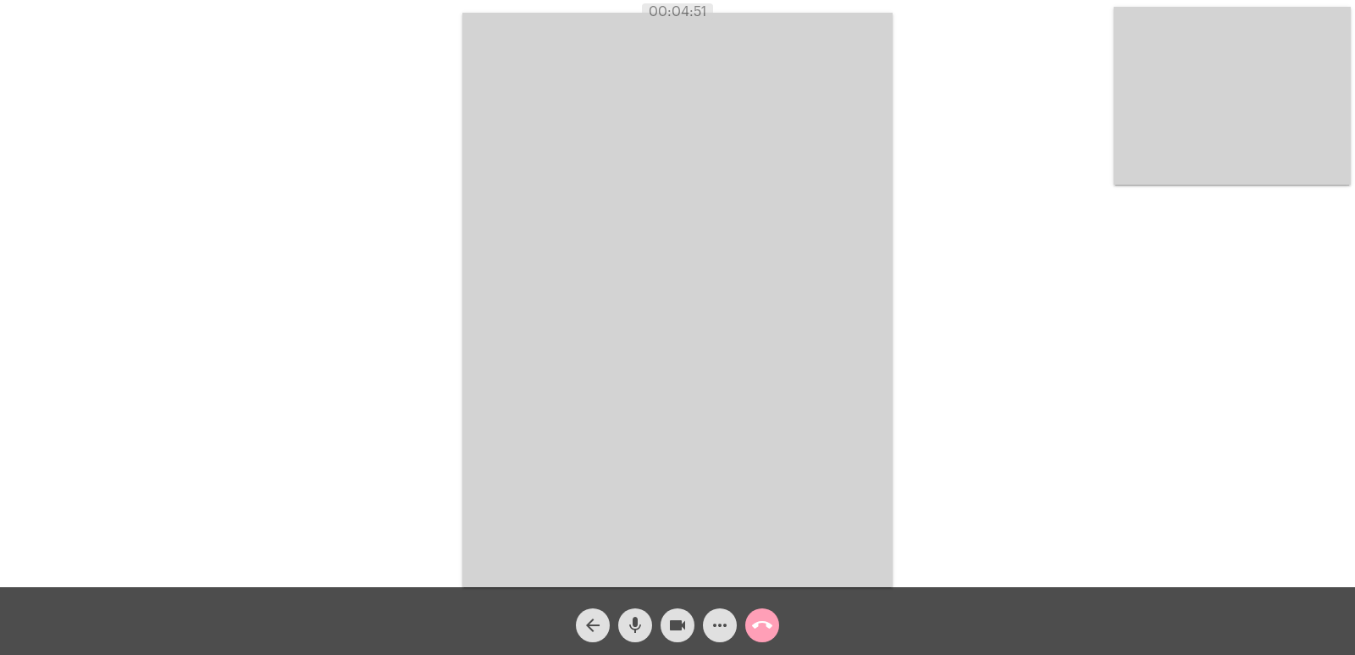
click at [764, 634] on mat-icon "call_end" at bounding box center [762, 625] width 20 height 20
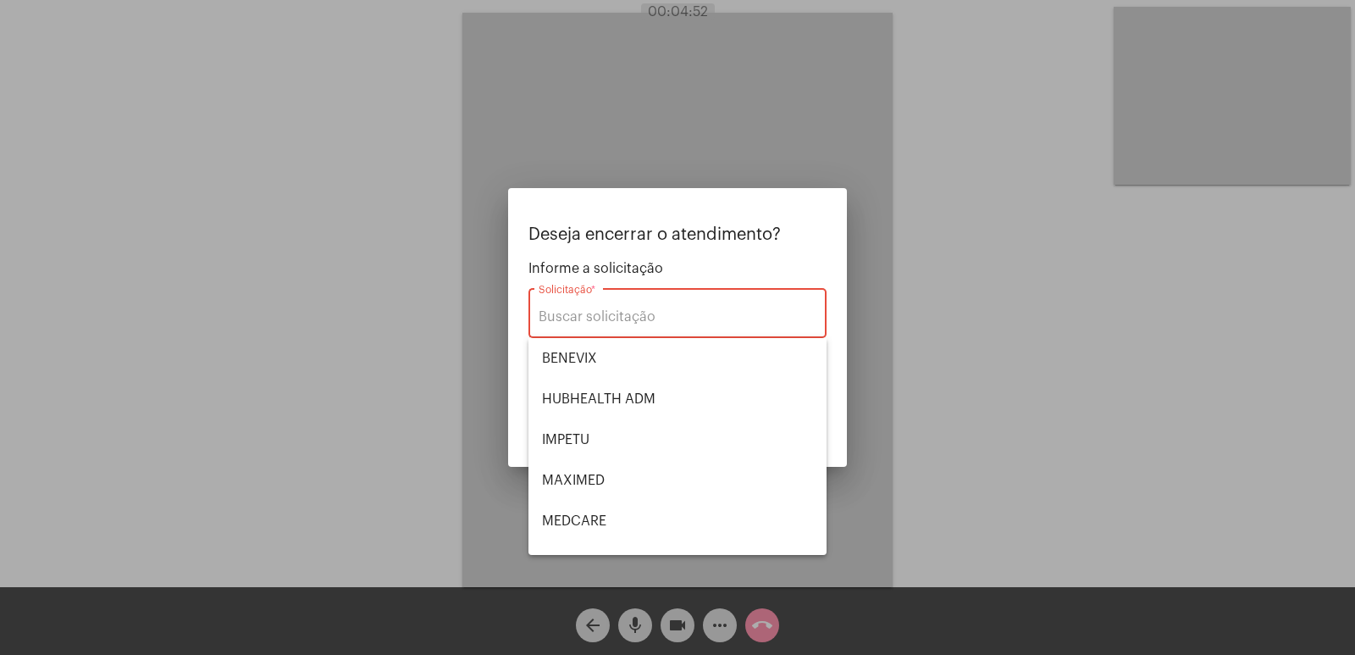
scroll to position [190, 0]
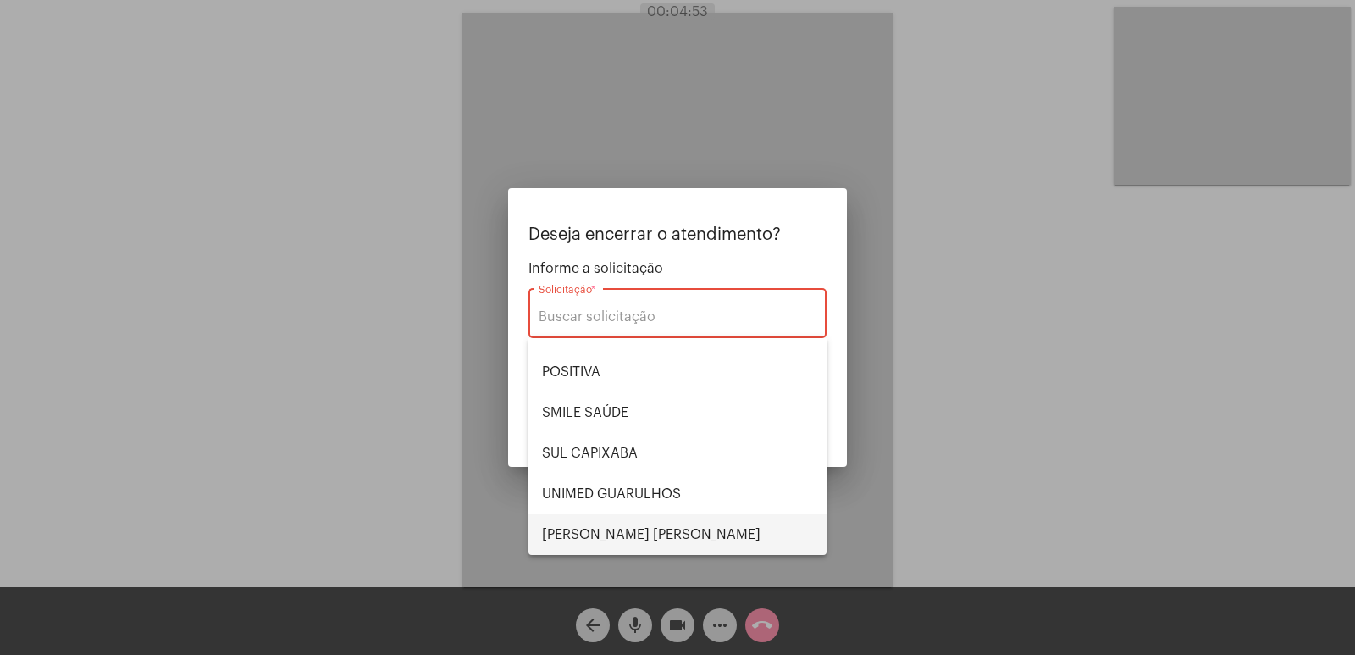
click at [617, 531] on span "VERA CRUZ" at bounding box center [677, 534] width 271 height 41
type input "VERA CRUZ"
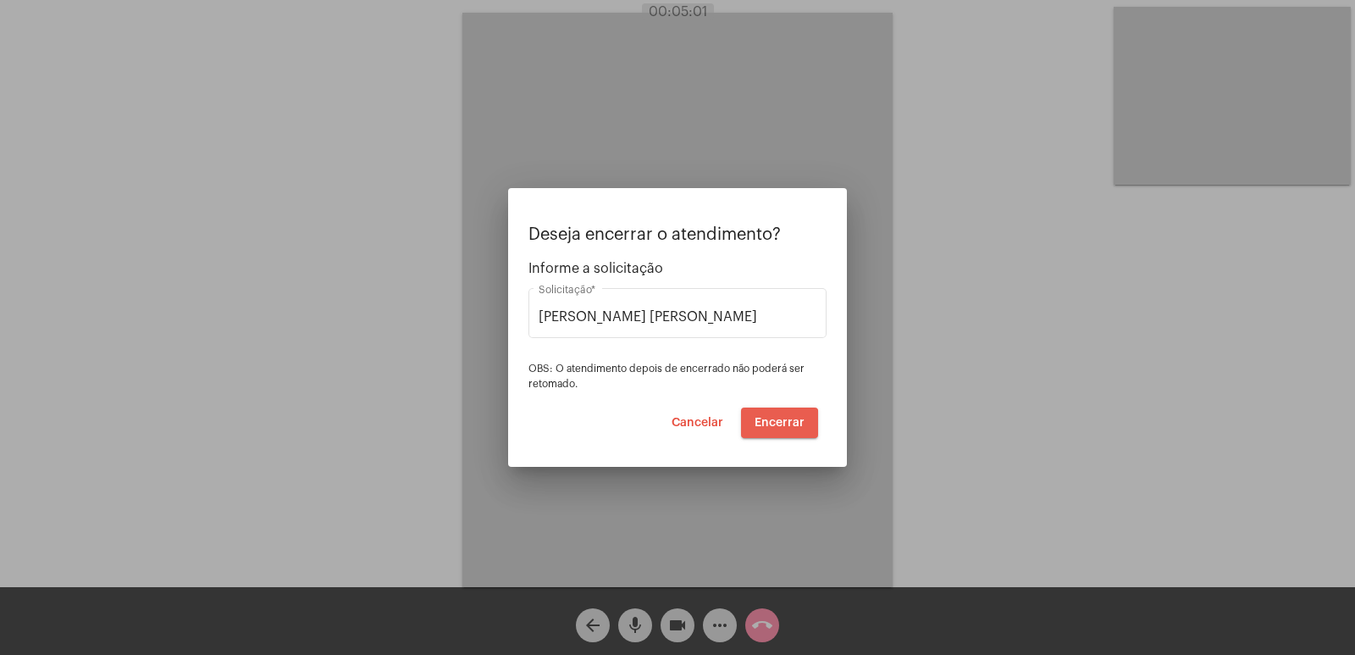
click at [774, 427] on span "Encerrar" at bounding box center [780, 423] width 50 height 12
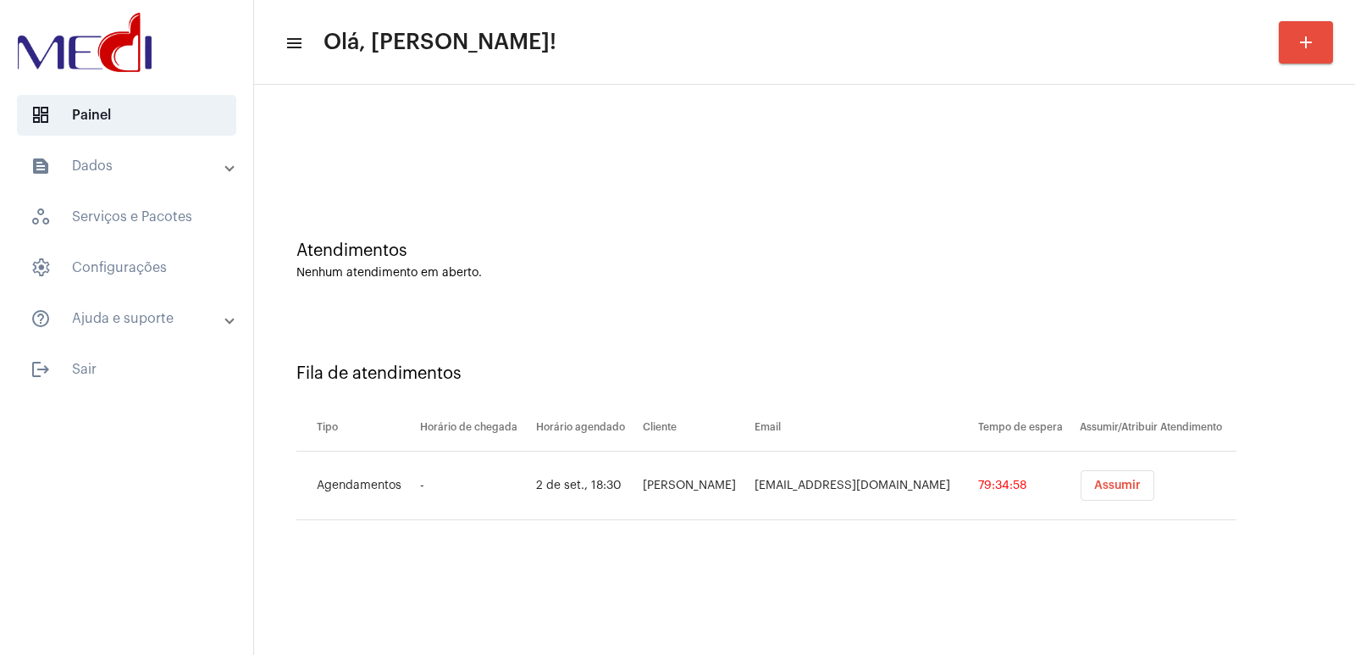
click at [1114, 492] on button "Assumir" at bounding box center [1118, 485] width 74 height 30
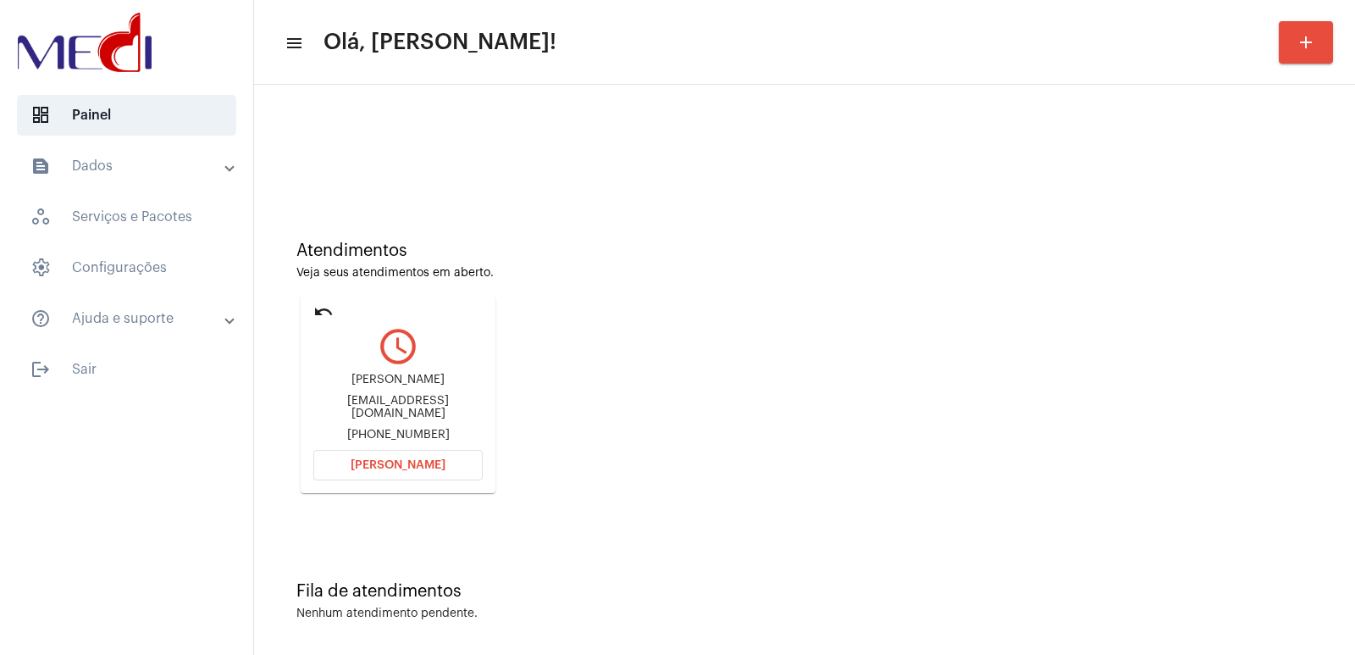
click at [397, 381] on div "[PERSON_NAME]" at bounding box center [397, 380] width 169 height 13
click at [397, 381] on div "Letícia de Campos Costa" at bounding box center [397, 380] width 169 height 13
copy div "Letícia de Campos Costa"
click at [406, 445] on div "Letícia de Campos Costa camposcostale@gmail.com +5519999001985" at bounding box center [397, 407] width 169 height 76
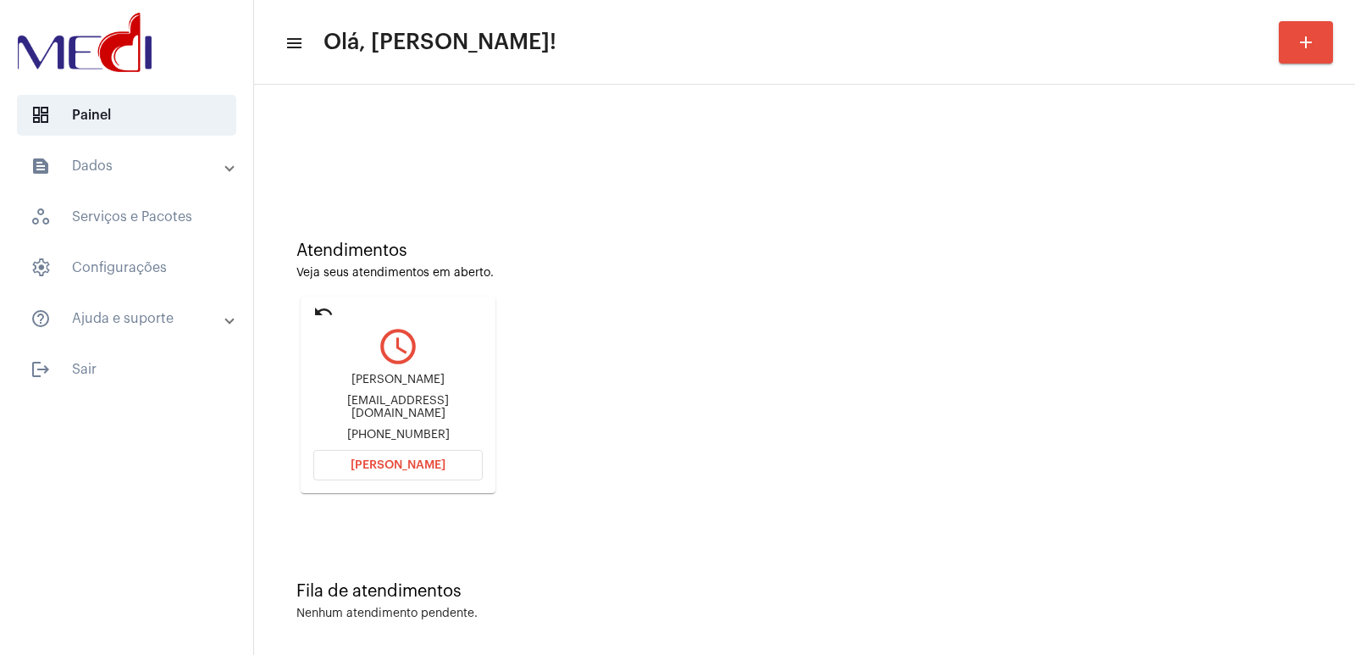
click at [408, 463] on span "Abrir Chamada" at bounding box center [398, 465] width 95 height 12
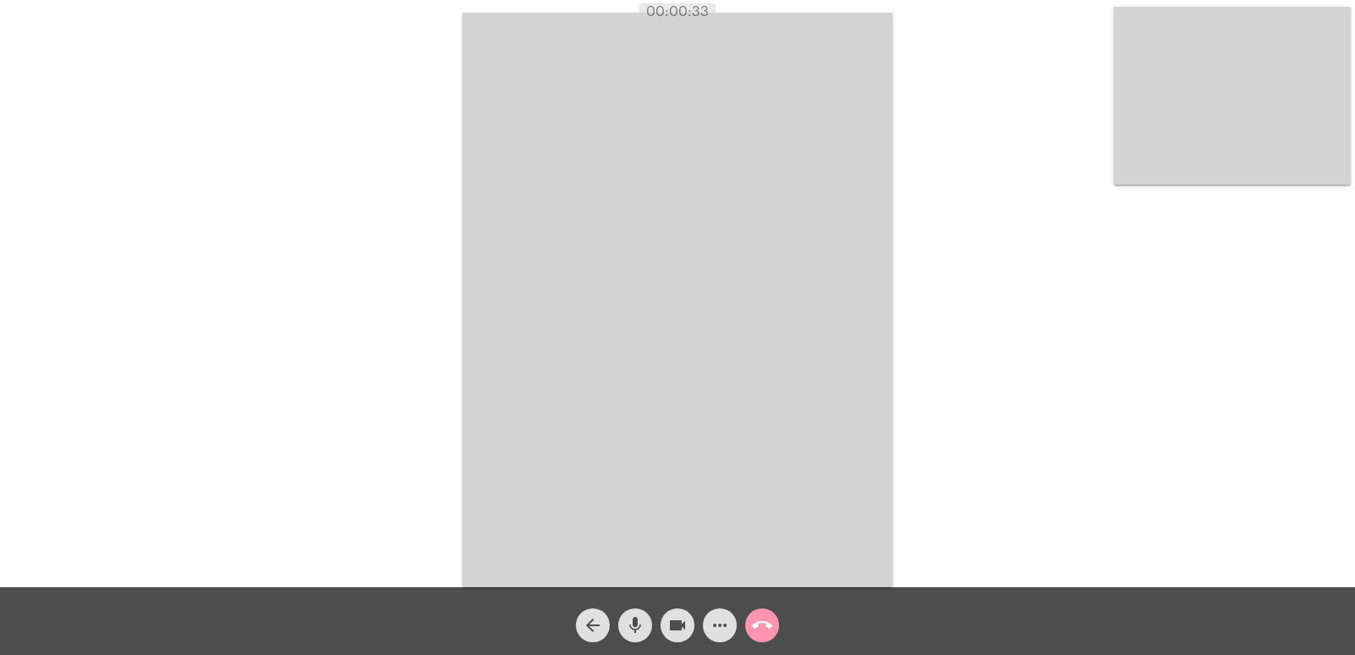
click at [468, 290] on video at bounding box center [677, 300] width 430 height 574
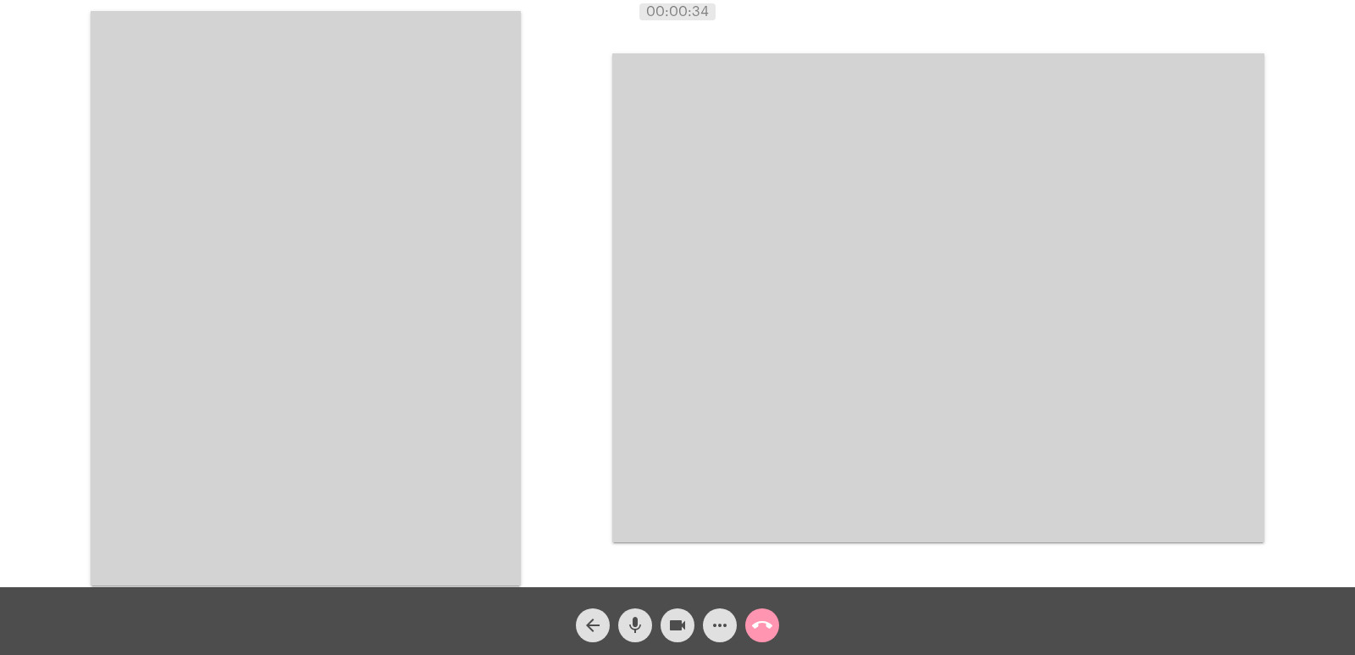
click at [468, 290] on video at bounding box center [306, 298] width 430 height 574
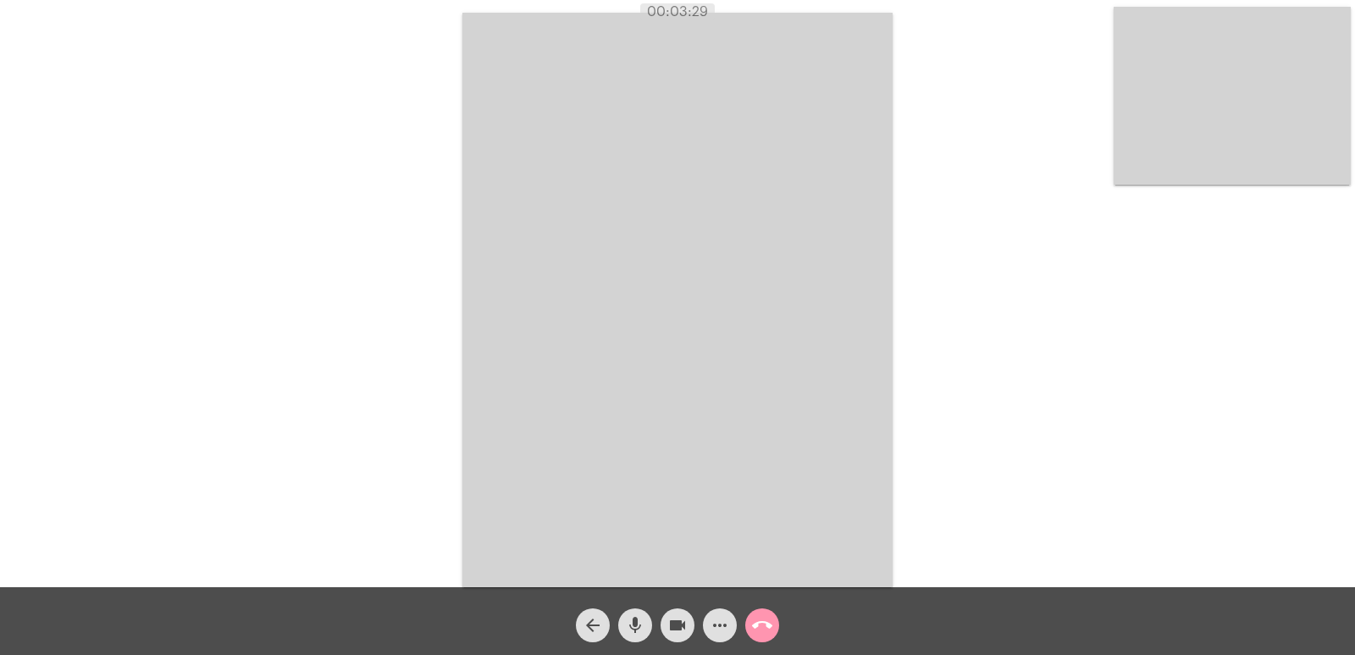
click at [767, 614] on span "call_end" at bounding box center [762, 625] width 20 height 34
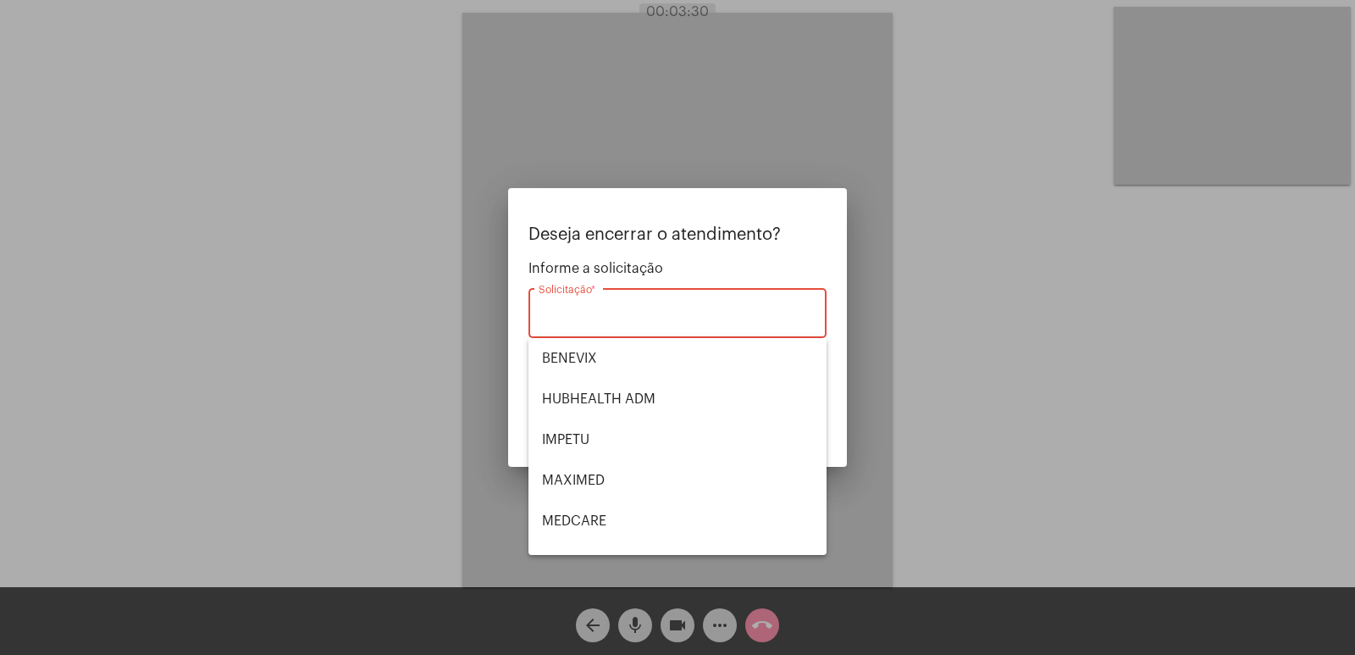
scroll to position [190, 0]
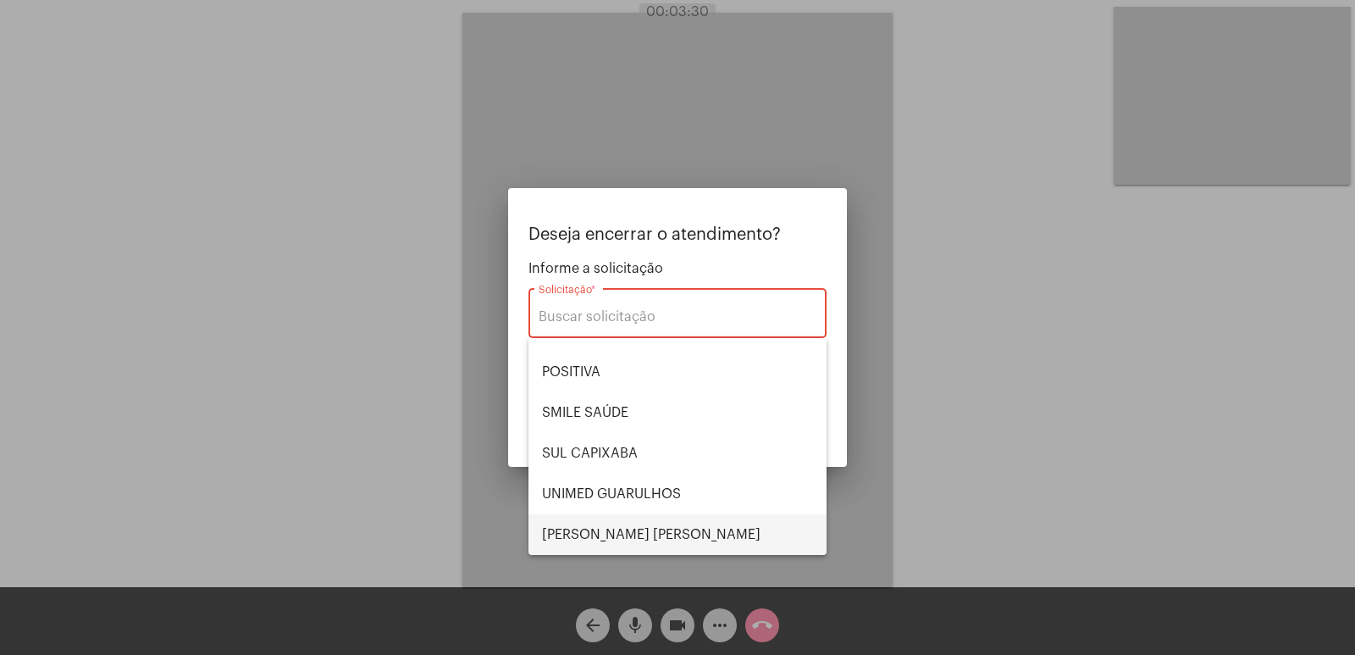
click at [631, 528] on span "VERA CRUZ" at bounding box center [677, 534] width 271 height 41
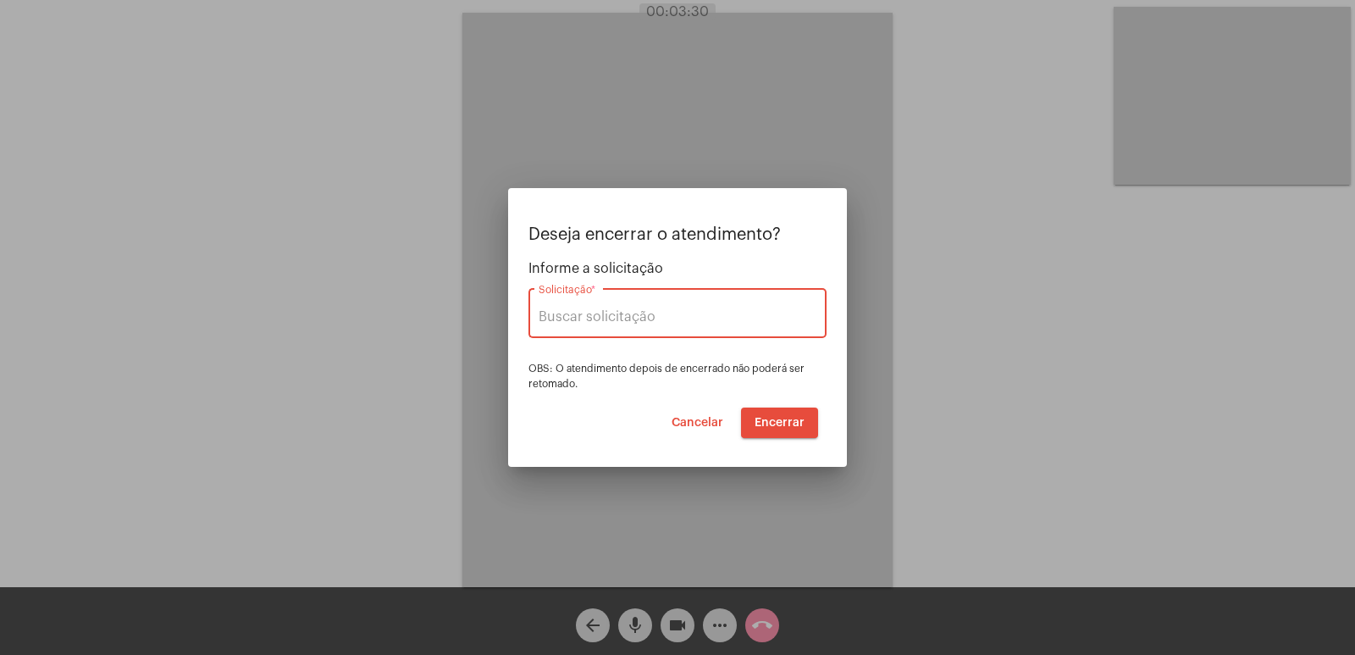
type input "VERA CRUZ"
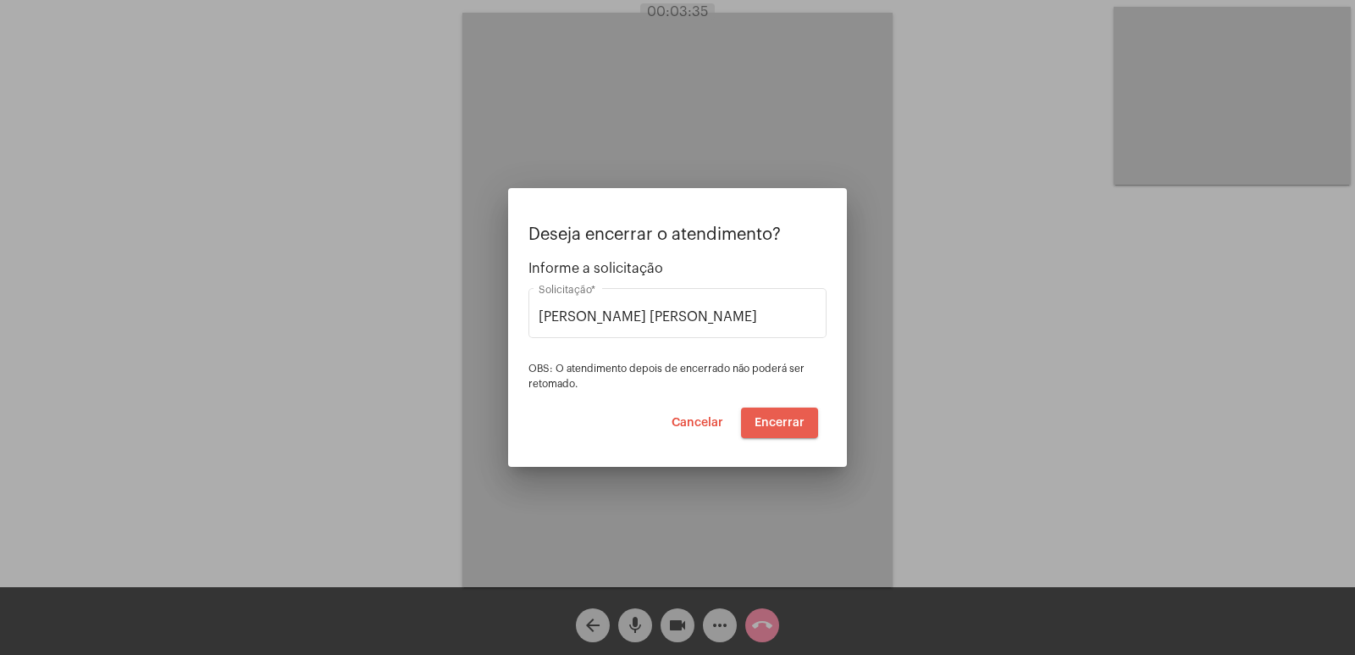
click at [803, 417] on span "Encerrar" at bounding box center [780, 423] width 50 height 12
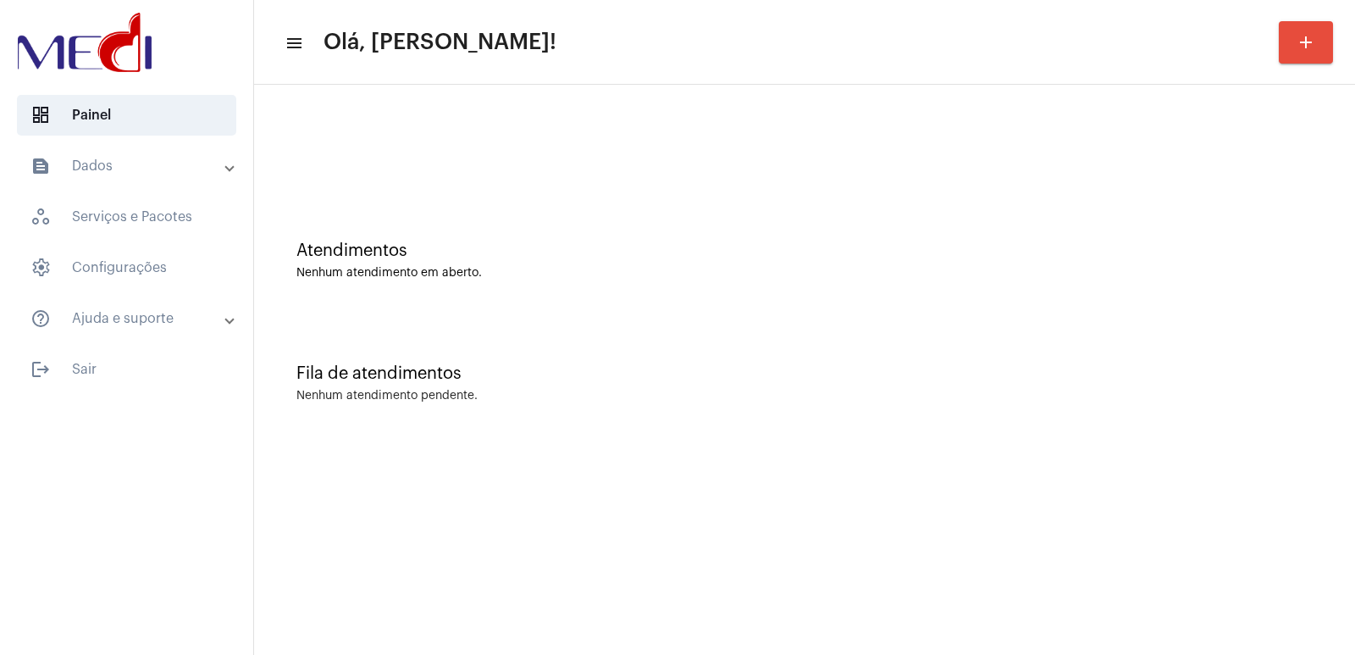
drag, startPoint x: 767, startPoint y: 404, endPoint x: 542, endPoint y: 688, distance: 362.3
drag, startPoint x: 542, startPoint y: 688, endPoint x: 540, endPoint y: 232, distance: 455.7
click at [540, 232] on div "Atendimentos Nenhum atendimento em aberto." at bounding box center [805, 252] width 1084 height 123
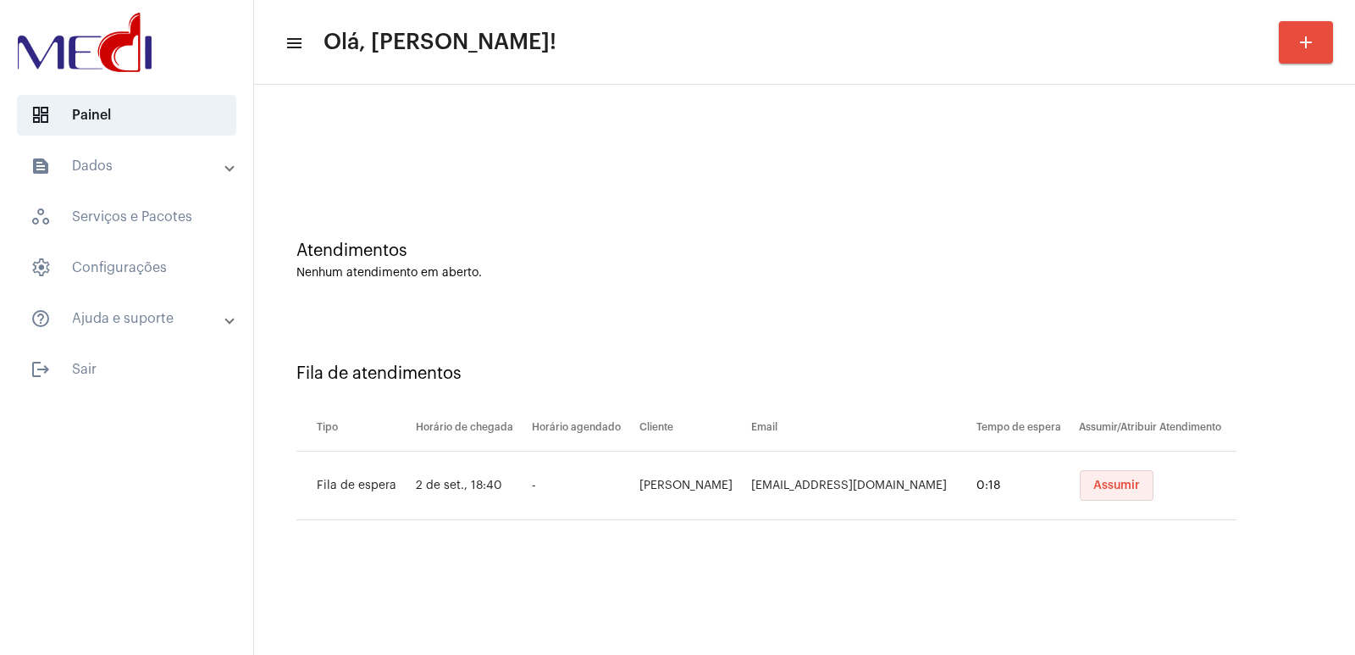
click at [1098, 489] on span "Assumir" at bounding box center [1116, 485] width 47 height 12
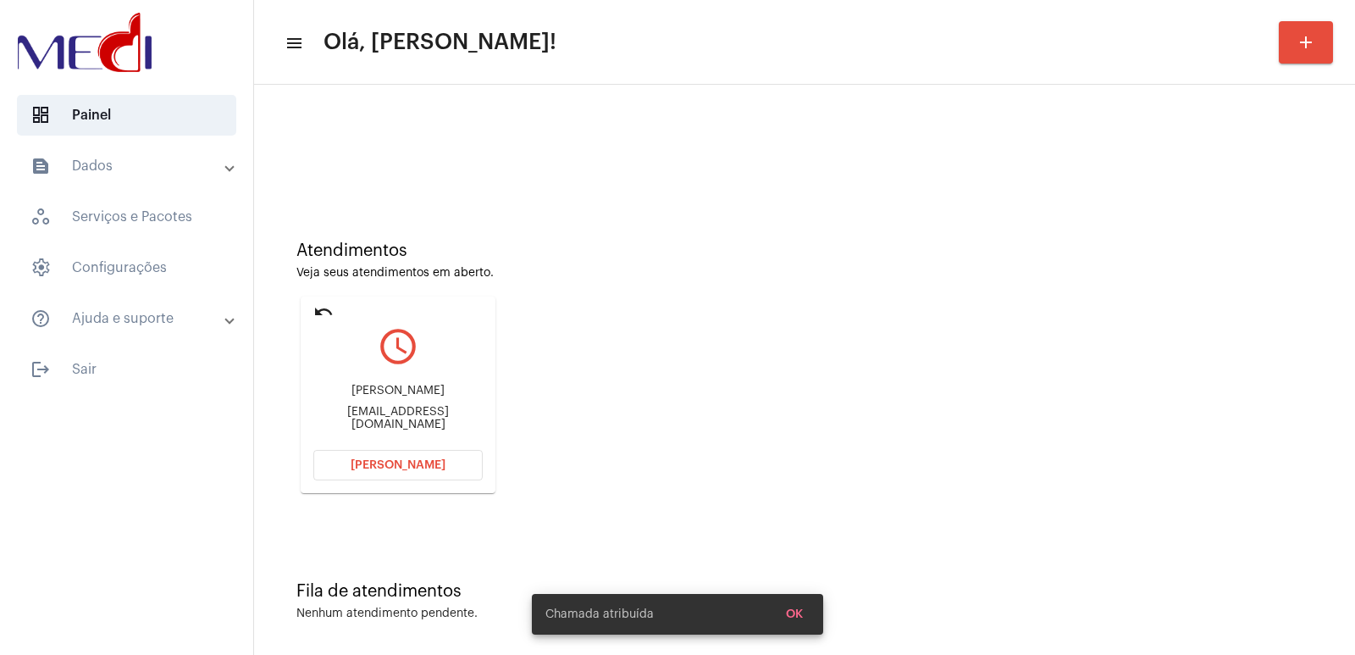
click at [385, 396] on div "sidnildo dos santos ferreira" at bounding box center [397, 391] width 169 height 13
copy div "sidnildo dos santos ferreira"
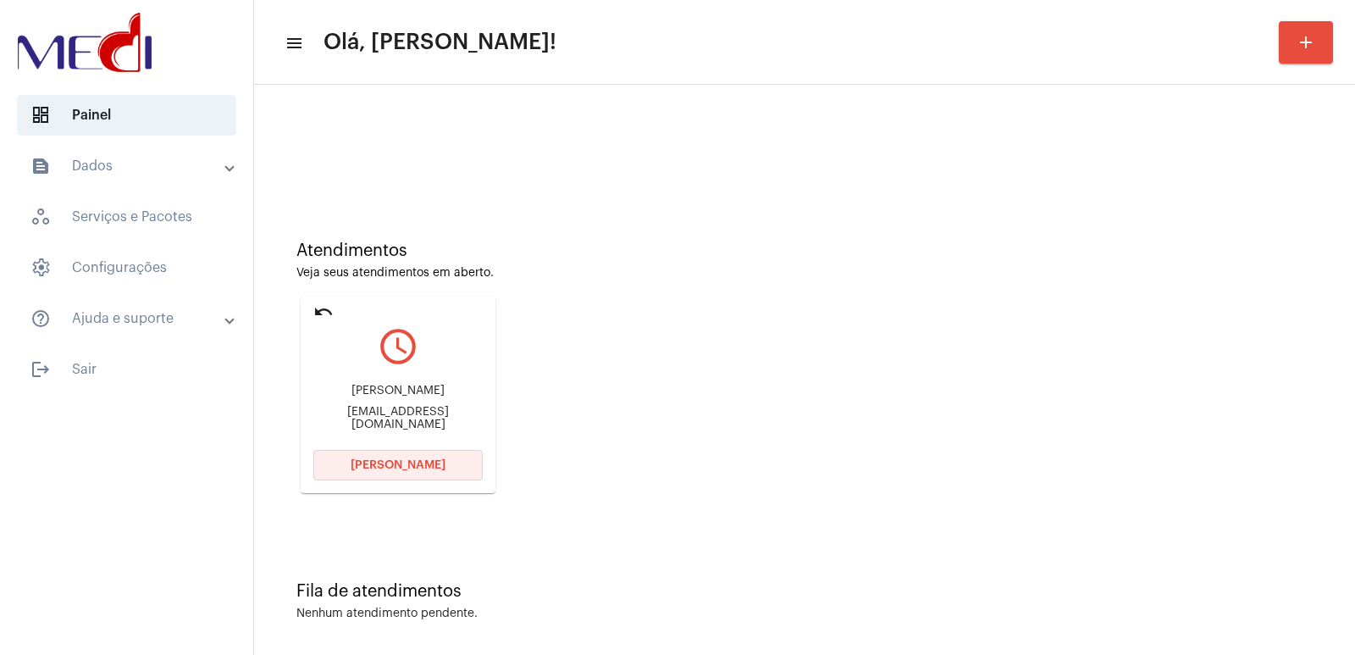
click at [377, 459] on span "[PERSON_NAME]" at bounding box center [398, 465] width 95 height 12
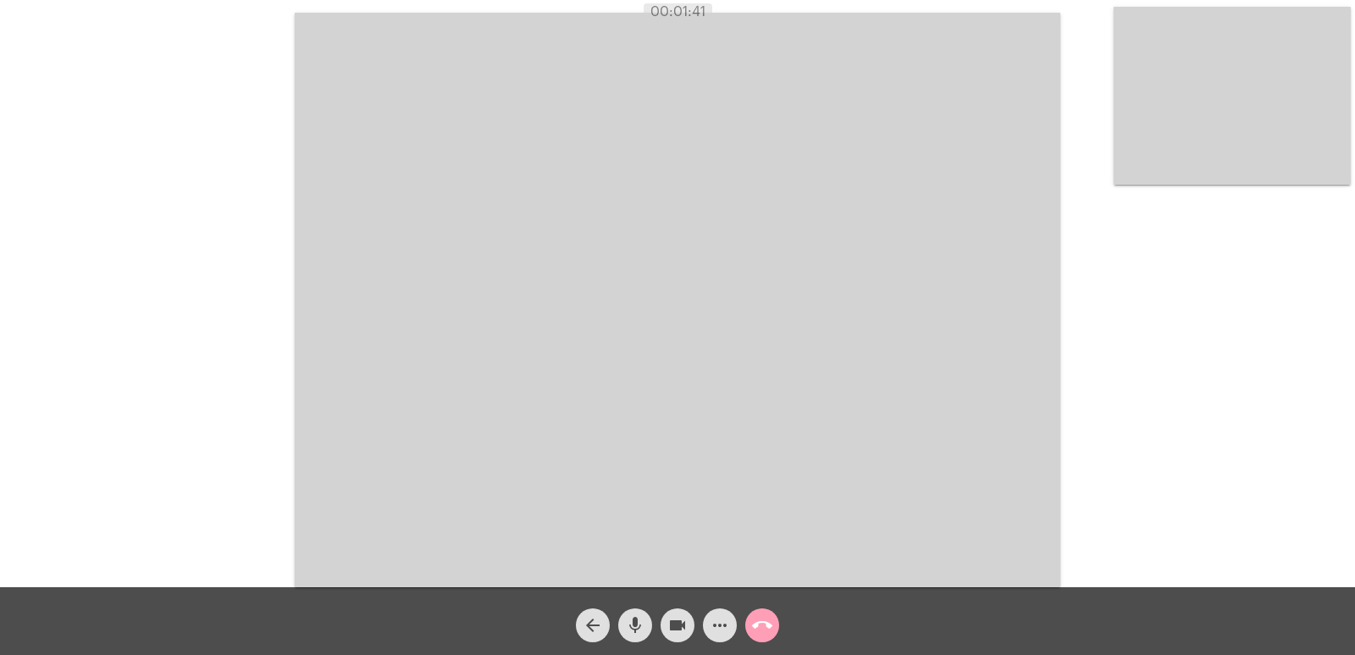
click at [767, 630] on mat-icon "call_end" at bounding box center [762, 625] width 20 height 20
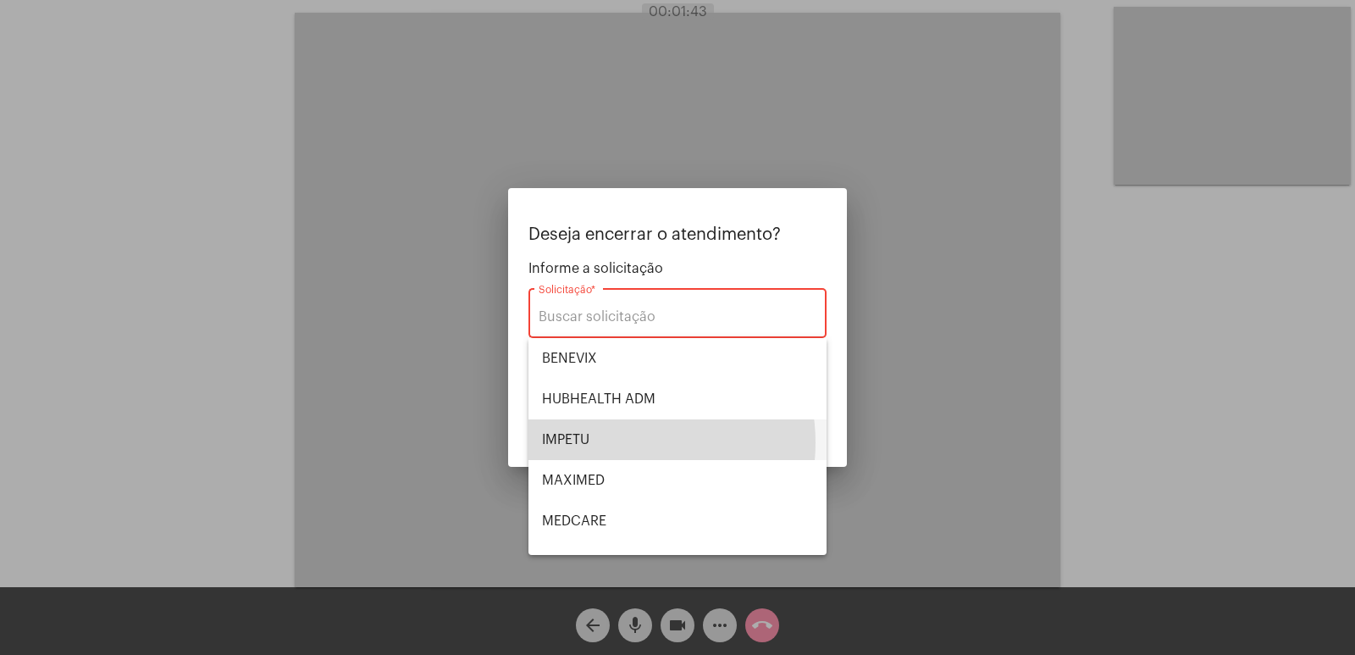
click at [613, 442] on span "IMPETU" at bounding box center [677, 439] width 271 height 41
type input "IMPETU"
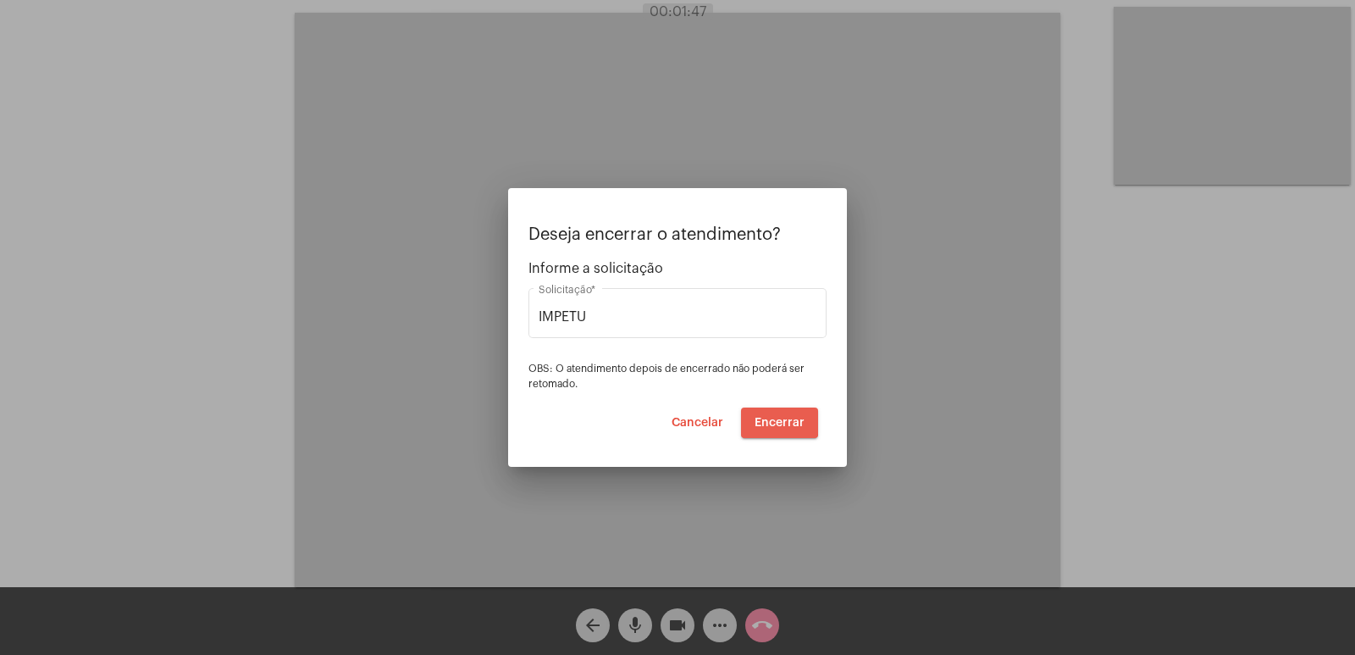
click at [777, 421] on span "Encerrar" at bounding box center [780, 423] width 50 height 12
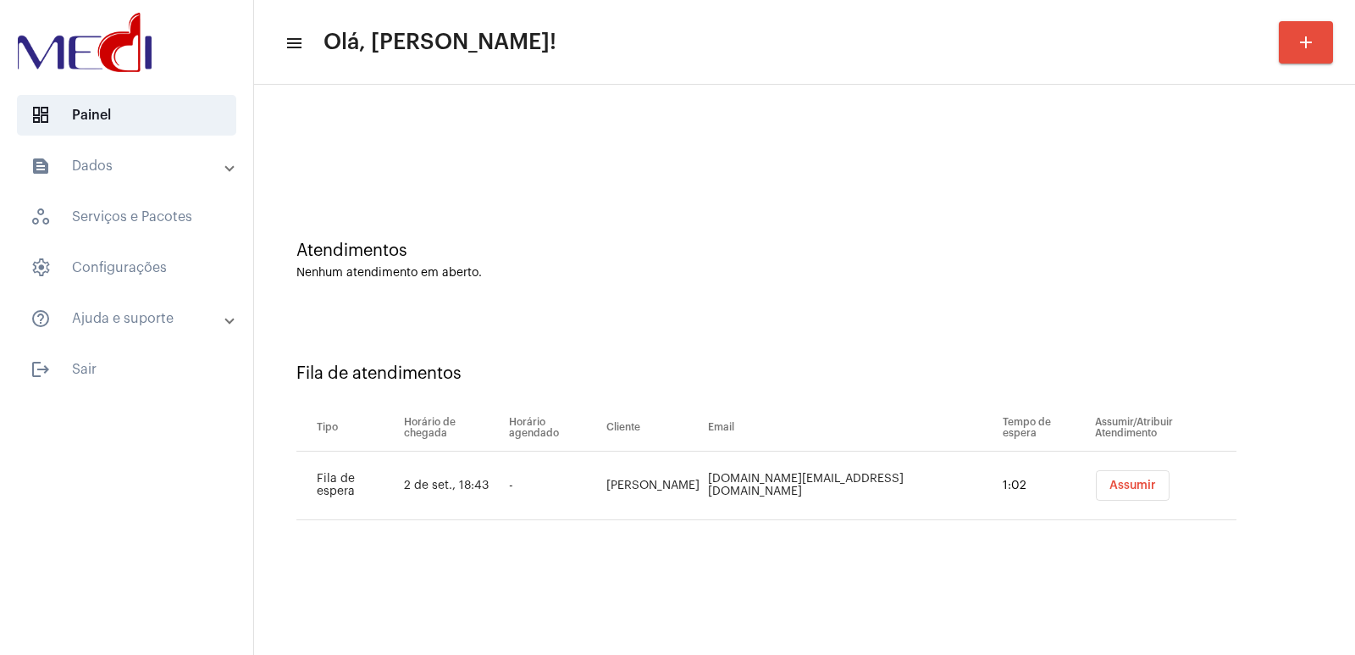
click at [1136, 480] on button "Assumir" at bounding box center [1133, 485] width 74 height 30
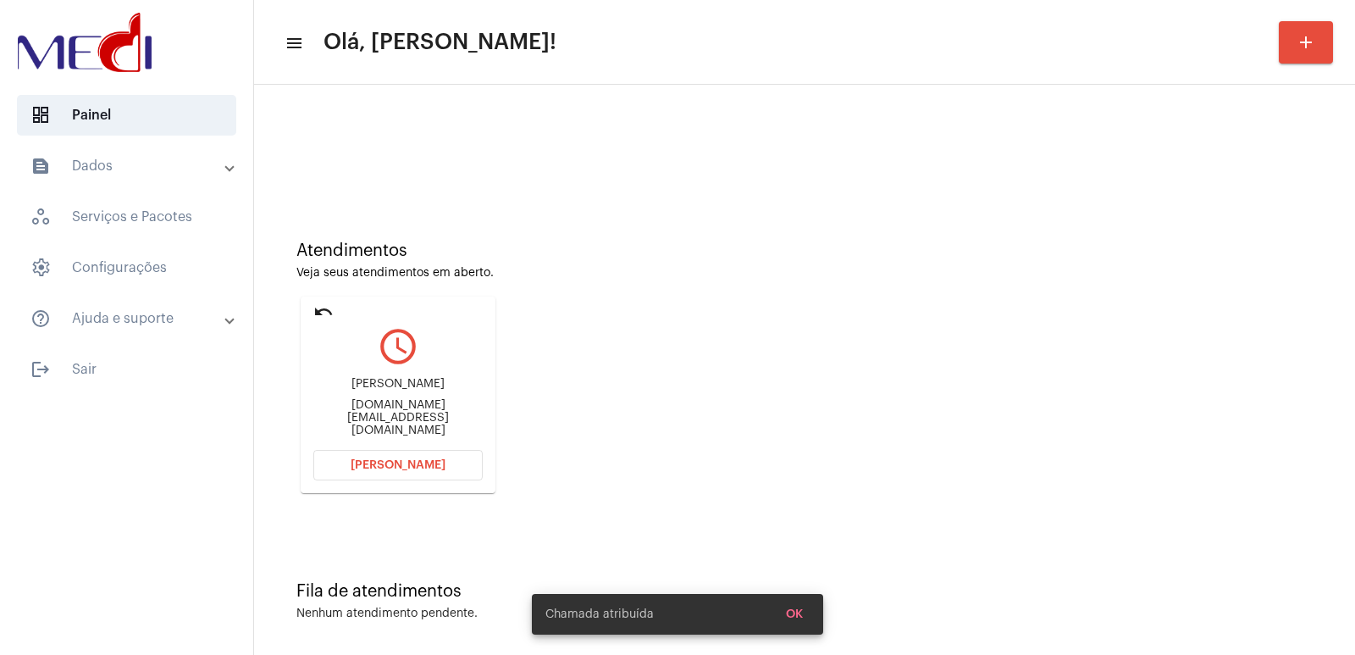
click at [358, 389] on div "MONICA PINHEIRO pinheiromonica.mp@gmail.com" at bounding box center [397, 407] width 169 height 76
copy div "MONICA PINHEIRO"
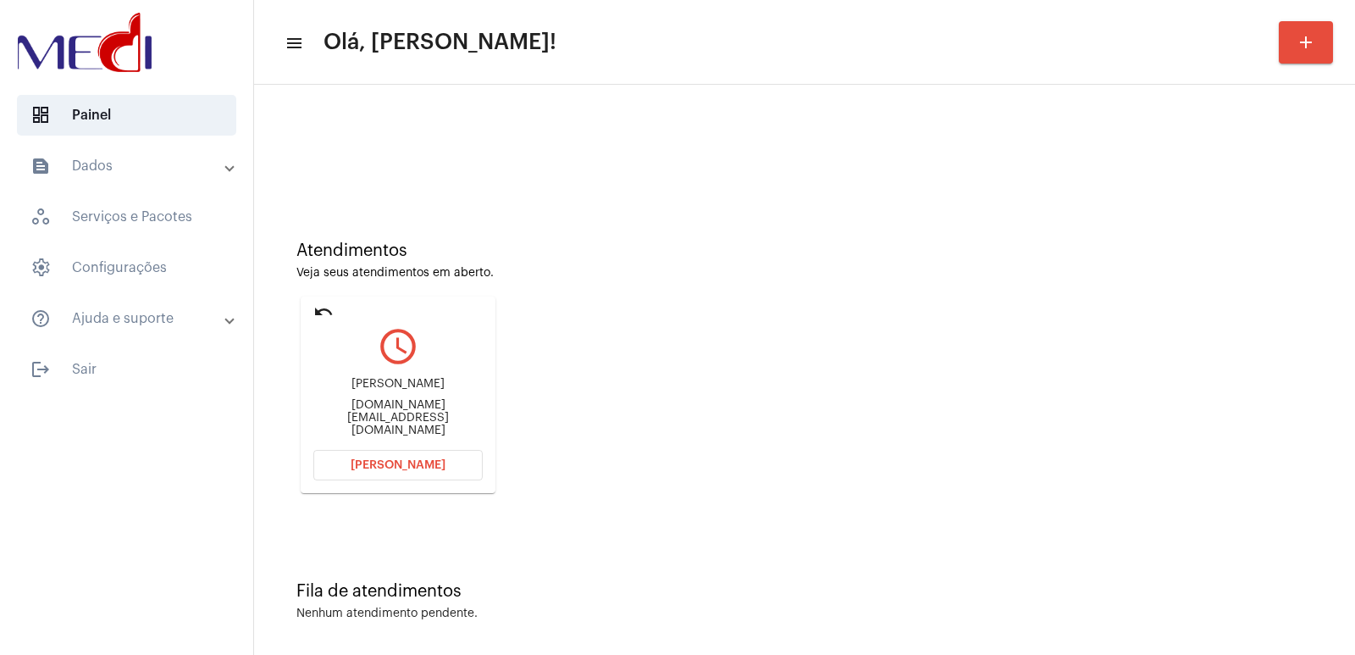
click at [385, 475] on button "Abrir Chamada" at bounding box center [397, 465] width 169 height 30
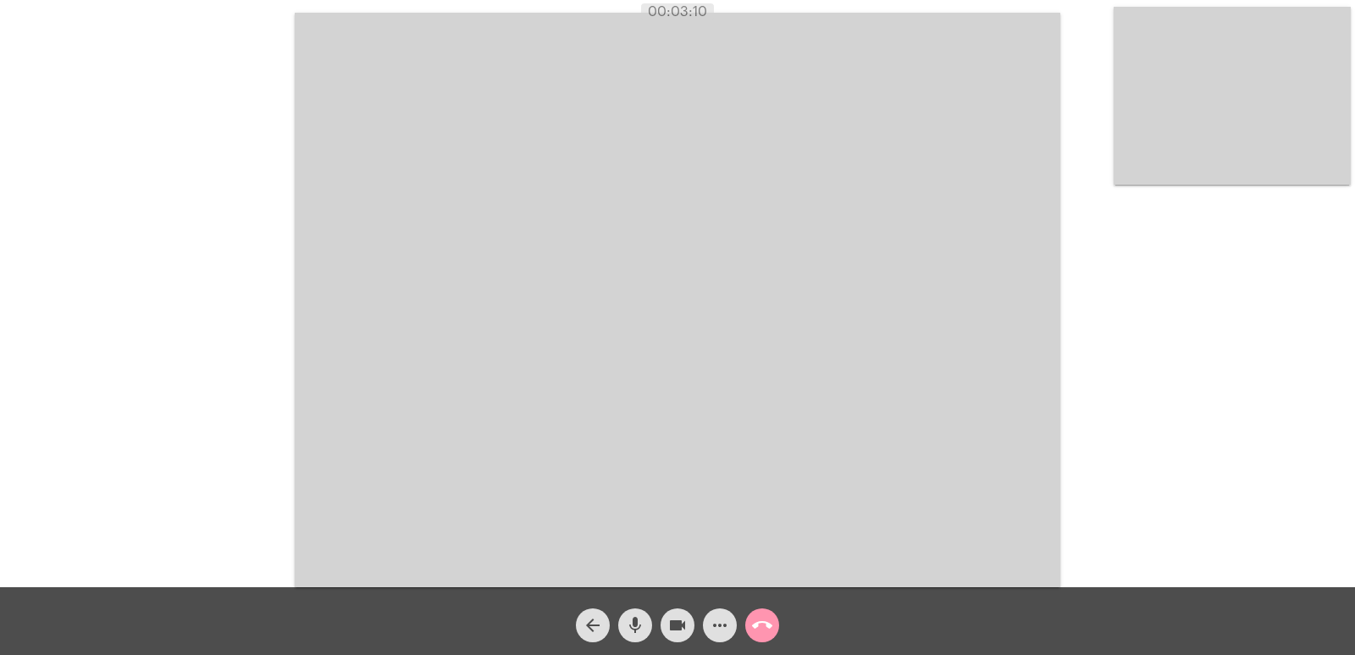
click at [756, 625] on mat-icon "call_end" at bounding box center [762, 625] width 20 height 20
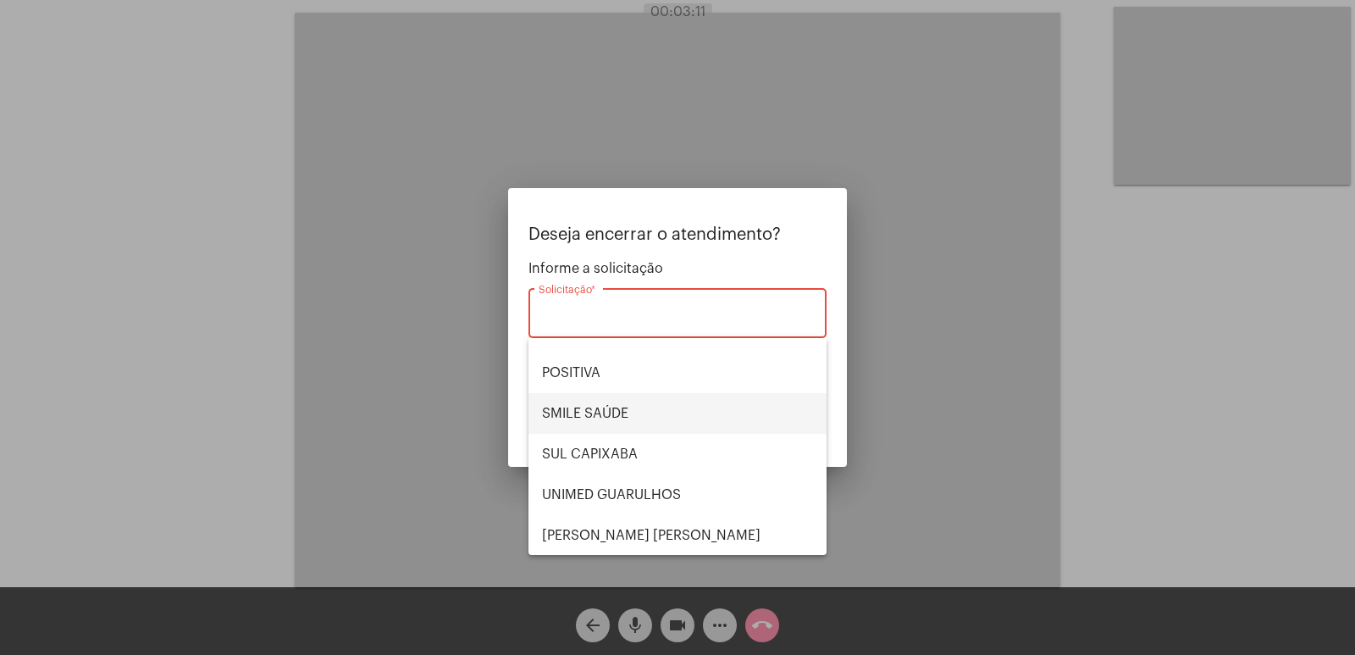
scroll to position [190, 0]
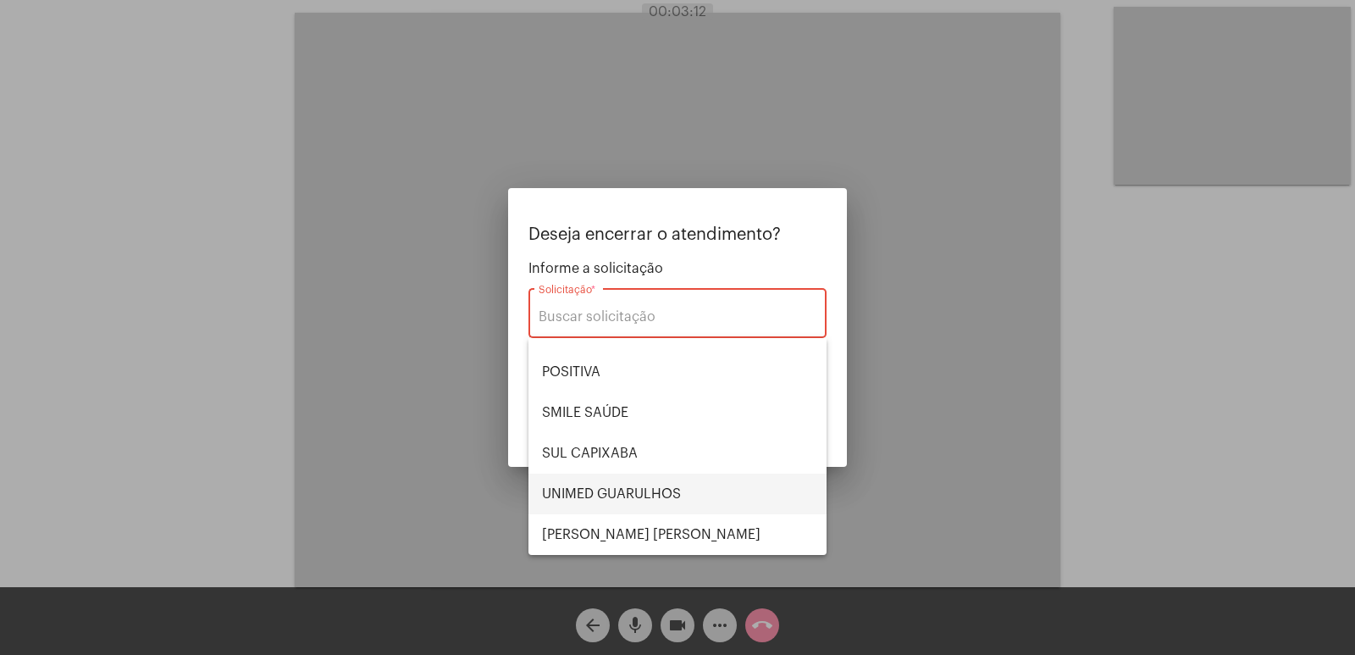
click at [639, 490] on span "UNIMED GUARULHOS" at bounding box center [677, 493] width 271 height 41
type input "UNIMED GUARULHOS"
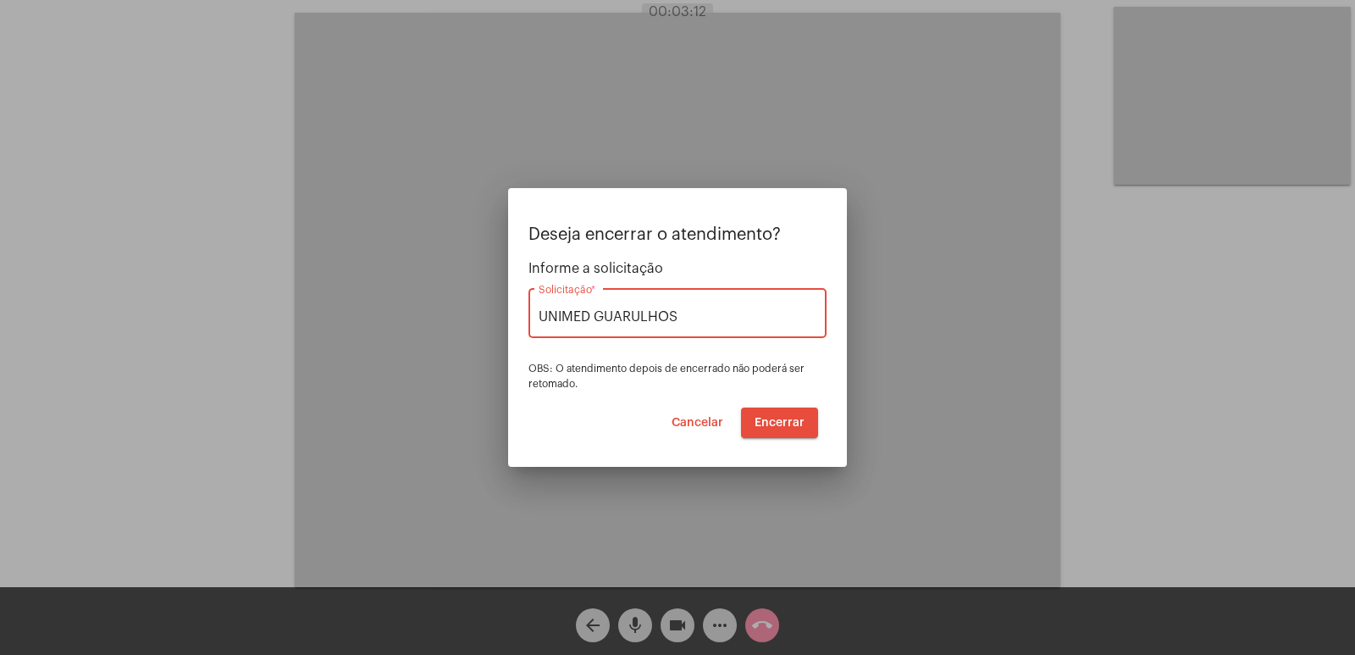
click at [786, 422] on span "Encerrar" at bounding box center [780, 423] width 50 height 12
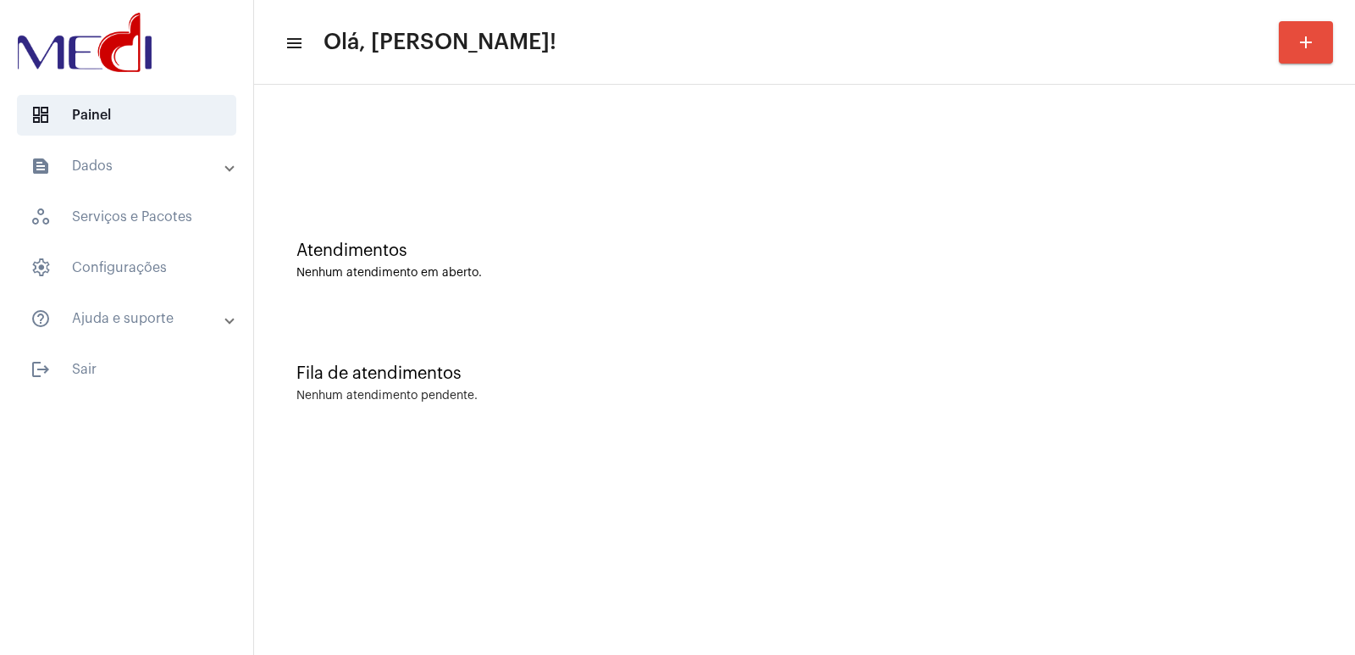
click at [90, 0] on div at bounding box center [126, 44] width 253 height 88
drag, startPoint x: 833, startPoint y: 241, endPoint x: 807, endPoint y: 231, distance: 28.2
click at [833, 241] on div "Atendimentos" at bounding box center [804, 250] width 1016 height 19
drag, startPoint x: 790, startPoint y: 270, endPoint x: 798, endPoint y: 279, distance: 11.4
click at [789, 270] on div "Nenhum atendimento em aberto." at bounding box center [804, 273] width 1016 height 13
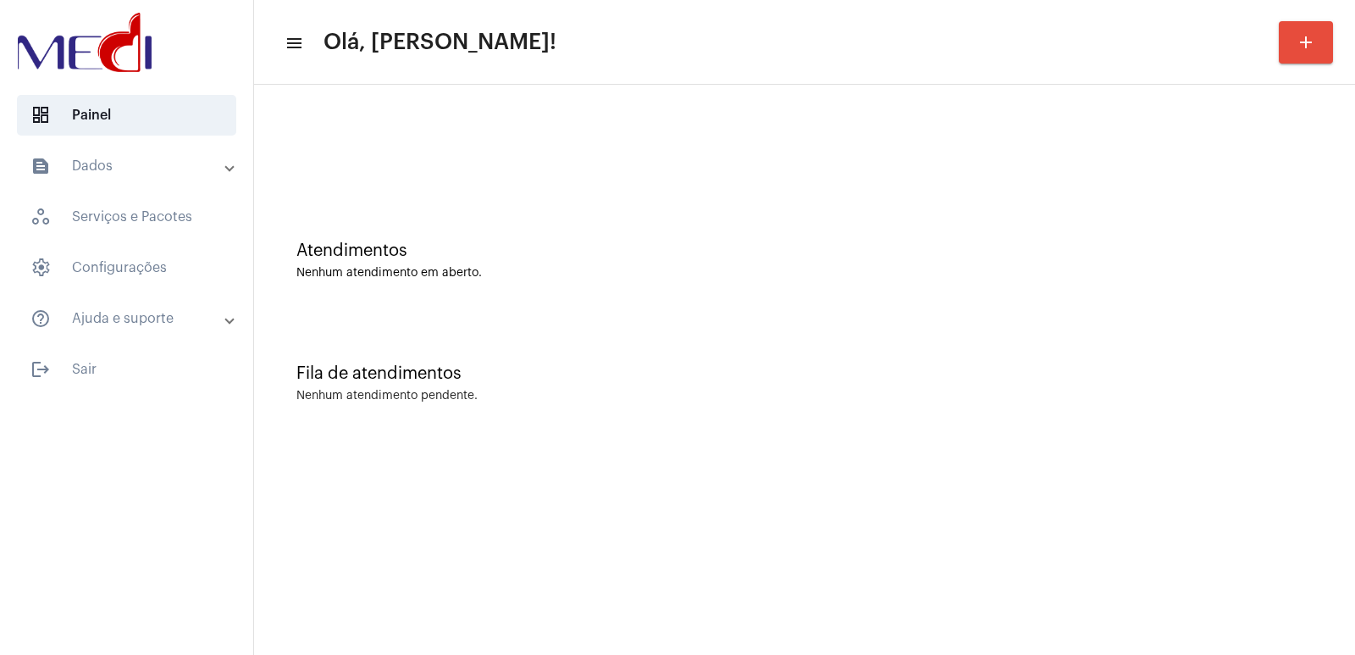
drag, startPoint x: 459, startPoint y: 520, endPoint x: 462, endPoint y: 568, distance: 48.3
click at [462, 541] on mat-sidenav-content "menu Olá, Vivian! add Atendimentos Nenhum atendimento em aberto. Fila de atendi…" at bounding box center [804, 327] width 1101 height 655
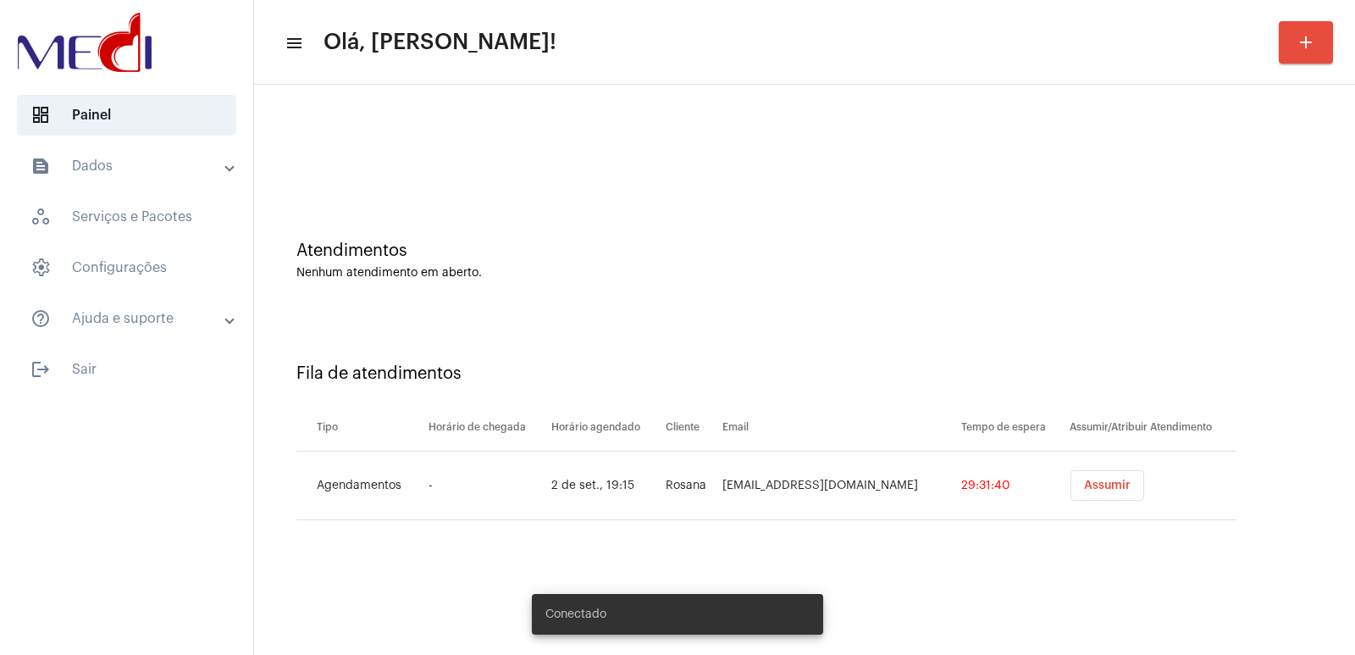
click at [1242, 270] on div "Nenhum atendimento em aberto." at bounding box center [804, 273] width 1016 height 13
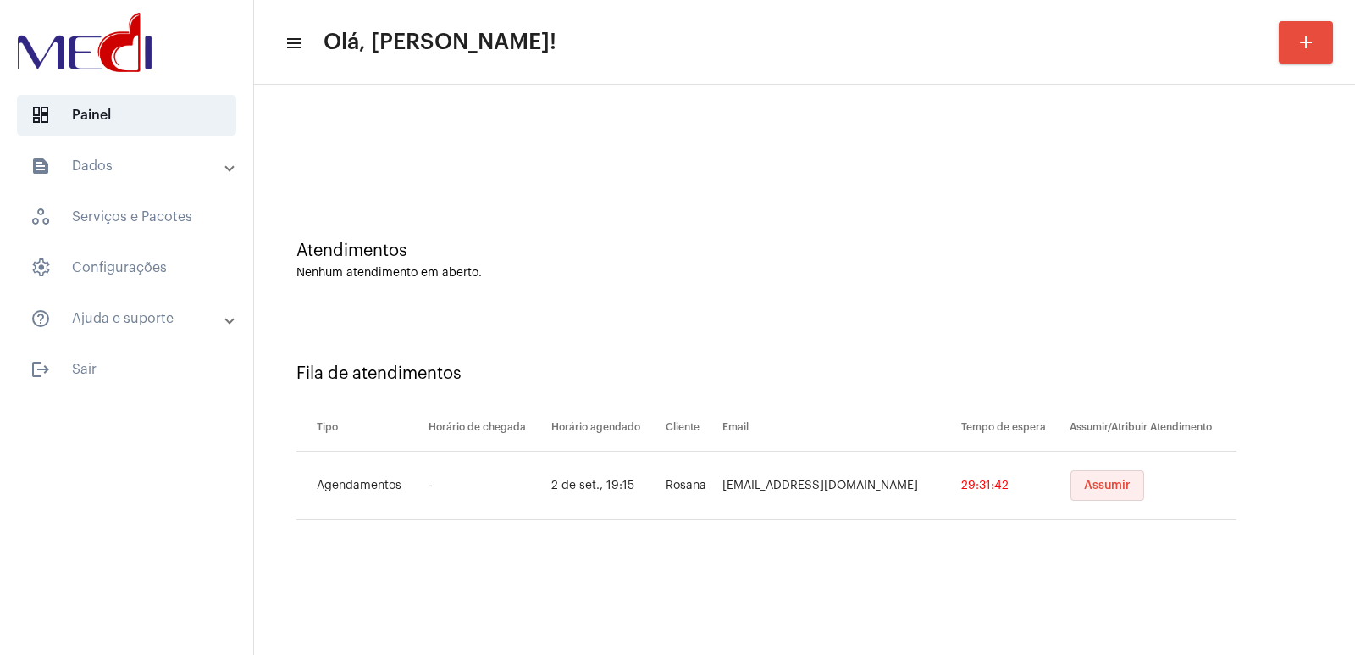
click at [1113, 483] on span "Assumir" at bounding box center [1107, 485] width 47 height 12
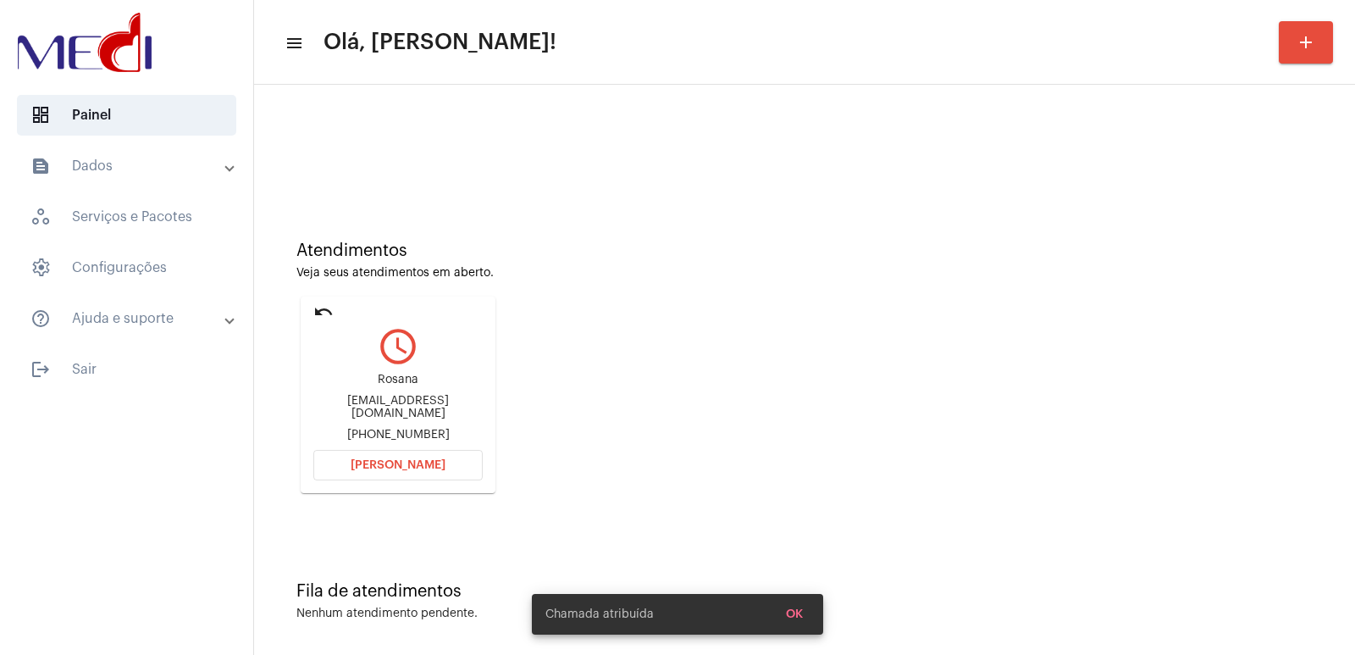
click at [393, 407] on div "[EMAIL_ADDRESS][DOMAIN_NAME]" at bounding box center [397, 407] width 169 height 25
copy div "[EMAIL_ADDRESS][DOMAIN_NAME]"
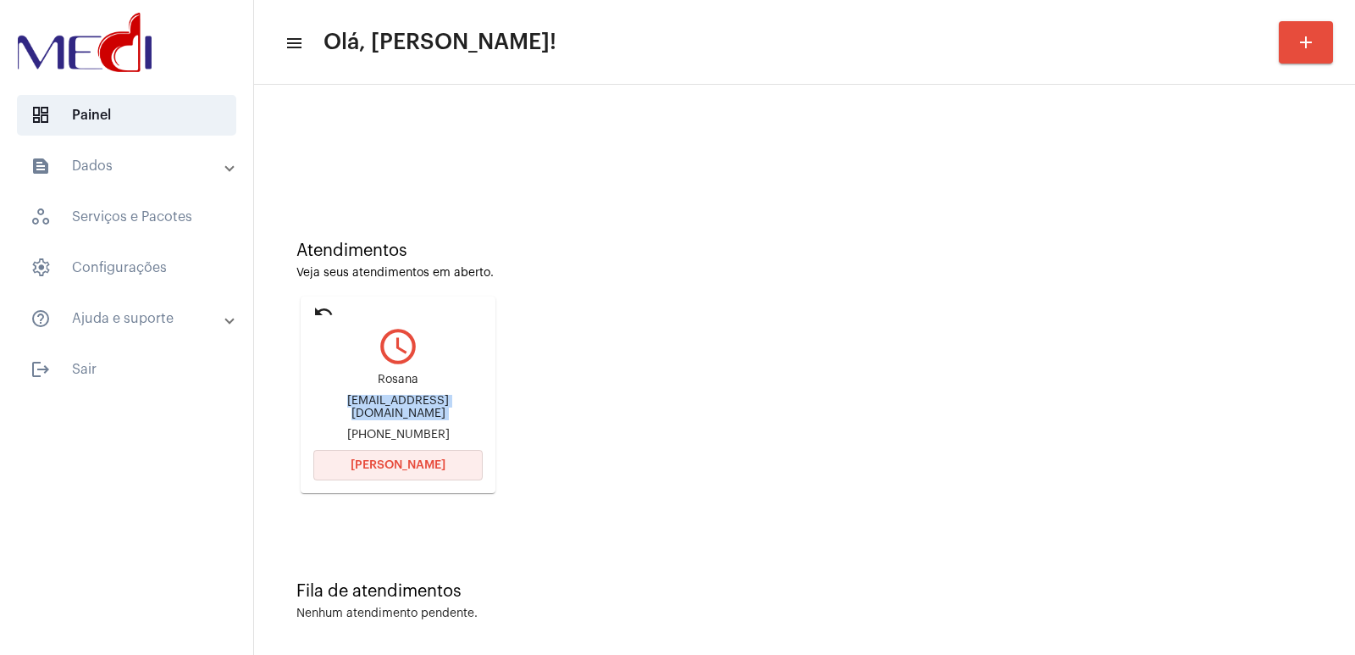
click at [421, 474] on button "[PERSON_NAME]" at bounding box center [397, 465] width 169 height 30
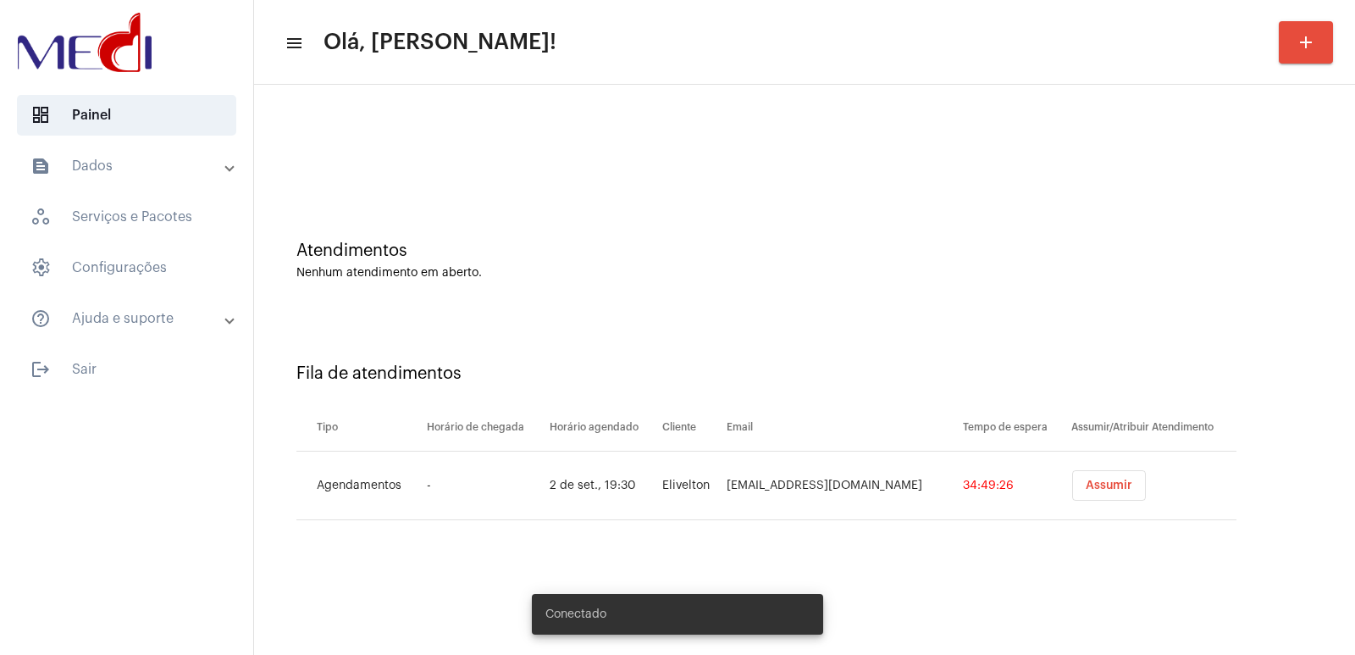
click at [1104, 487] on span "Assumir" at bounding box center [1109, 485] width 47 height 12
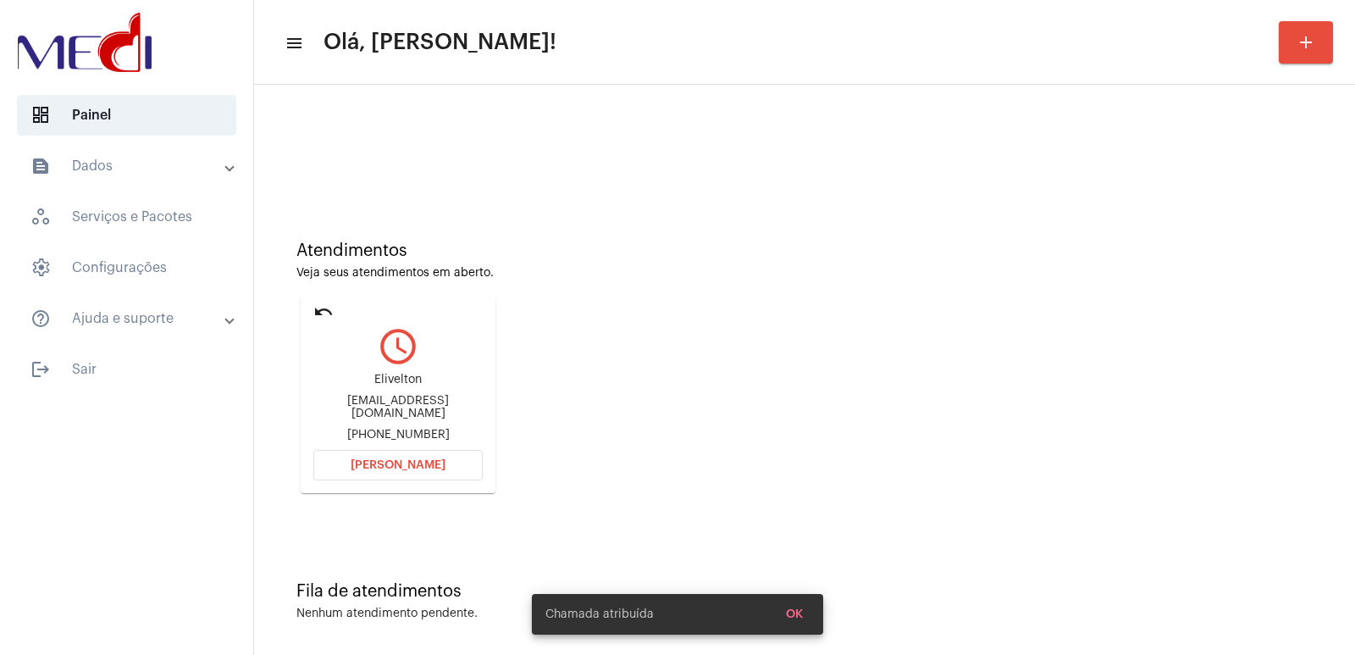
click at [387, 405] on div "elivelton@ats-avsec.com.br" at bounding box center [397, 407] width 169 height 25
copy div "elivelton@ats-avsec.com.br"
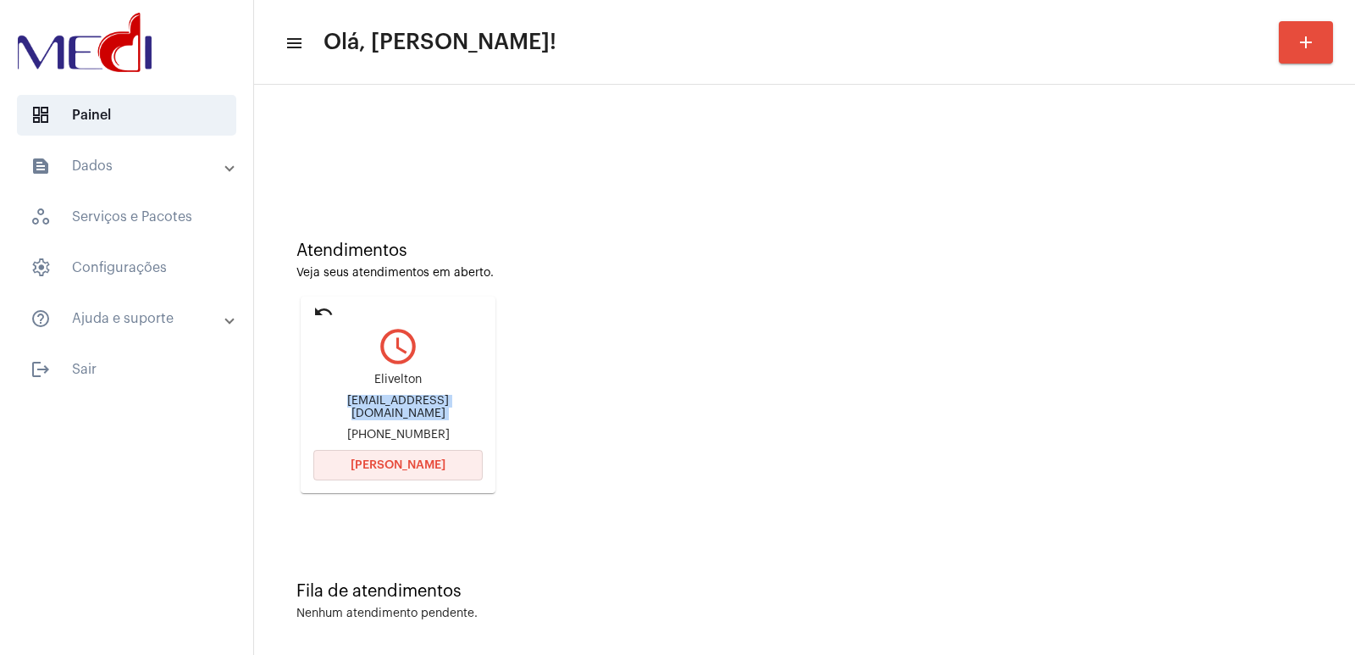
click at [412, 463] on span "Abrir Chamada" at bounding box center [398, 465] width 95 height 12
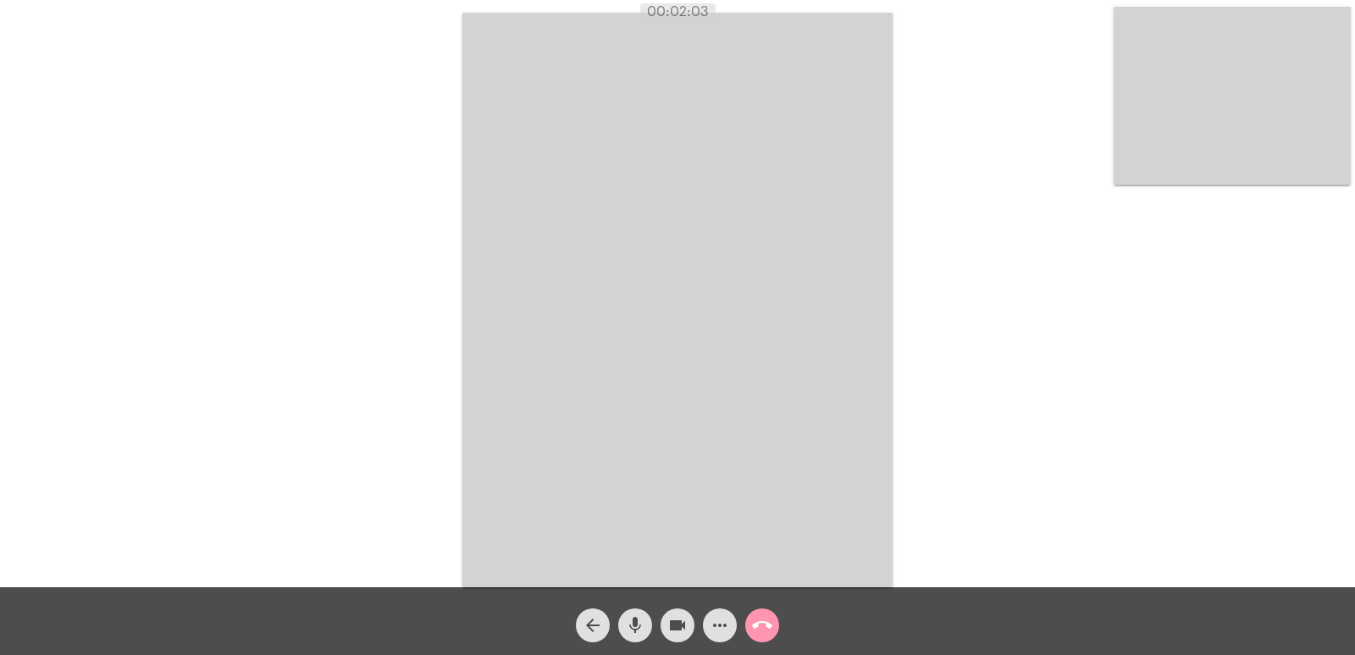
click at [645, 614] on span "mic" at bounding box center [635, 625] width 20 height 34
click at [681, 627] on mat-icon "videocam" at bounding box center [677, 625] width 20 height 20
click at [634, 625] on mat-icon "mic_off" at bounding box center [635, 625] width 20 height 20
click at [677, 621] on mat-icon "videocam_off" at bounding box center [677, 625] width 20 height 20
click at [758, 618] on mat-icon "call_end" at bounding box center [762, 625] width 20 height 20
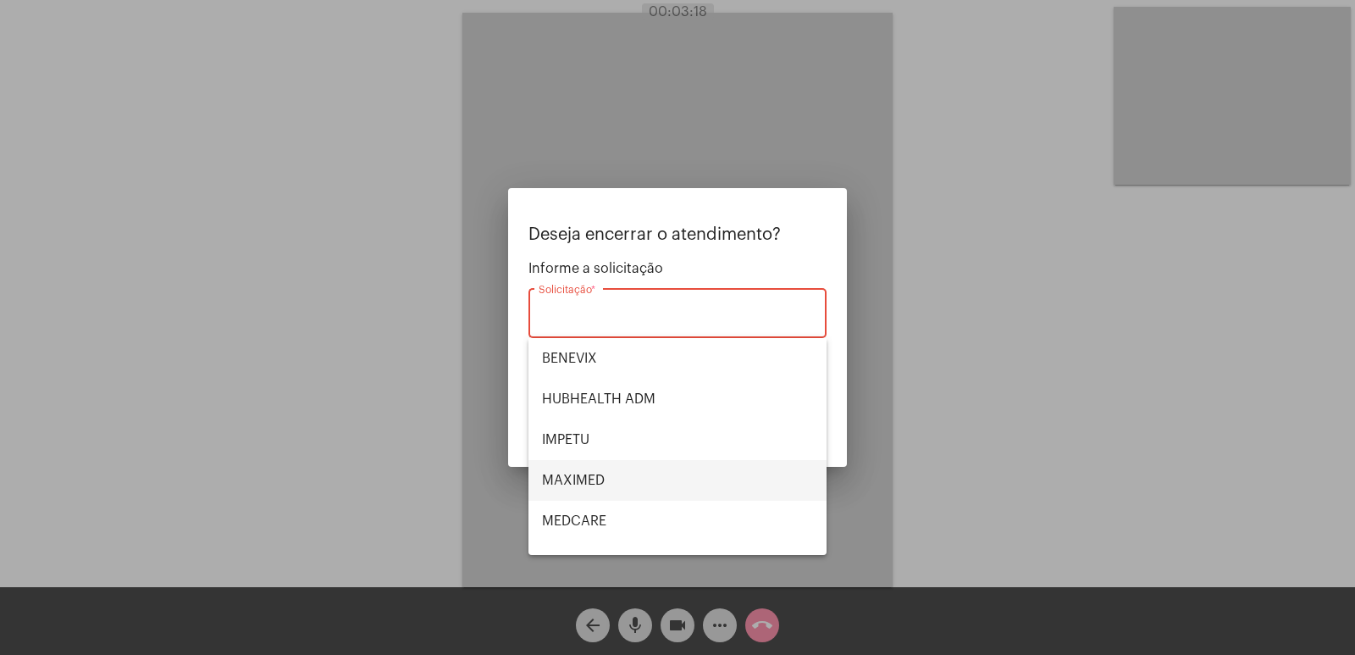
scroll to position [190, 0]
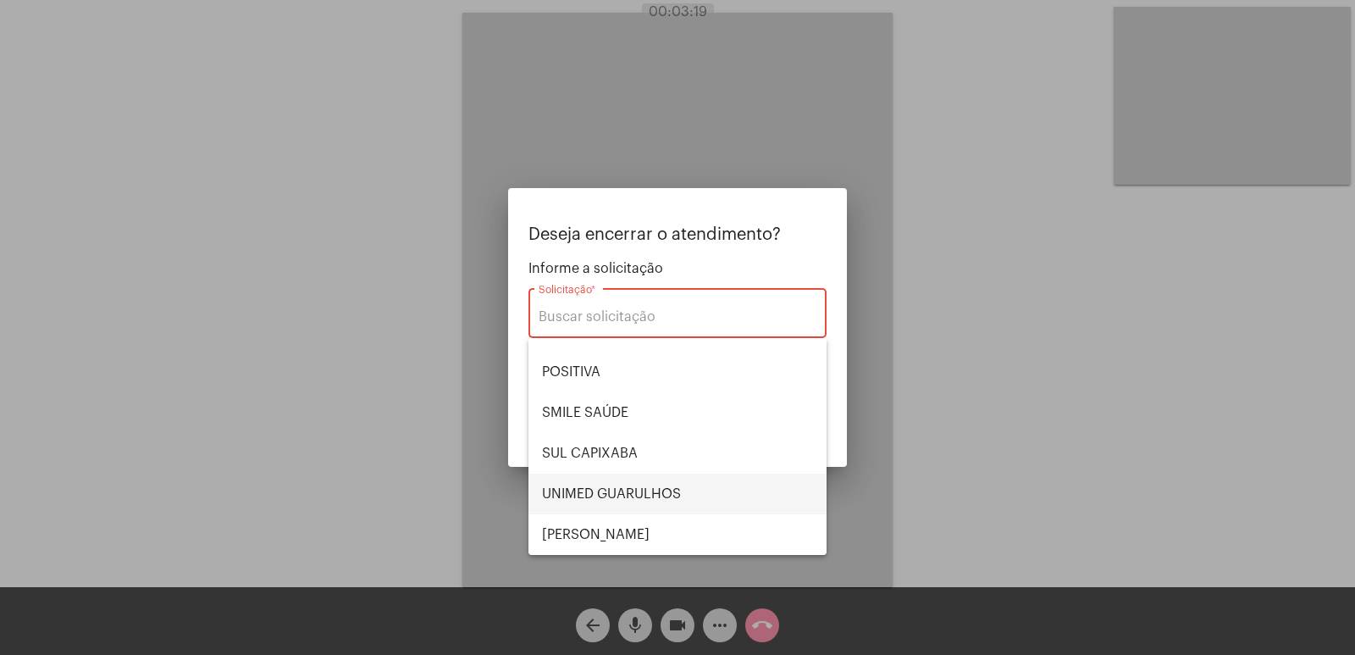
click at [624, 490] on span "UNIMED GUARULHOS" at bounding box center [677, 493] width 271 height 41
type input "UNIMED GUARULHOS"
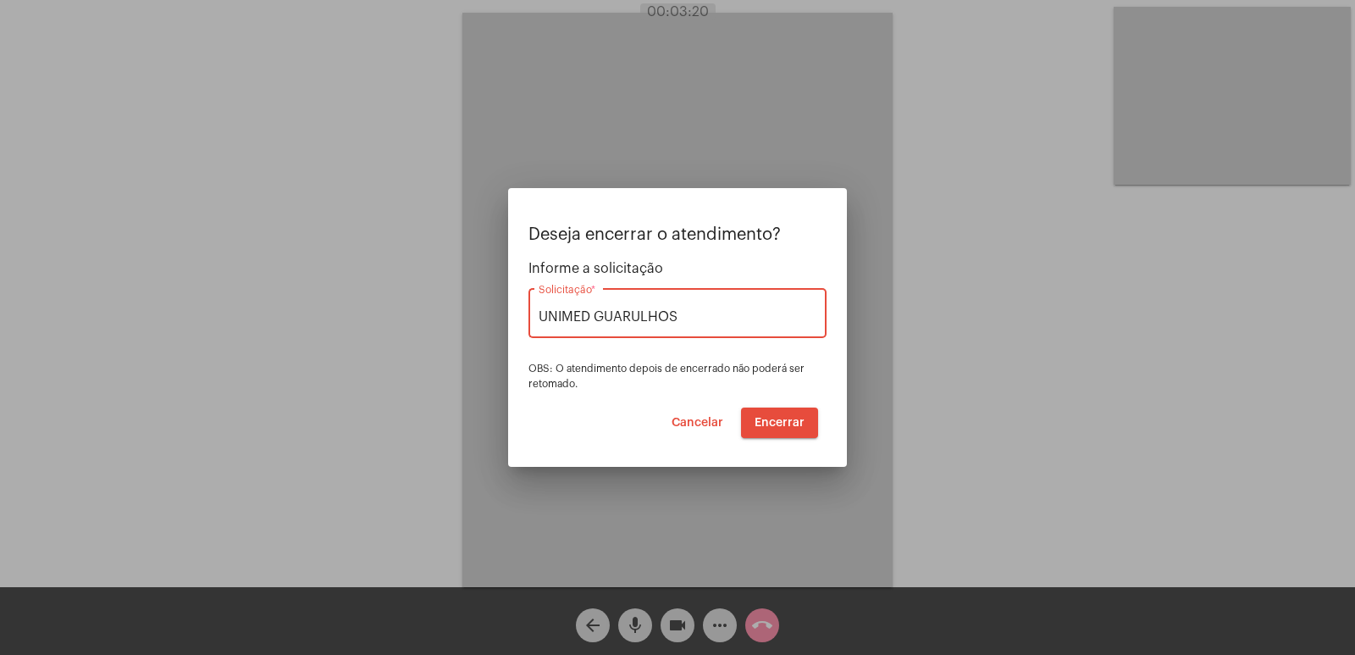
click at [772, 429] on button "Encerrar" at bounding box center [779, 422] width 77 height 30
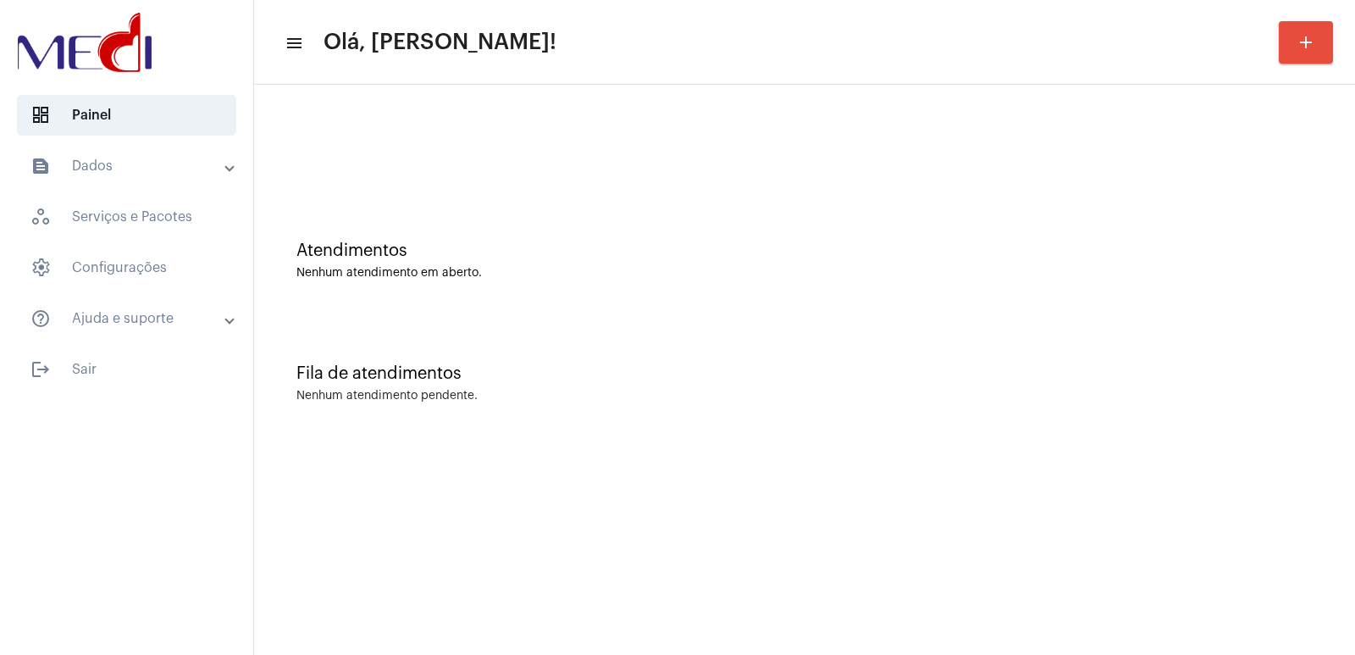
drag, startPoint x: 921, startPoint y: 434, endPoint x: 821, endPoint y: 477, distance: 109.7
click at [911, 437] on div "Atendimentos Nenhum atendimento em aberto. Fila de atendimentos Nenhum atendime…" at bounding box center [804, 265] width 1101 height 360
click at [471, 653] on mat-sidenav-content "menu Olá, Vivian! add Atendimentos Nenhum atendimento em aberto. Fila de atendi…" at bounding box center [804, 327] width 1101 height 655
drag, startPoint x: 1220, startPoint y: 429, endPoint x: 1202, endPoint y: 434, distance: 19.1
click at [1215, 429] on div "Fila de atendimentos Nenhum atendimento pendente." at bounding box center [805, 374] width 1084 height 123
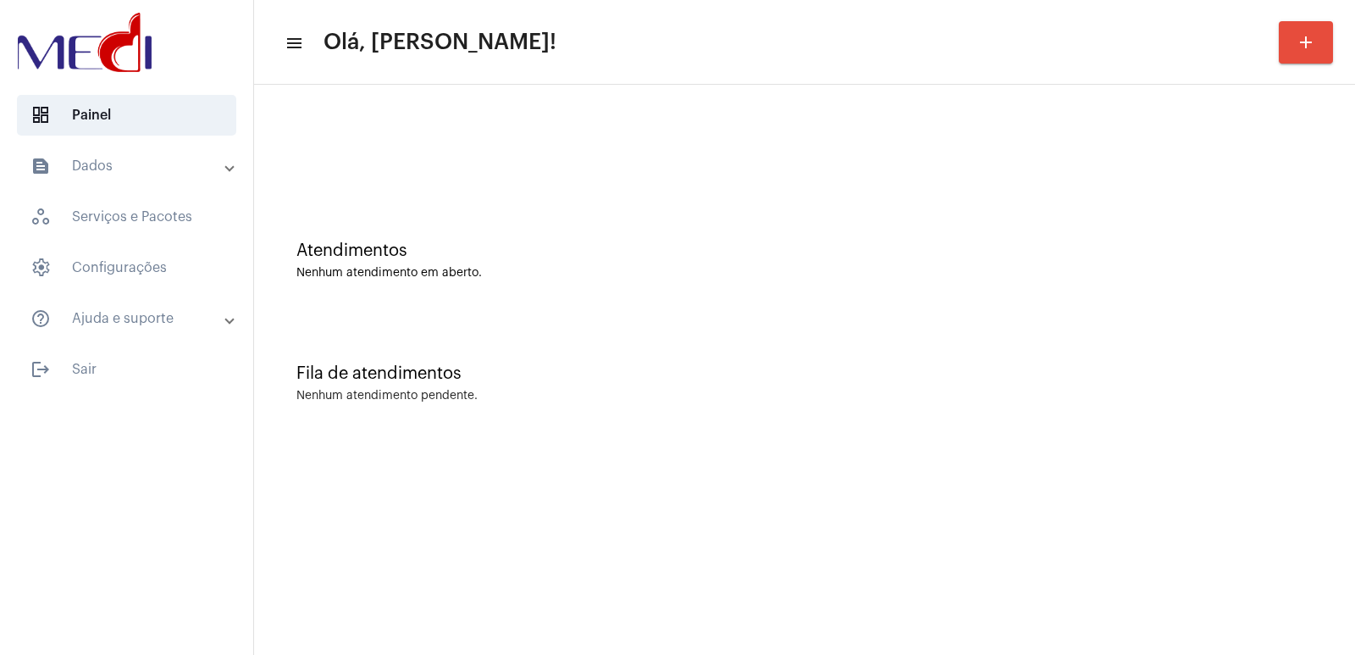
click at [478, 573] on mat-sidenav-content "menu Olá, Vivian! add Atendimentos Nenhum atendimento em aberto. Fila de atendi…" at bounding box center [804, 327] width 1101 height 655
click at [390, 367] on div "Fila de atendimentos" at bounding box center [804, 373] width 1016 height 19
